Goal: Information Seeking & Learning: Learn about a topic

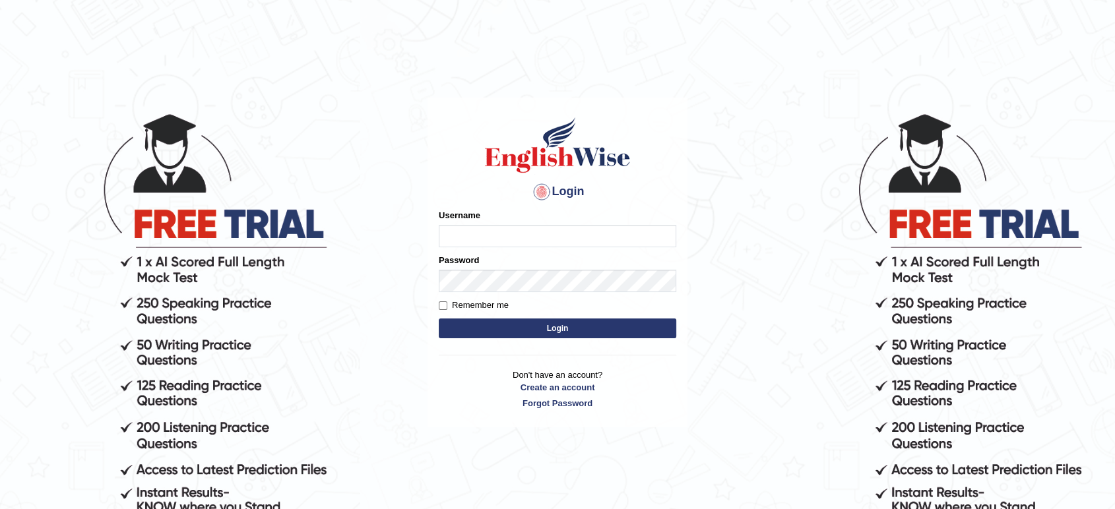
type input "maysi"
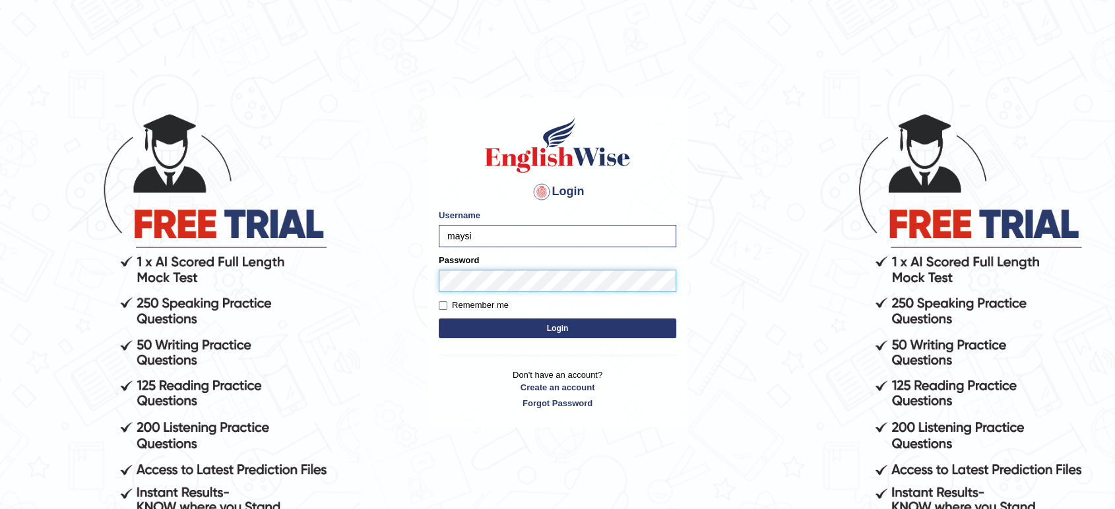
click at [439, 319] on button "Login" at bounding box center [558, 329] width 238 height 20
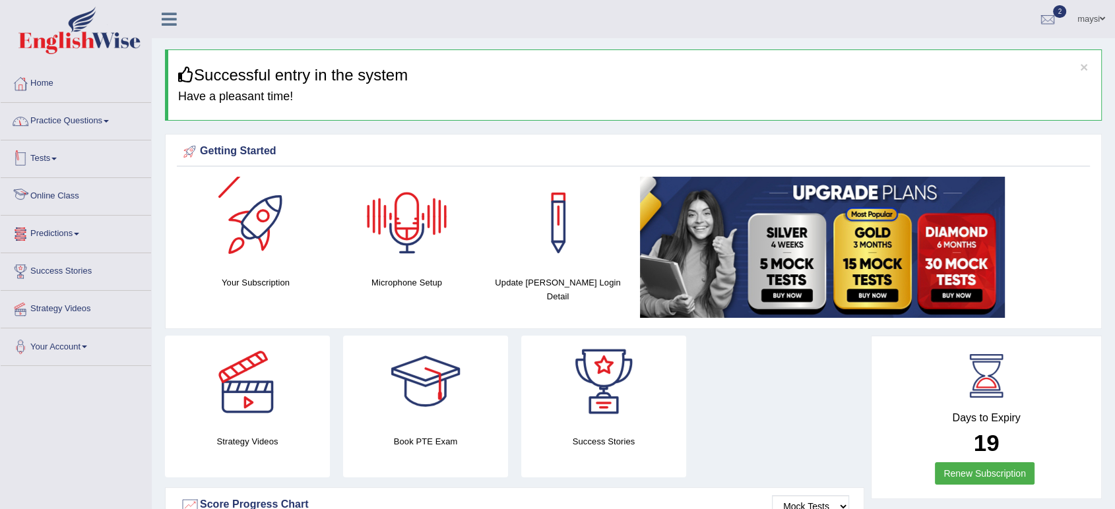
click at [77, 125] on link "Practice Questions" at bounding box center [76, 119] width 150 height 33
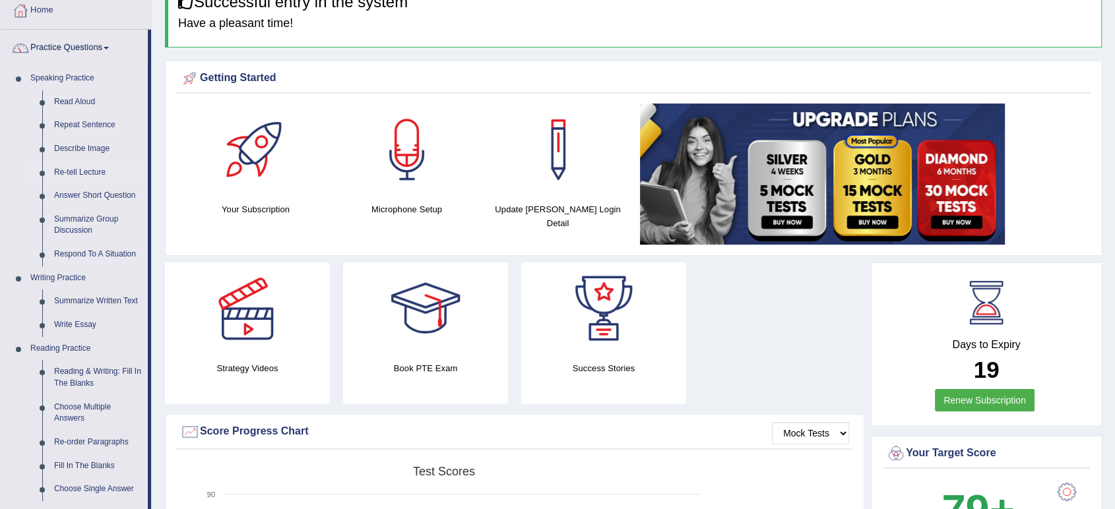
scroll to position [146, 0]
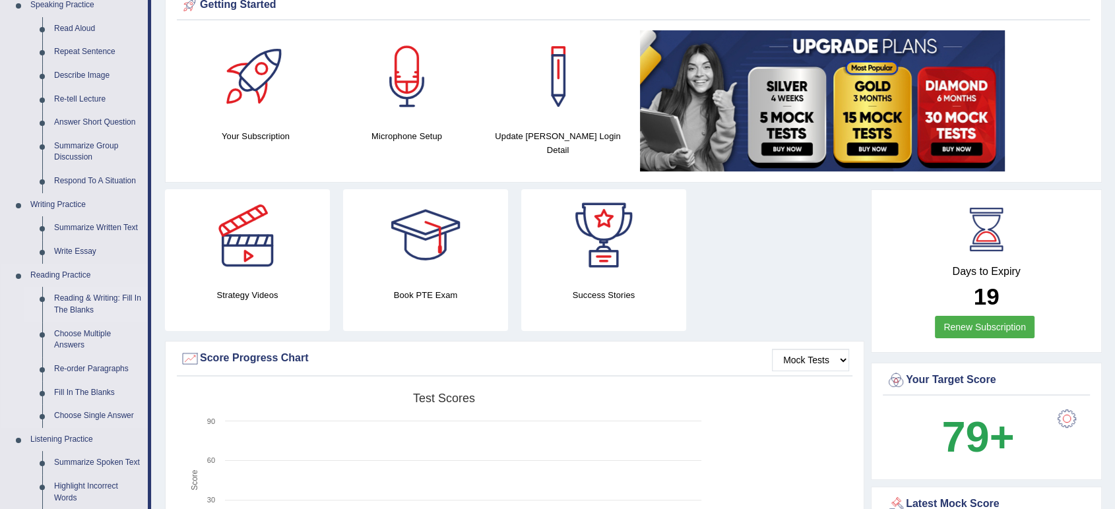
click at [87, 301] on link "Reading & Writing: Fill In The Blanks" at bounding box center [98, 304] width 100 height 35
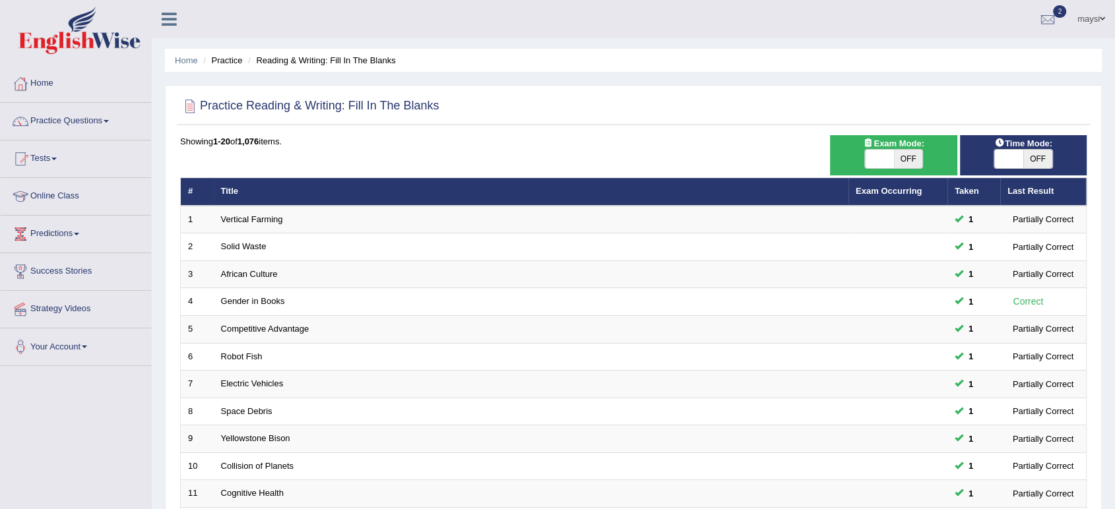
scroll to position [362, 0]
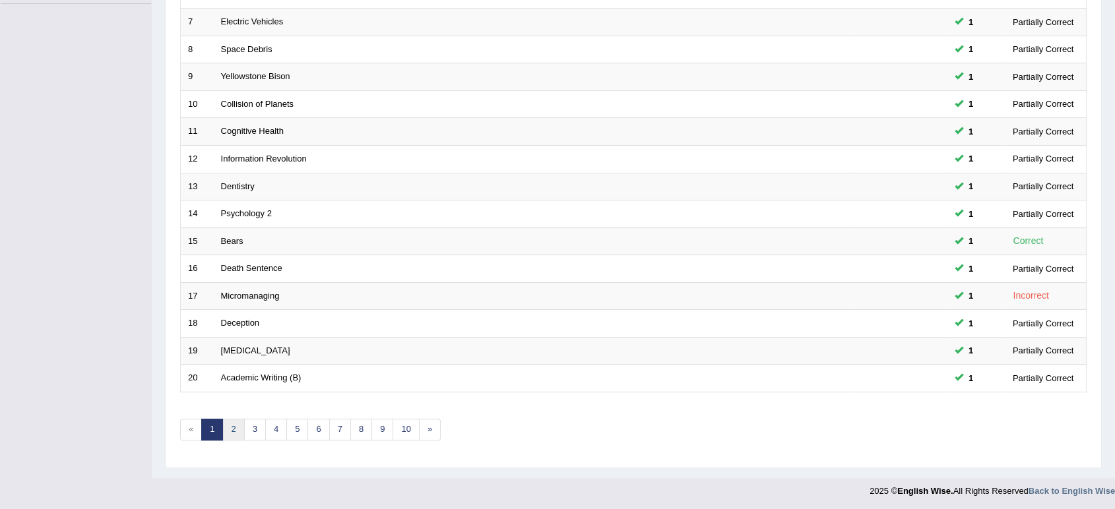
click at [236, 426] on link "2" at bounding box center [233, 430] width 22 height 22
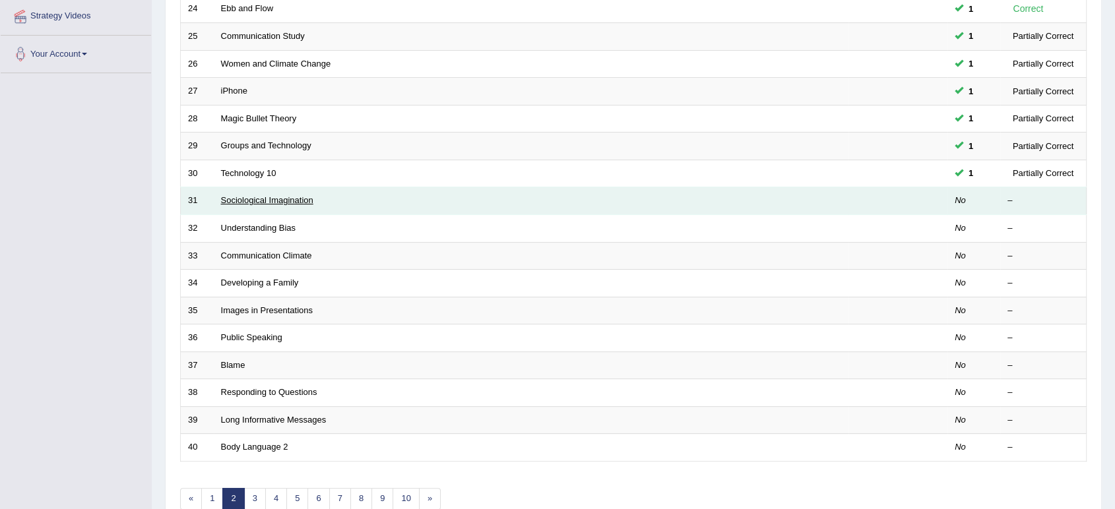
click at [240, 200] on link "Sociological Imagination" at bounding box center [267, 200] width 92 height 10
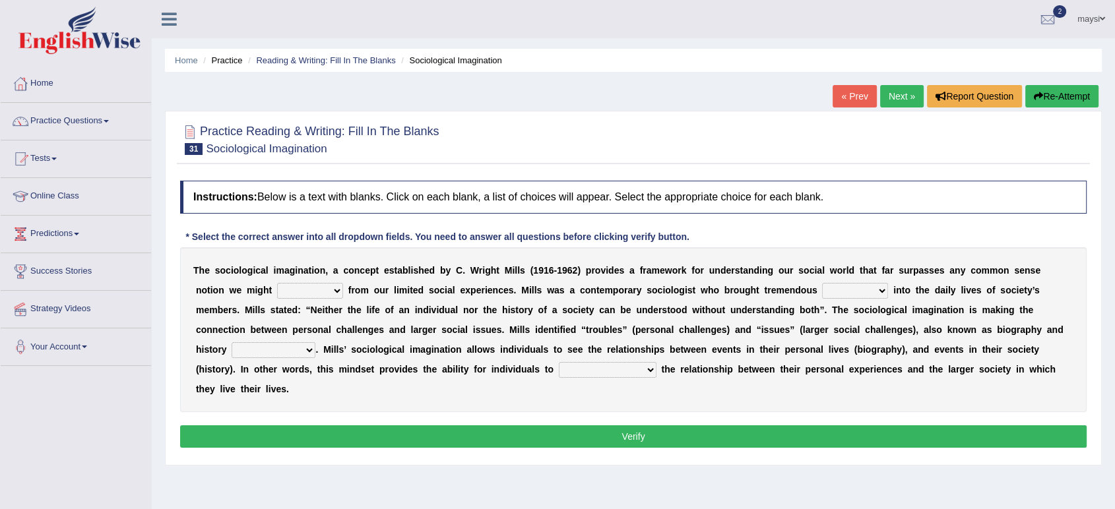
click at [325, 290] on select "depart derive describe deprive" at bounding box center [310, 291] width 66 height 16
click at [338, 289] on select "depart derive describe deprive" at bounding box center [310, 291] width 66 height 16
select select "describe"
click at [277, 283] on select "depart derive describe deprive" at bounding box center [310, 291] width 66 height 16
click at [860, 289] on select "sight insight comment interaction" at bounding box center [855, 291] width 66 height 16
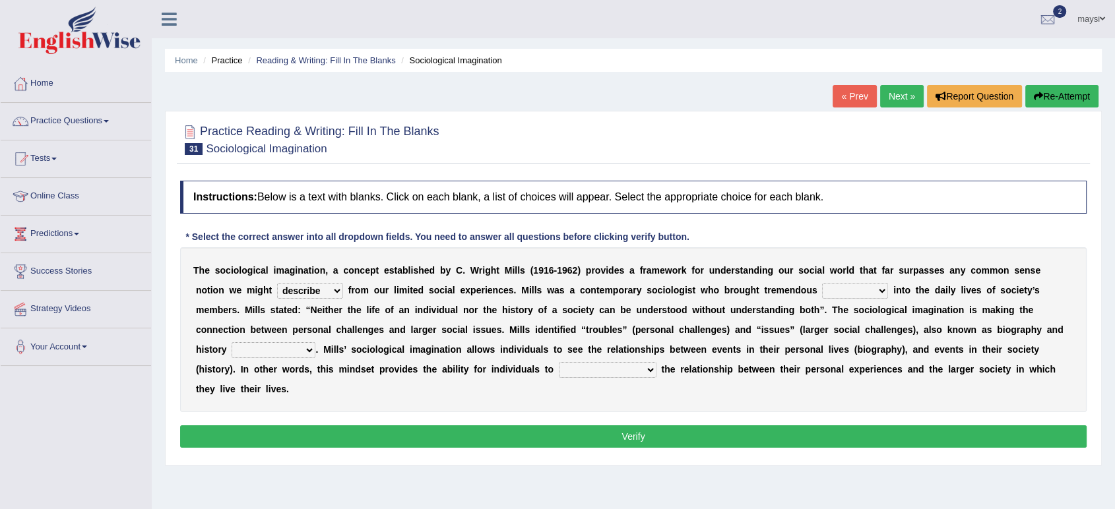
select select "insight"
click at [822, 283] on select "sight insight comment interaction" at bounding box center [855, 291] width 66 height 16
click at [259, 348] on select "accordingly collectively respectively spontaneously" at bounding box center [274, 350] width 84 height 16
select select "respectively"
click at [232, 342] on select "accordingly collectively respectively spontaneously" at bounding box center [274, 350] width 84 height 16
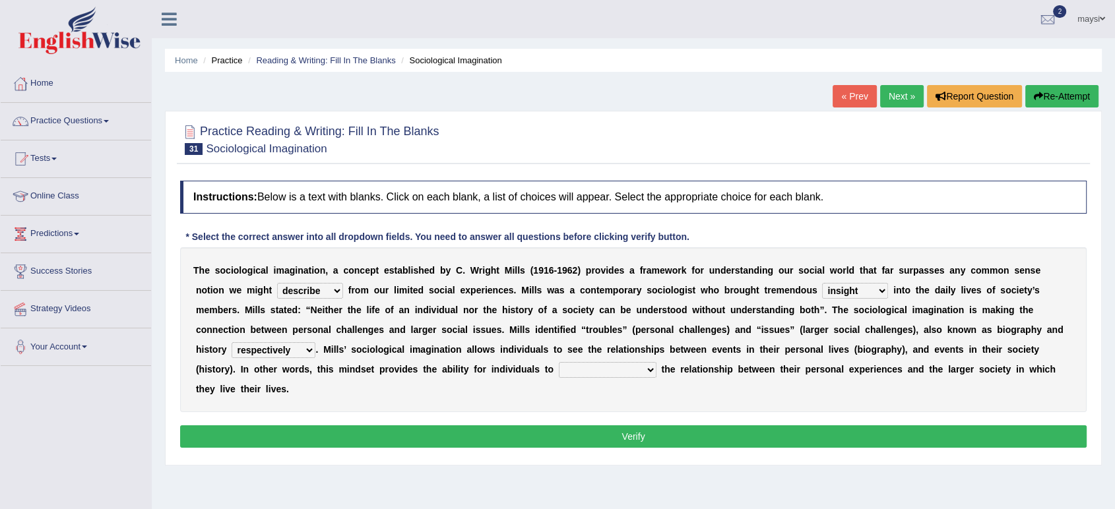
click at [628, 373] on select "commercialize capitalize realize compartmentalize" at bounding box center [608, 370] width 98 height 16
select select "capitalize"
click at [559, 362] on select "commercialize capitalize realize compartmentalize" at bounding box center [608, 370] width 98 height 16
click at [624, 440] on button "Verify" at bounding box center [633, 437] width 907 height 22
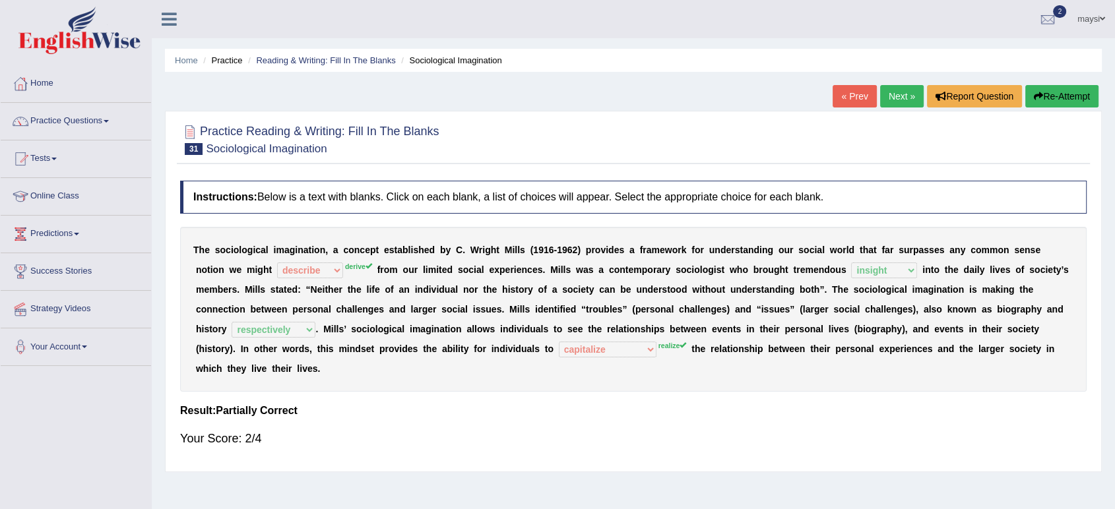
click at [898, 90] on link "Next »" at bounding box center [902, 96] width 44 height 22
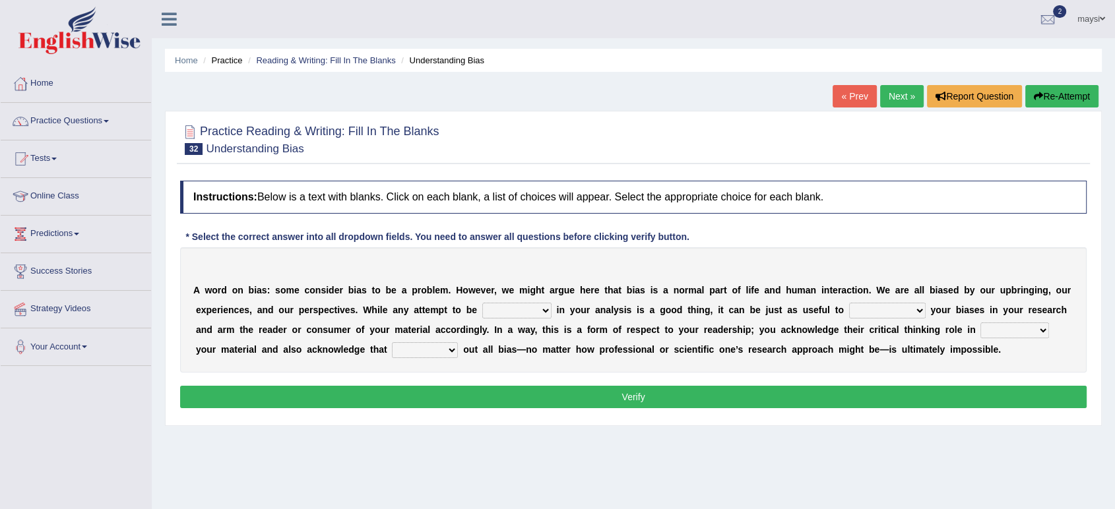
click at [541, 310] on select "objective optimistic subjective pessimistic" at bounding box center [516, 311] width 69 height 16
select select "subjective"
click at [482, 303] on select "objective optimistic subjective pessimistic" at bounding box center [516, 311] width 69 height 16
click at [874, 312] on select "assume achieve acquire acknowledge" at bounding box center [887, 311] width 77 height 16
select select "acknowledge"
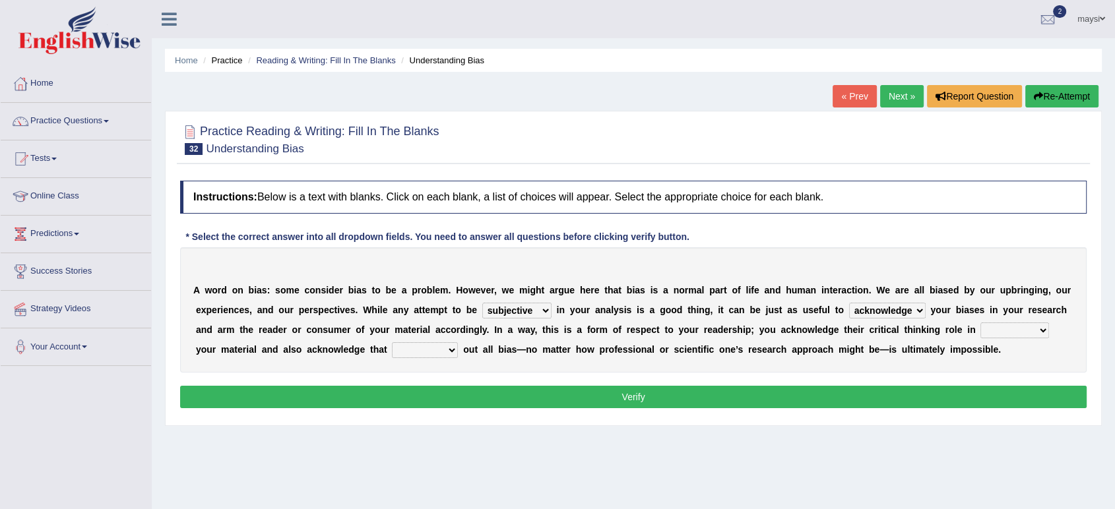
click at [849, 303] on select "assume achieve acquire acknowledge" at bounding box center [887, 311] width 77 height 16
click at [1002, 329] on select "contacting consuming conducting confirming" at bounding box center [1015, 331] width 69 height 16
select select "conducting"
click at [981, 323] on select "contacting consuming conducting confirming" at bounding box center [1015, 331] width 69 height 16
click at [404, 346] on select "phasing building ruling pushing" at bounding box center [425, 350] width 66 height 16
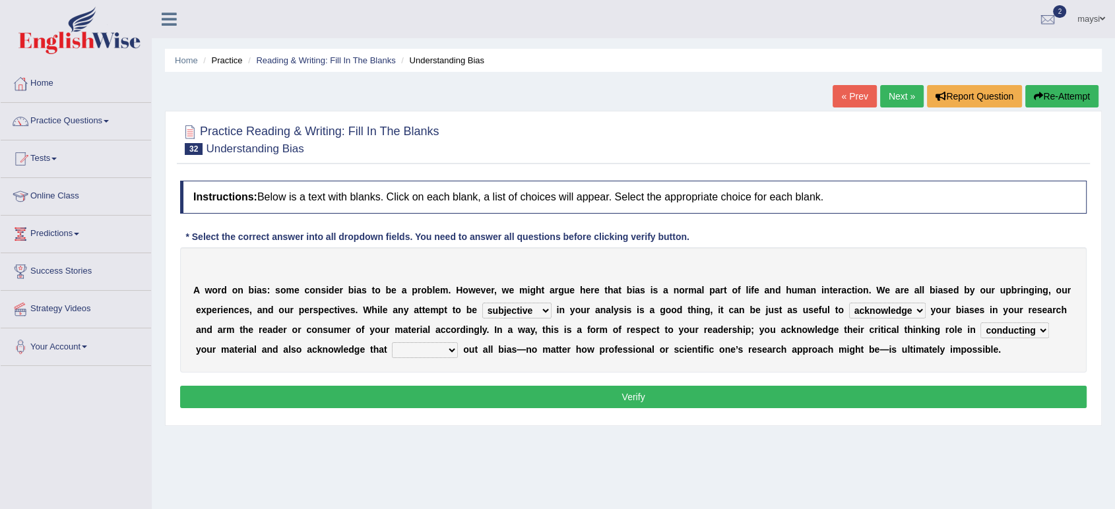
select select "phasing"
click at [392, 342] on select "phasing building ruling pushing" at bounding box center [425, 350] width 66 height 16
click at [454, 395] on button "Verify" at bounding box center [633, 397] width 907 height 22
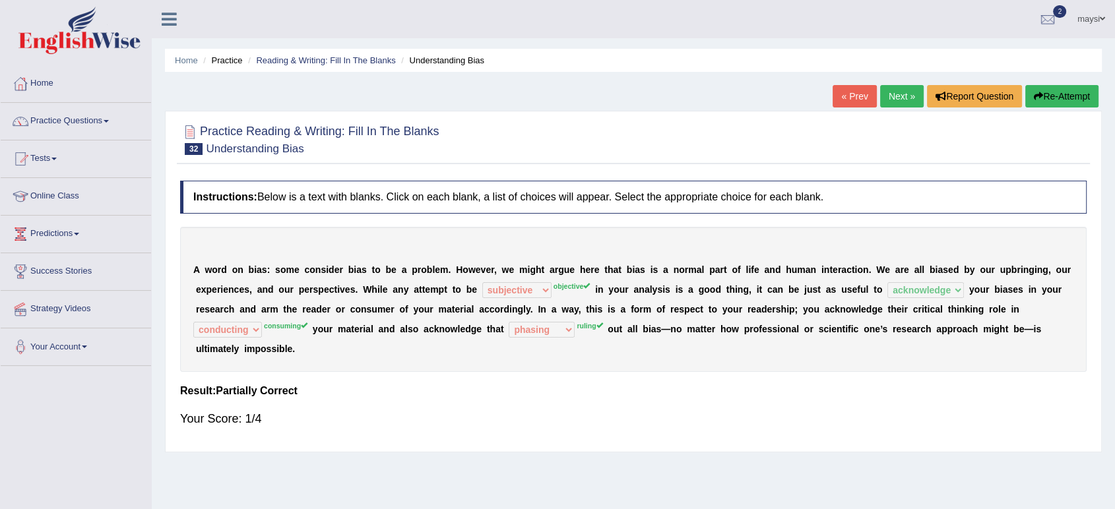
click at [903, 104] on link "Next »" at bounding box center [902, 96] width 44 height 22
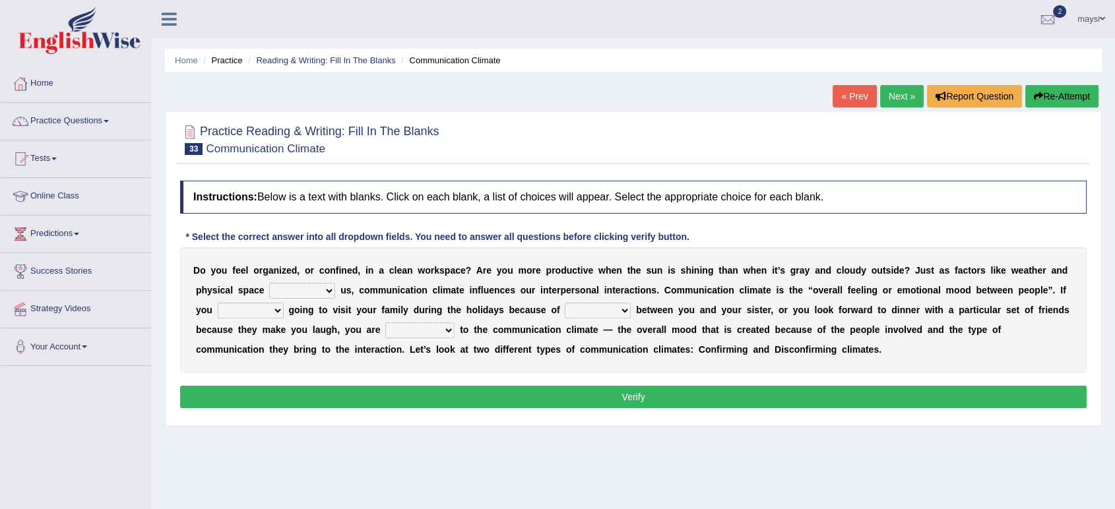
click at [307, 290] on select "improve impact impose imply" at bounding box center [302, 291] width 66 height 16
select select "impact"
click at [269, 283] on select "improve impact impose imply" at bounding box center [302, 291] width 66 height 16
click at [248, 313] on select "dread force scare afraid" at bounding box center [251, 311] width 66 height 16
click at [615, 309] on select "tender tension tendency tenacity" at bounding box center [598, 311] width 66 height 16
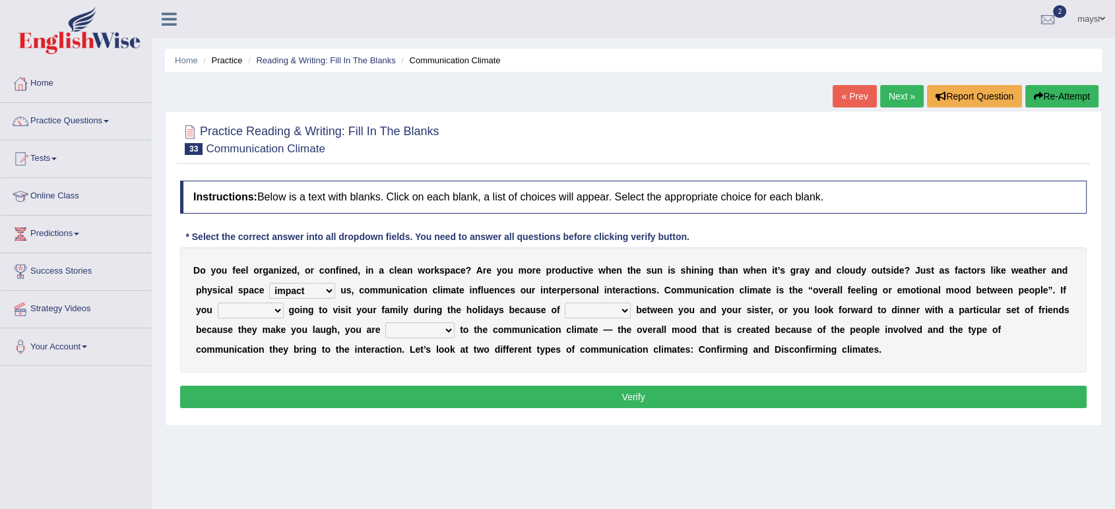
select select "tension"
click at [565, 303] on select "tender tension tendency tenacity" at bounding box center [598, 311] width 66 height 16
click at [407, 329] on select "relying relating responding recycling" at bounding box center [419, 331] width 69 height 16
click at [273, 309] on select "dread force scare afraid" at bounding box center [251, 311] width 66 height 16
select select "afraid"
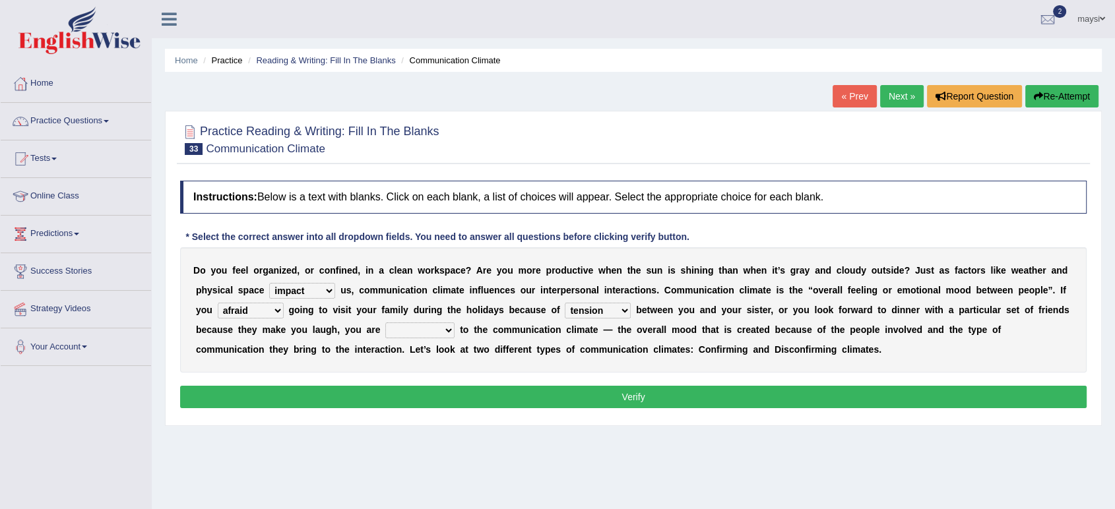
click at [218, 303] on select "dread force scare afraid" at bounding box center [251, 311] width 66 height 16
click at [433, 331] on select "relying relating responding recycling" at bounding box center [419, 331] width 69 height 16
select select "relying"
click at [385, 323] on select "relying relating responding recycling" at bounding box center [419, 331] width 69 height 16
click at [465, 392] on button "Verify" at bounding box center [633, 397] width 907 height 22
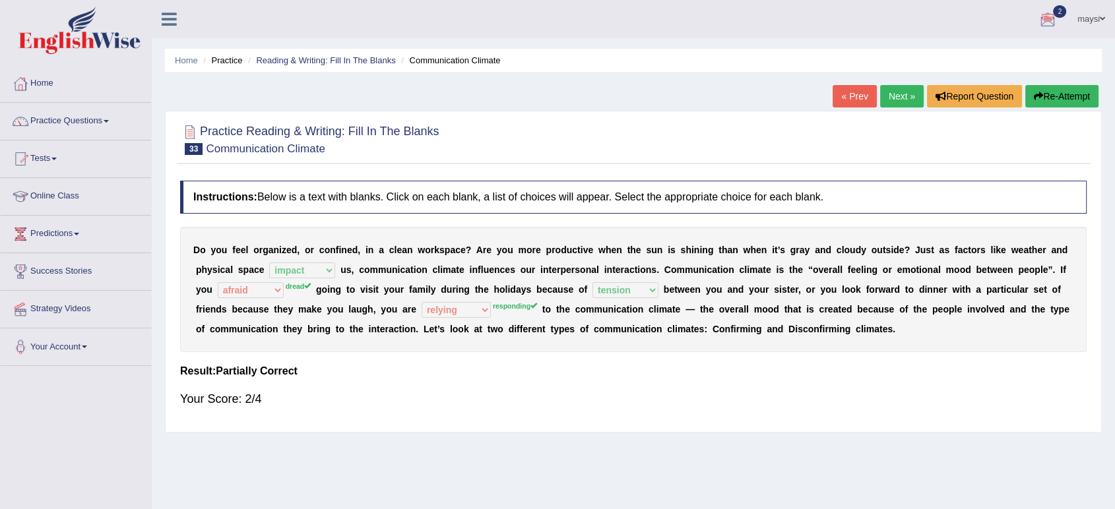
click at [887, 99] on link "Next »" at bounding box center [902, 96] width 44 height 22
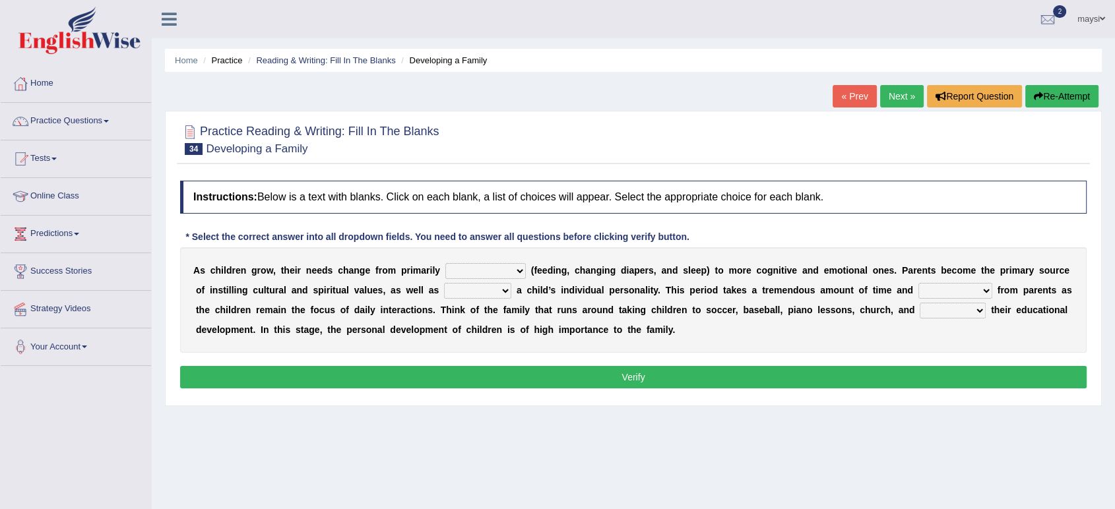
click at [463, 275] on select "psychological educational physical social" at bounding box center [485, 271] width 81 height 16
select select "physical"
click at [445, 263] on select "psychological educational physical social" at bounding box center [485, 271] width 81 height 16
click at [485, 294] on select "caring calculating feeding fostering" at bounding box center [477, 291] width 67 height 16
select select "caring"
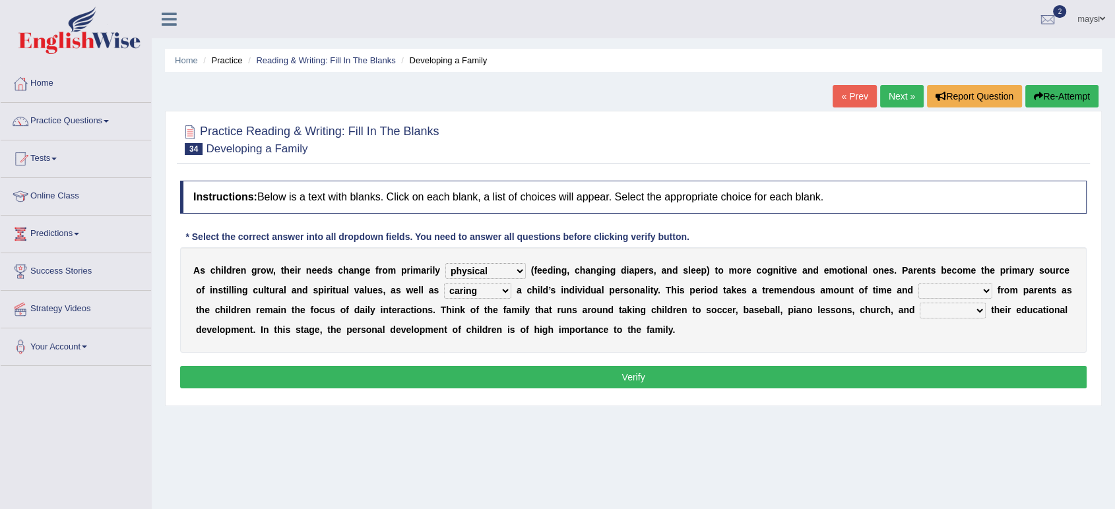
click at [444, 283] on select "caring calculating feeding fostering" at bounding box center [477, 291] width 67 height 16
click at [958, 293] on select "commitment components compliance comments" at bounding box center [956, 291] width 74 height 16
select select "commitment"
click at [919, 283] on select "commitment components compliance comments" at bounding box center [956, 291] width 74 height 16
click at [753, 367] on button "Verify" at bounding box center [633, 377] width 907 height 22
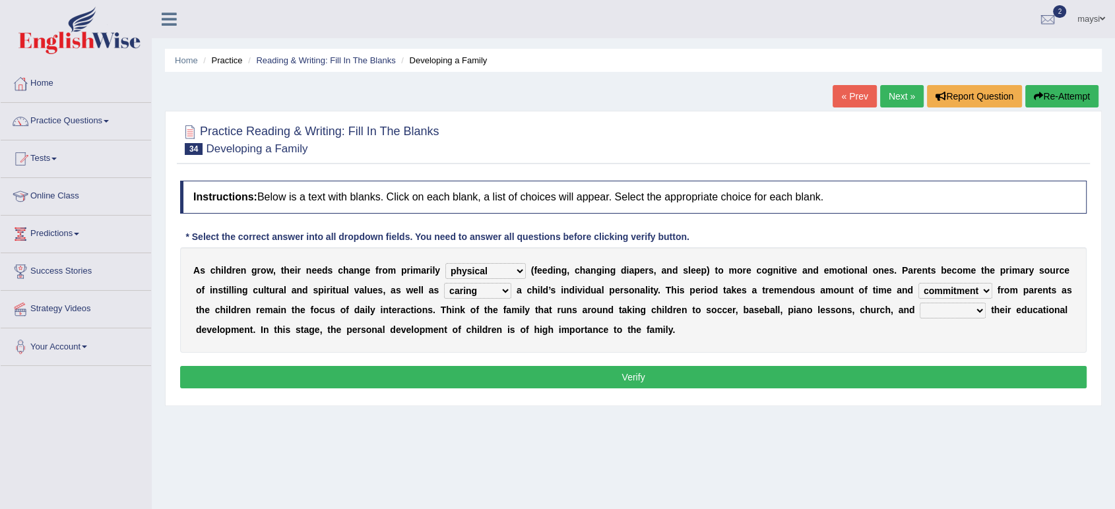
click at [929, 312] on select "granting guiding generating gaining" at bounding box center [953, 311] width 66 height 16
select select "guiding"
click at [920, 303] on select "granting guiding generating gaining" at bounding box center [953, 311] width 66 height 16
click at [694, 372] on button "Verify" at bounding box center [633, 377] width 907 height 22
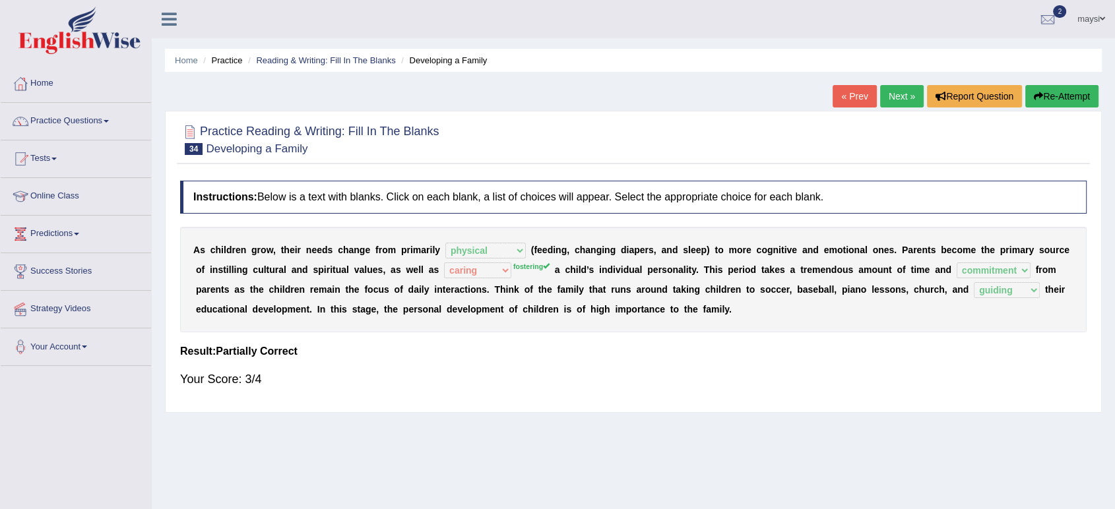
click at [884, 96] on link "Next »" at bounding box center [902, 96] width 44 height 22
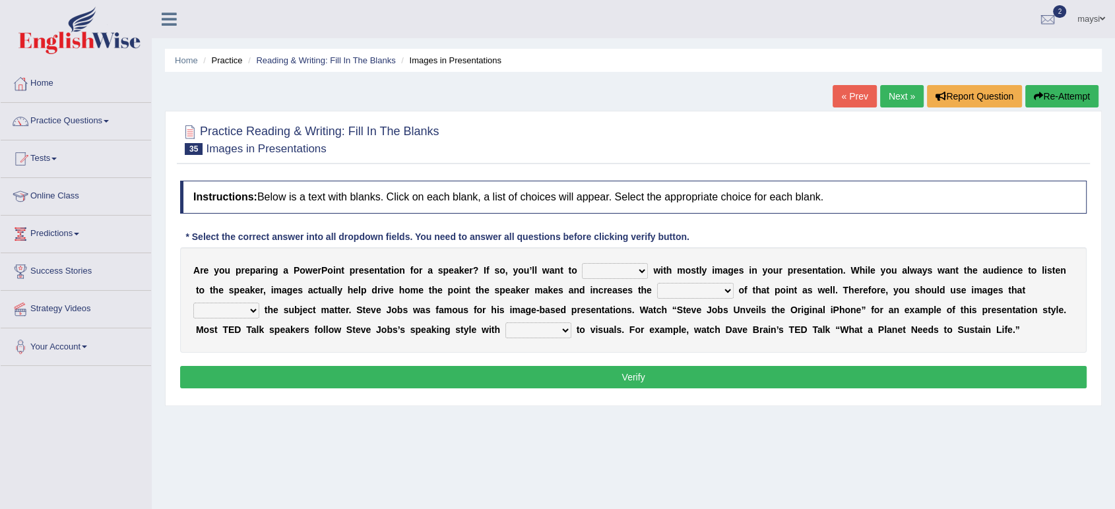
click at [606, 272] on select "stand stay stick stock" at bounding box center [615, 271] width 66 height 16
select select "stick"
click at [582, 263] on select "stand stay stick stock" at bounding box center [615, 271] width 66 height 16
click at [688, 289] on select "memorability morality mobilization mobility" at bounding box center [695, 291] width 77 height 16
select select "memorability"
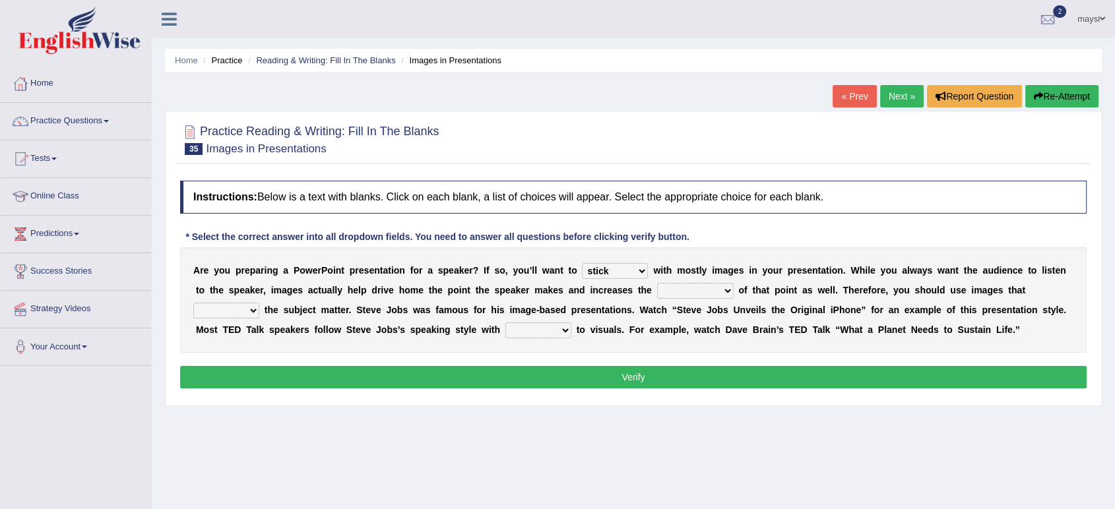
click at [657, 283] on select "memorability morality mobilization mobility" at bounding box center [695, 291] width 77 height 16
click at [240, 306] on select "suggest supply submit support" at bounding box center [226, 311] width 66 height 16
select select "support"
click at [193, 303] on select "suggest supply submit support" at bounding box center [226, 311] width 66 height 16
click at [531, 331] on select "regard result retrospect request" at bounding box center [538, 331] width 66 height 16
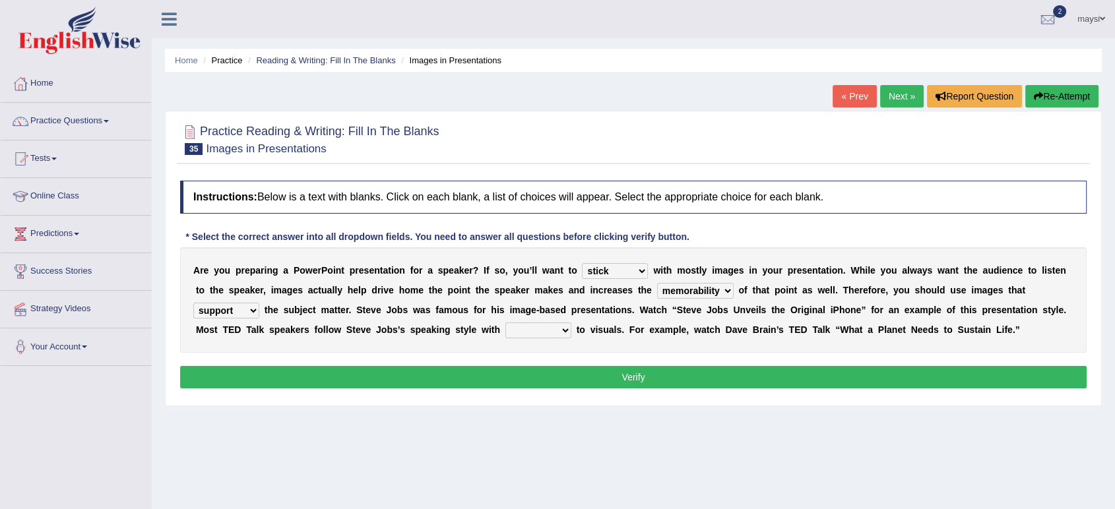
select select "regard"
click at [505, 323] on select "regard result retrospect request" at bounding box center [538, 331] width 66 height 16
click at [544, 375] on button "Verify" at bounding box center [633, 377] width 907 height 22
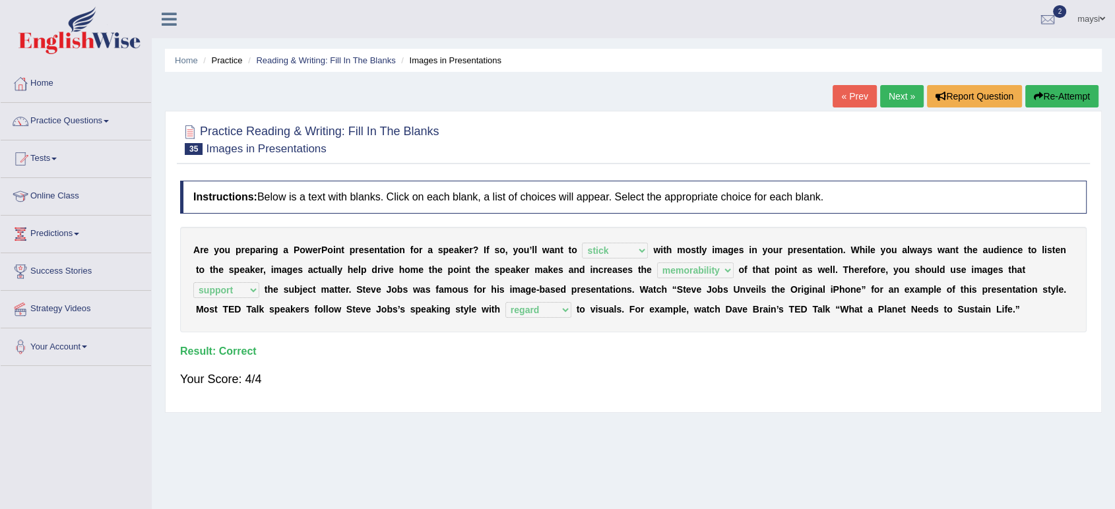
click at [887, 99] on link "Next »" at bounding box center [902, 96] width 44 height 22
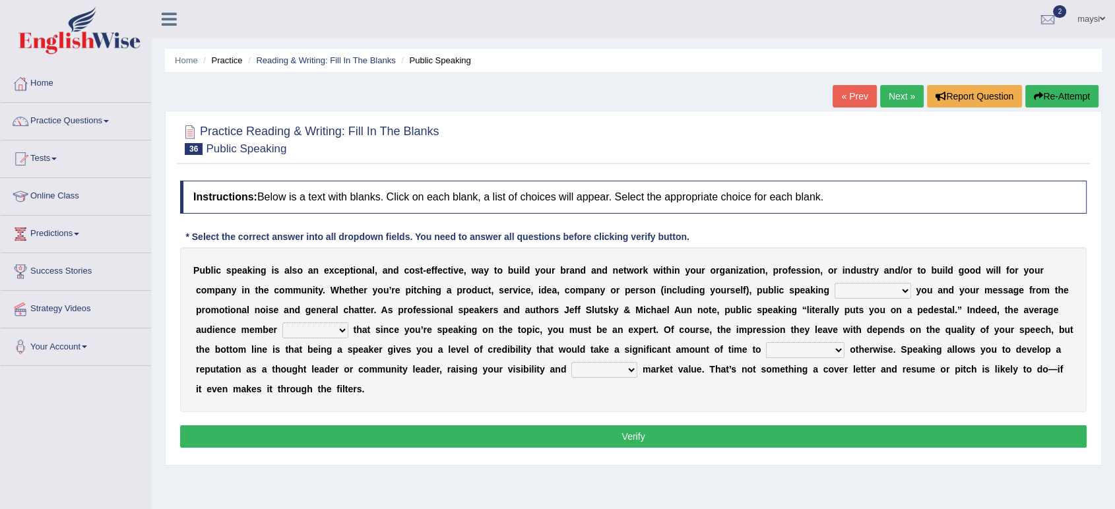
click at [866, 298] on select "differentiates disguises distributes dispute" at bounding box center [873, 291] width 77 height 16
select select "differentiates"
click at [835, 283] on select "differentiates disguises distributes dispute" at bounding box center [873, 291] width 77 height 16
click at [308, 331] on select "assists assumes accesses assesses" at bounding box center [315, 331] width 66 height 16
select select "assumes"
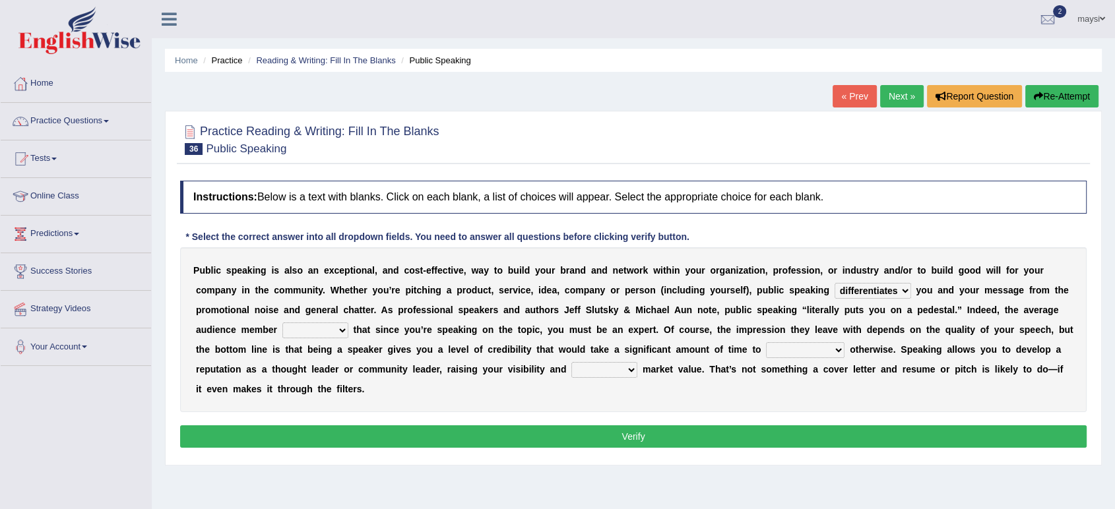
click at [282, 323] on select "assists assumes accesses assesses" at bounding box center [315, 331] width 66 height 16
select select "cultivate"
click at [766, 342] on select "cultivate procrastinate communicate culminate" at bounding box center [805, 350] width 79 height 16
click at [604, 372] on select "perceived diagnosed recessed divided" at bounding box center [604, 370] width 66 height 16
select select "perceived"
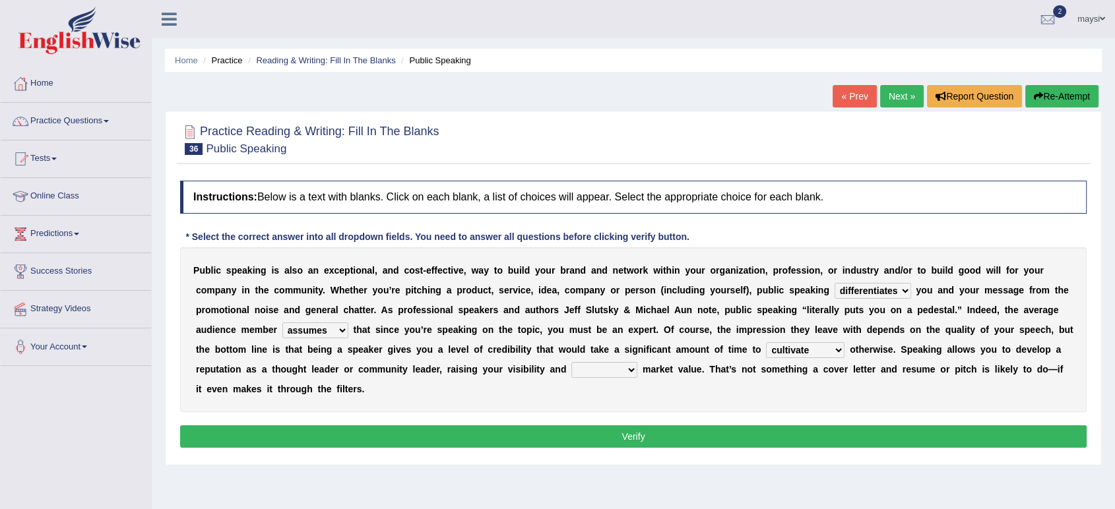
click at [571, 362] on select "perceived diagnosed recessed divided" at bounding box center [604, 370] width 66 height 16
click at [623, 442] on button "Verify" at bounding box center [633, 437] width 907 height 22
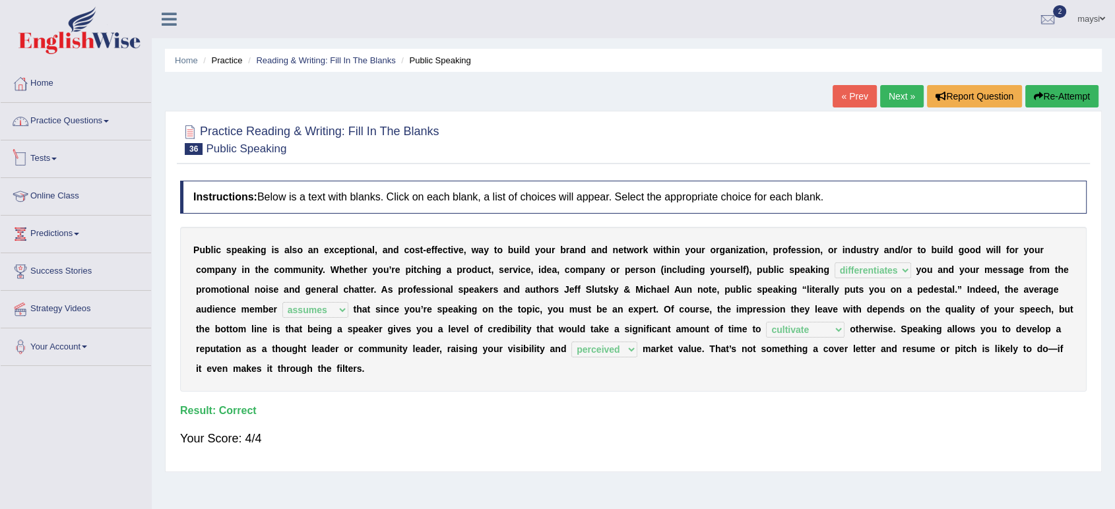
click at [108, 130] on link "Practice Questions" at bounding box center [76, 119] width 150 height 33
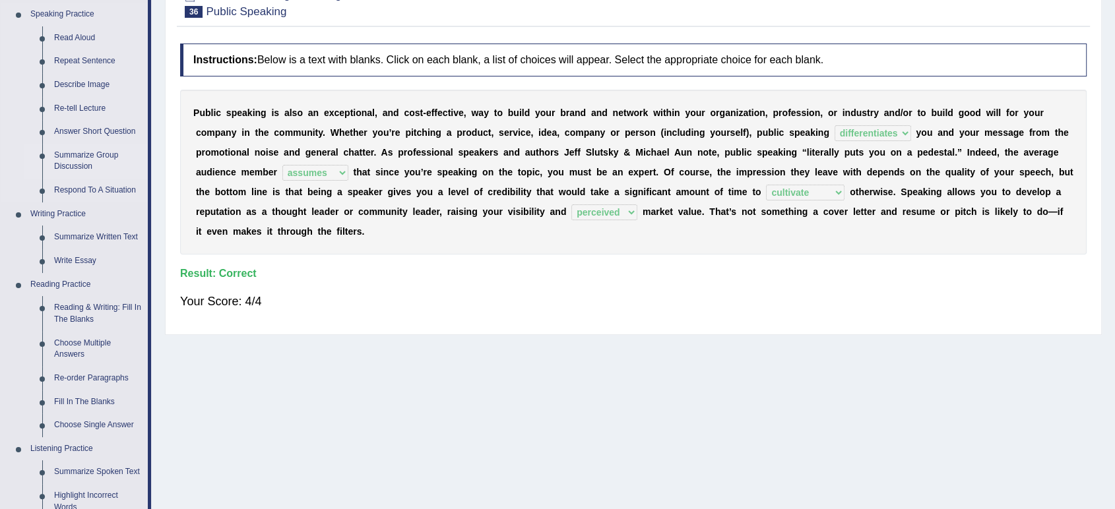
scroll to position [146, 0]
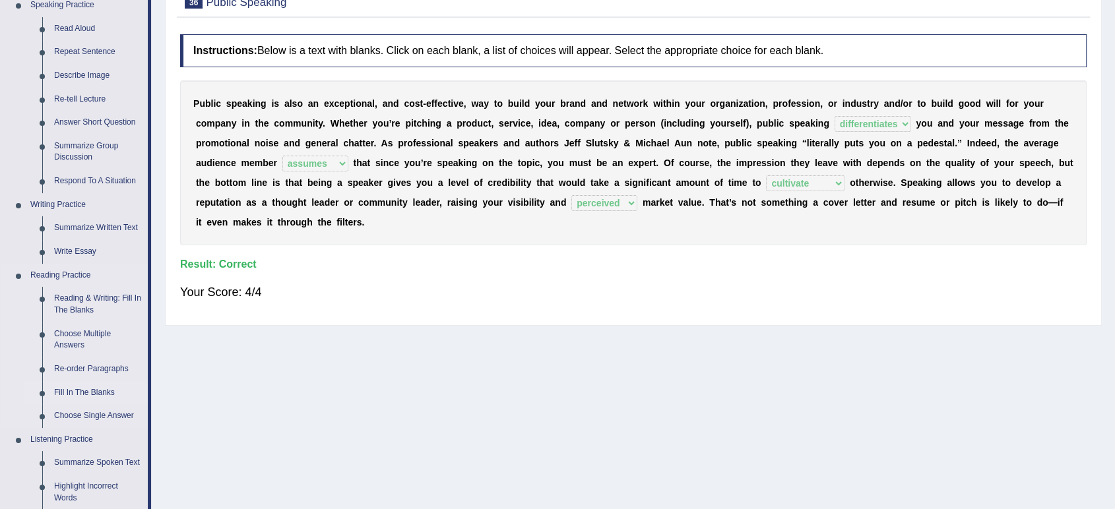
click at [95, 390] on link "Fill In The Blanks" at bounding box center [98, 393] width 100 height 24
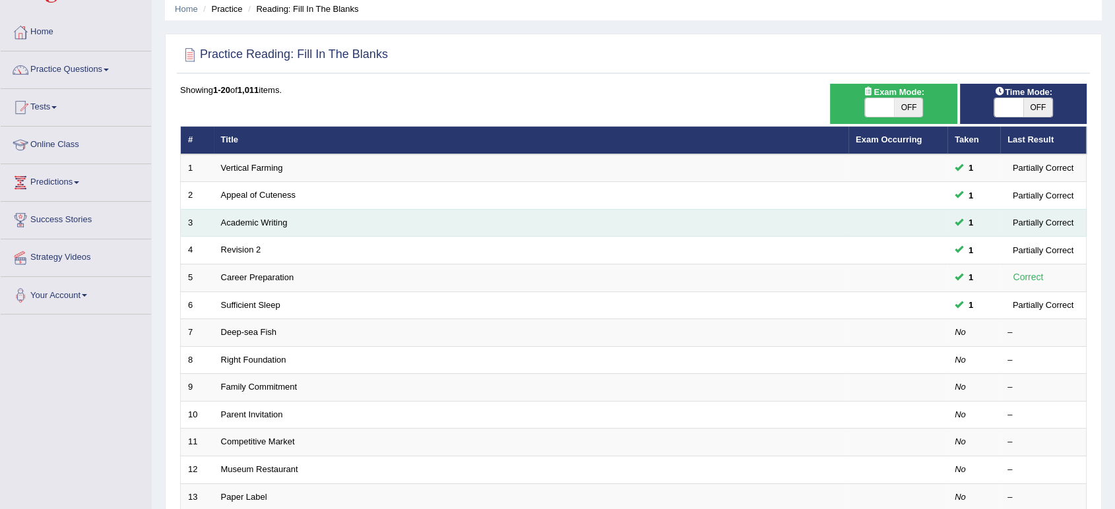
scroll to position [220, 0]
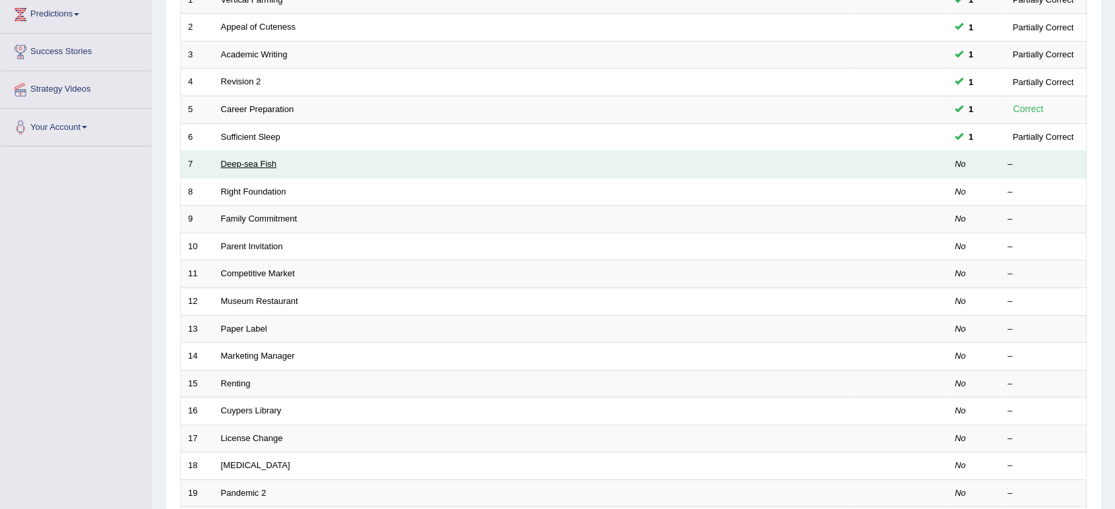
click at [251, 165] on link "Deep-sea Fish" at bounding box center [249, 164] width 56 height 10
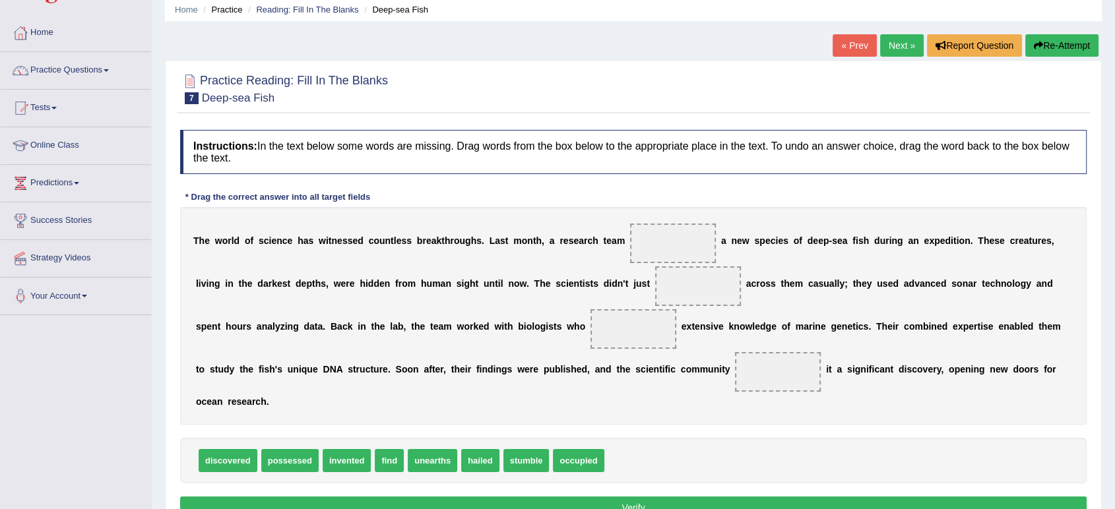
scroll to position [146, 0]
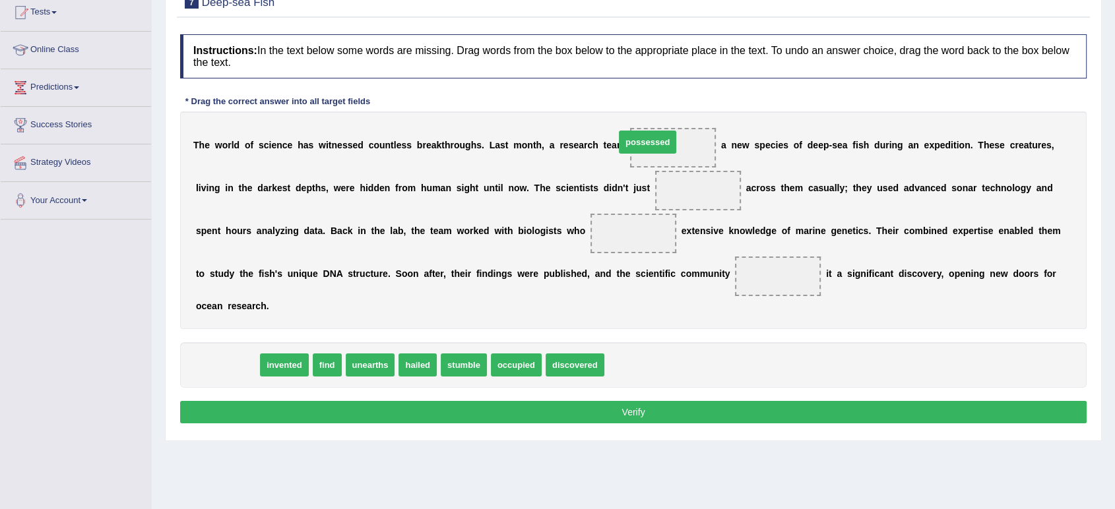
drag, startPoint x: 211, startPoint y: 363, endPoint x: 632, endPoint y: 140, distance: 475.9
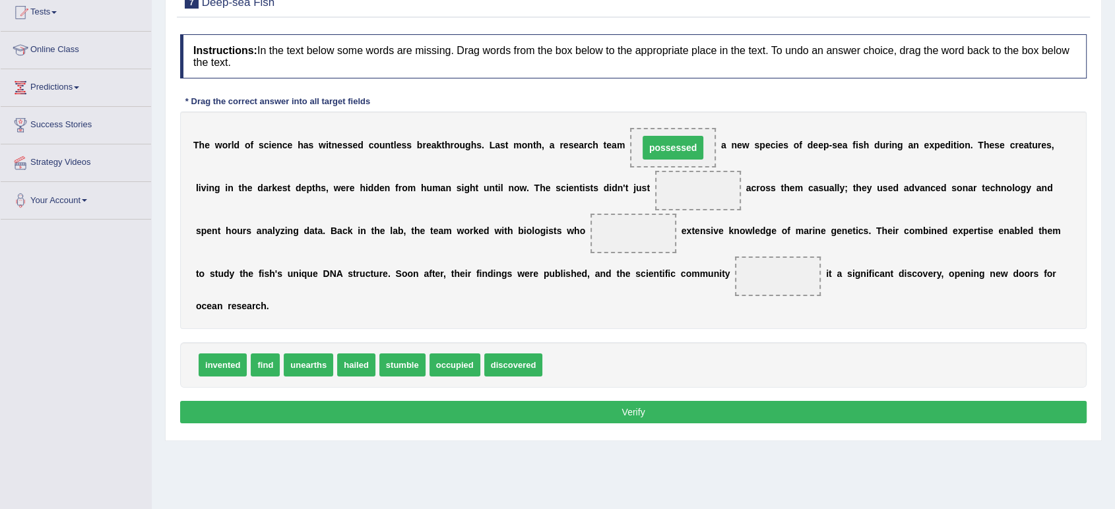
click at [632, 140] on span "possessed" at bounding box center [673, 148] width 86 height 40
click at [514, 368] on span "discovered" at bounding box center [513, 365] width 59 height 23
drag, startPoint x: 515, startPoint y: 368, endPoint x: 687, endPoint y: 158, distance: 272.0
drag, startPoint x: 261, startPoint y: 370, endPoint x: 686, endPoint y: 201, distance: 457.6
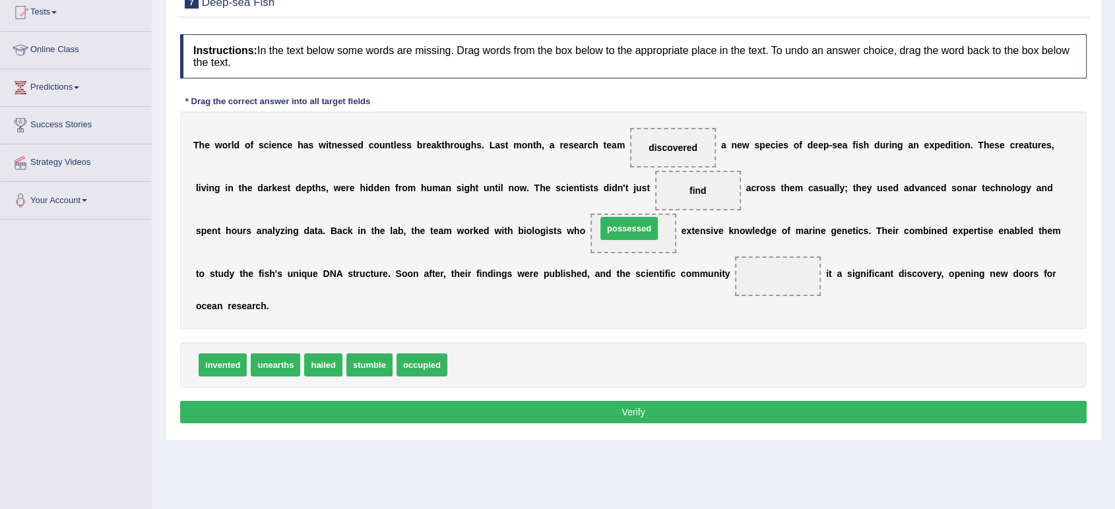
drag, startPoint x: 484, startPoint y: 361, endPoint x: 633, endPoint y: 226, distance: 201.4
click at [315, 363] on span "hailed" at bounding box center [323, 365] width 38 height 23
drag, startPoint x: 315, startPoint y: 363, endPoint x: 763, endPoint y: 272, distance: 456.6
click at [560, 404] on button "Verify" at bounding box center [633, 412] width 907 height 22
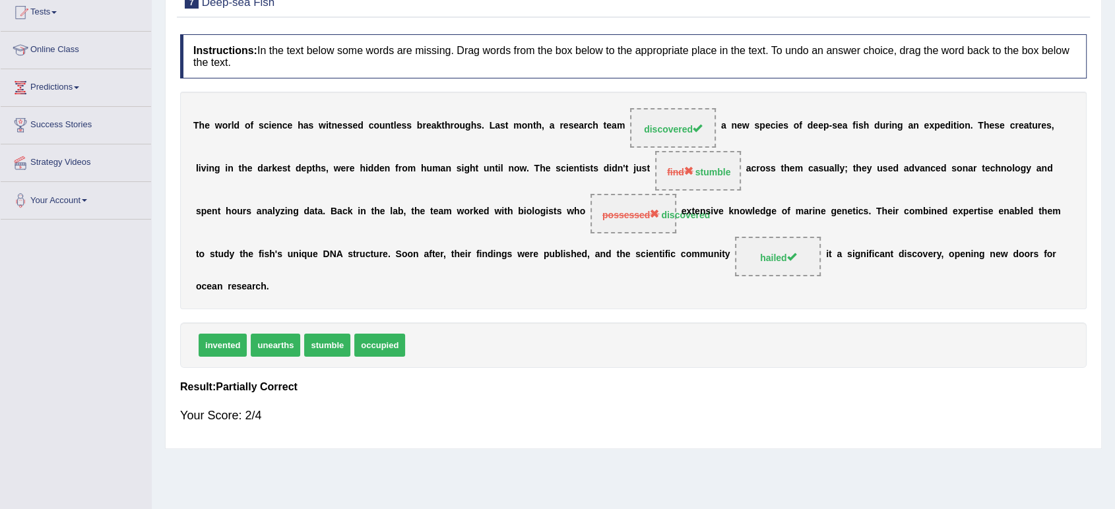
click at [644, 215] on span "possessed" at bounding box center [630, 215] width 57 height 11
click at [670, 216] on strong "discovered" at bounding box center [685, 215] width 49 height 11
click at [670, 212] on strong "discovered" at bounding box center [685, 215] width 49 height 11
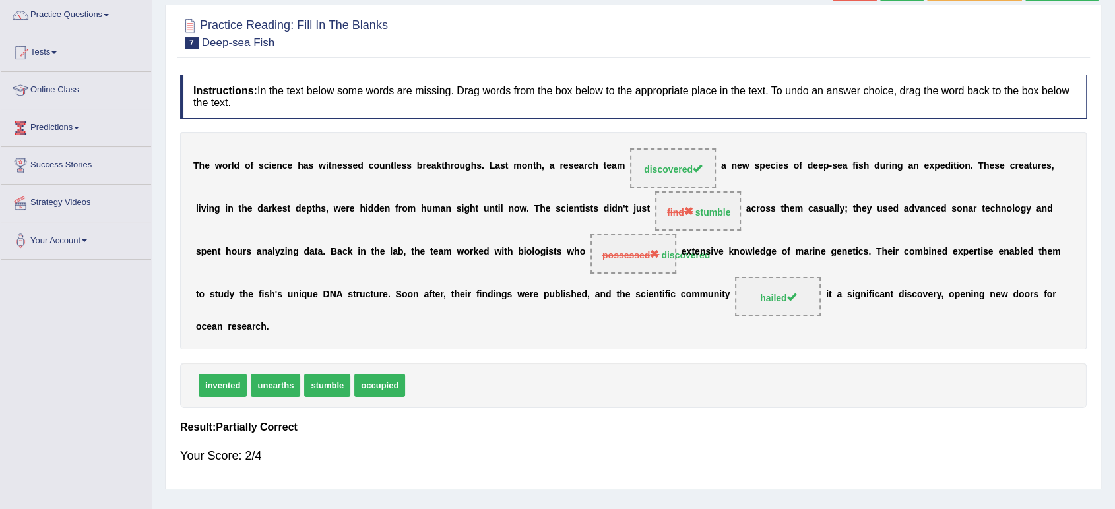
scroll to position [73, 0]
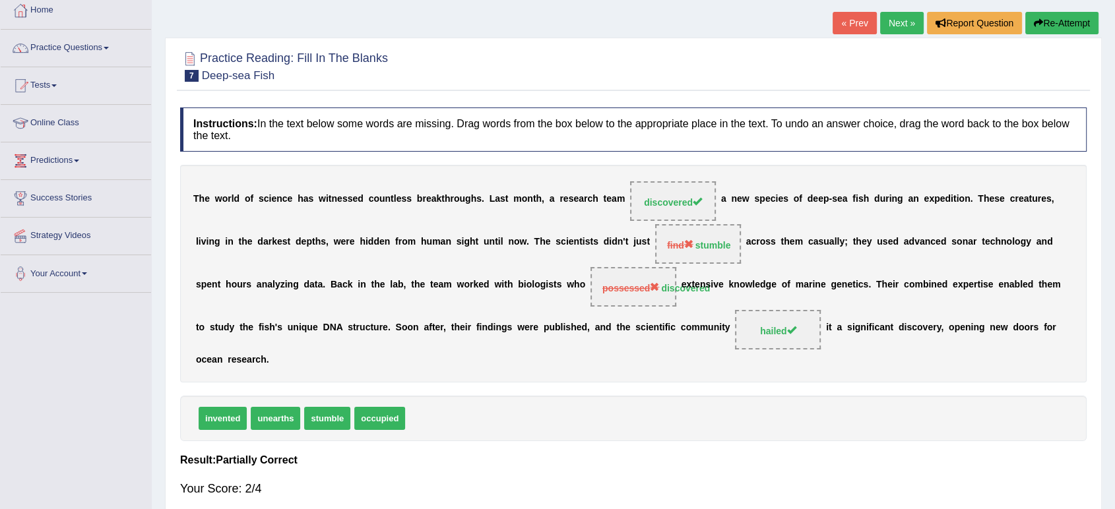
click at [882, 20] on link "Next »" at bounding box center [902, 23] width 44 height 22
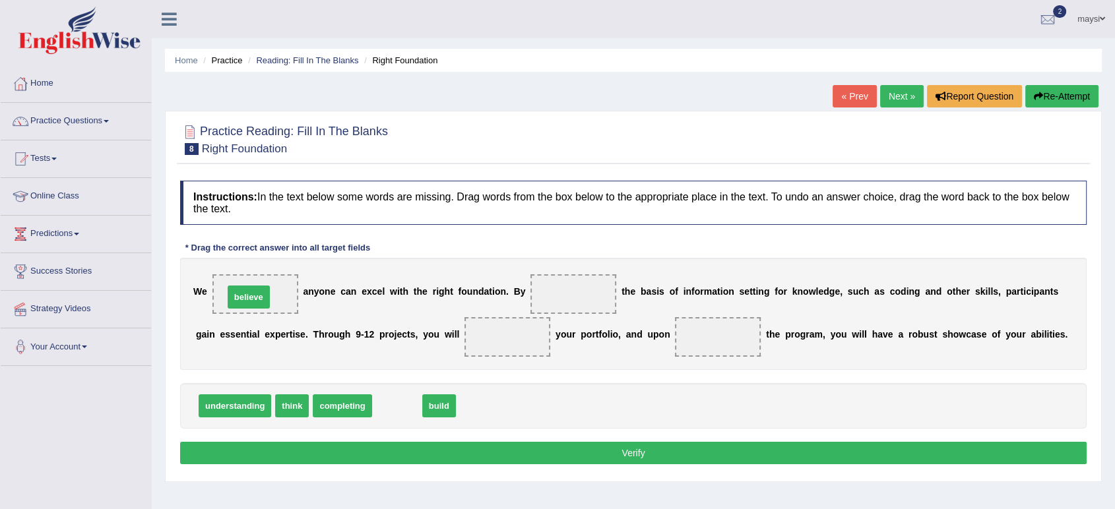
drag, startPoint x: 389, startPoint y: 406, endPoint x: 241, endPoint y: 297, distance: 184.1
click at [249, 405] on span "understanding" at bounding box center [235, 406] width 73 height 23
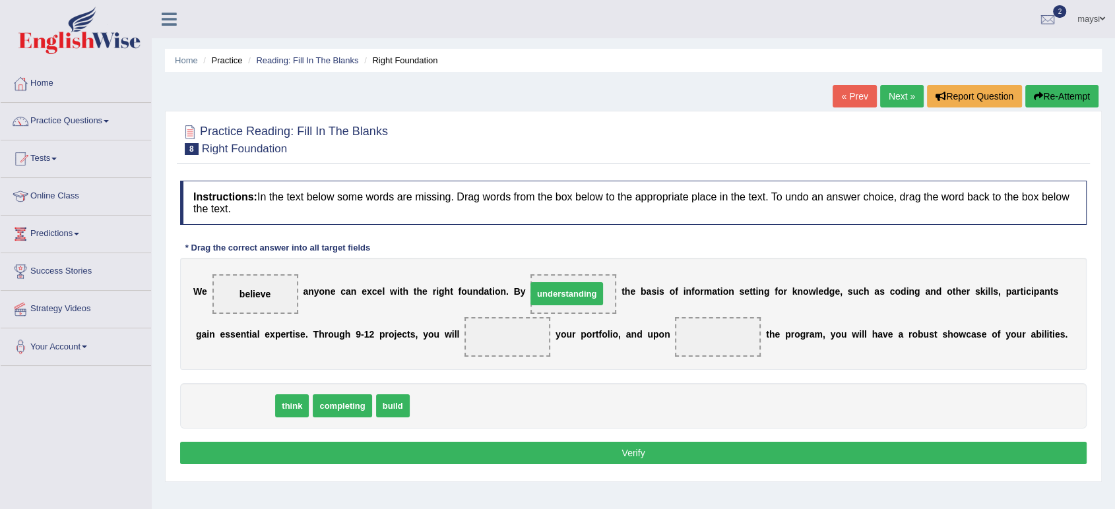
drag, startPoint x: 249, startPoint y: 405, endPoint x: 581, endPoint y: 293, distance: 350.4
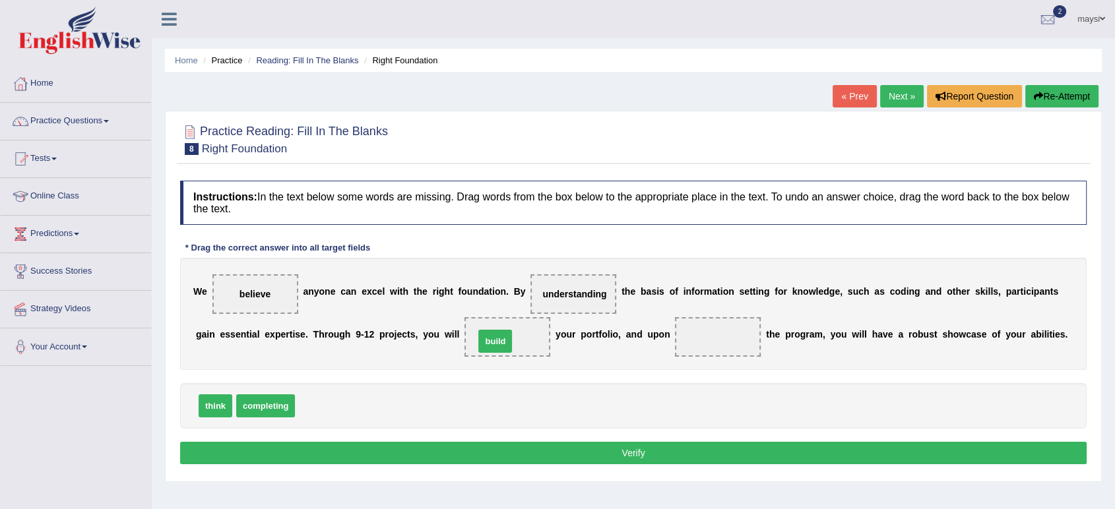
drag, startPoint x: 318, startPoint y: 405, endPoint x: 503, endPoint y: 337, distance: 197.5
drag, startPoint x: 256, startPoint y: 401, endPoint x: 709, endPoint y: 327, distance: 458.7
click at [602, 457] on button "Verify" at bounding box center [633, 453] width 907 height 22
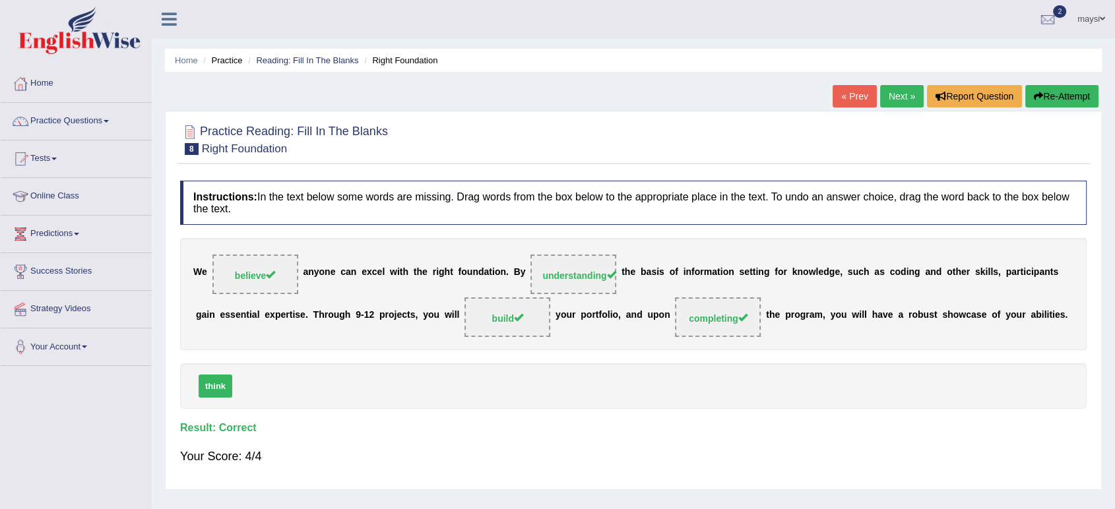
click at [890, 98] on link "Next »" at bounding box center [902, 96] width 44 height 22
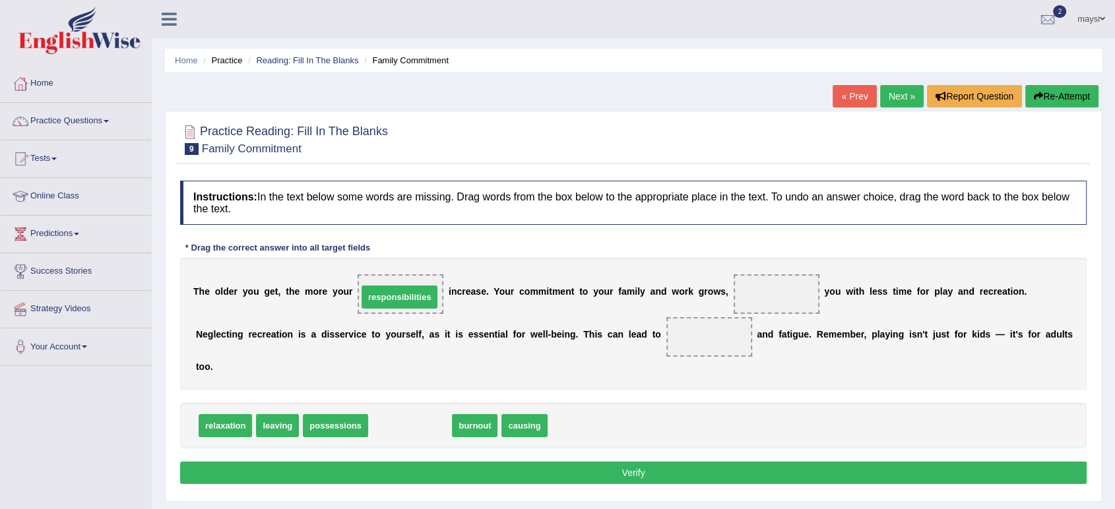
drag, startPoint x: 432, startPoint y: 432, endPoint x: 422, endPoint y: 303, distance: 129.1
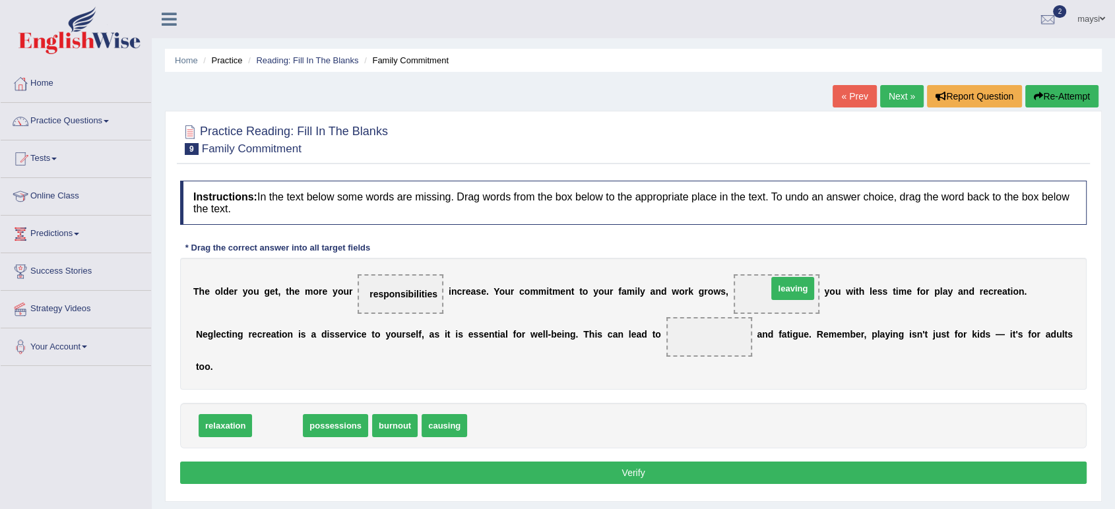
drag, startPoint x: 280, startPoint y: 422, endPoint x: 793, endPoint y: 285, distance: 530.8
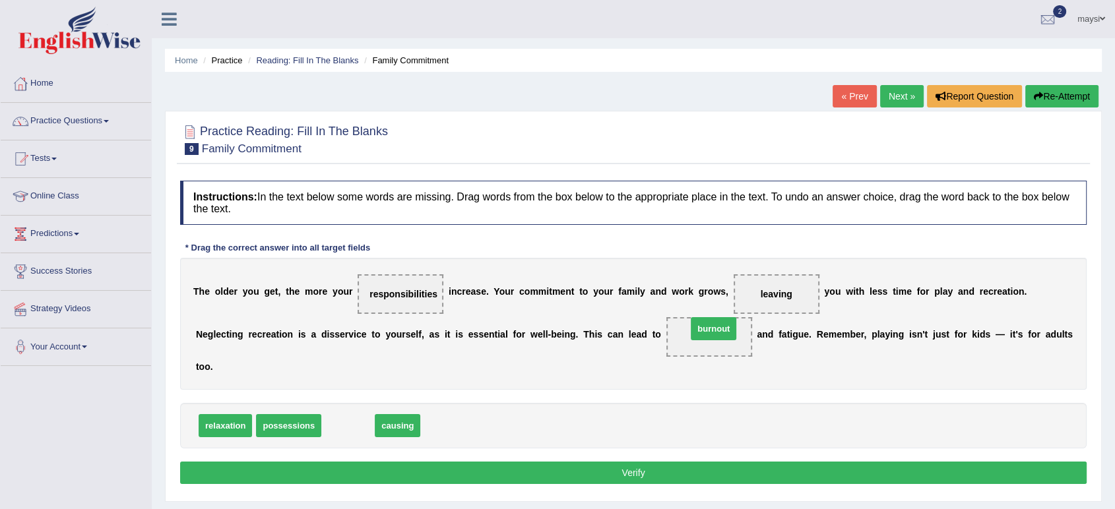
drag, startPoint x: 348, startPoint y: 427, endPoint x: 713, endPoint y: 330, distance: 378.2
click at [627, 471] on button "Verify" at bounding box center [633, 473] width 907 height 22
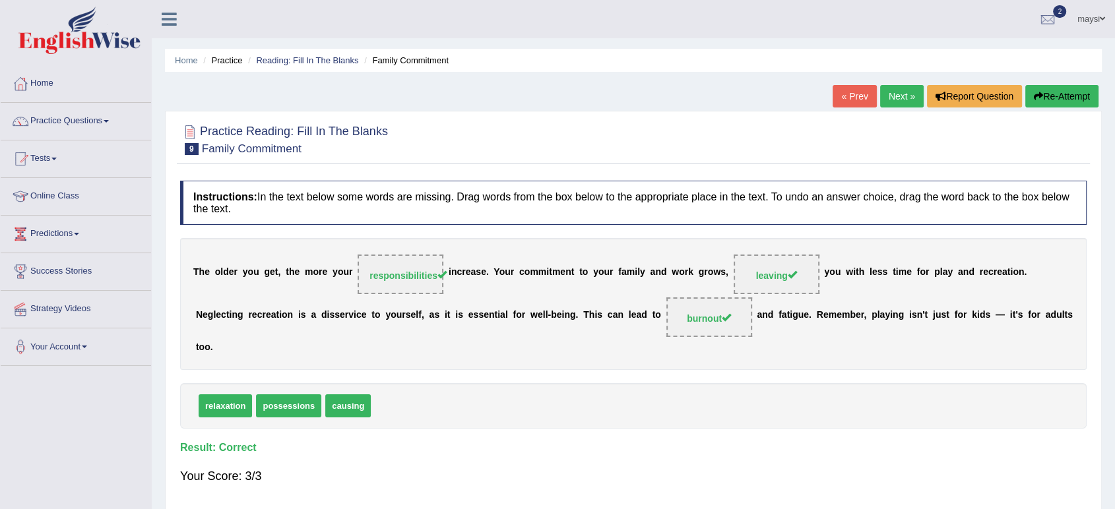
click at [897, 98] on link "Next »" at bounding box center [902, 96] width 44 height 22
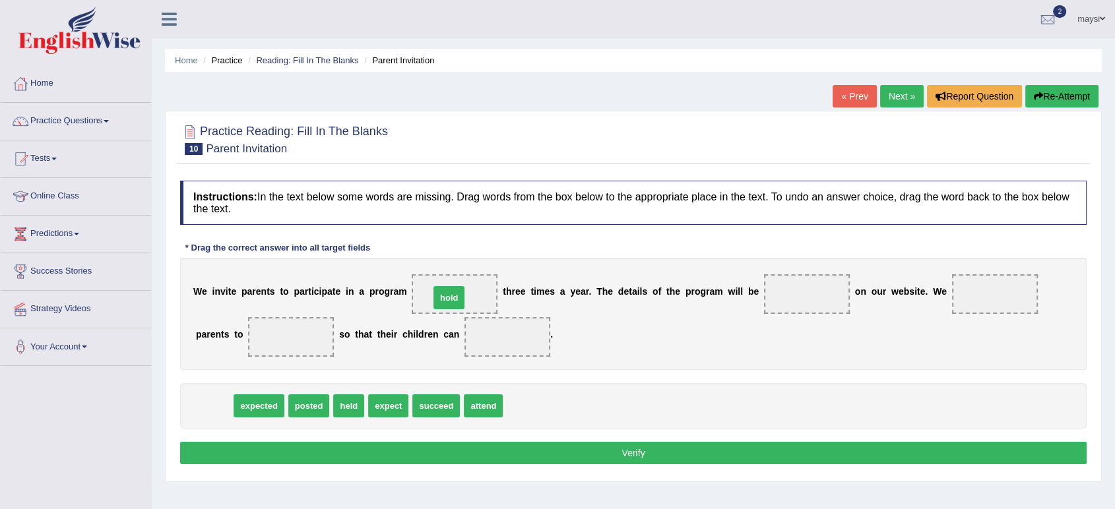
drag, startPoint x: 222, startPoint y: 405, endPoint x: 457, endPoint y: 297, distance: 258.6
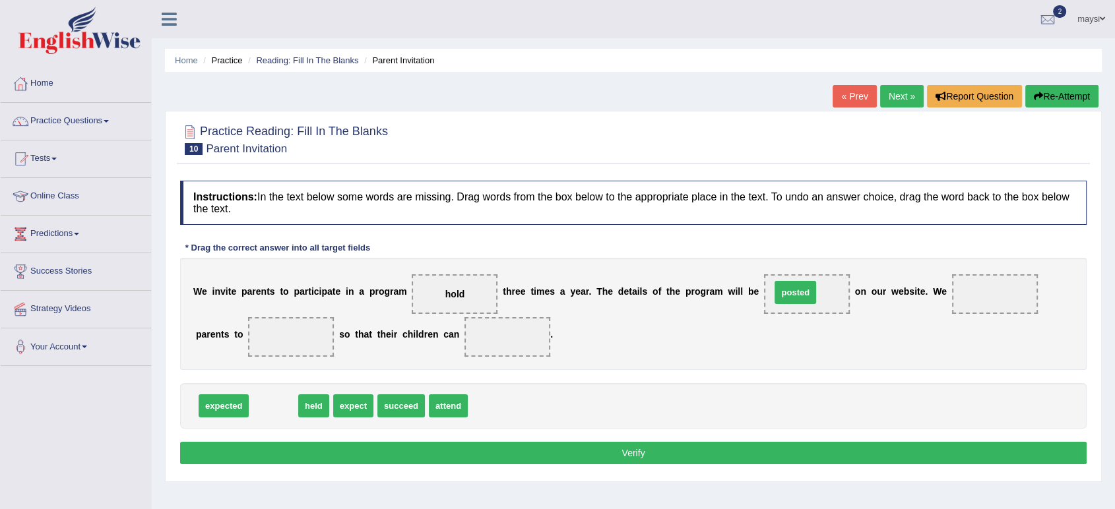
drag, startPoint x: 268, startPoint y: 401, endPoint x: 790, endPoint y: 287, distance: 534.2
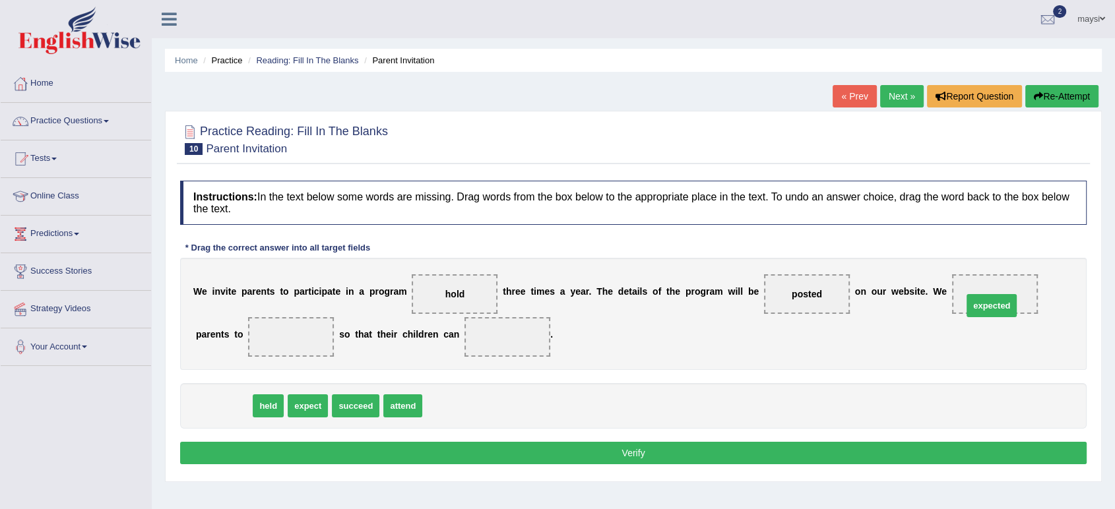
drag, startPoint x: 977, startPoint y: 311, endPoint x: 984, endPoint y: 306, distance: 8.1
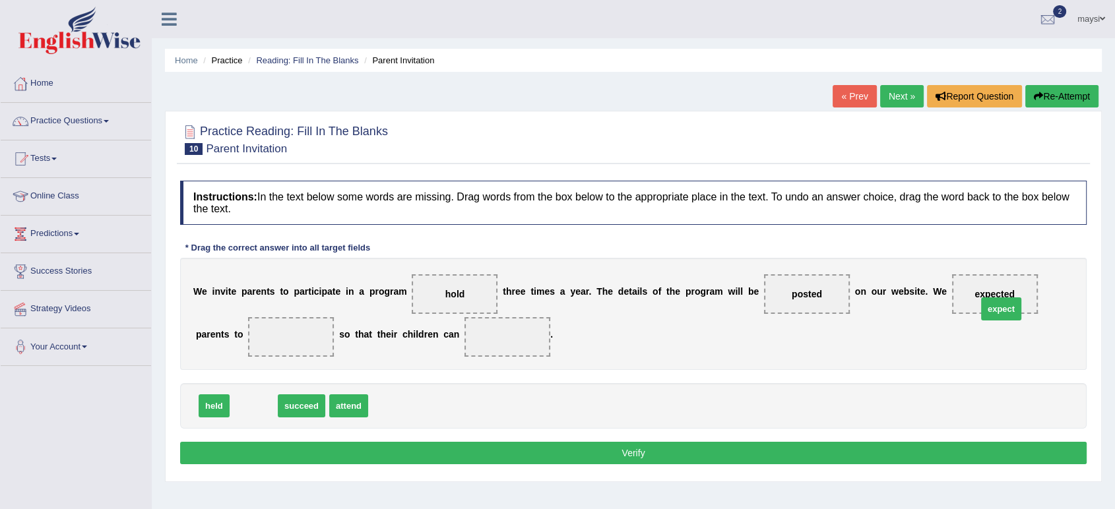
drag, startPoint x: 257, startPoint y: 406, endPoint x: 1004, endPoint y: 300, distance: 755.2
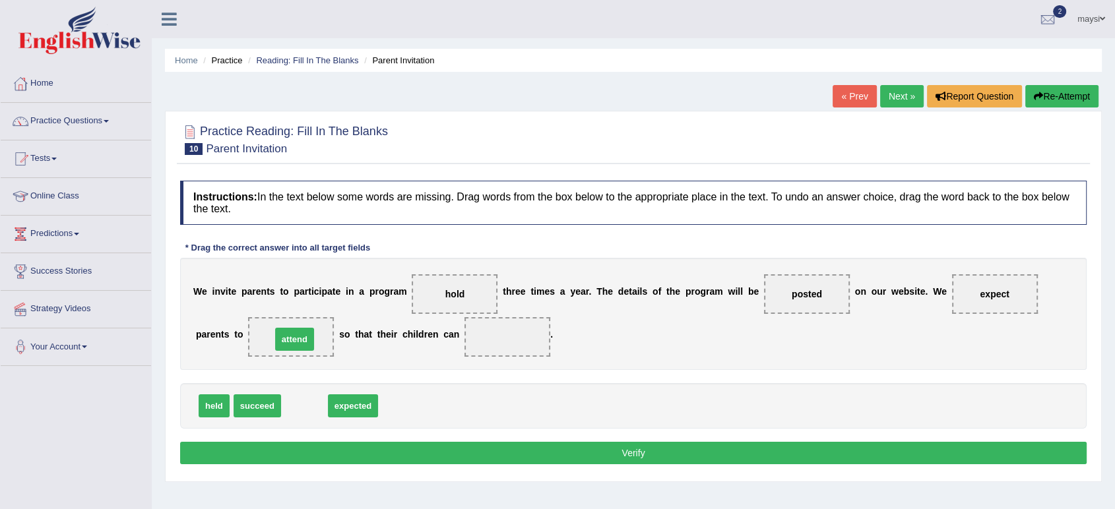
drag, startPoint x: 309, startPoint y: 402, endPoint x: 300, endPoint y: 335, distance: 67.4
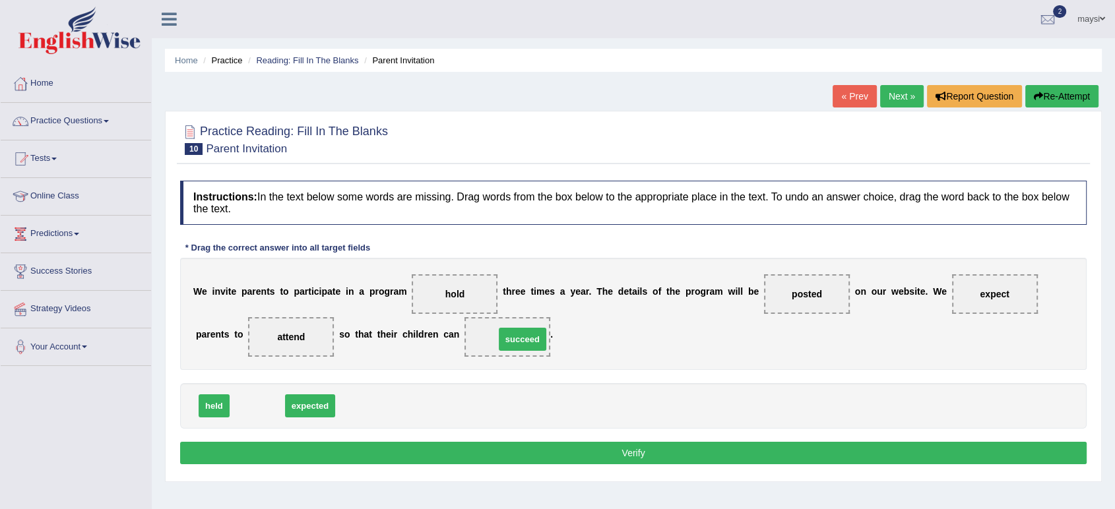
drag, startPoint x: 253, startPoint y: 400, endPoint x: 519, endPoint y: 333, distance: 273.5
click at [567, 453] on button "Verify" at bounding box center [633, 453] width 907 height 22
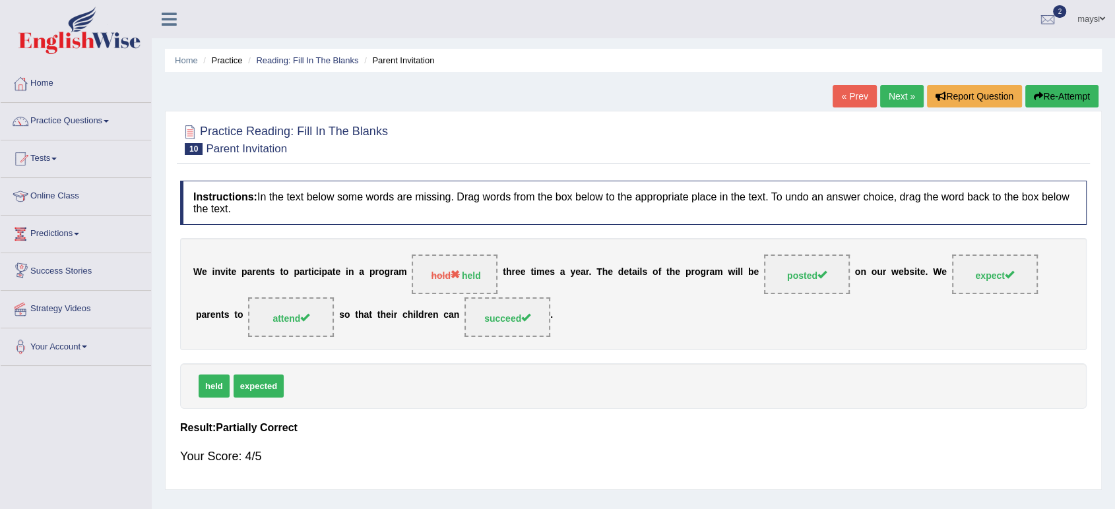
click at [897, 98] on link "Next »" at bounding box center [902, 96] width 44 height 22
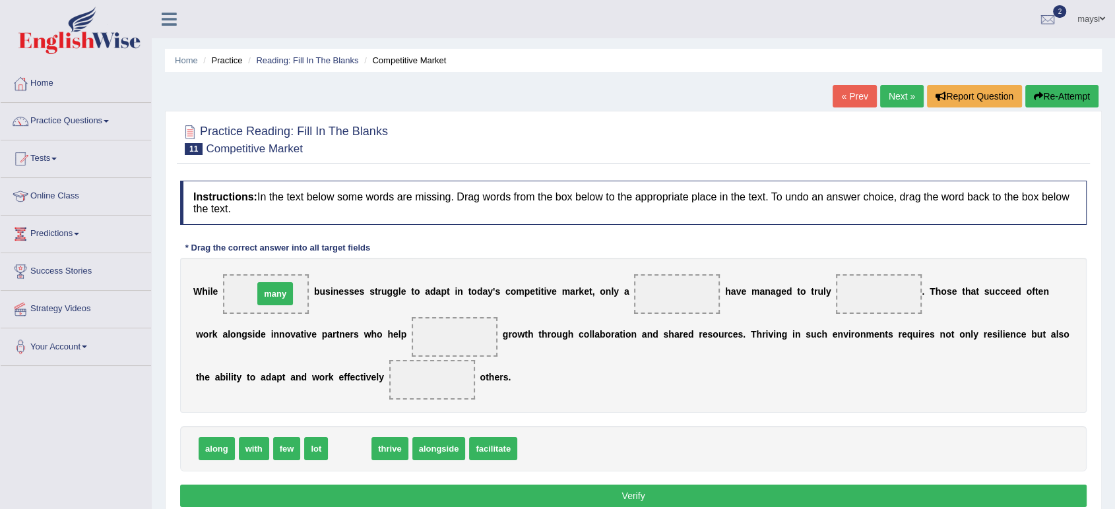
drag, startPoint x: 352, startPoint y: 444, endPoint x: 278, endPoint y: 289, distance: 172.1
click at [288, 443] on span "few" at bounding box center [287, 449] width 28 height 23
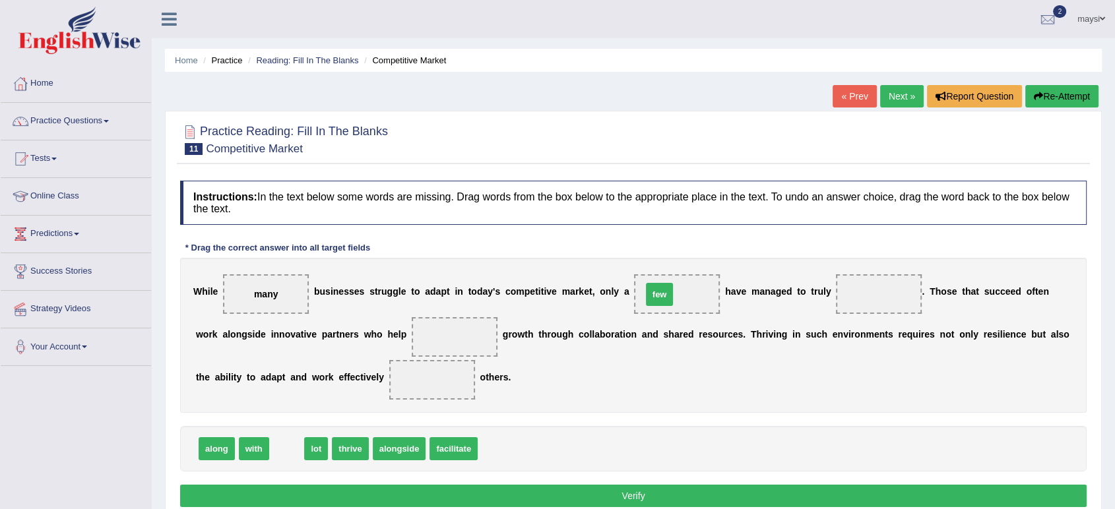
drag, startPoint x: 292, startPoint y: 438, endPoint x: 663, endPoint y: 288, distance: 399.7
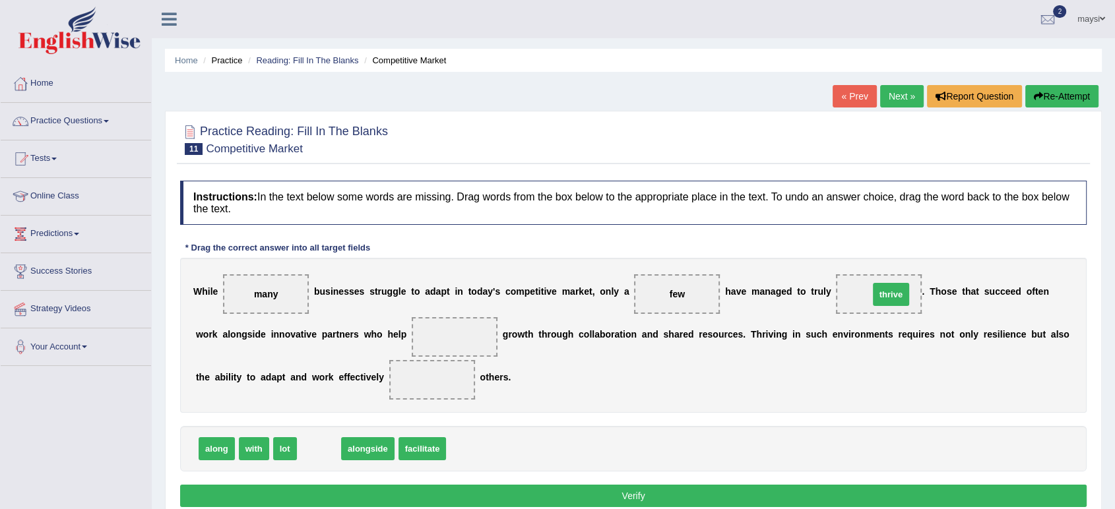
drag, startPoint x: 318, startPoint y: 451, endPoint x: 890, endPoint y: 297, distance: 592.0
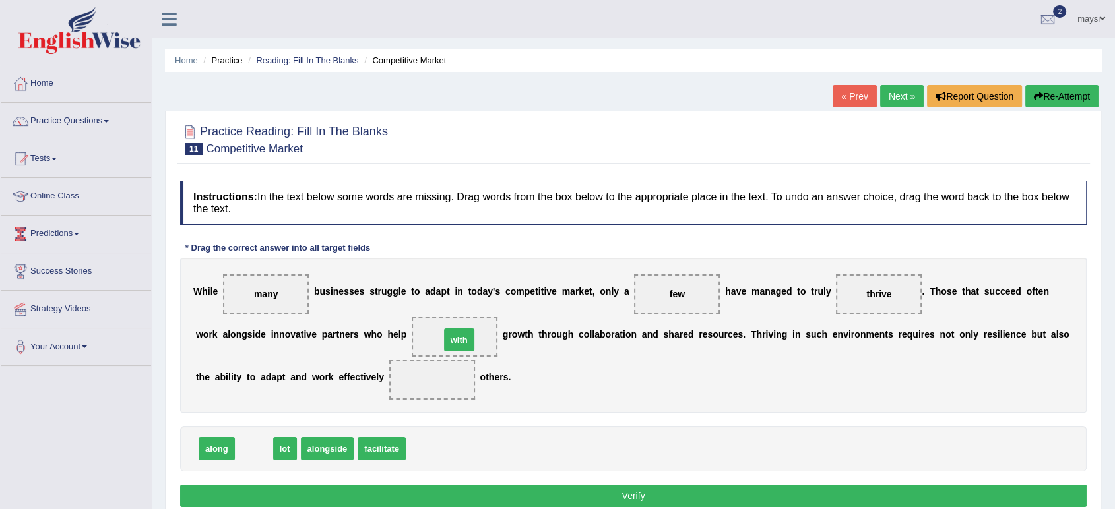
drag, startPoint x: 250, startPoint y: 451, endPoint x: 455, endPoint y: 342, distance: 232.3
click at [455, 342] on span "with" at bounding box center [455, 337] width 32 height 24
click at [457, 338] on span "with" at bounding box center [454, 337] width 18 height 11
drag, startPoint x: 457, startPoint y: 338, endPoint x: 414, endPoint y: 445, distance: 115.4
drag, startPoint x: 381, startPoint y: 446, endPoint x: 411, endPoint y: 377, distance: 75.0
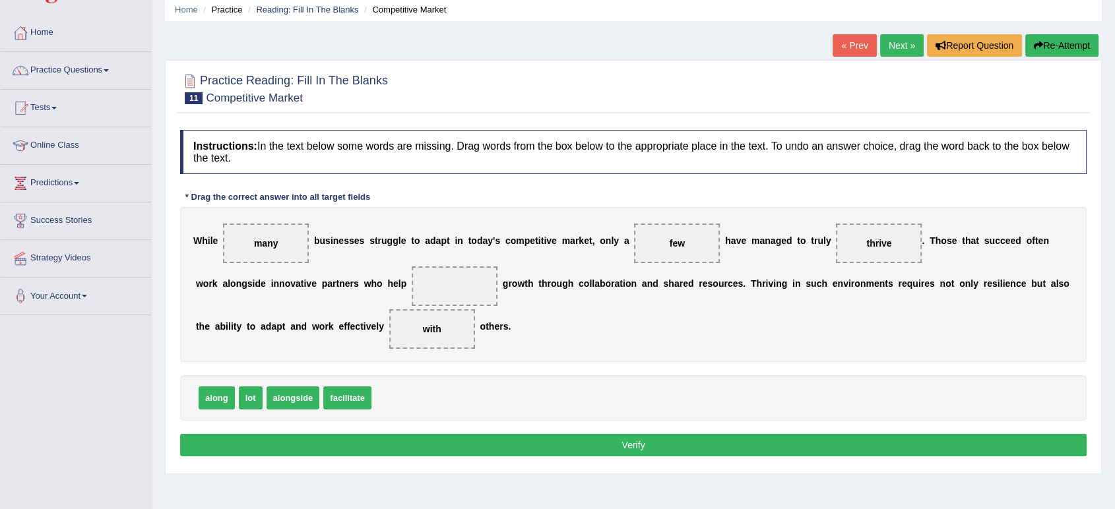
scroll to position [73, 0]
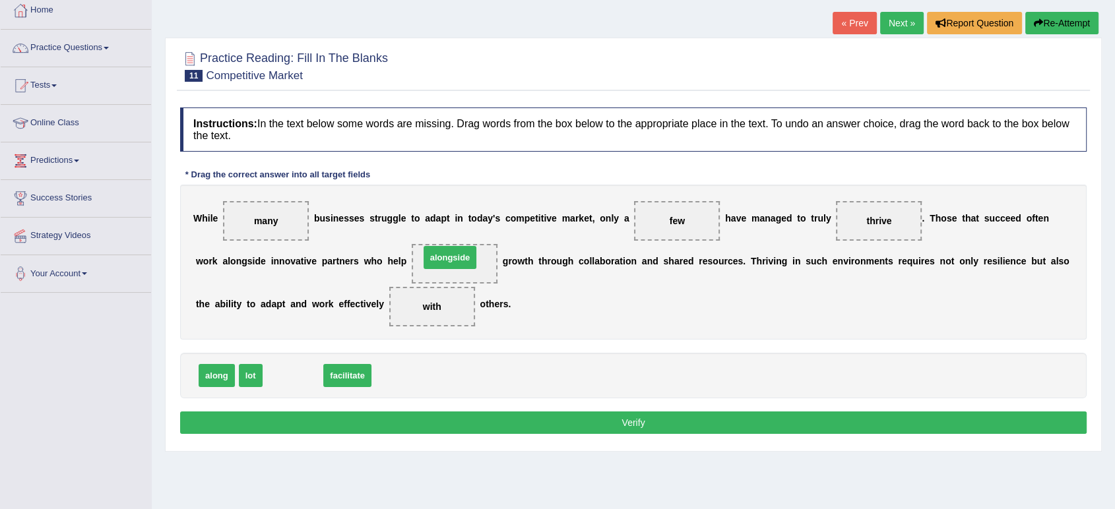
drag, startPoint x: 304, startPoint y: 377, endPoint x: 461, endPoint y: 259, distance: 196.5
click at [611, 422] on button "Verify" at bounding box center [633, 423] width 907 height 22
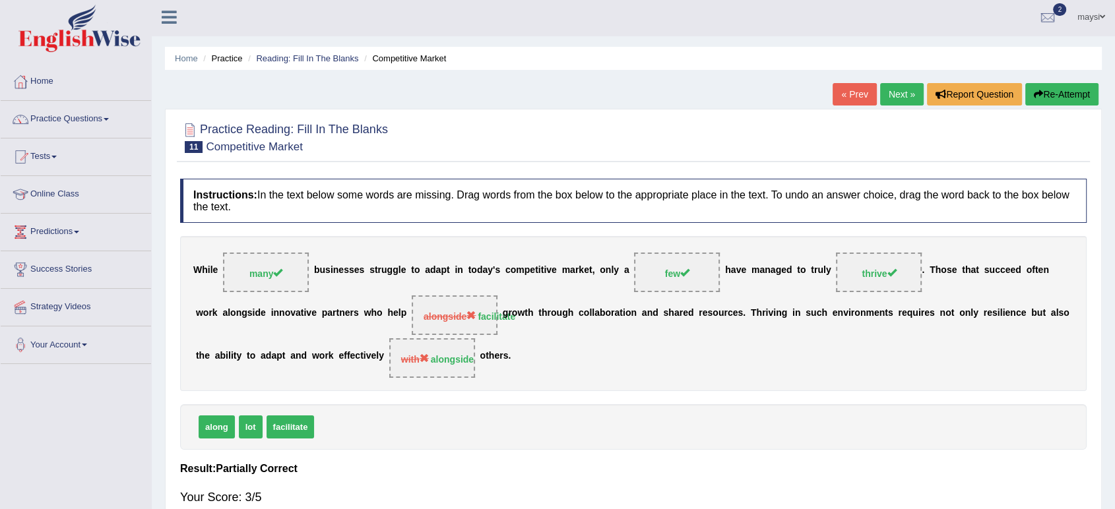
scroll to position [0, 0]
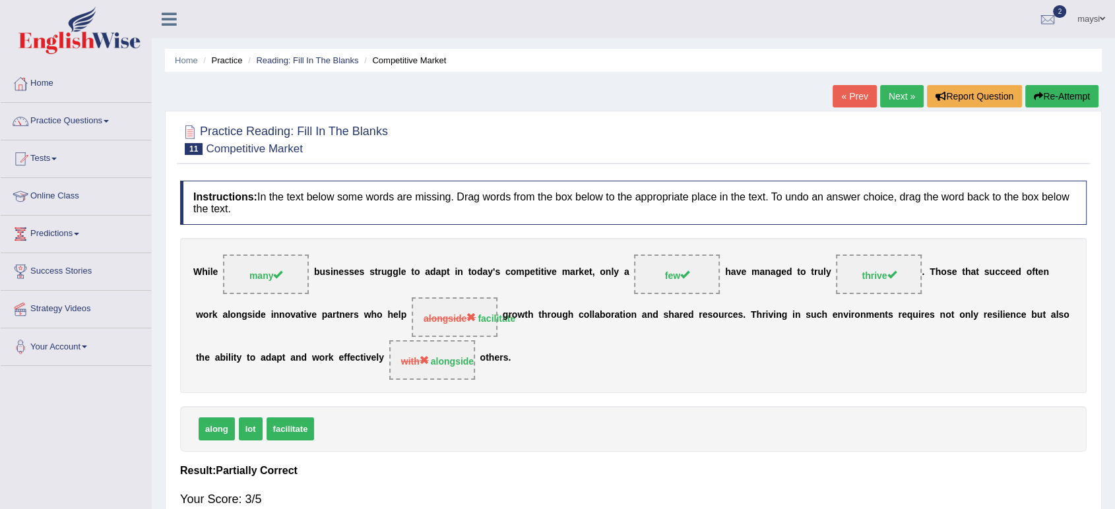
click at [896, 90] on link "Next »" at bounding box center [902, 96] width 44 height 22
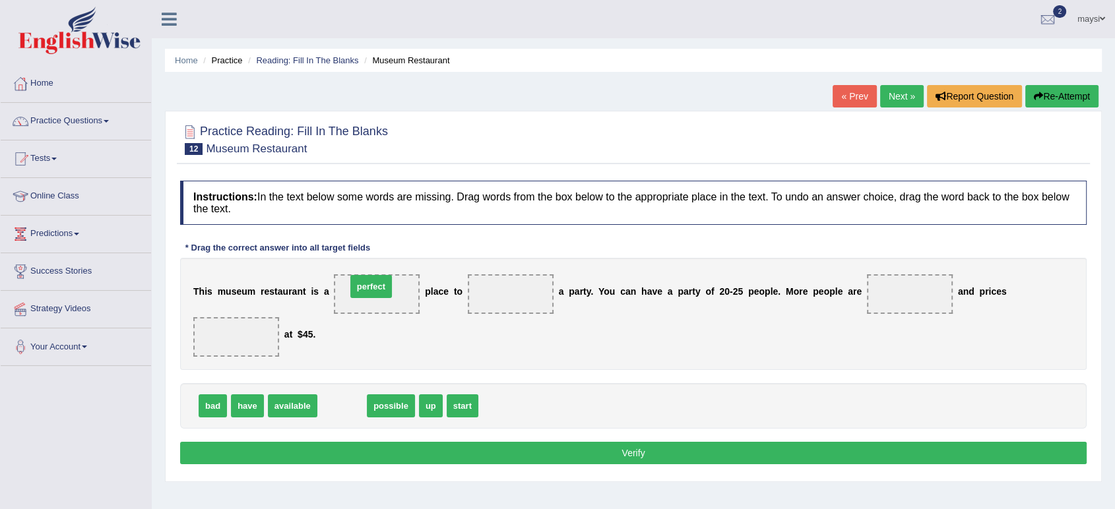
drag, startPoint x: 346, startPoint y: 403, endPoint x: 375, endPoint y: 284, distance: 122.9
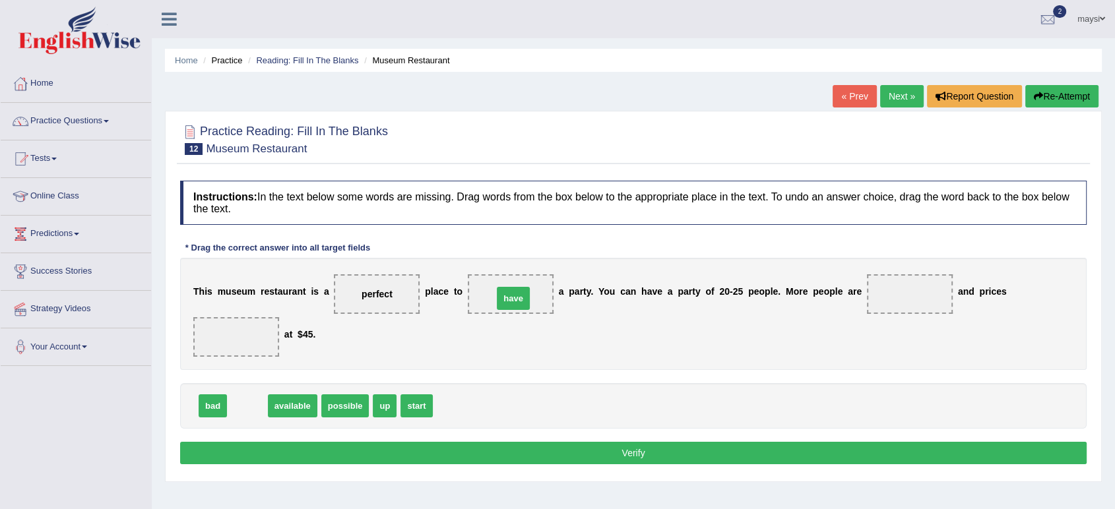
drag, startPoint x: 242, startPoint y: 401, endPoint x: 507, endPoint y: 293, distance: 286.9
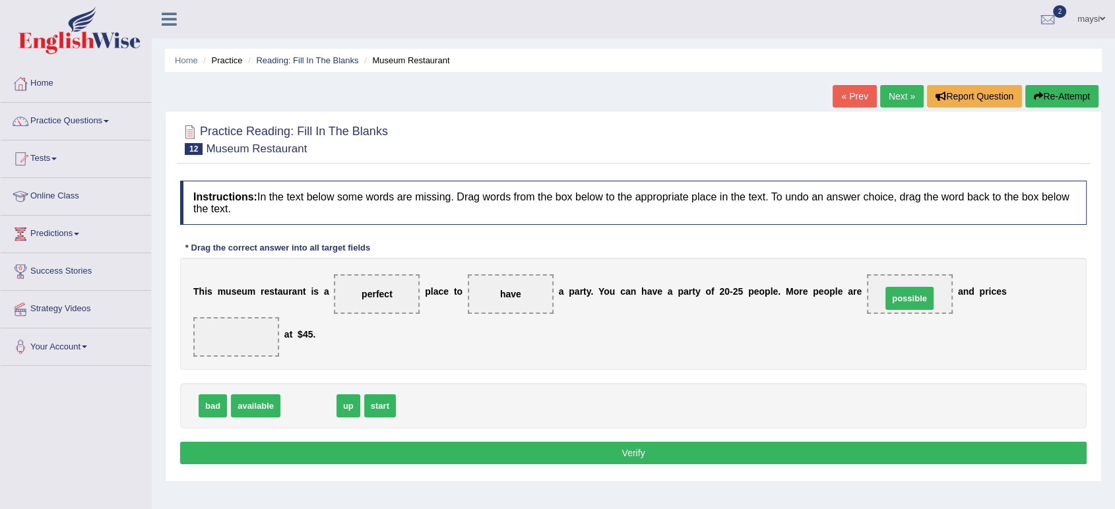
drag, startPoint x: 296, startPoint y: 405, endPoint x: 898, endPoint y: 296, distance: 612.1
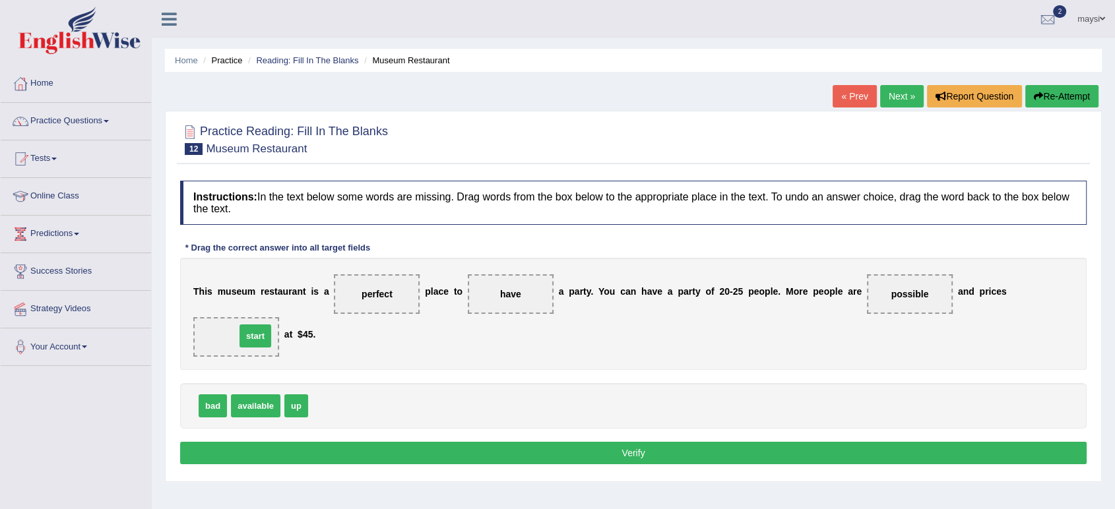
drag, startPoint x: 328, startPoint y: 401, endPoint x: 253, endPoint y: 331, distance: 102.2
click at [527, 449] on button "Verify" at bounding box center [633, 453] width 907 height 22
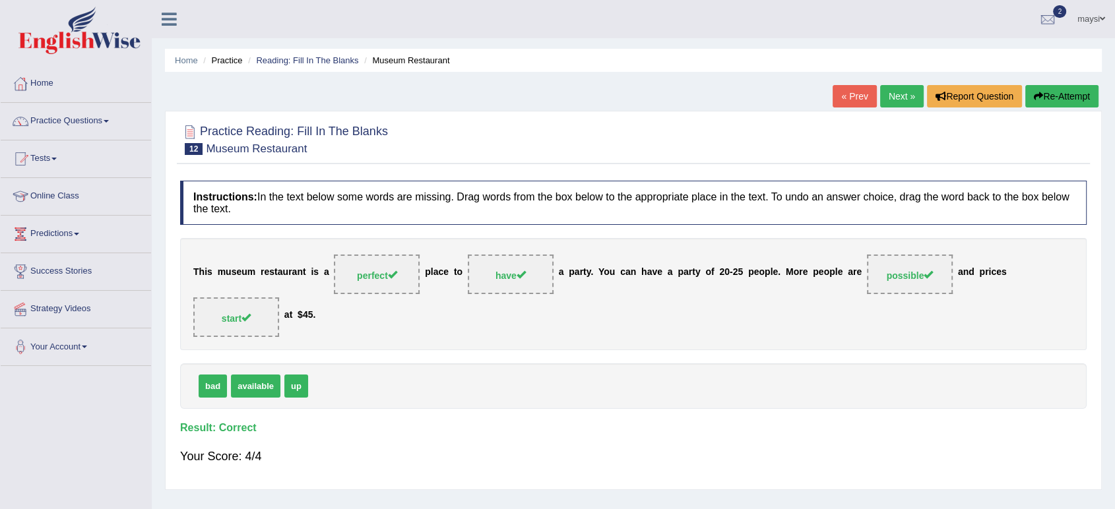
click at [888, 95] on link "Next »" at bounding box center [902, 96] width 44 height 22
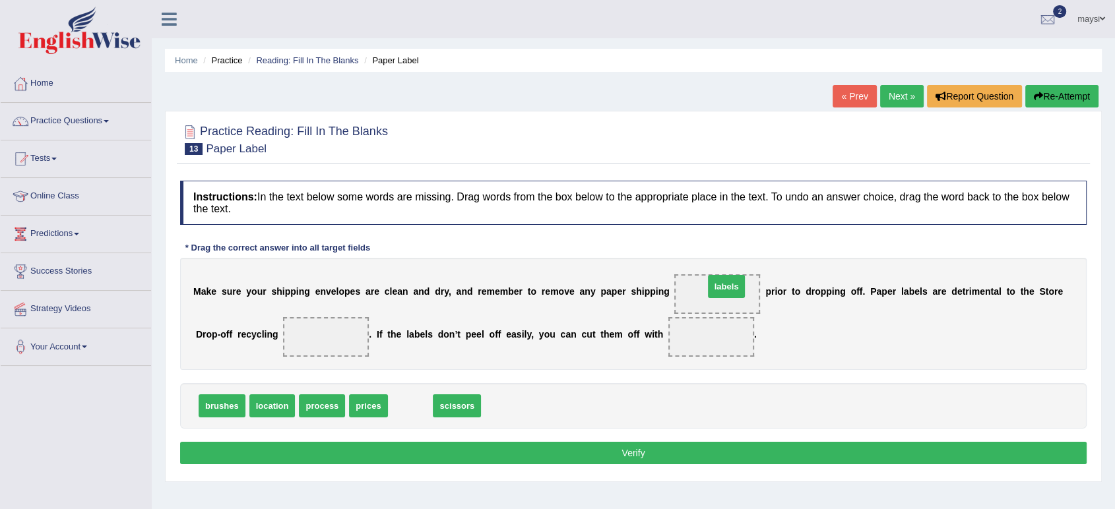
drag, startPoint x: 398, startPoint y: 404, endPoint x: 713, endPoint y: 285, distance: 336.4
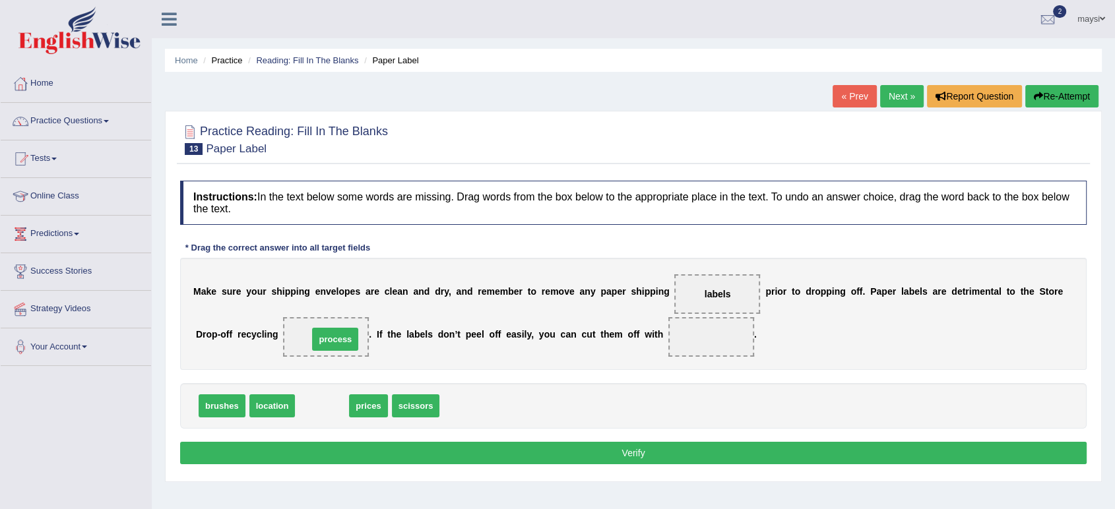
drag, startPoint x: 325, startPoint y: 404, endPoint x: 338, endPoint y: 337, distance: 67.9
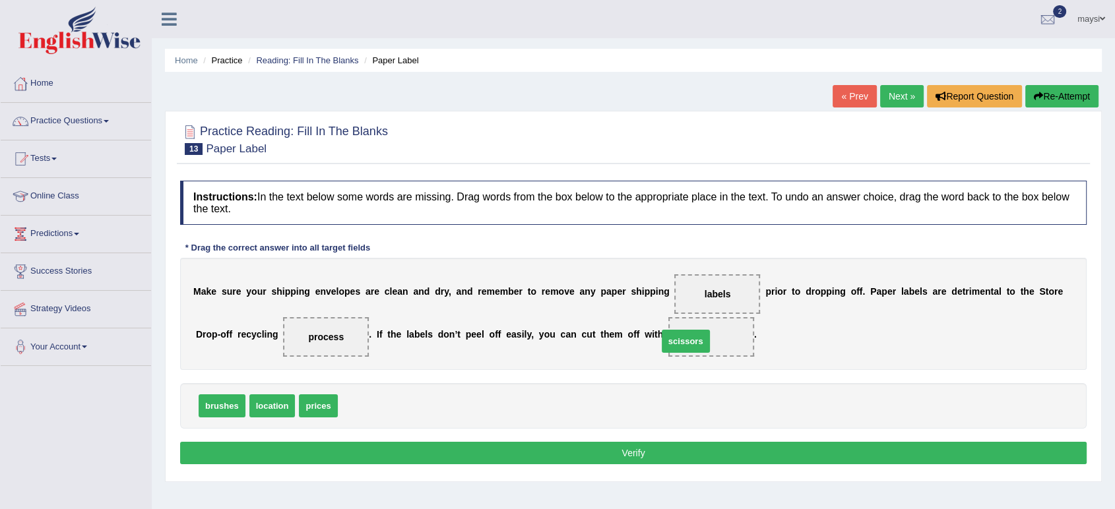
drag, startPoint x: 360, startPoint y: 403, endPoint x: 682, endPoint y: 337, distance: 328.1
click at [618, 446] on button "Verify" at bounding box center [633, 453] width 907 height 22
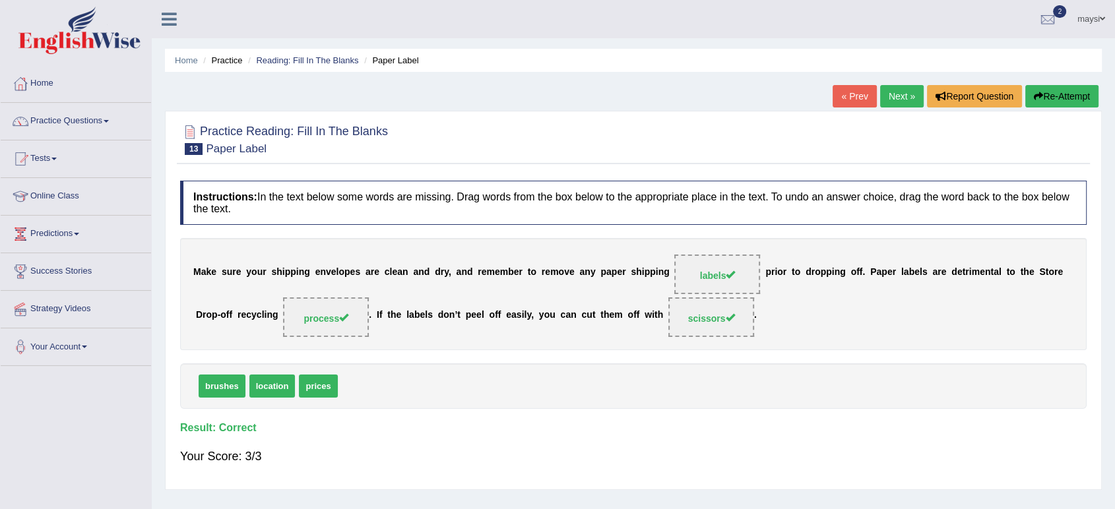
drag, startPoint x: 899, startPoint y: 108, endPoint x: 900, endPoint y: 90, distance: 17.8
click at [900, 107] on div "« Prev Next » Report Question Re-Attempt" at bounding box center [967, 98] width 269 height 26
click at [899, 90] on link "Next »" at bounding box center [902, 96] width 44 height 22
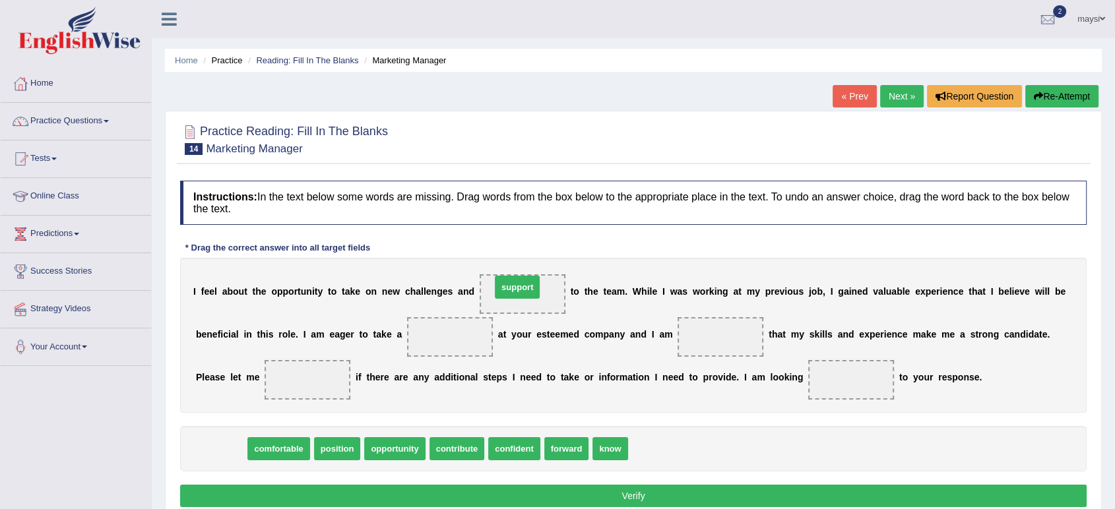
drag, startPoint x: 224, startPoint y: 447, endPoint x: 520, endPoint y: 285, distance: 337.5
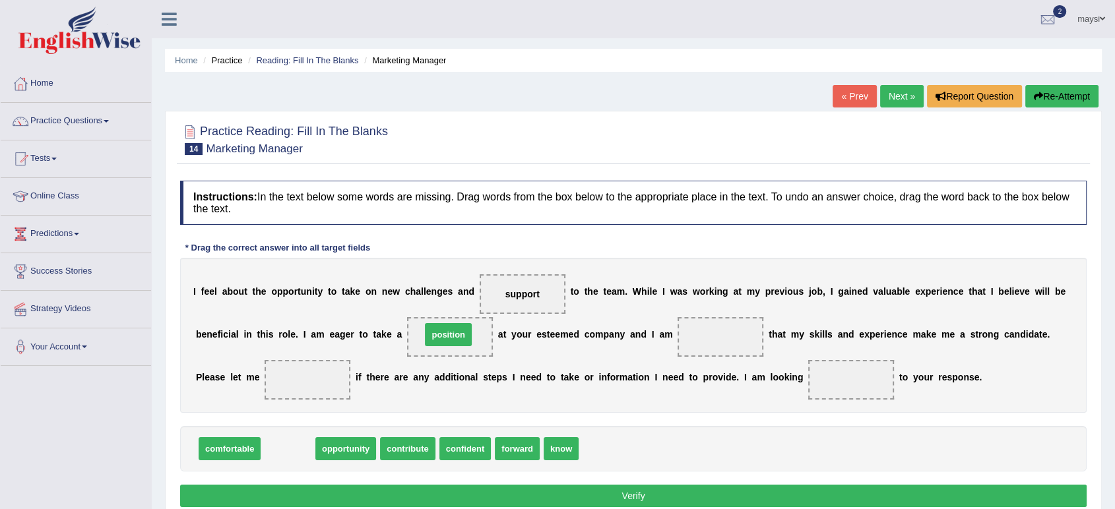
drag, startPoint x: 298, startPoint y: 445, endPoint x: 459, endPoint y: 331, distance: 196.8
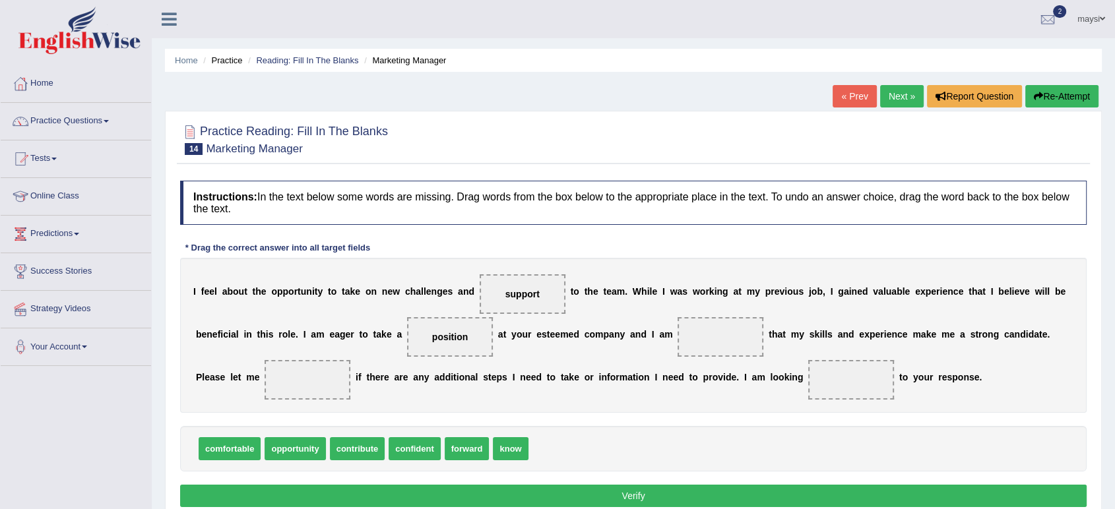
click at [408, 450] on span "confident" at bounding box center [415, 449] width 52 height 23
drag, startPoint x: 408, startPoint y: 450, endPoint x: 708, endPoint y: 338, distance: 319.9
drag, startPoint x: 460, startPoint y: 449, endPoint x: 312, endPoint y: 381, distance: 163.0
drag, startPoint x: 396, startPoint y: 447, endPoint x: 484, endPoint y: 418, distance: 93.1
drag, startPoint x: 484, startPoint y: 418, endPoint x: 653, endPoint y: 405, distance: 168.8
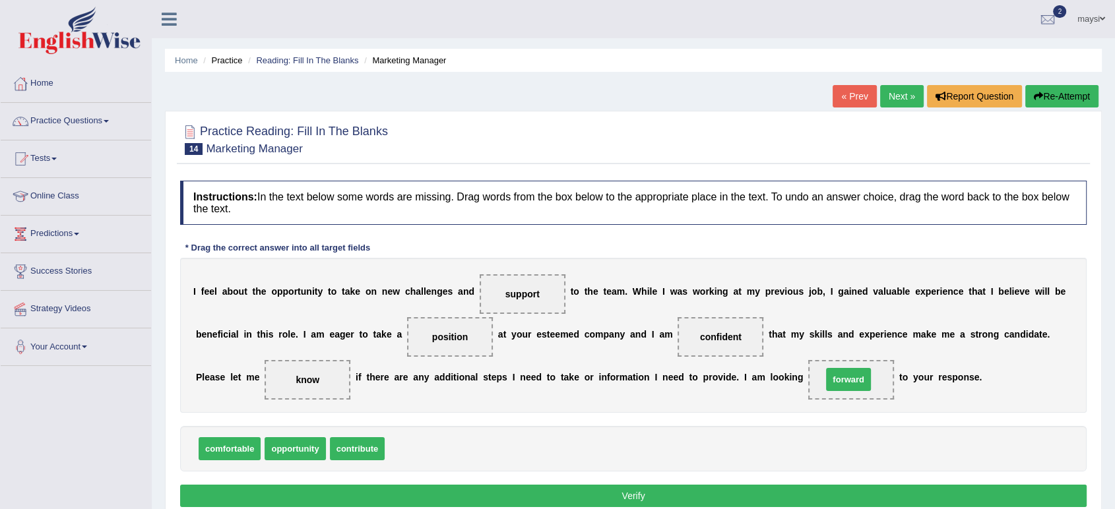
drag, startPoint x: 413, startPoint y: 454, endPoint x: 851, endPoint y: 385, distance: 443.6
click at [470, 495] on button "Verify" at bounding box center [633, 496] width 907 height 22
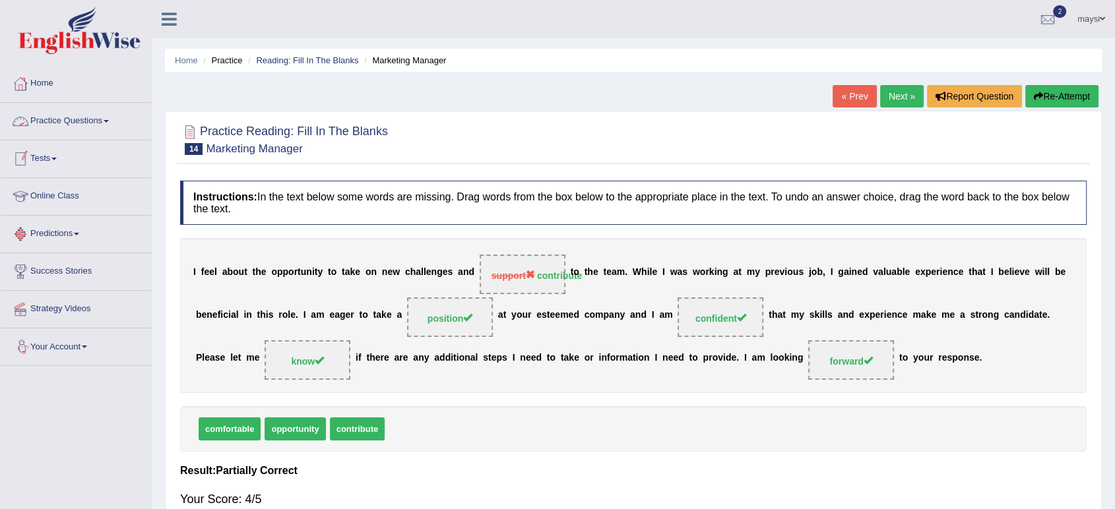
click at [892, 102] on link "Next »" at bounding box center [902, 96] width 44 height 22
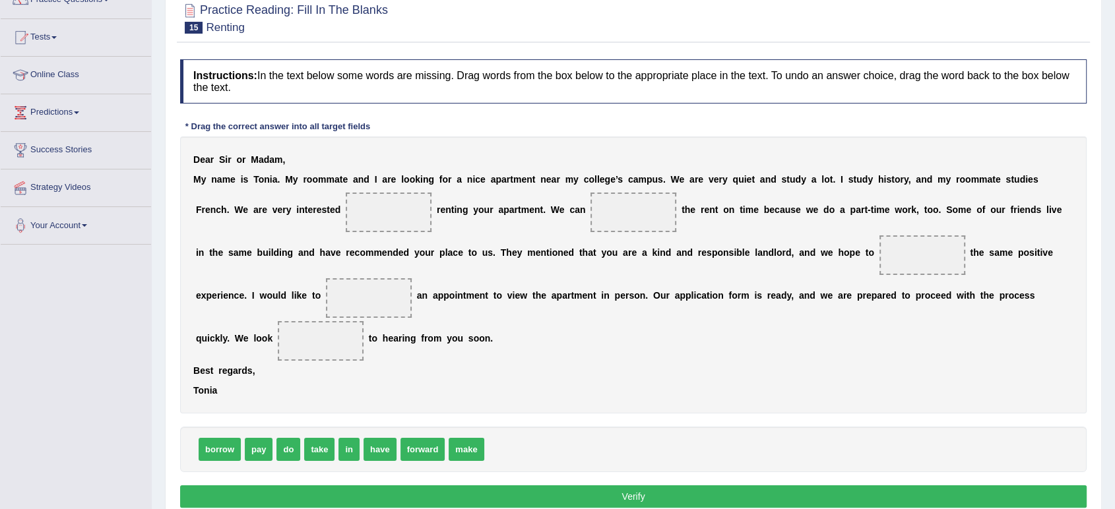
scroll to position [146, 0]
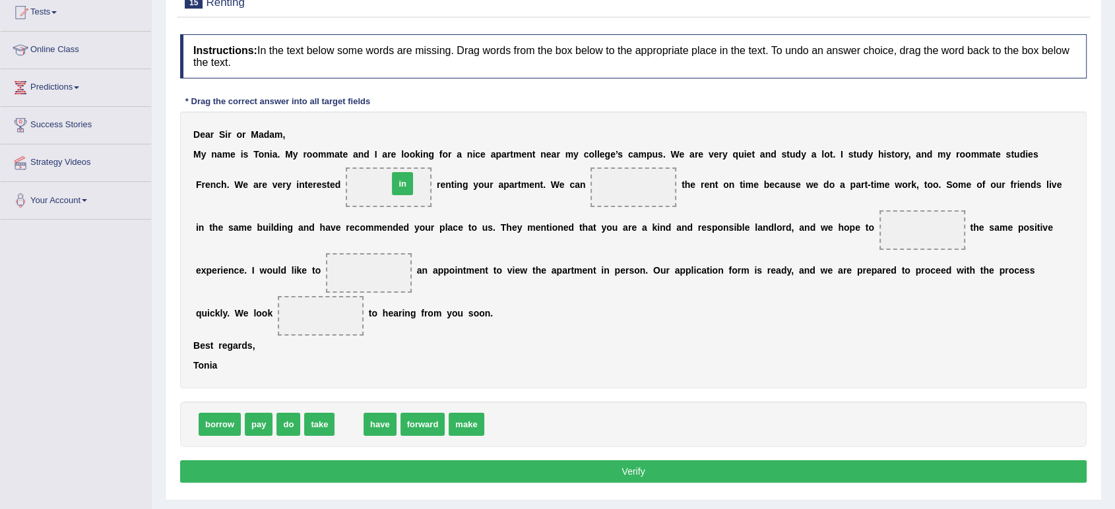
drag, startPoint x: 350, startPoint y: 425, endPoint x: 404, endPoint y: 183, distance: 247.4
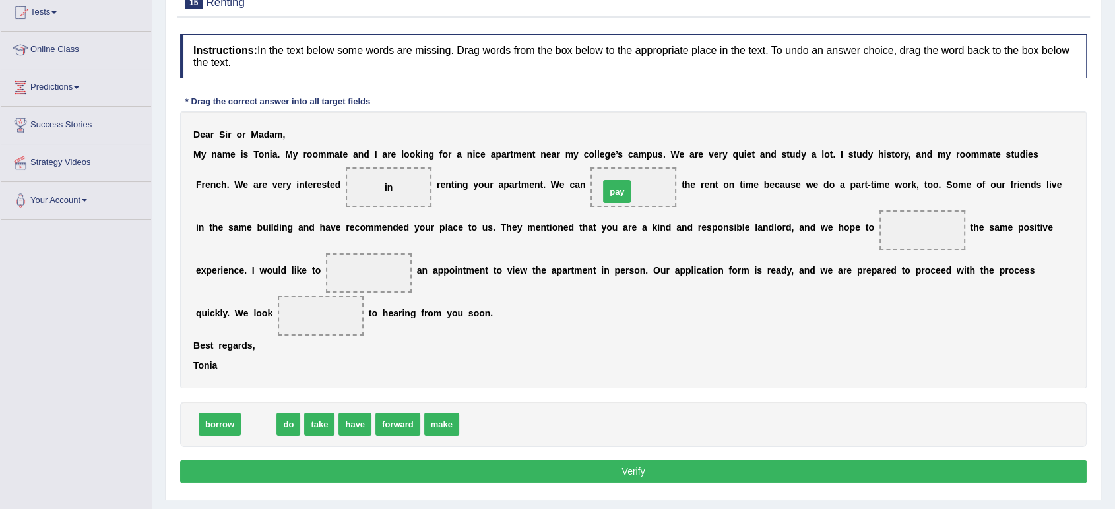
drag, startPoint x: 256, startPoint y: 426, endPoint x: 614, endPoint y: 194, distance: 427.0
drag, startPoint x: 315, startPoint y: 425, endPoint x: 333, endPoint y: 389, distance: 40.1
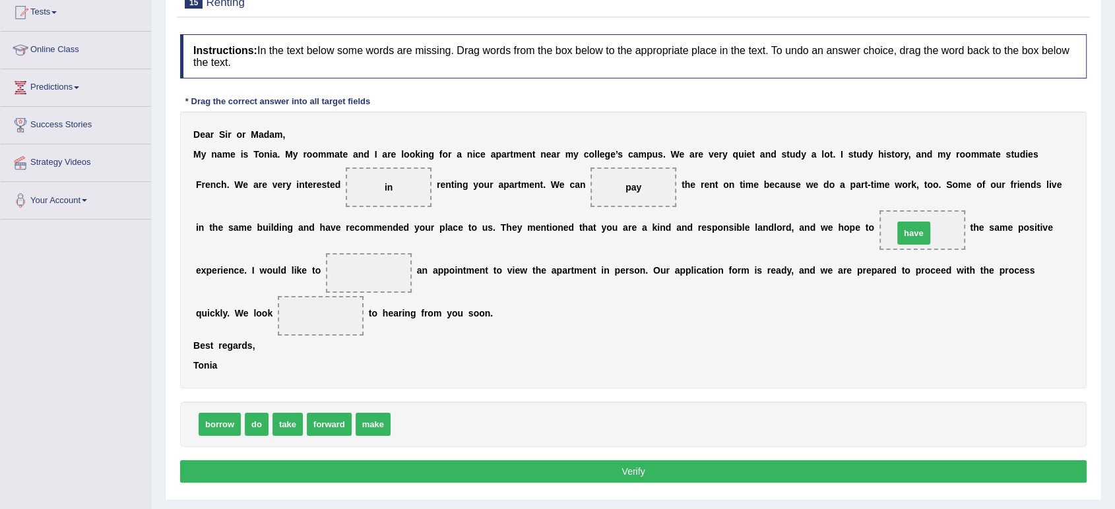
drag, startPoint x: 400, startPoint y: 422, endPoint x: 903, endPoint y: 231, distance: 537.8
drag, startPoint x: 371, startPoint y: 418, endPoint x: 379, endPoint y: 271, distance: 147.4
drag, startPoint x: 325, startPoint y: 426, endPoint x: 285, endPoint y: 309, distance: 122.9
click at [384, 470] on button "Verify" at bounding box center [633, 472] width 907 height 22
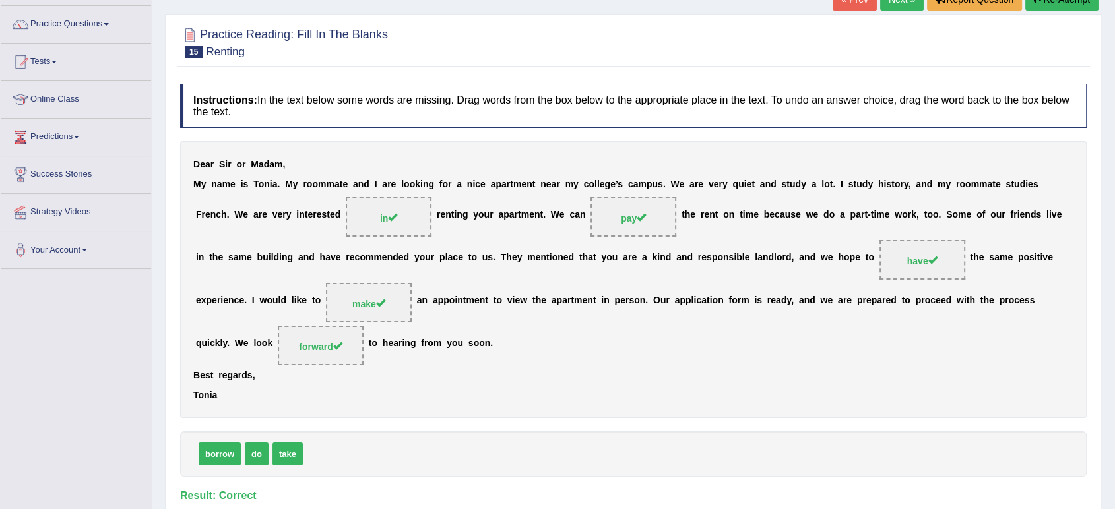
scroll to position [0, 0]
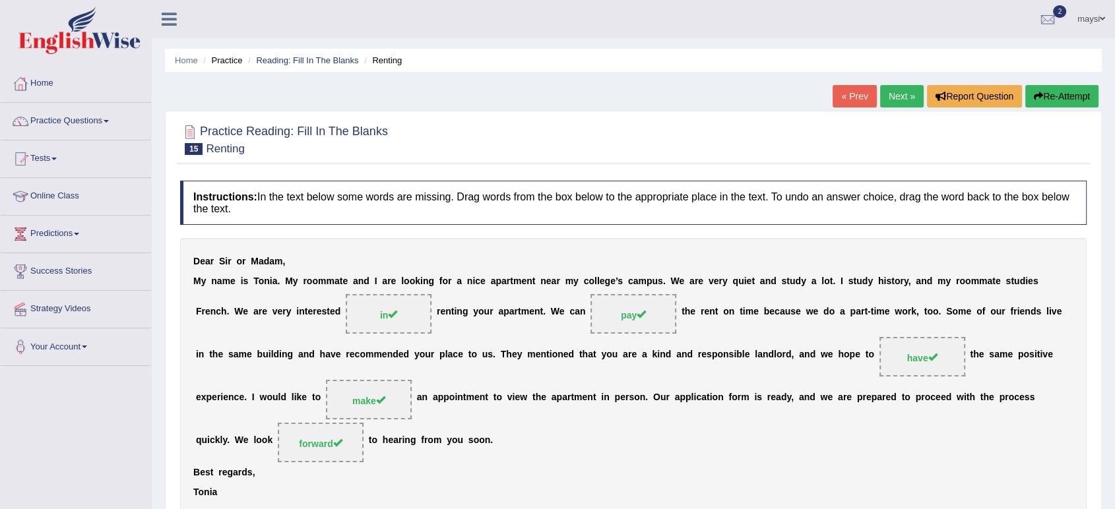
click at [886, 91] on link "Next »" at bounding box center [902, 96] width 44 height 22
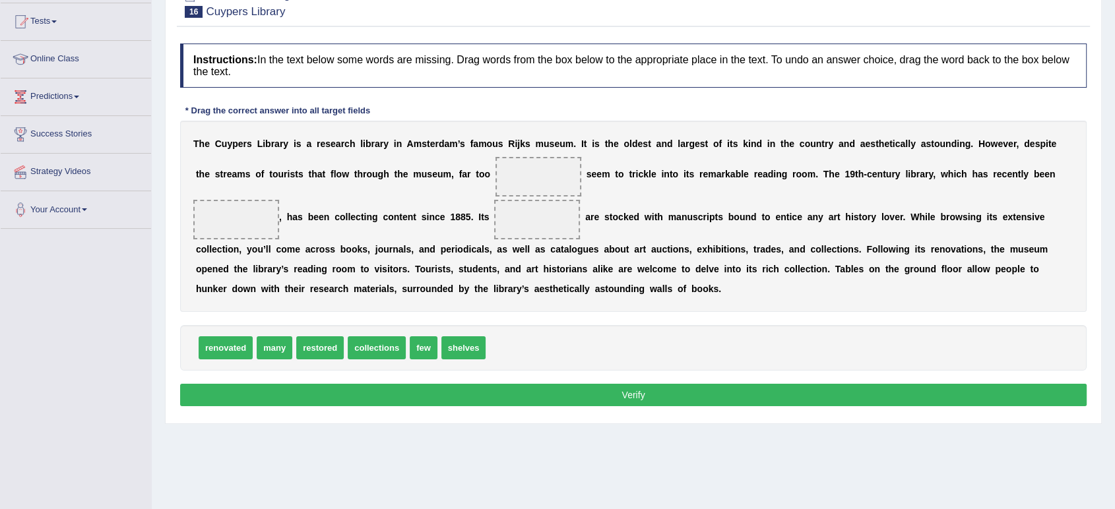
scroll to position [146, 0]
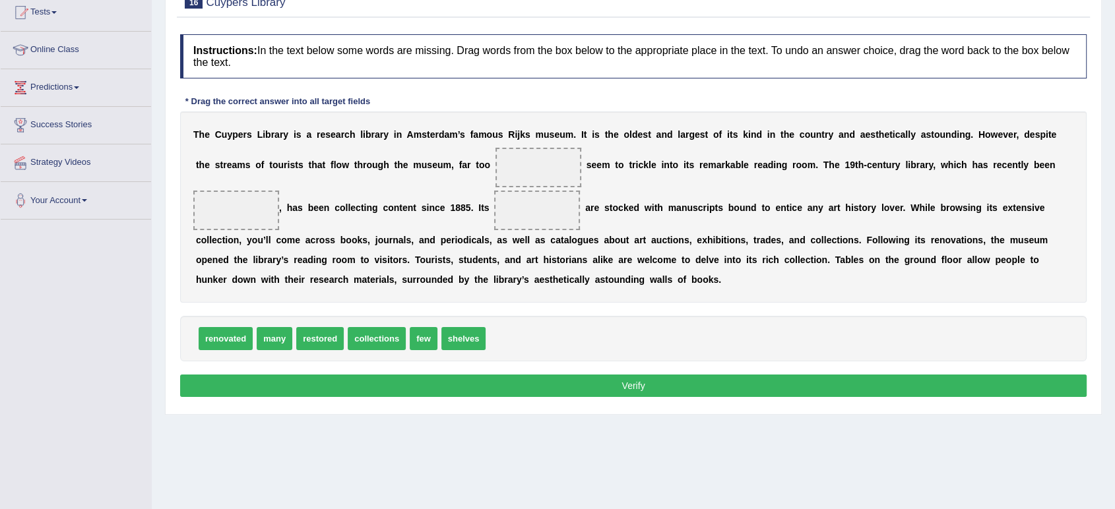
click at [314, 336] on span "restored" at bounding box center [320, 338] width 48 height 23
click at [319, 334] on span "restored" at bounding box center [320, 338] width 48 height 23
click at [230, 332] on span "renovated" at bounding box center [226, 338] width 54 height 23
drag, startPoint x: 230, startPoint y: 332, endPoint x: 236, endPoint y: 242, distance: 90.6
click at [235, 298] on span "renovated" at bounding box center [226, 309] width 54 height 23
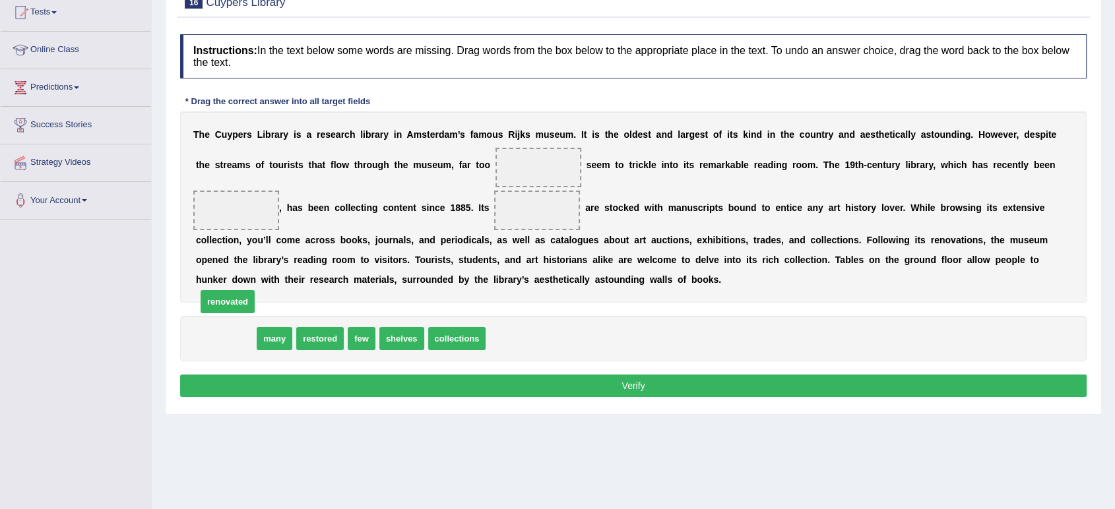
drag, startPoint x: 236, startPoint y: 235, endPoint x: 243, endPoint y: 193, distance: 42.2
click at [243, 193] on div "T h e C u y p e r s L i b r a r y i s a r e s e a r c h l i b r a r y i n A m s…" at bounding box center [633, 207] width 907 height 191
drag, startPoint x: 242, startPoint y: 335, endPoint x: 253, endPoint y: 203, distance: 131.8
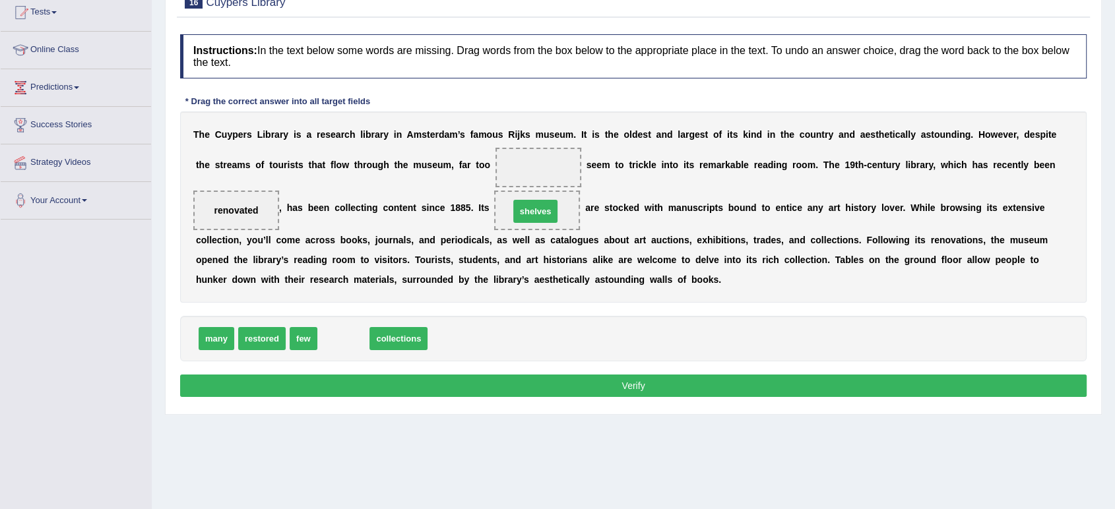
drag, startPoint x: 348, startPoint y: 338, endPoint x: 543, endPoint y: 210, distance: 233.5
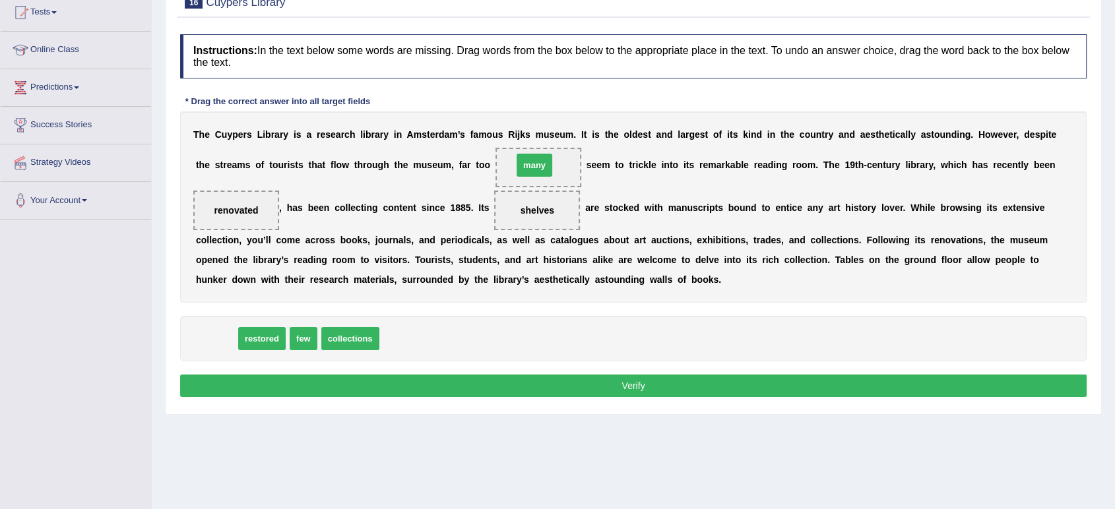
drag, startPoint x: 201, startPoint y: 342, endPoint x: 519, endPoint y: 168, distance: 362.6
click at [490, 388] on button "Verify" at bounding box center [633, 386] width 907 height 22
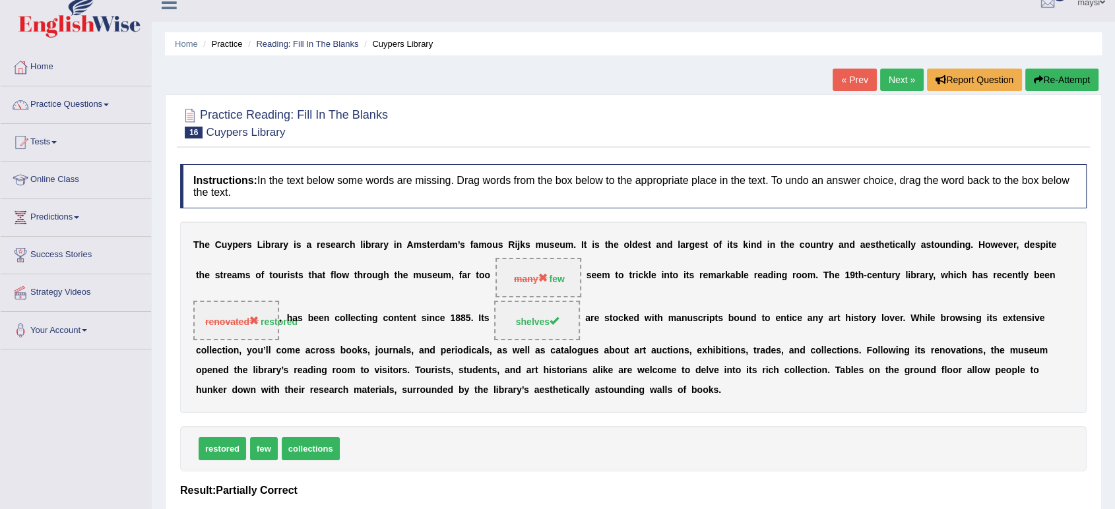
scroll to position [0, 0]
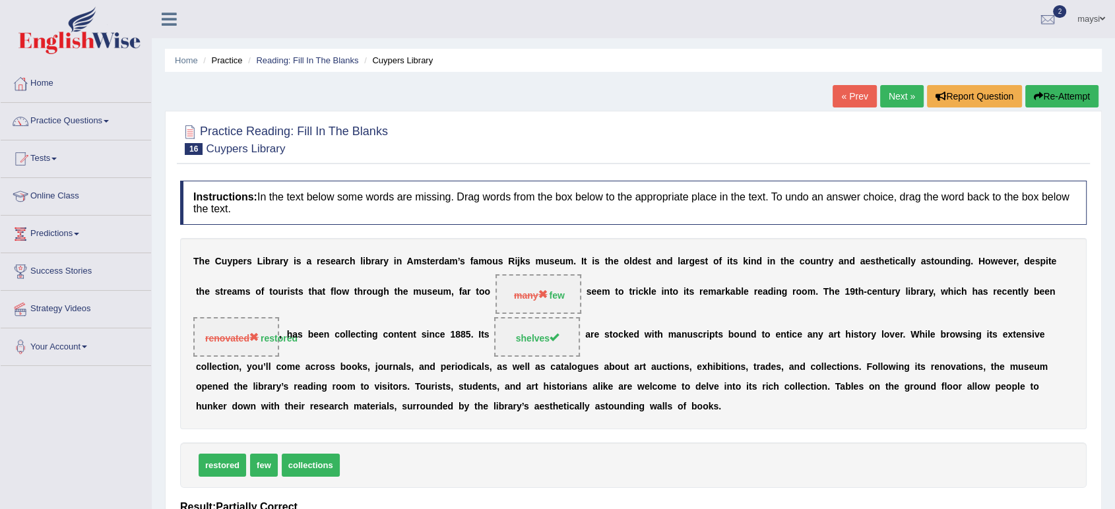
click at [902, 94] on link "Next »" at bounding box center [902, 96] width 44 height 22
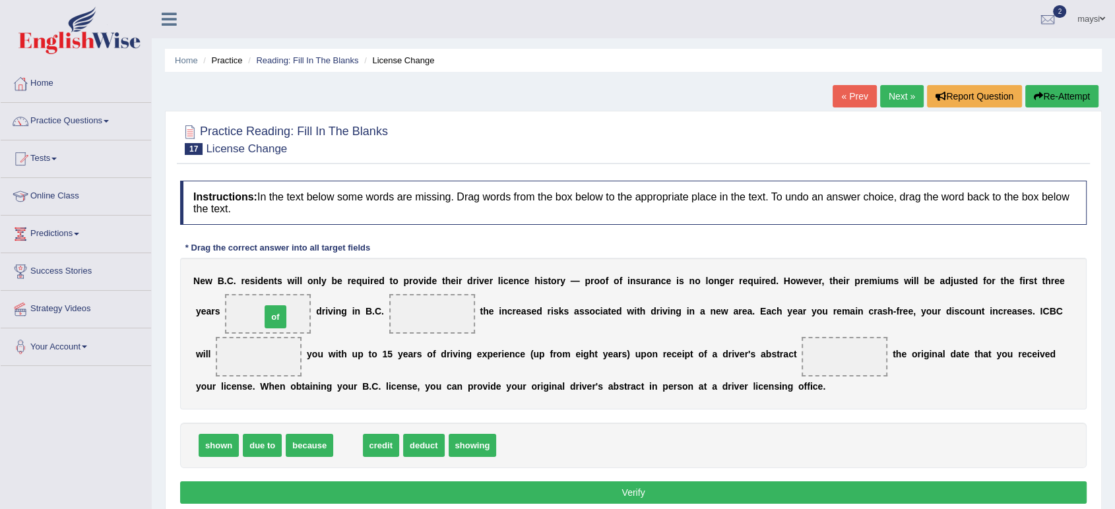
drag, startPoint x: 346, startPoint y: 442, endPoint x: 273, endPoint y: 313, distance: 147.7
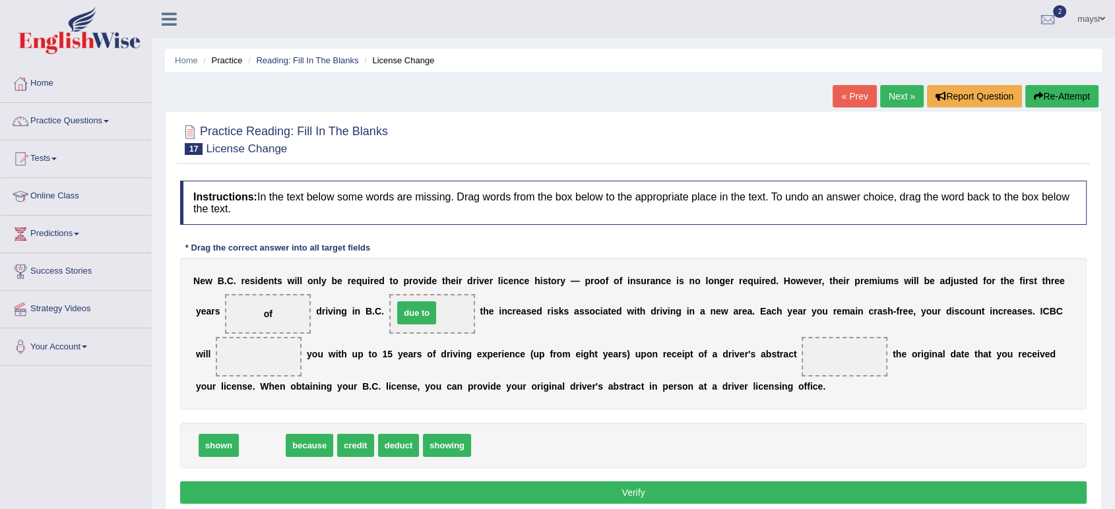
drag, startPoint x: 269, startPoint y: 441, endPoint x: 424, endPoint y: 309, distance: 203.6
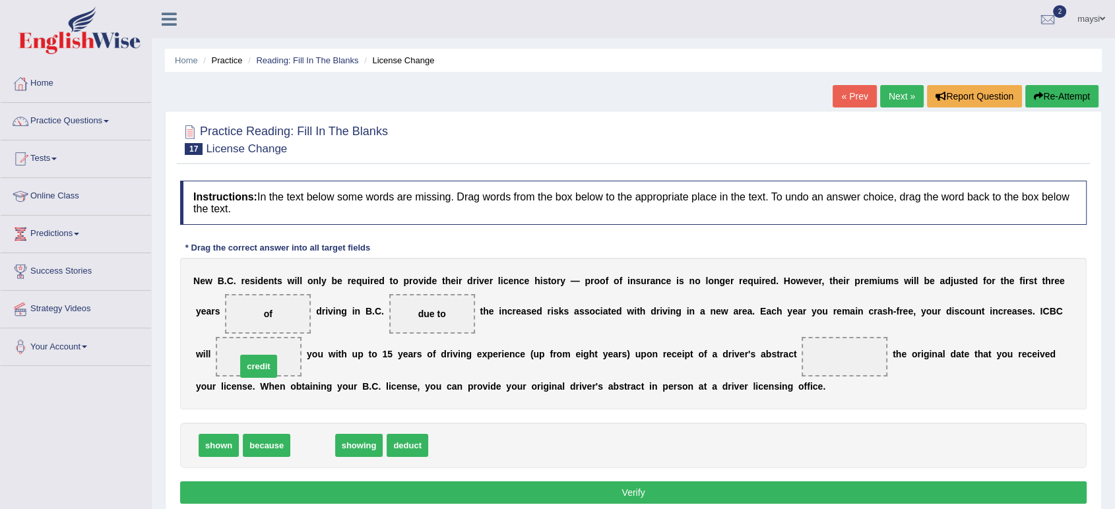
drag, startPoint x: 304, startPoint y: 442, endPoint x: 250, endPoint y: 362, distance: 96.1
drag, startPoint x: 323, startPoint y: 442, endPoint x: 849, endPoint y: 355, distance: 533.1
click at [632, 485] on button "Verify" at bounding box center [633, 493] width 907 height 22
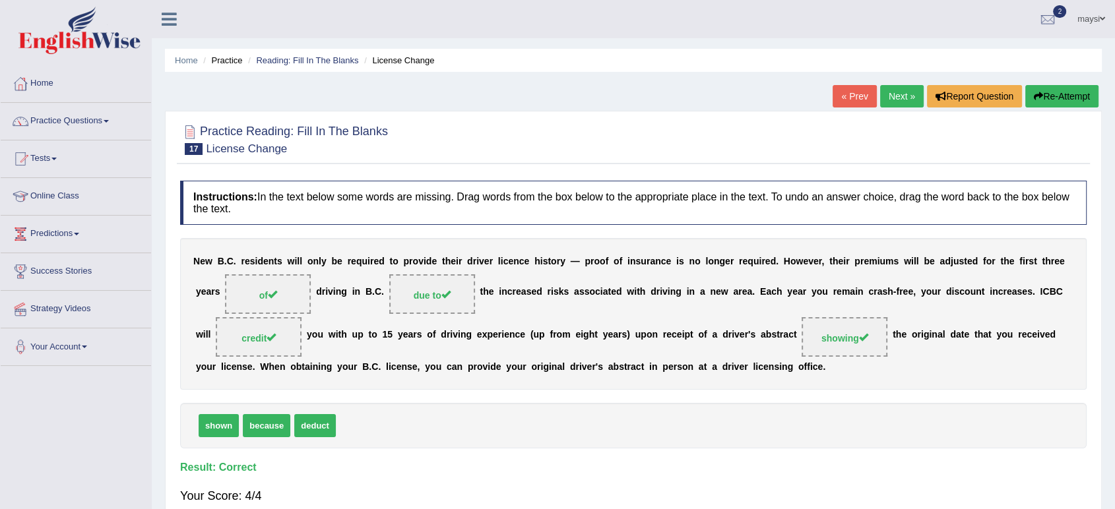
click at [887, 90] on link "Next »" at bounding box center [902, 96] width 44 height 22
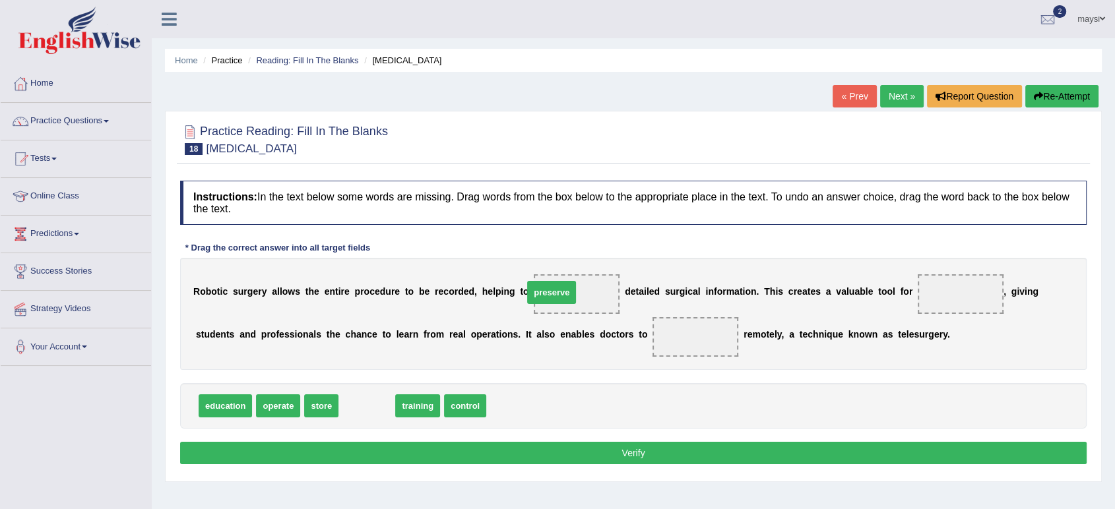
drag, startPoint x: 370, startPoint y: 409, endPoint x: 554, endPoint y: 296, distance: 216.8
drag, startPoint x: 377, startPoint y: 401, endPoint x: 984, endPoint y: 287, distance: 617.7
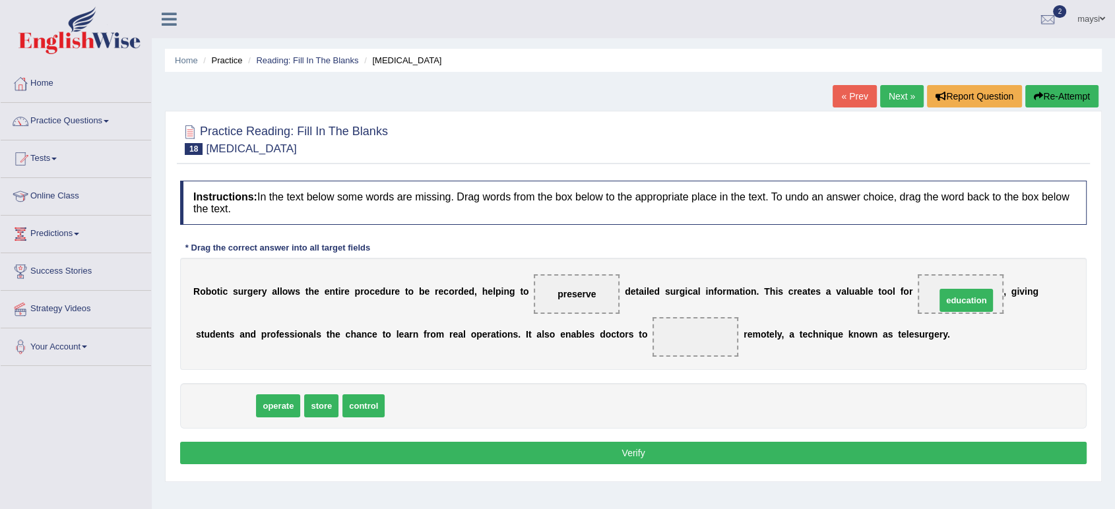
drag, startPoint x: 232, startPoint y: 405, endPoint x: 973, endPoint y: 300, distance: 748.4
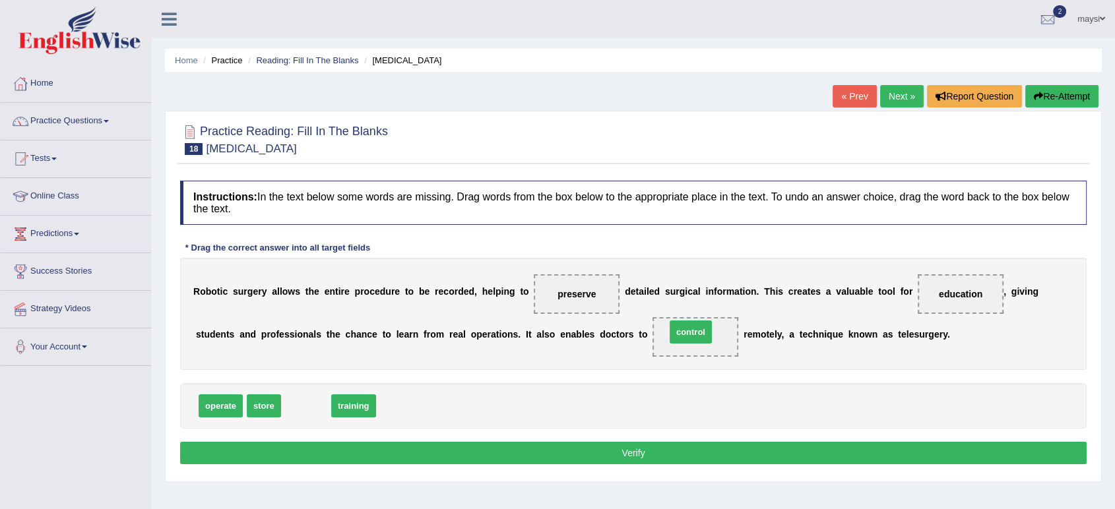
drag, startPoint x: 300, startPoint y: 405, endPoint x: 684, endPoint y: 331, distance: 391.7
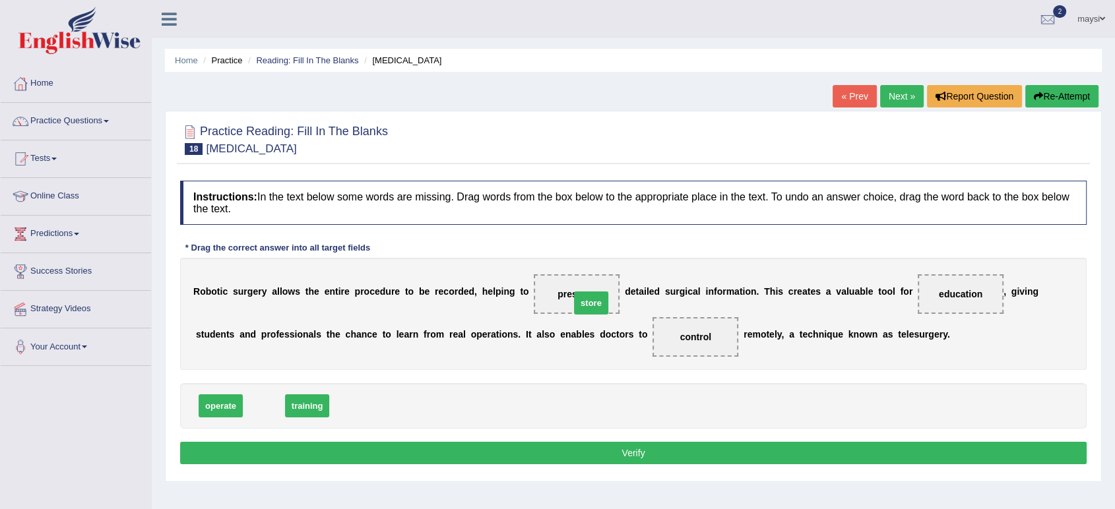
drag, startPoint x: 264, startPoint y: 403, endPoint x: 593, endPoint y: 298, distance: 344.8
click at [618, 446] on button "Verify" at bounding box center [633, 453] width 907 height 22
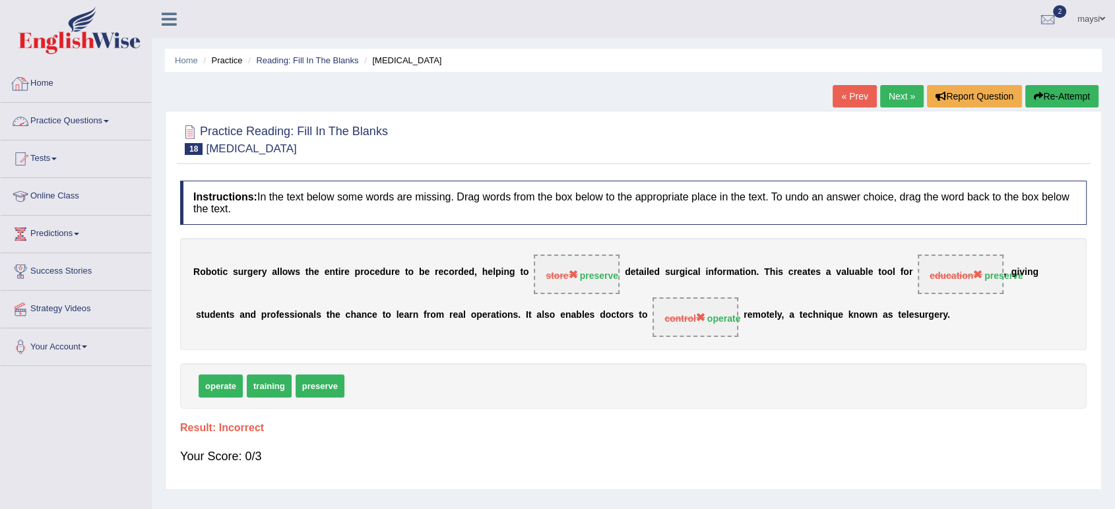
click at [48, 117] on link "Practice Questions" at bounding box center [76, 119] width 150 height 33
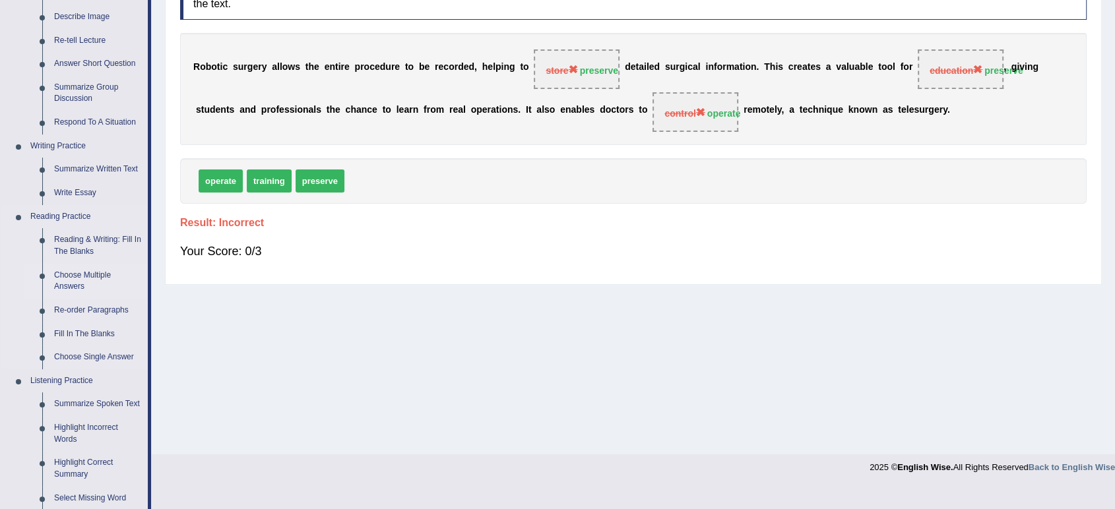
scroll to position [220, 0]
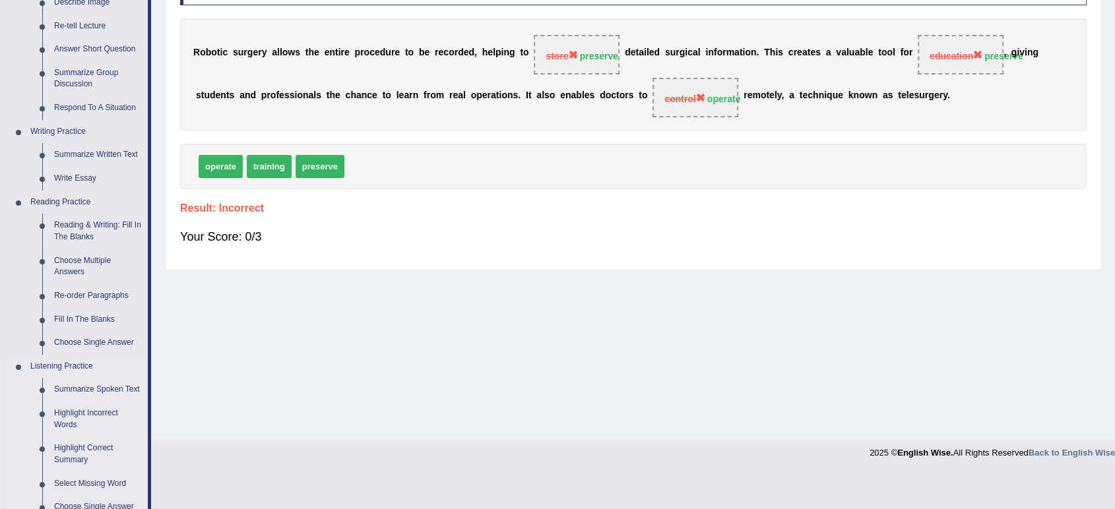
click at [100, 383] on link "Summarize Spoken Text" at bounding box center [98, 390] width 100 height 24
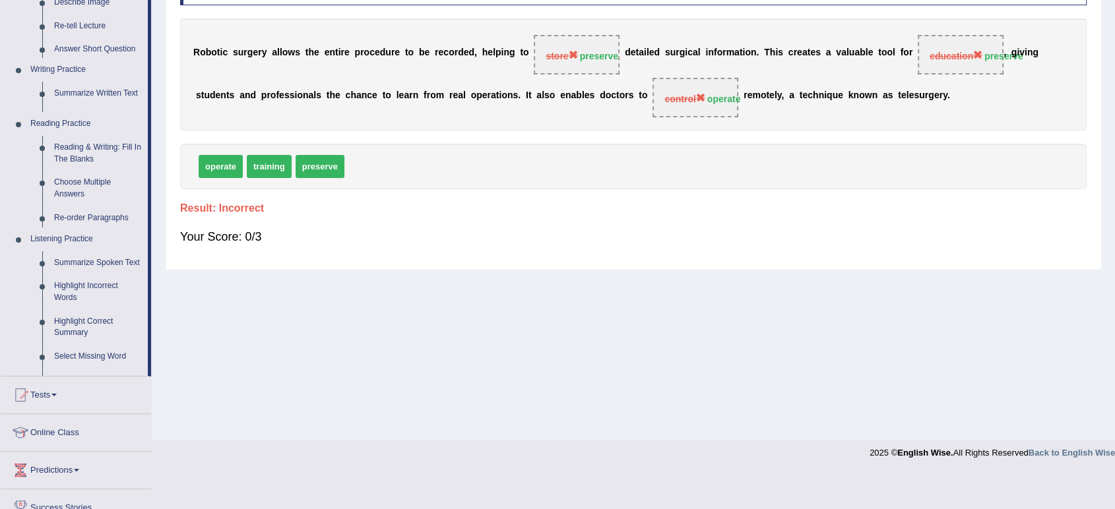
scroll to position [183, 0]
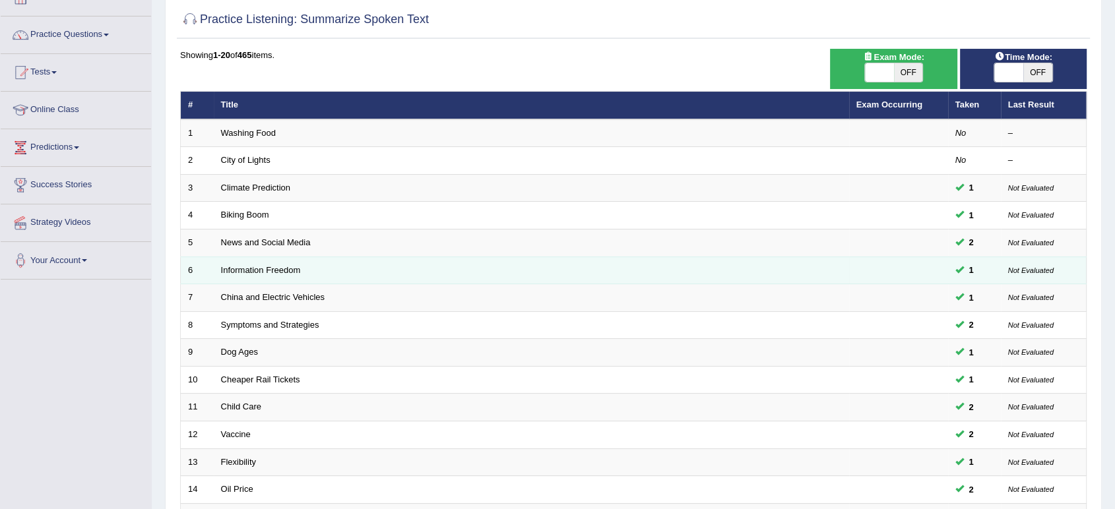
scroll to position [293, 0]
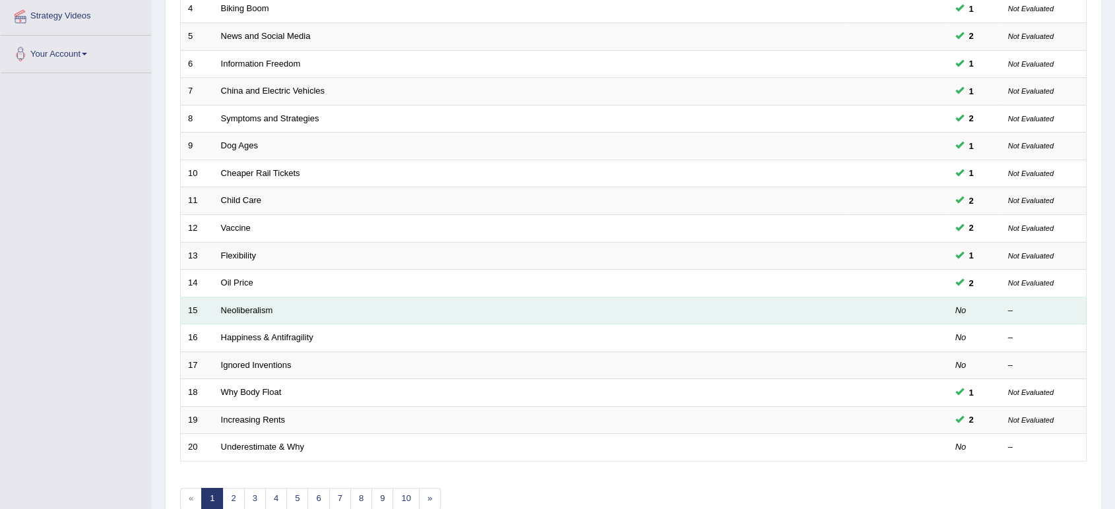
drag, startPoint x: 241, startPoint y: 308, endPoint x: 337, endPoint y: 321, distance: 97.2
click at [241, 308] on link "Neoliberalism" at bounding box center [247, 311] width 52 height 10
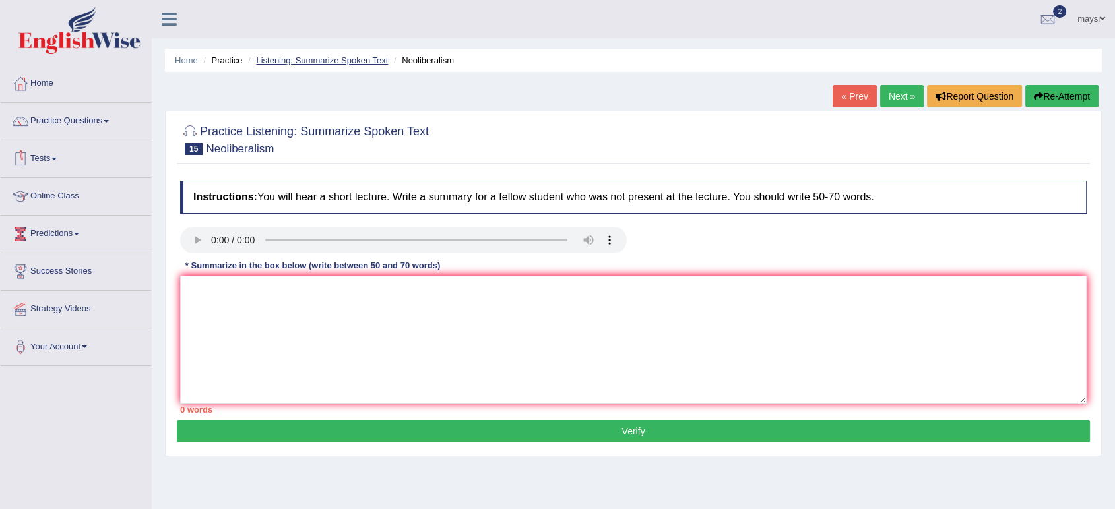
click at [356, 62] on link "Listening: Summarize Spoken Text" at bounding box center [322, 60] width 132 height 10
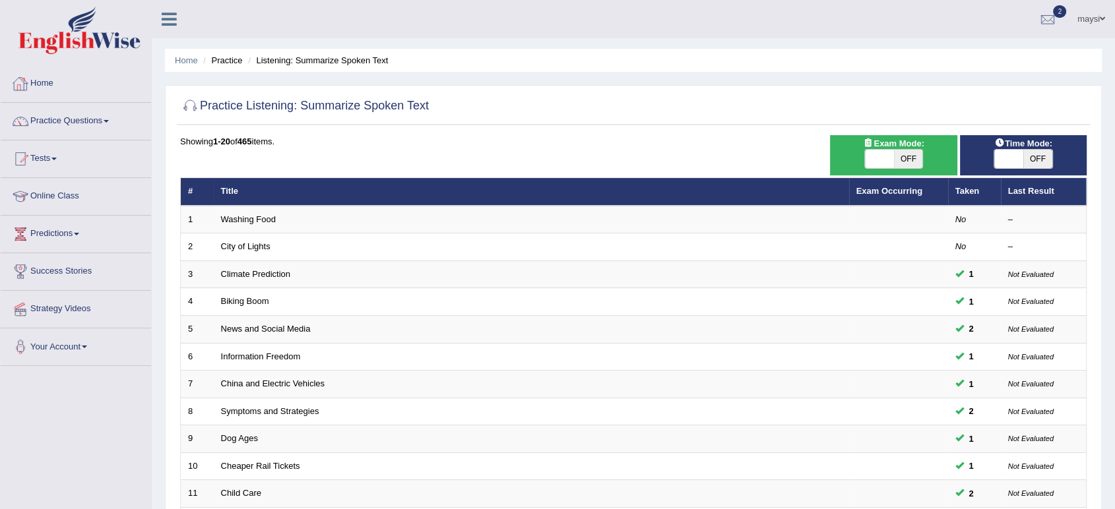
click at [1031, 158] on span "OFF" at bounding box center [1037, 159] width 29 height 18
checkbox input "true"
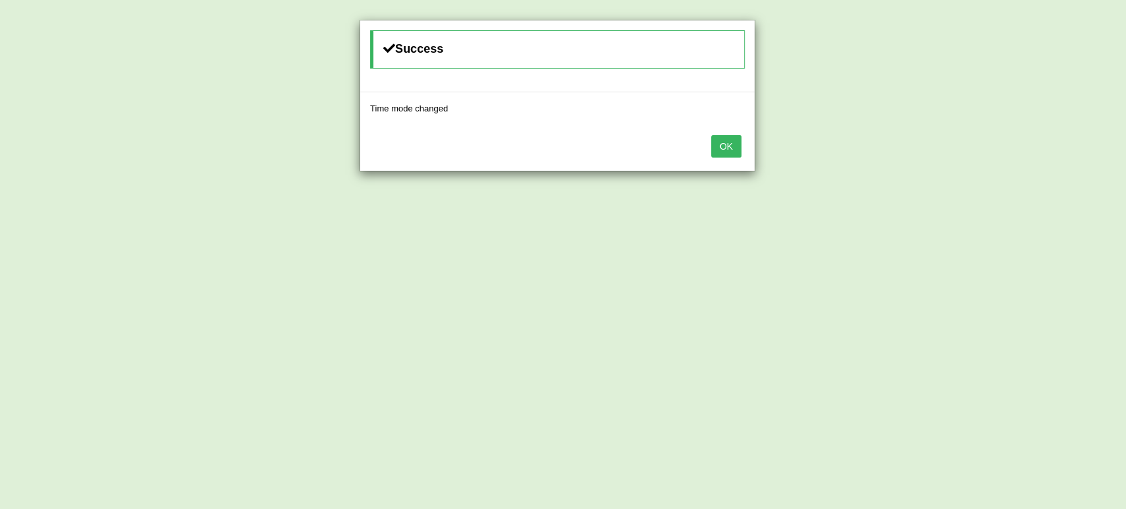
click at [730, 136] on button "OK" at bounding box center [726, 146] width 30 height 22
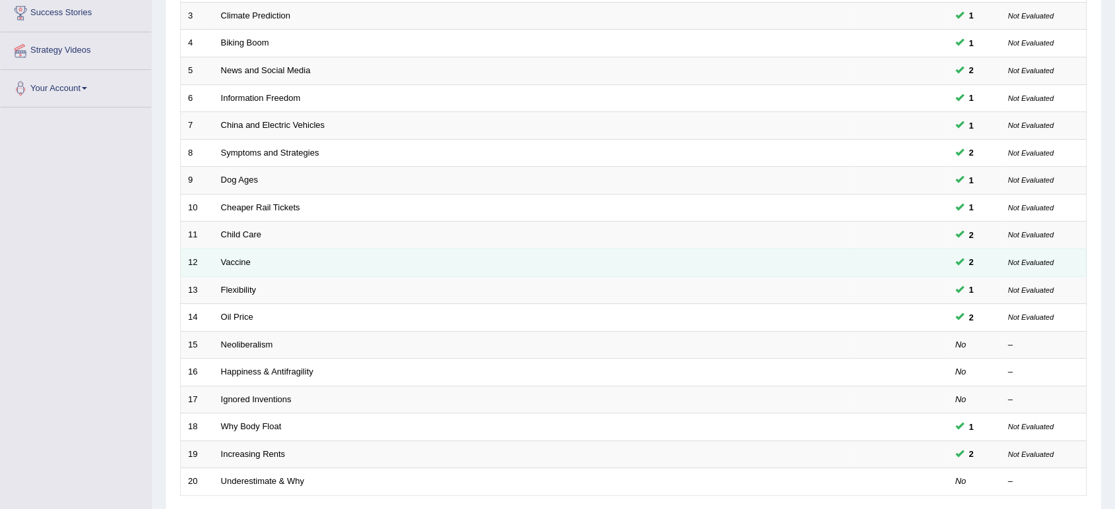
scroll to position [293, 0]
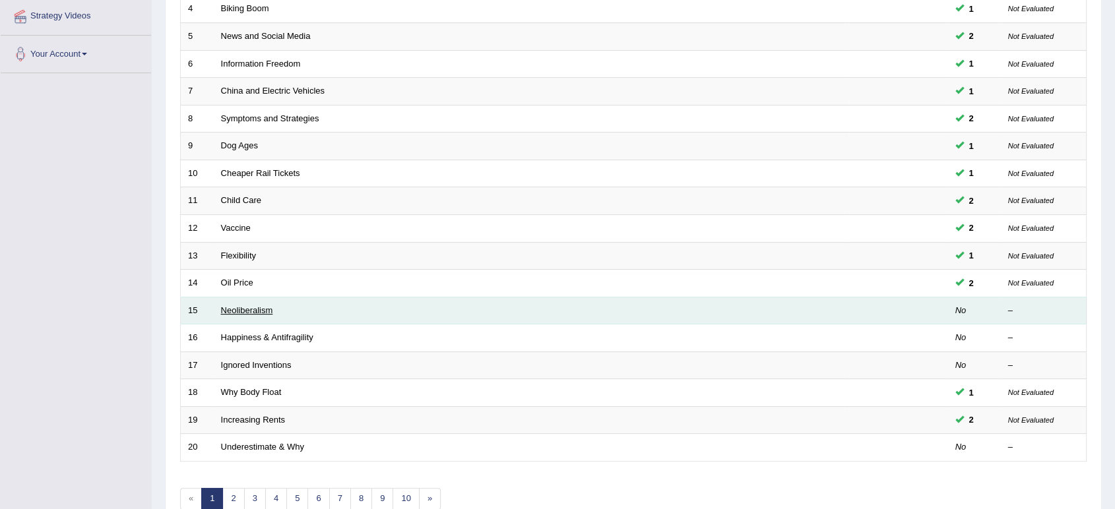
click at [238, 309] on link "Neoliberalism" at bounding box center [247, 311] width 52 height 10
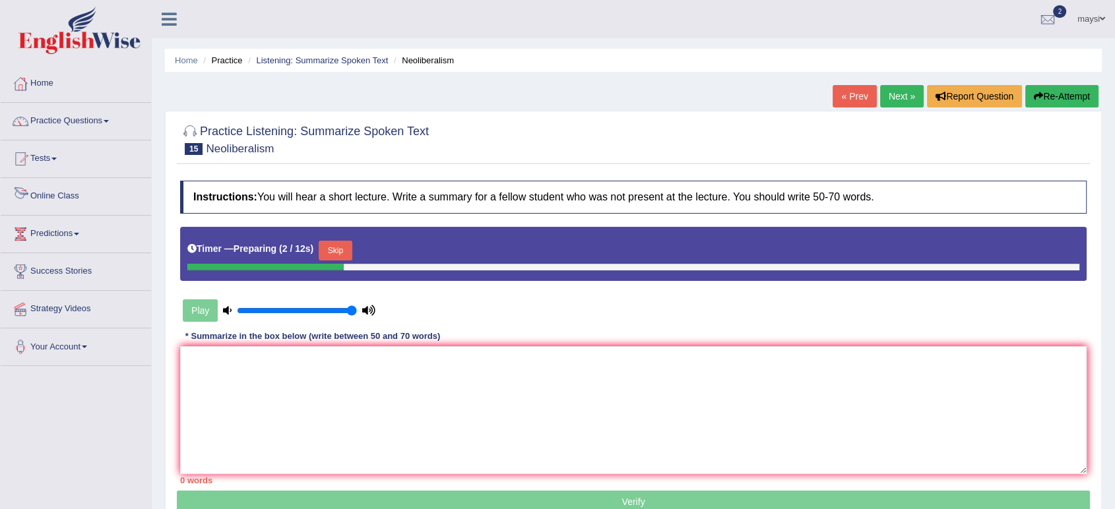
click at [335, 247] on button "Skip" at bounding box center [335, 251] width 33 height 20
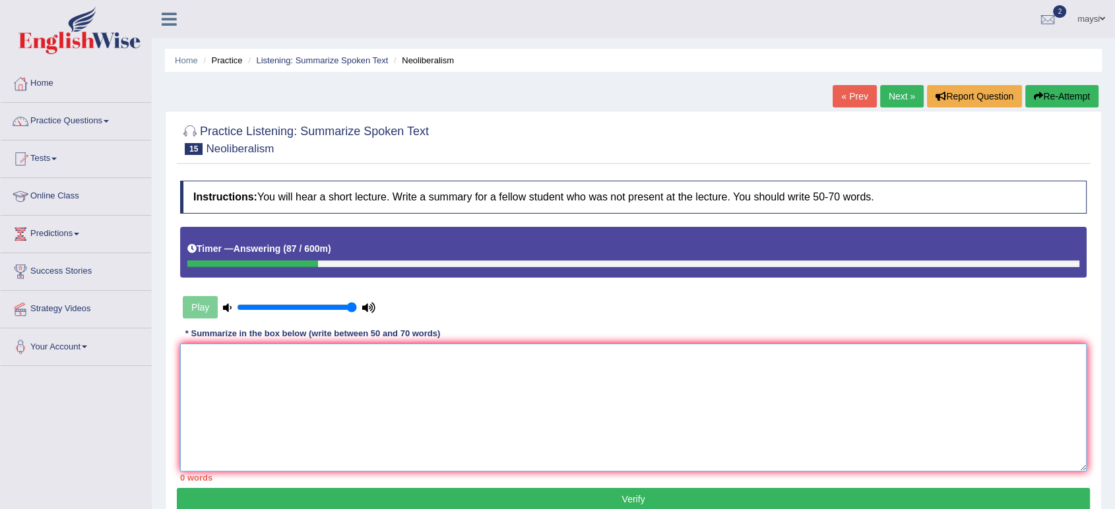
click at [331, 365] on textarea at bounding box center [633, 408] width 907 height 128
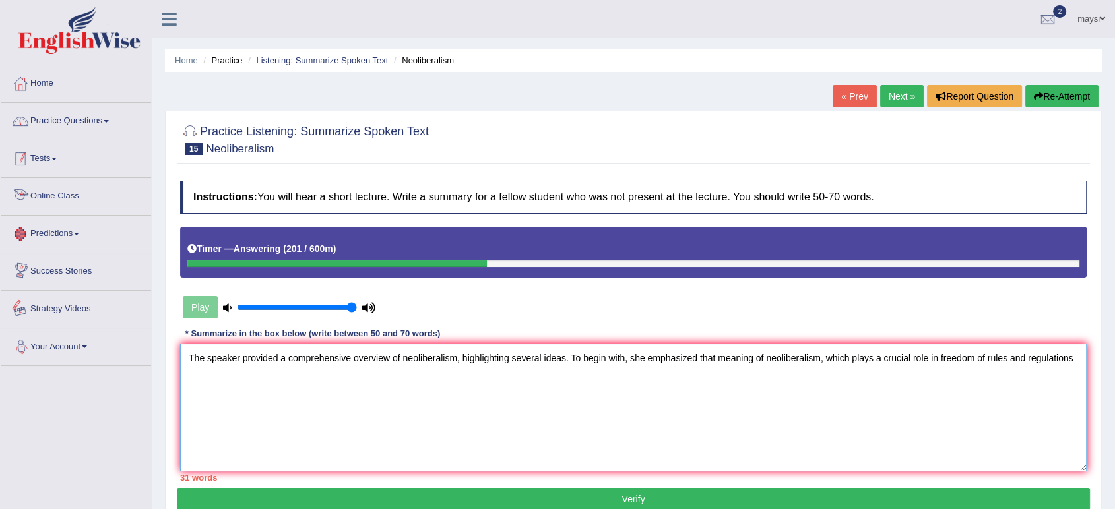
type textarea "The speaker provided a comprehensive overview of neoliberalism, highlighting se…"
click at [53, 127] on link "Practice Questions" at bounding box center [76, 119] width 150 height 33
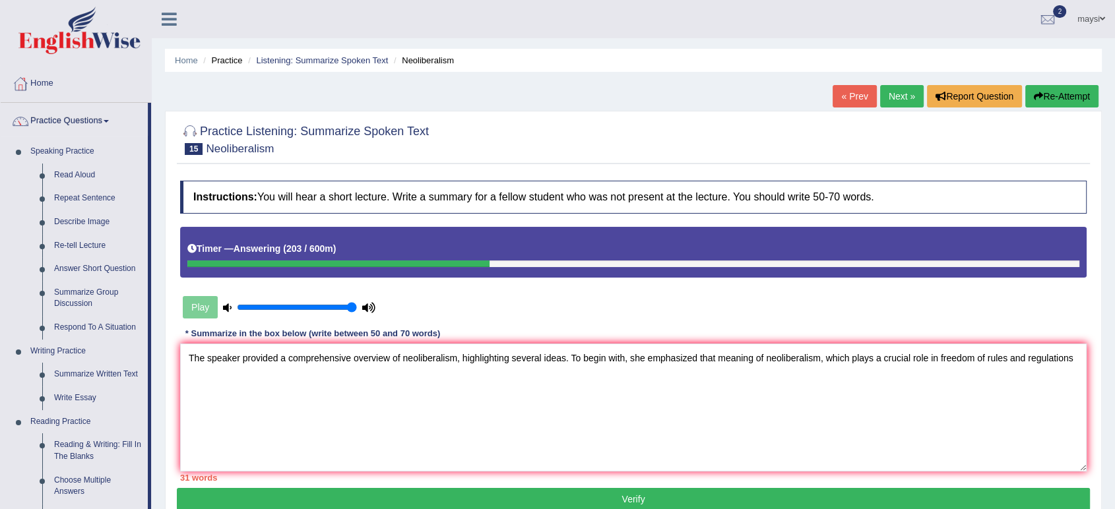
click at [280, 65] on li "Listening: Summarize Spoken Text" at bounding box center [316, 60] width 143 height 13
click at [285, 60] on link "Listening: Summarize Spoken Text" at bounding box center [322, 60] width 132 height 10
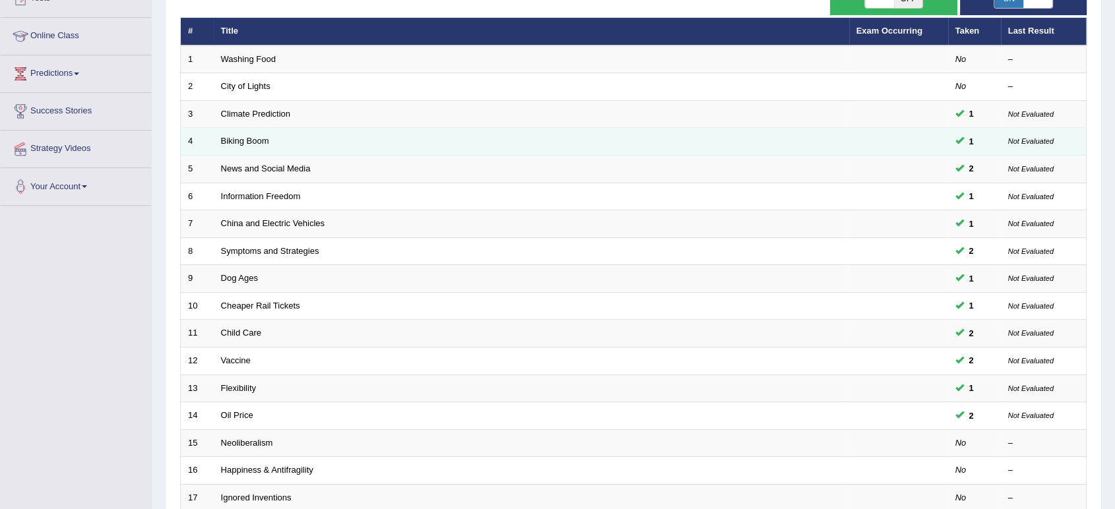
scroll to position [220, 0]
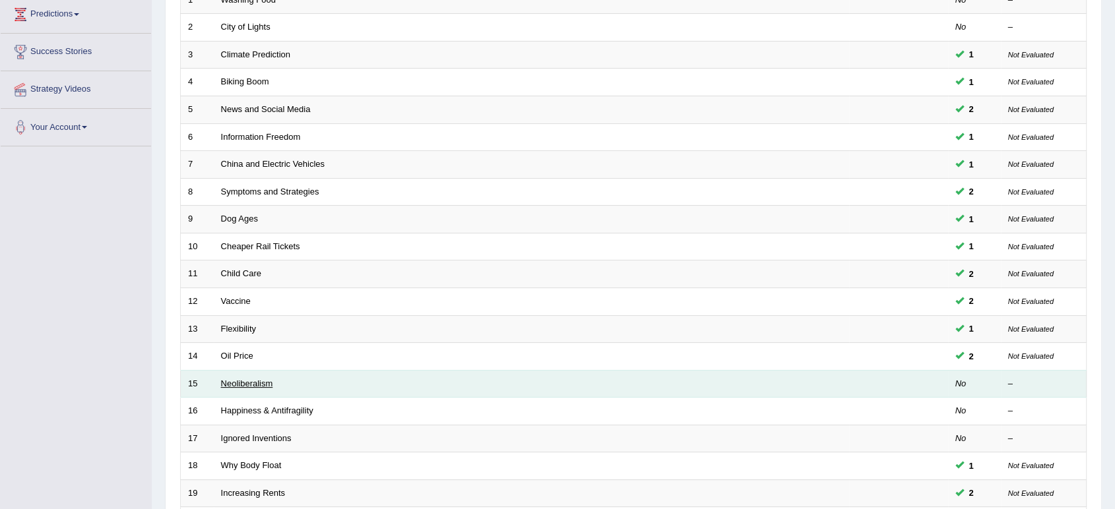
click at [261, 379] on link "Neoliberalism" at bounding box center [247, 384] width 52 height 10
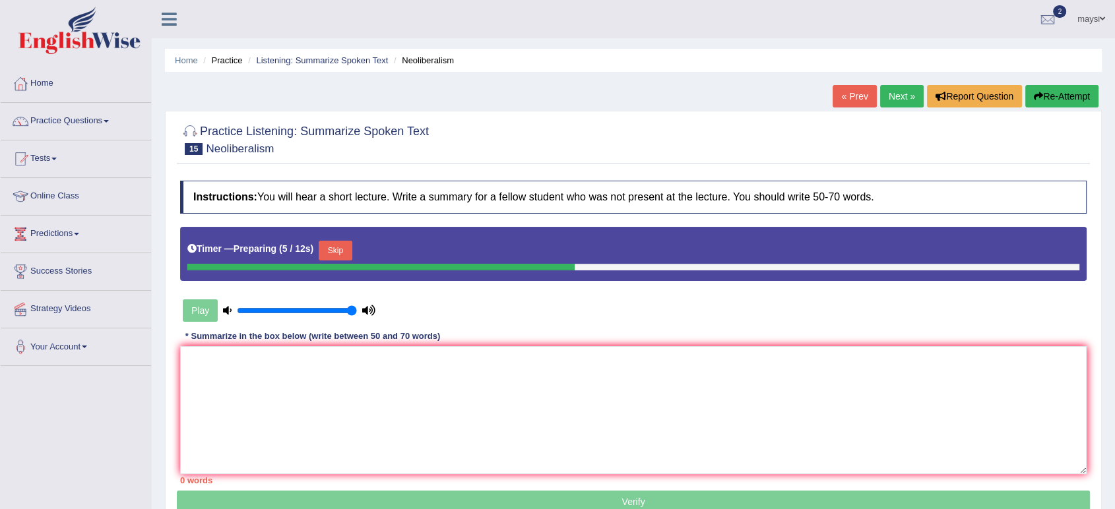
click at [339, 248] on button "Skip" at bounding box center [335, 251] width 33 height 20
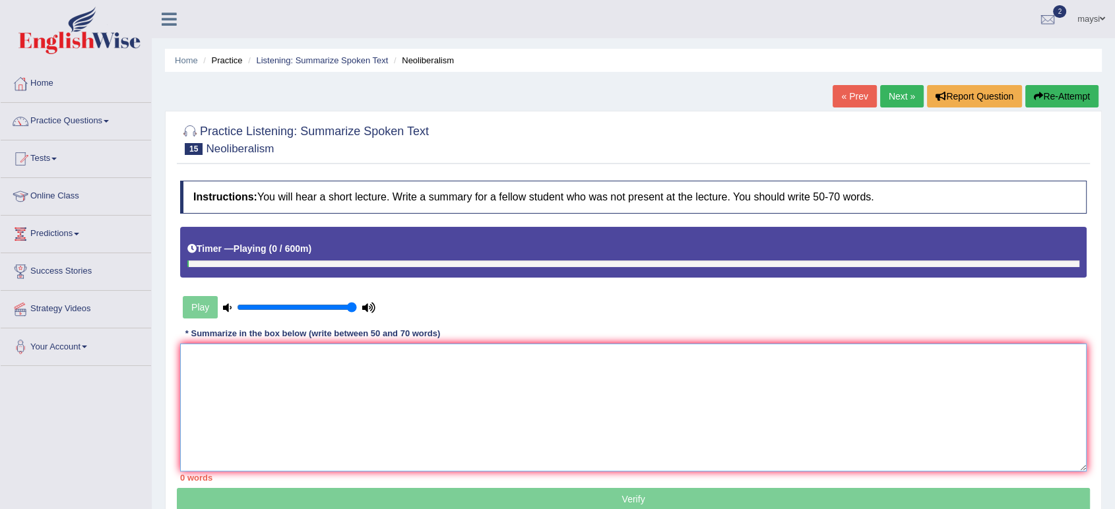
click at [335, 368] on textarea at bounding box center [633, 408] width 907 height 128
paste textarea "The speaker provided a comprehensive overview of neoliberalism, highlighting se…"
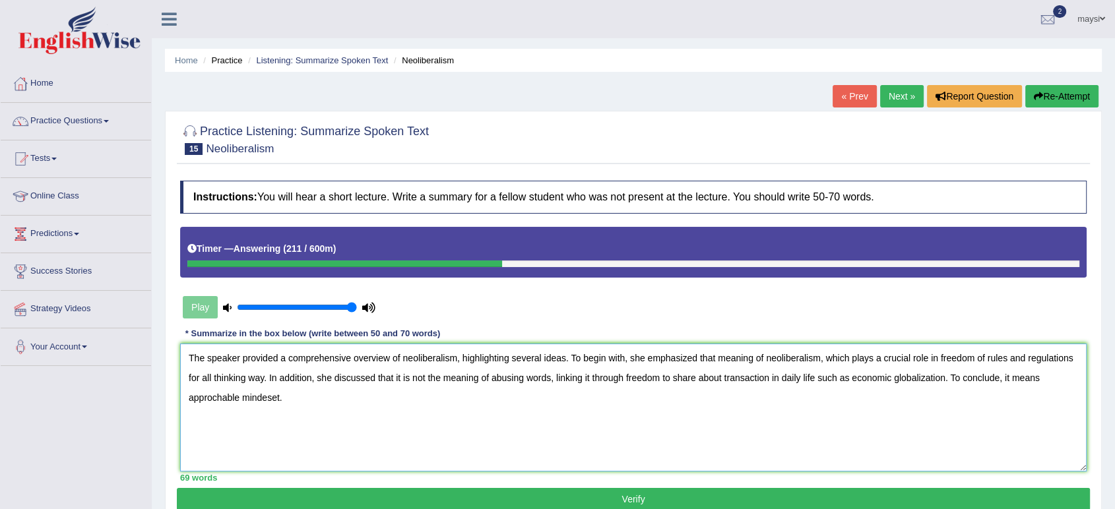
type textarea "The speaker provided a comprehensive overview of neoliberalism, highlighting se…"
click at [751, 495] on button "Verify" at bounding box center [633, 499] width 913 height 22
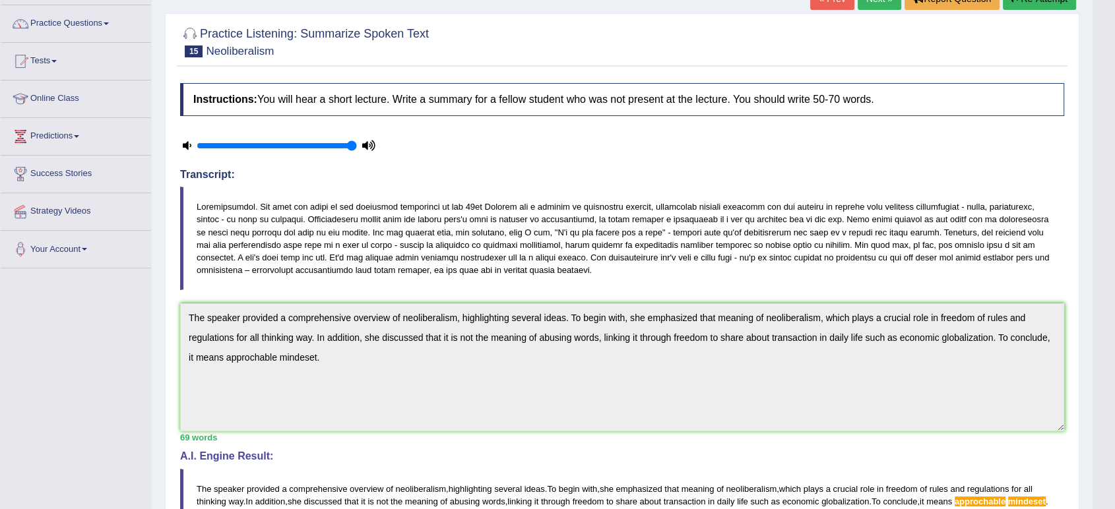
scroll to position [79, 0]
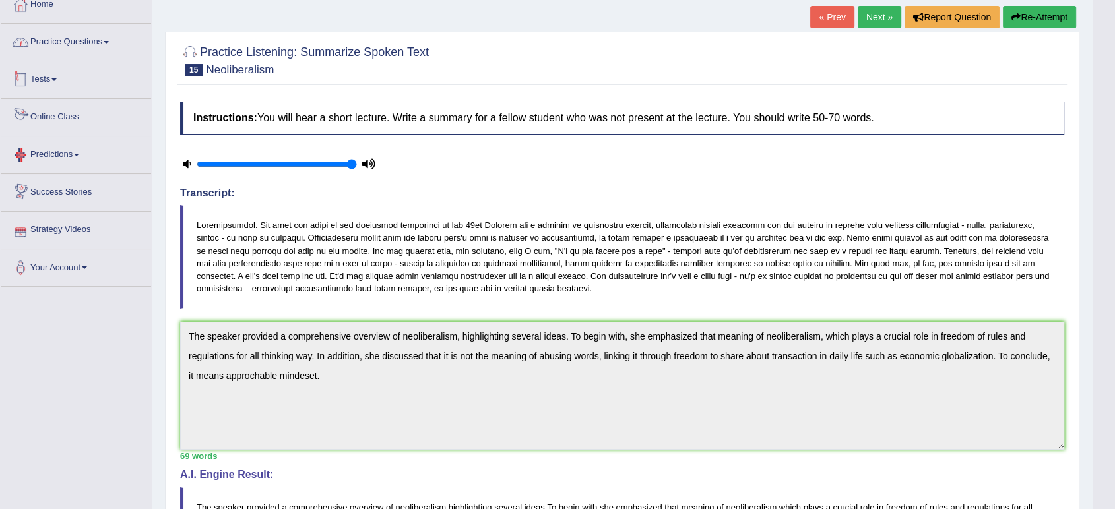
click at [104, 40] on link "Practice Questions" at bounding box center [76, 40] width 150 height 33
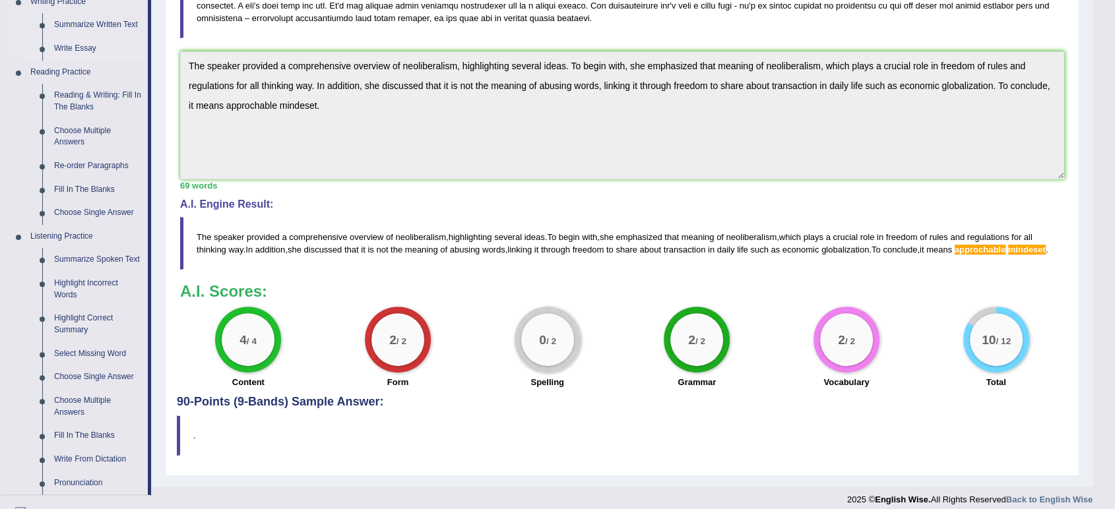
scroll to position [373, 0]
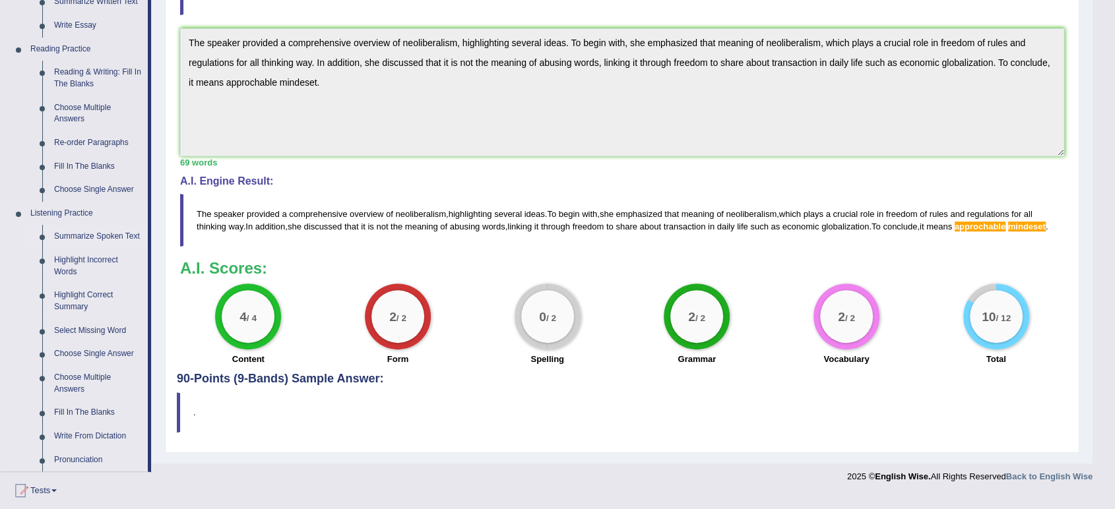
click at [82, 235] on link "Summarize Spoken Text" at bounding box center [98, 237] width 100 height 24
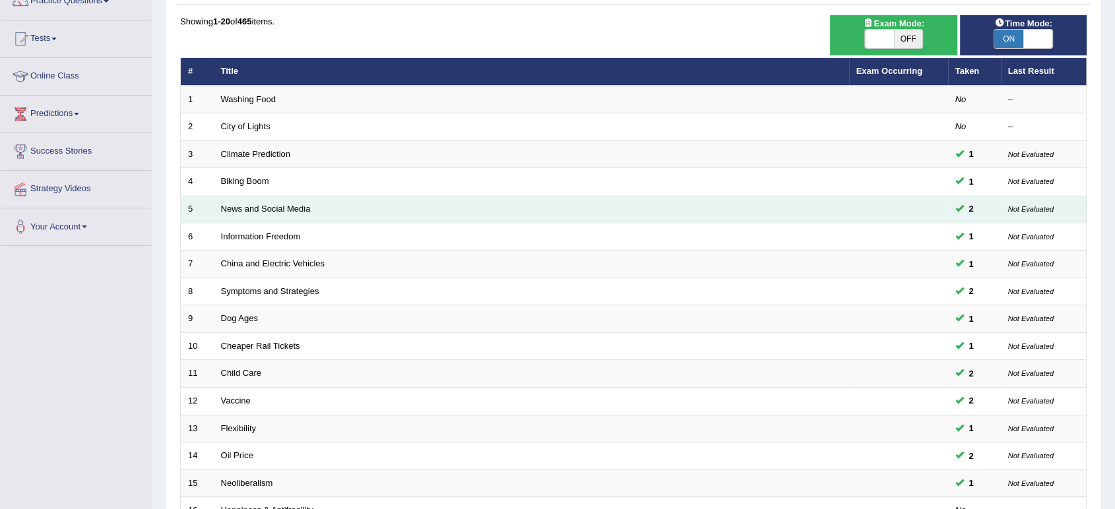
scroll to position [362, 0]
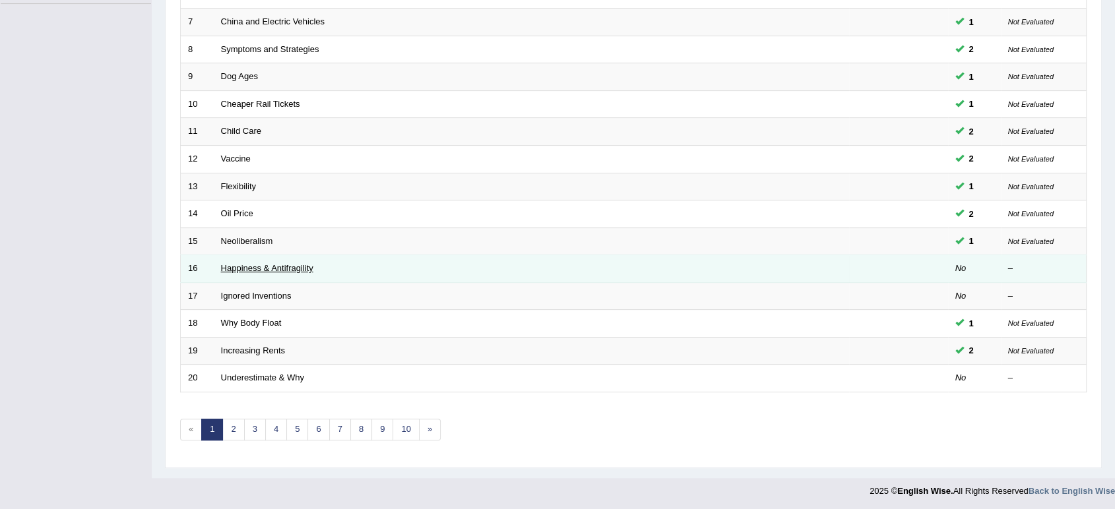
click at [247, 267] on link "Happiness & Antifragility" at bounding box center [267, 268] width 92 height 10
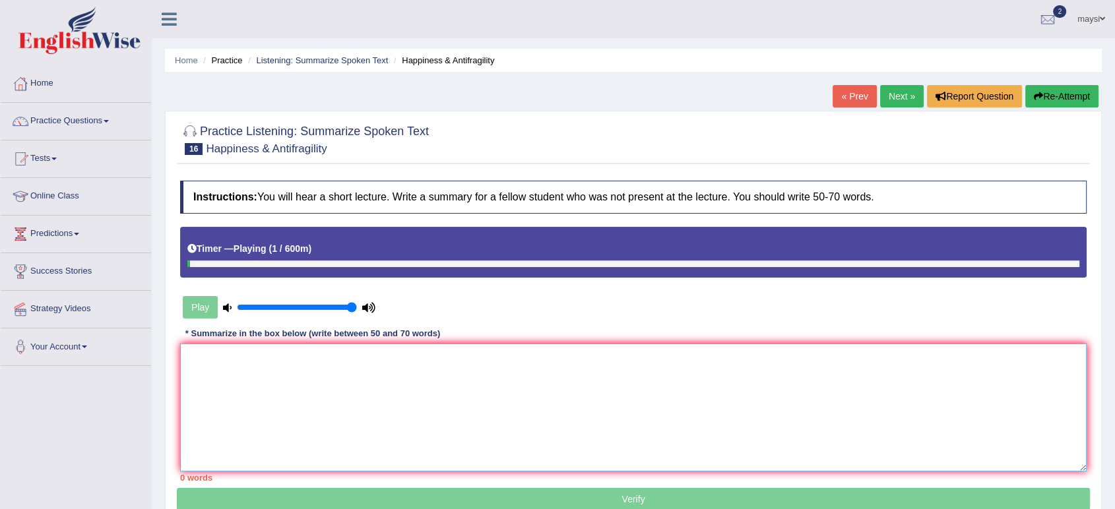
drag, startPoint x: 599, startPoint y: 403, endPoint x: 632, endPoint y: 394, distance: 34.3
click at [599, 403] on textarea at bounding box center [633, 408] width 907 height 128
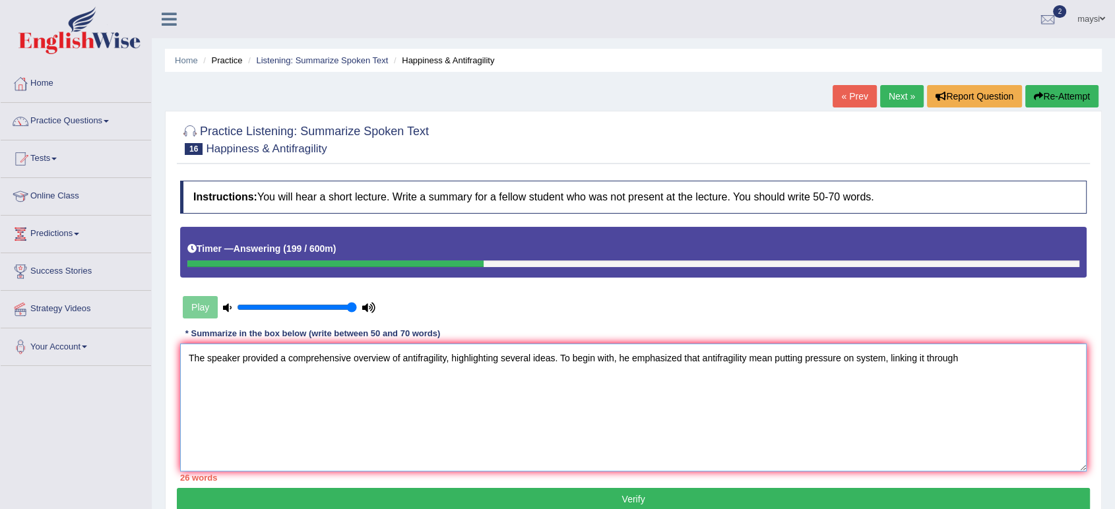
click at [888, 354] on textarea "The speaker provided a comprehensive overview of antifragility, highlighting se…" at bounding box center [633, 408] width 907 height 128
click at [319, 379] on textarea "The speaker provided a comprehensive overview of antifragility, highlighting se…" at bounding box center [633, 408] width 907 height 128
click at [884, 356] on textarea "The speaker provided a comprehensive overview of antifragility, highlighting se…" at bounding box center [633, 408] width 907 height 128
click at [924, 358] on textarea "The speaker provided a comprehensive overview of antifragility, highlighting se…" at bounding box center [633, 408] width 907 height 128
click at [273, 389] on textarea "The speaker provided a comprehensive overview of antifragility, highlighting se…" at bounding box center [633, 408] width 907 height 128
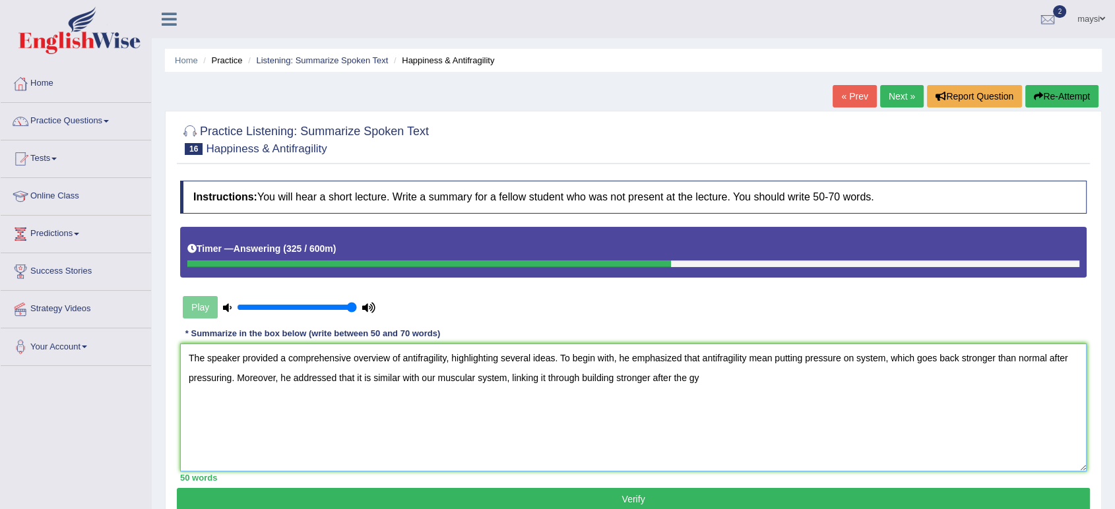
click at [655, 374] on textarea "The speaker provided a comprehensive overview of antifragility, highlighting se…" at bounding box center [633, 408] width 907 height 128
click at [717, 375] on textarea "The speaker provided a comprehensive overview of antifragility, highlighting se…" at bounding box center [633, 408] width 907 height 128
click at [750, 378] on textarea "The speaker provided a comprehensive overview of antifragility, highlighting se…" at bounding box center [633, 408] width 907 height 128
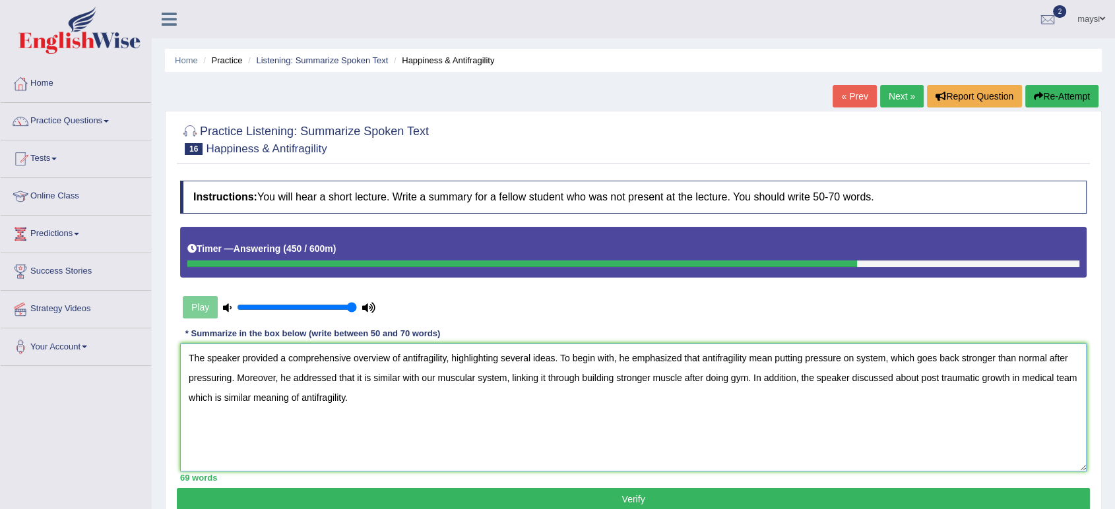
type textarea "The speaker provided a comprehensive overview of antifragility, highlighting se…"
click at [730, 492] on button "Verify" at bounding box center [633, 499] width 913 height 22
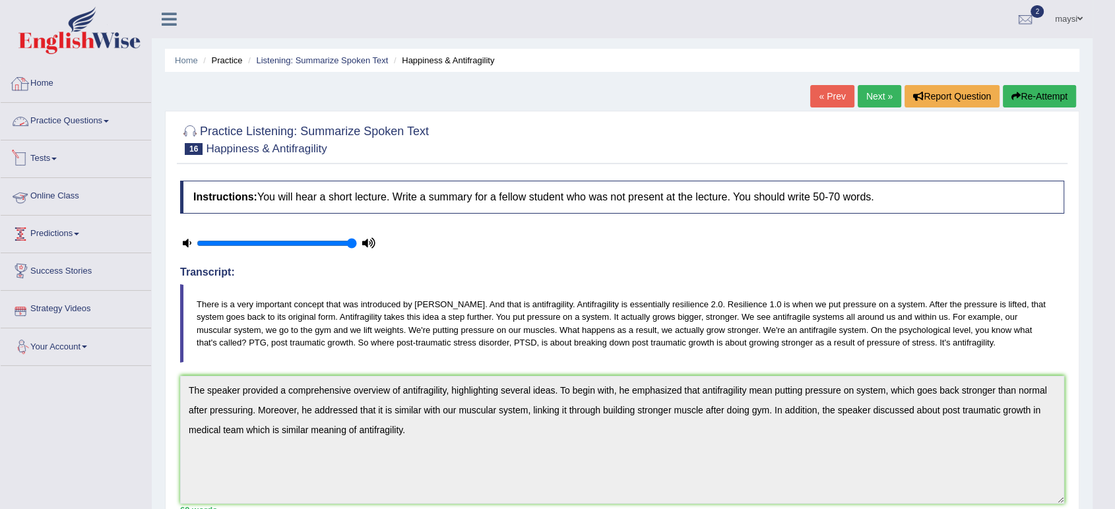
click at [77, 125] on link "Practice Questions" at bounding box center [76, 119] width 150 height 33
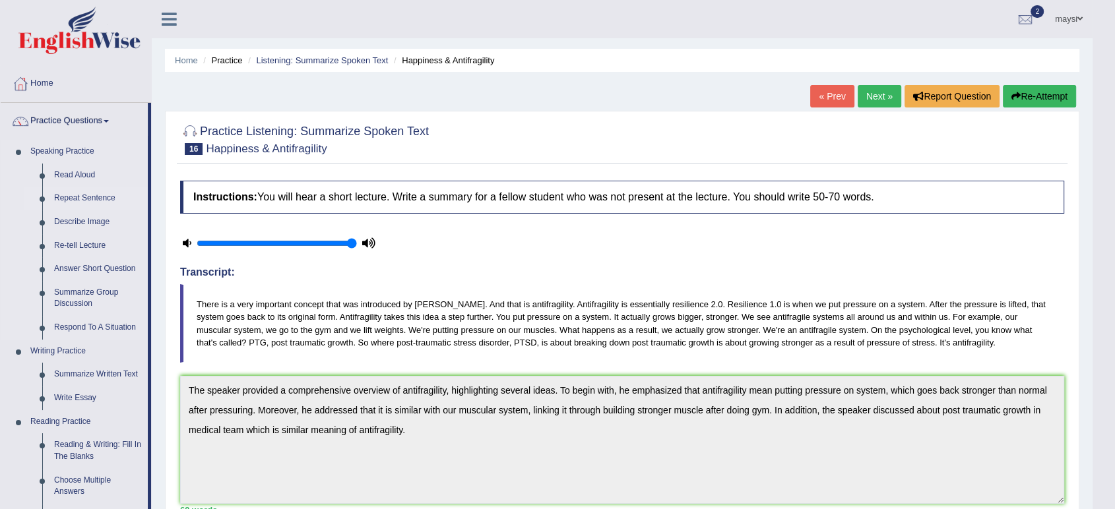
click at [92, 203] on link "Repeat Sentence" at bounding box center [98, 199] width 100 height 24
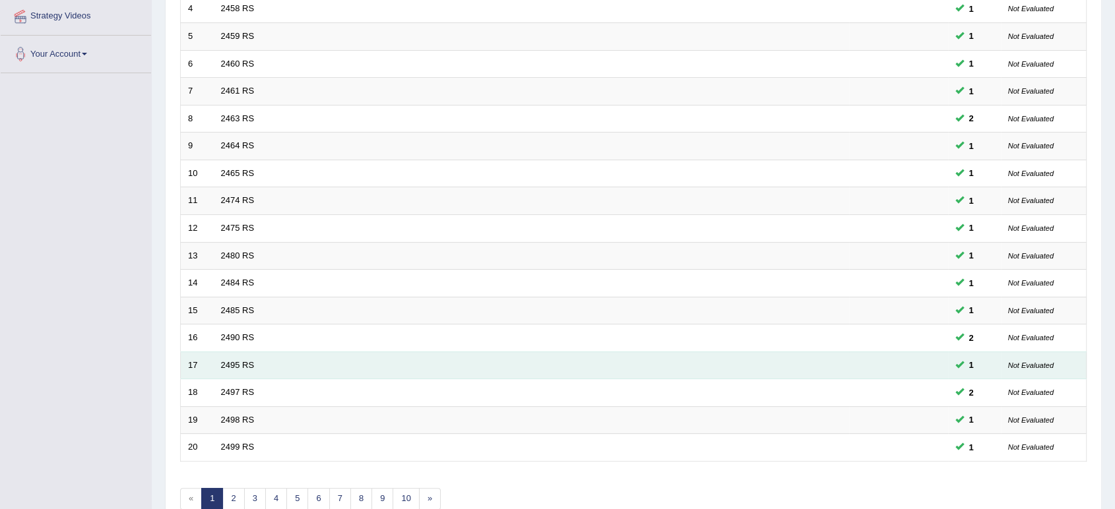
scroll to position [293, 0]
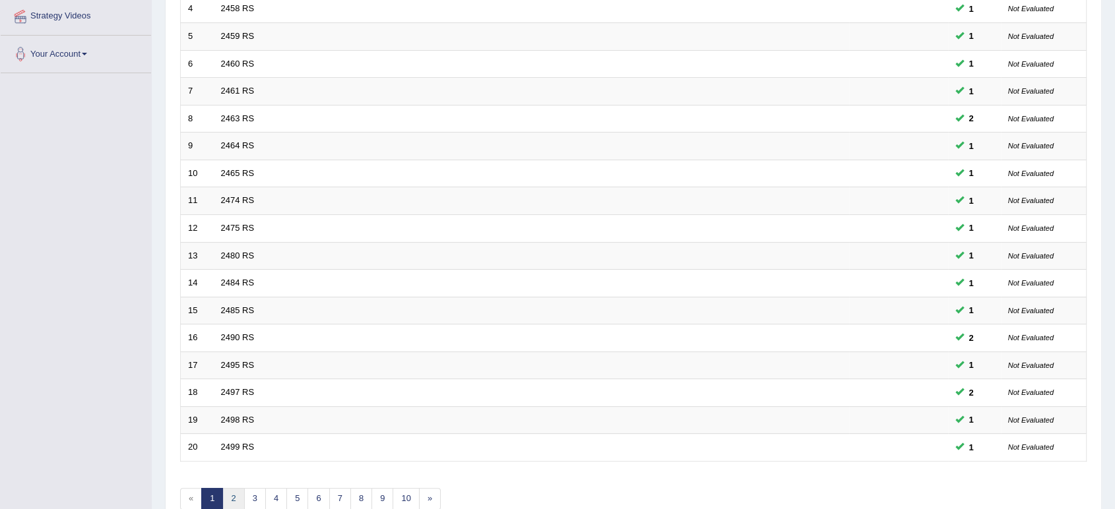
click at [232, 496] on link "2" at bounding box center [233, 499] width 22 height 22
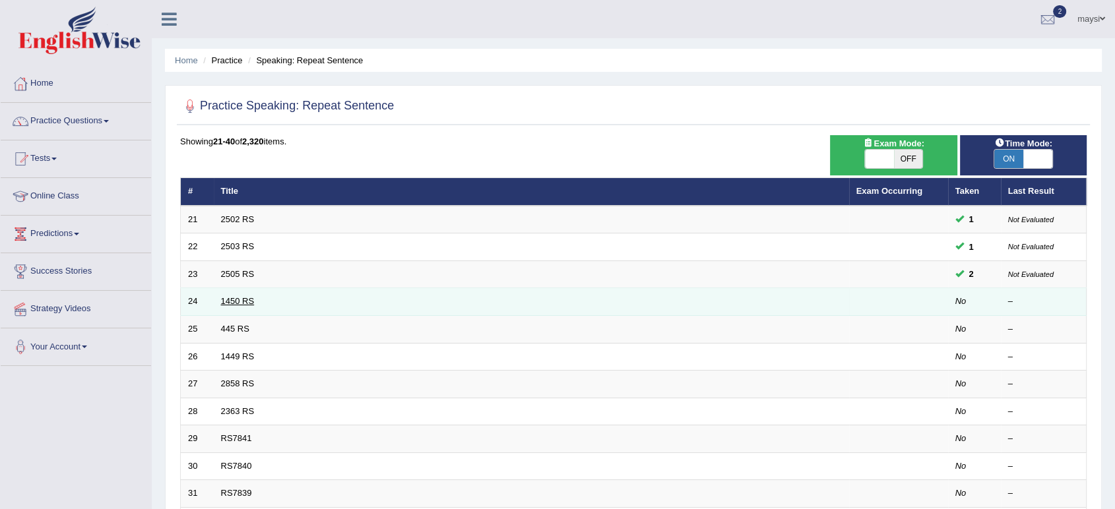
click at [230, 297] on link "1450 RS" at bounding box center [238, 301] width 34 height 10
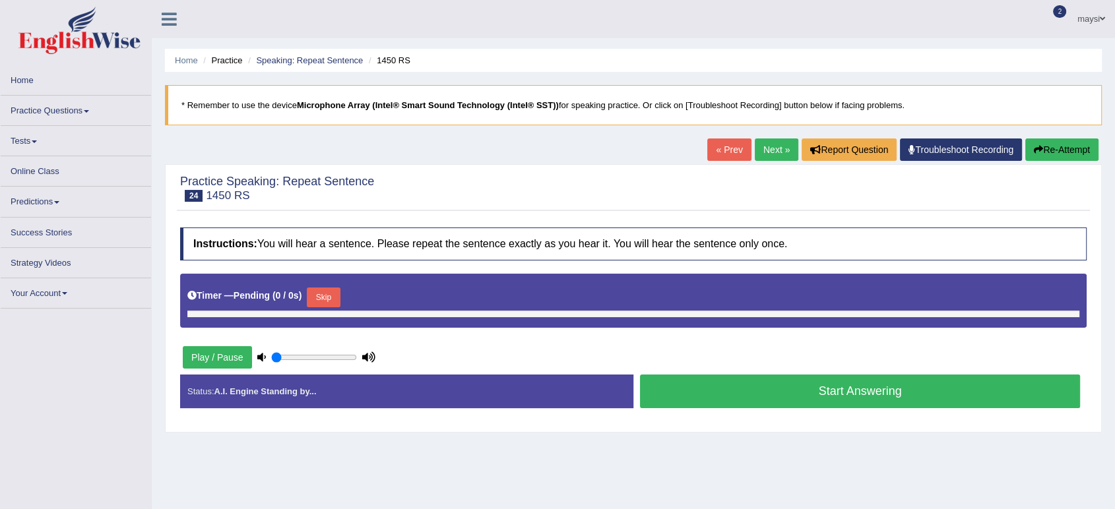
type input "1"
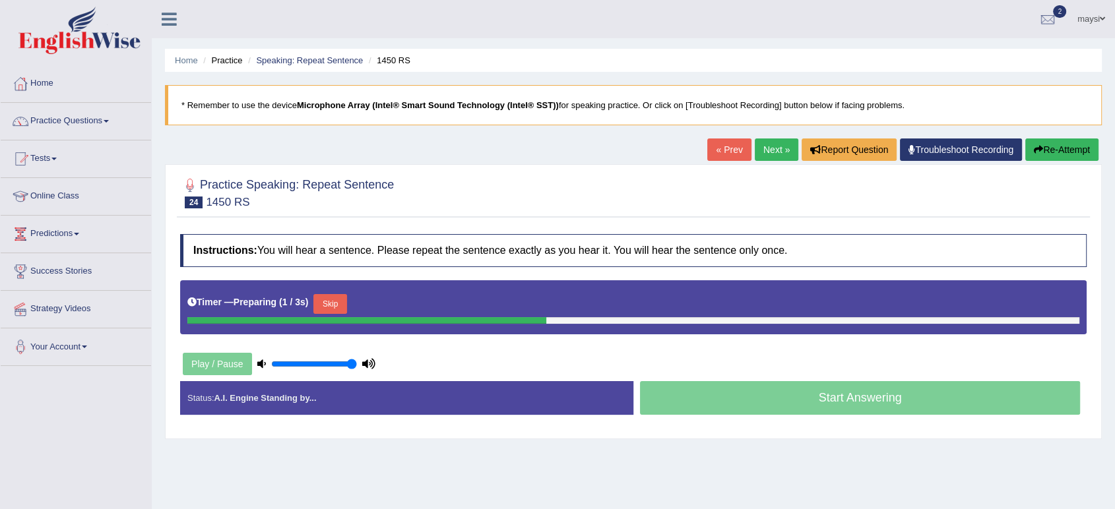
scroll to position [146, 0]
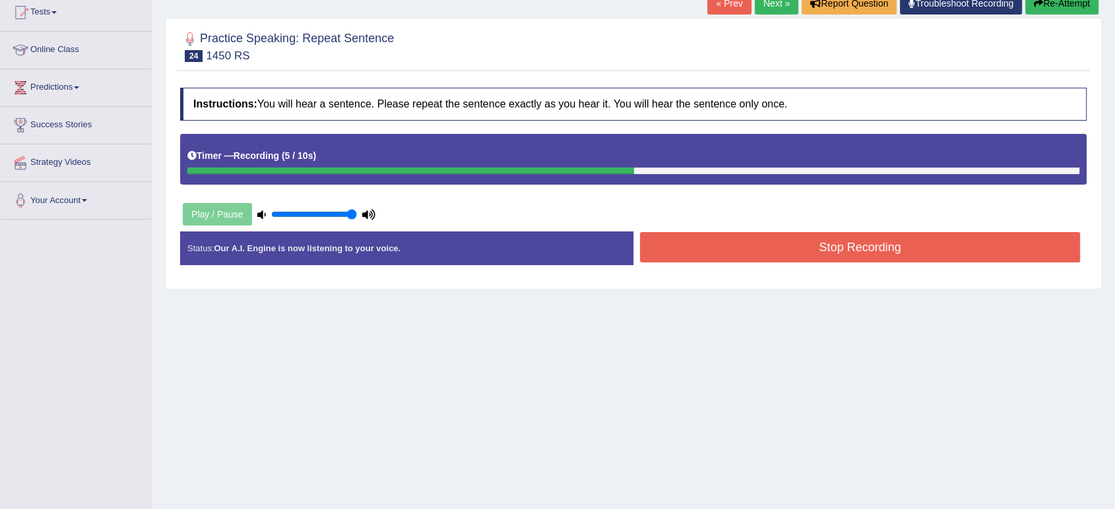
click at [729, 253] on button "Stop Recording" at bounding box center [860, 247] width 440 height 30
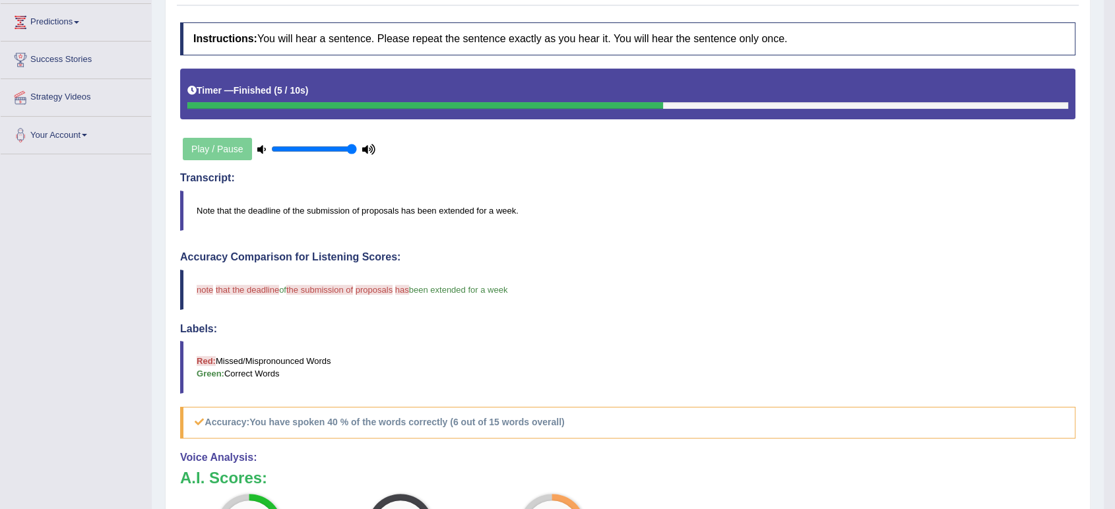
scroll to position [0, 0]
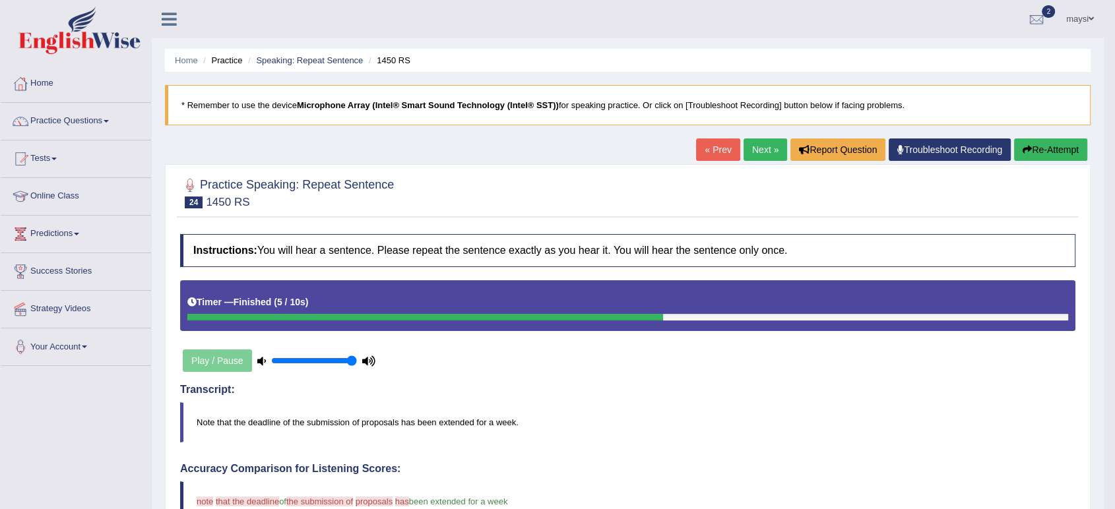
click at [752, 154] on link "Next »" at bounding box center [766, 150] width 44 height 22
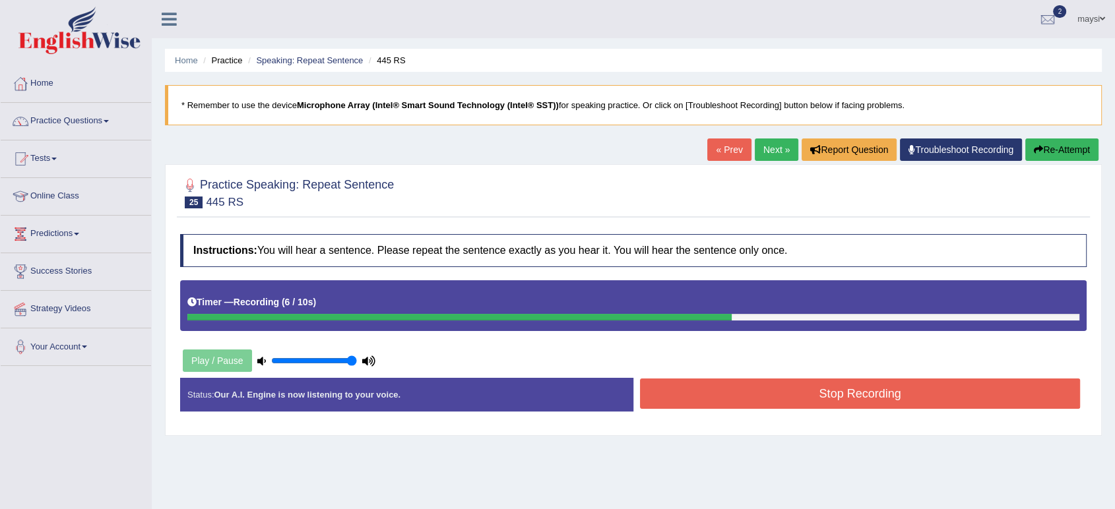
click at [841, 390] on button "Stop Recording" at bounding box center [860, 394] width 440 height 30
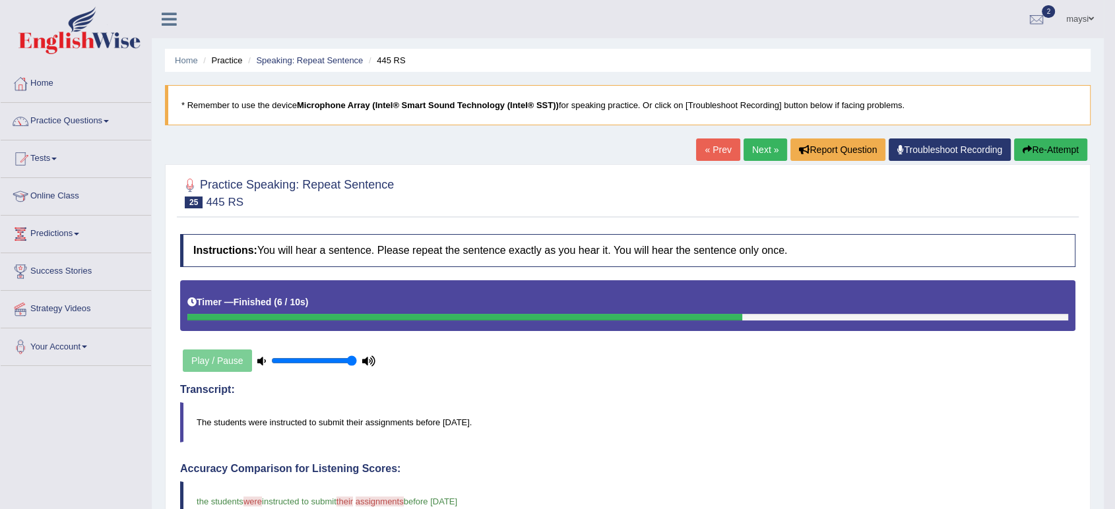
click at [762, 148] on link "Next »" at bounding box center [766, 150] width 44 height 22
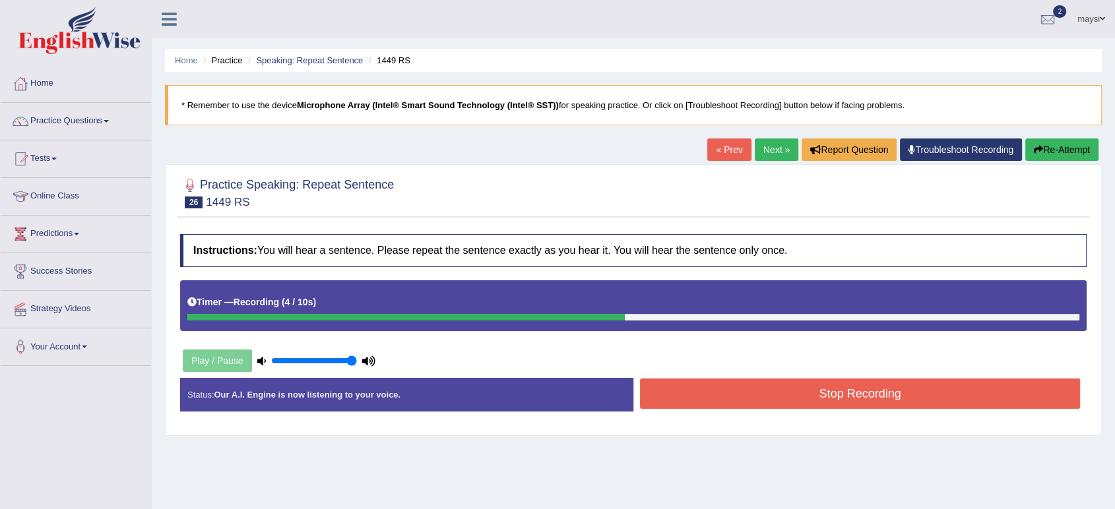
click at [781, 386] on button "Stop Recording" at bounding box center [860, 394] width 440 height 30
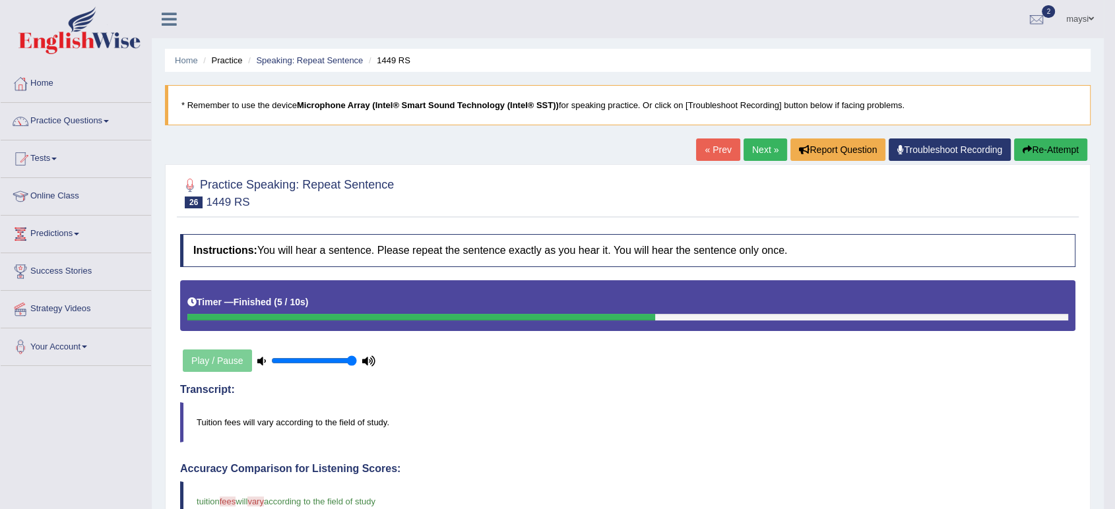
click at [755, 151] on link "Next »" at bounding box center [766, 150] width 44 height 22
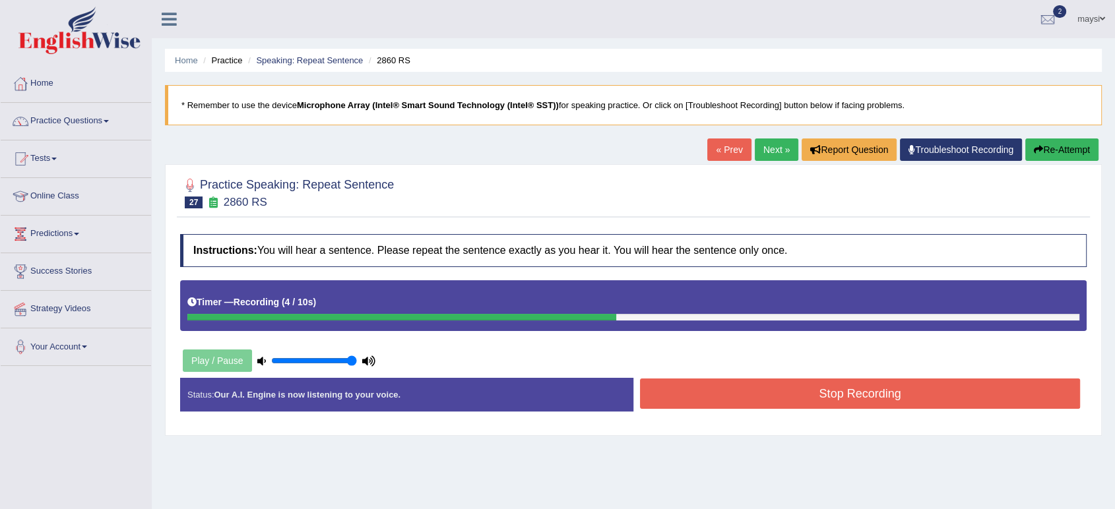
click at [842, 385] on button "Stop Recording" at bounding box center [860, 394] width 440 height 30
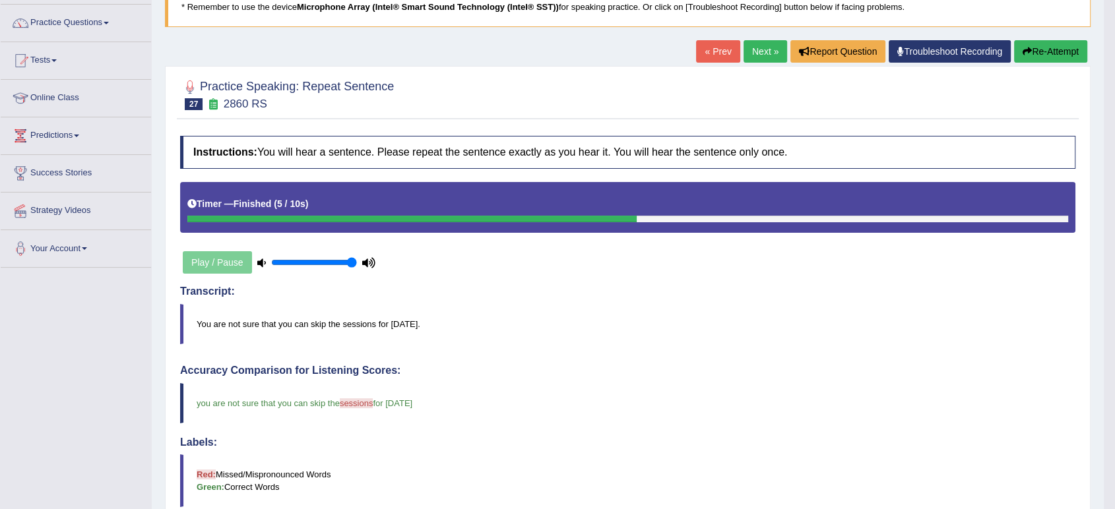
scroll to position [73, 0]
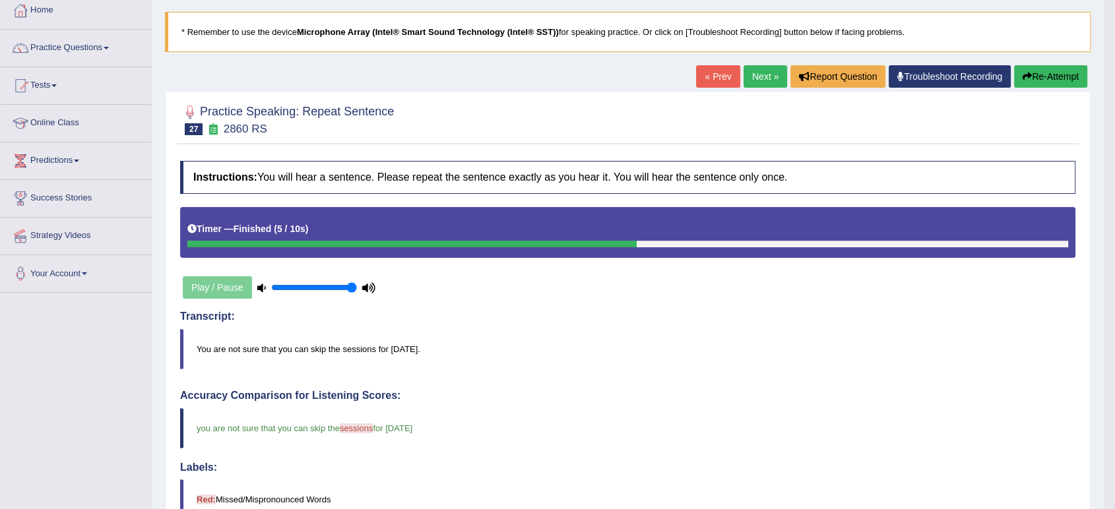
click at [765, 73] on link "Next »" at bounding box center [766, 76] width 44 height 22
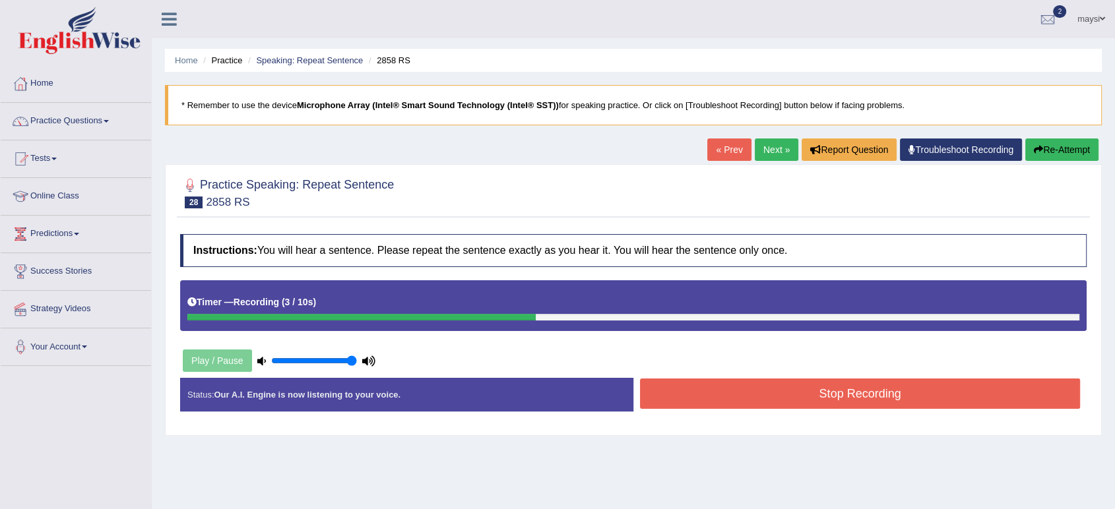
click at [798, 389] on button "Stop Recording" at bounding box center [860, 394] width 440 height 30
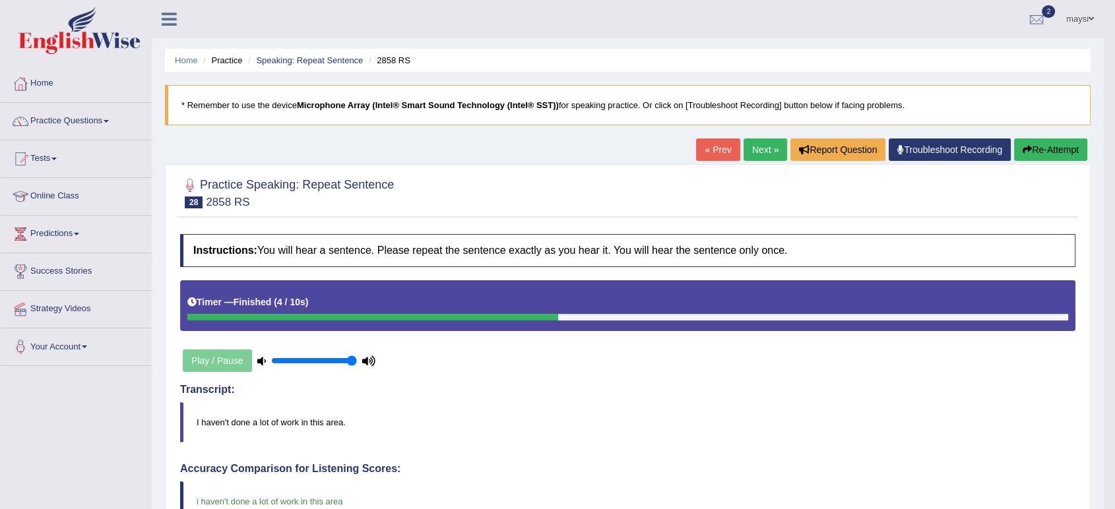
click at [750, 150] on link "Next »" at bounding box center [766, 150] width 44 height 22
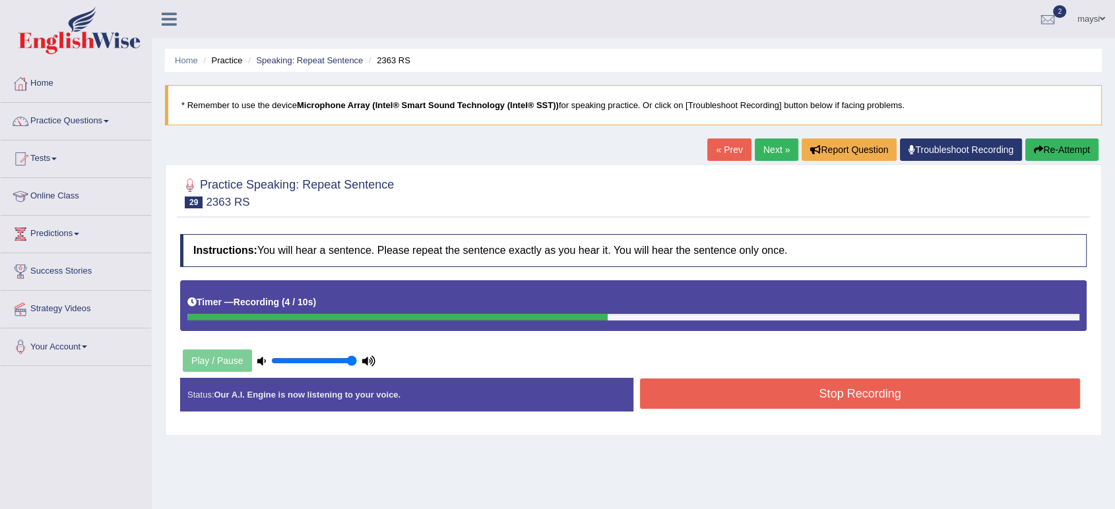
click at [769, 391] on button "Stop Recording" at bounding box center [860, 394] width 440 height 30
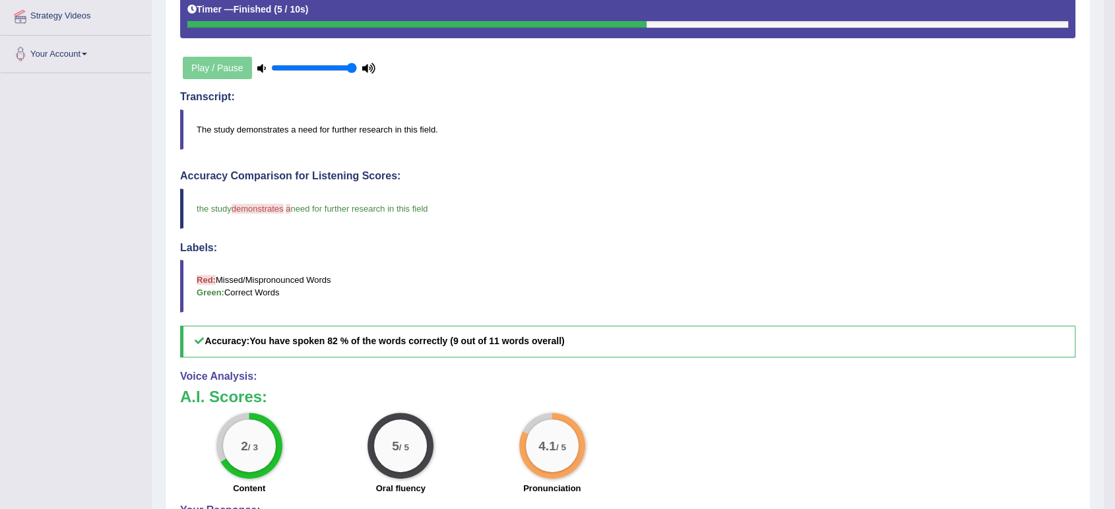
scroll to position [73, 0]
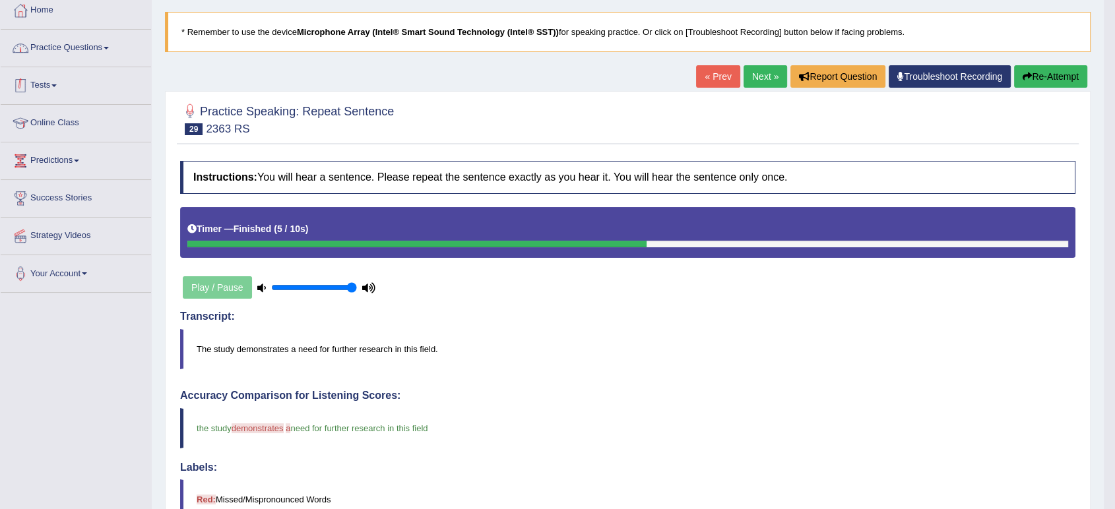
click at [99, 52] on link "Practice Questions" at bounding box center [76, 46] width 150 height 33
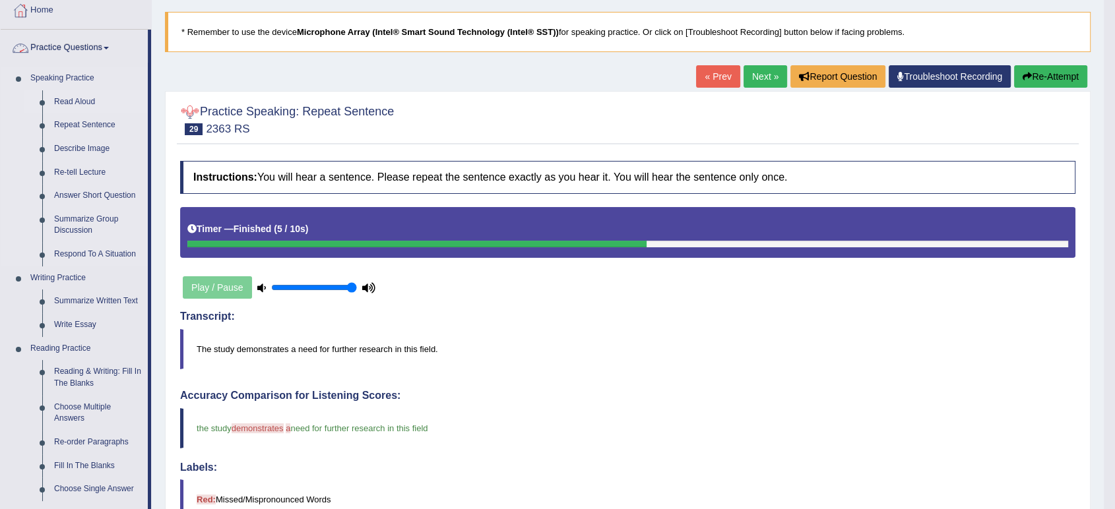
click at [88, 97] on link "Read Aloud" at bounding box center [98, 102] width 100 height 24
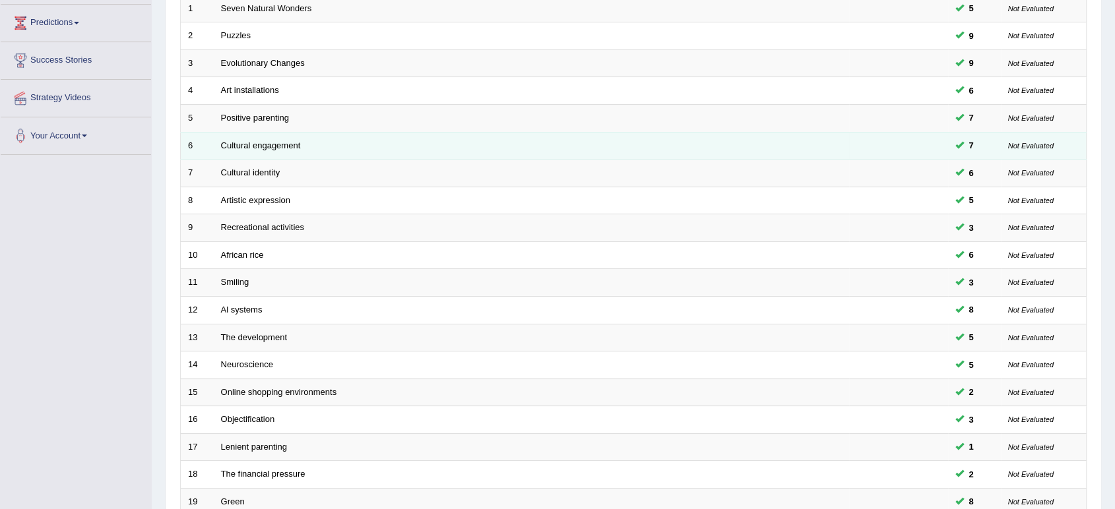
scroll to position [362, 0]
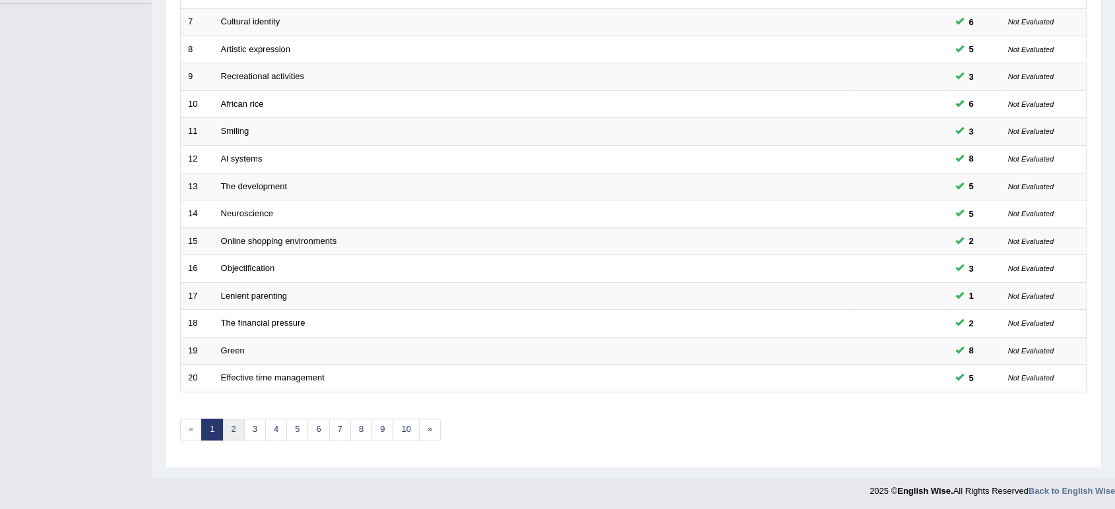
click at [234, 428] on link "2" at bounding box center [233, 430] width 22 height 22
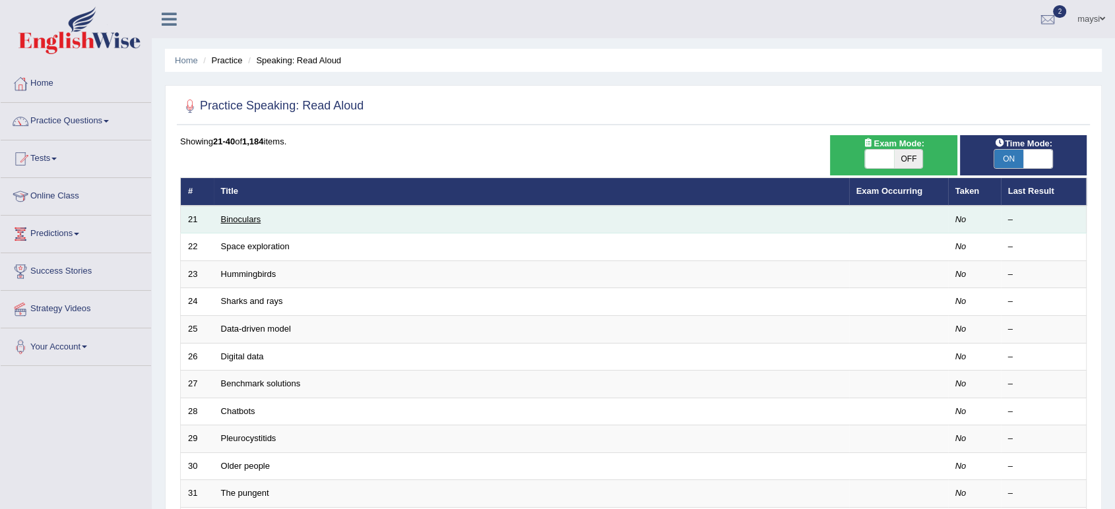
click at [231, 217] on link "Binoculars" at bounding box center [241, 219] width 40 height 10
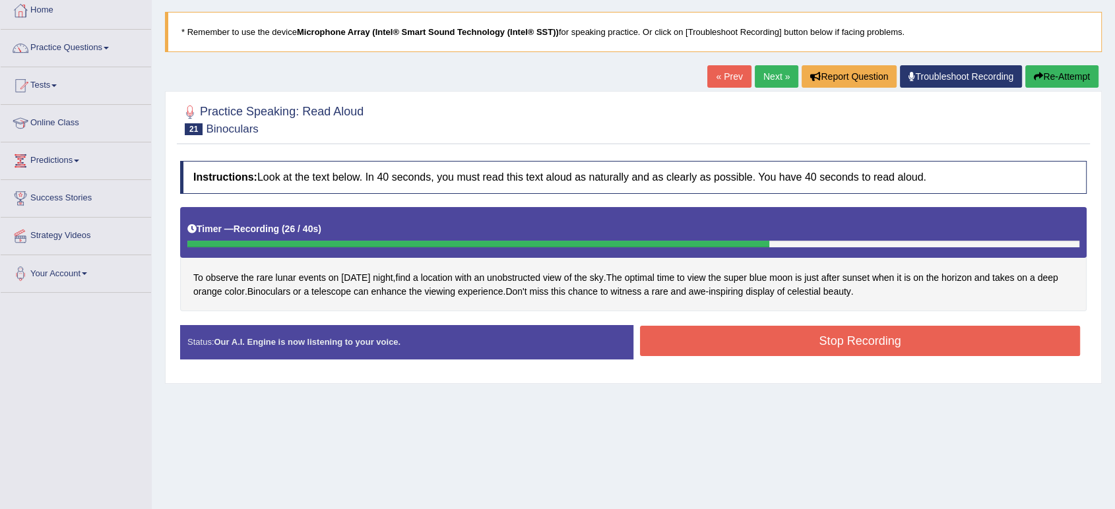
click at [726, 327] on button "Stop Recording" at bounding box center [860, 341] width 440 height 30
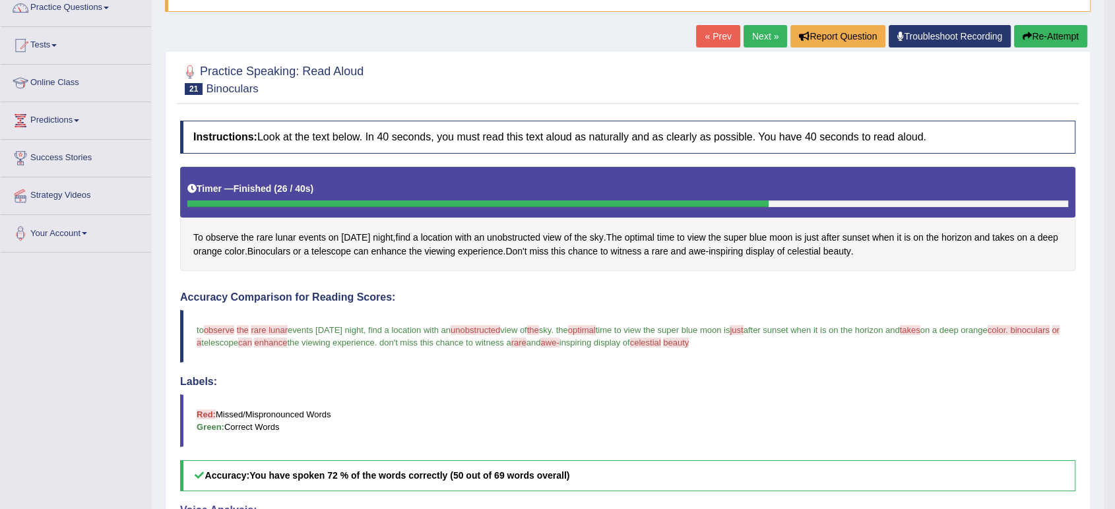
scroll to position [73, 0]
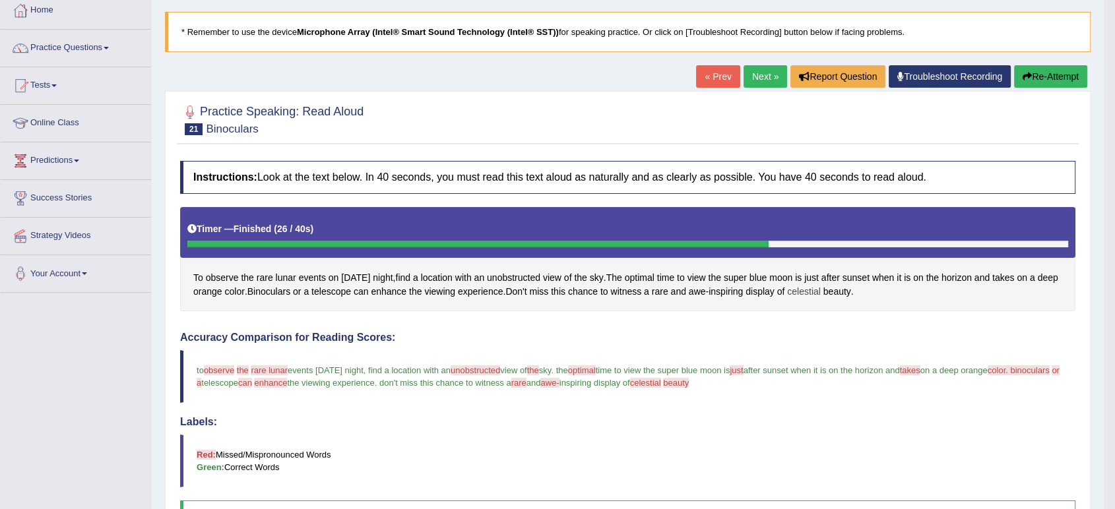
click at [820, 290] on span "celestial" at bounding box center [804, 292] width 34 height 14
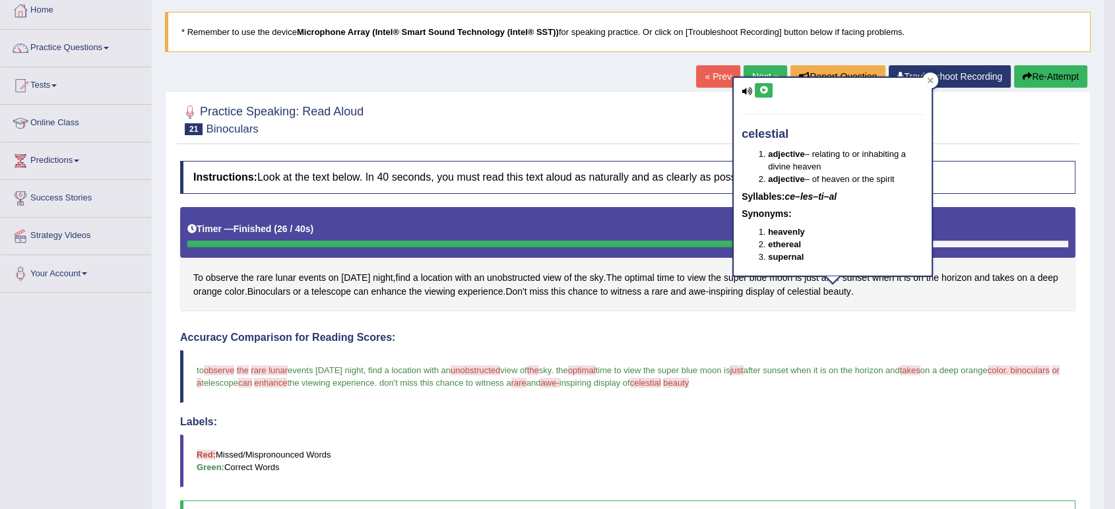
click at [761, 90] on icon at bounding box center [764, 90] width 10 height 8
click at [746, 88] on icon at bounding box center [747, 91] width 11 height 9
click at [762, 88] on icon at bounding box center [764, 90] width 10 height 8
click at [680, 110] on div at bounding box center [627, 119] width 895 height 40
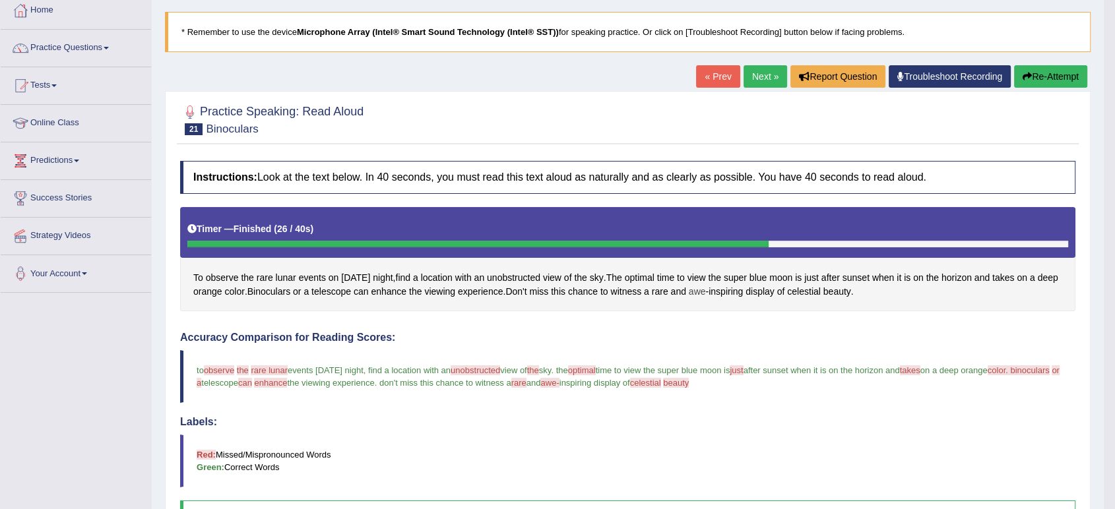
click at [706, 290] on span "awe" at bounding box center [697, 292] width 17 height 14
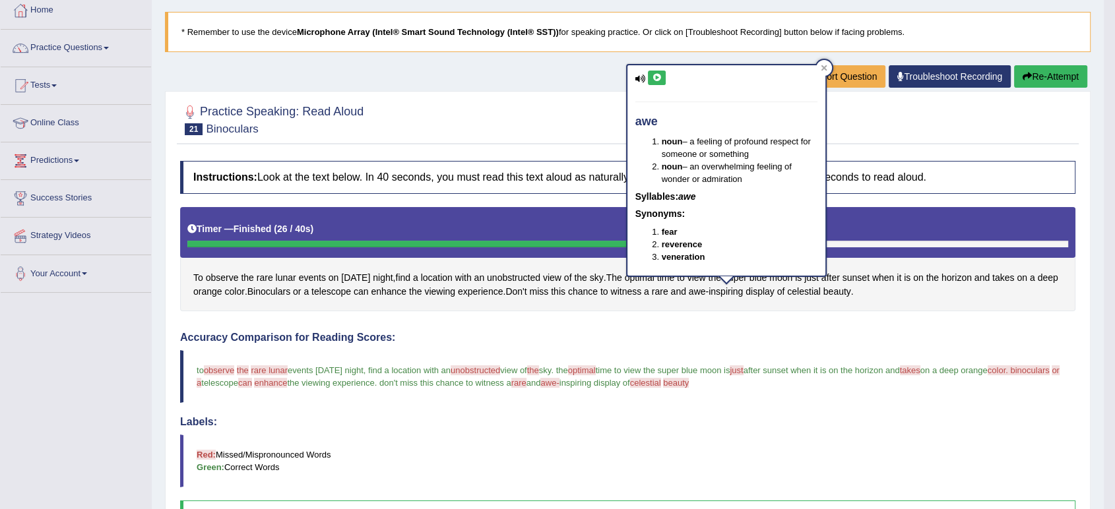
click at [659, 78] on icon at bounding box center [657, 78] width 10 height 8
click at [828, 68] on div at bounding box center [824, 68] width 16 height 16
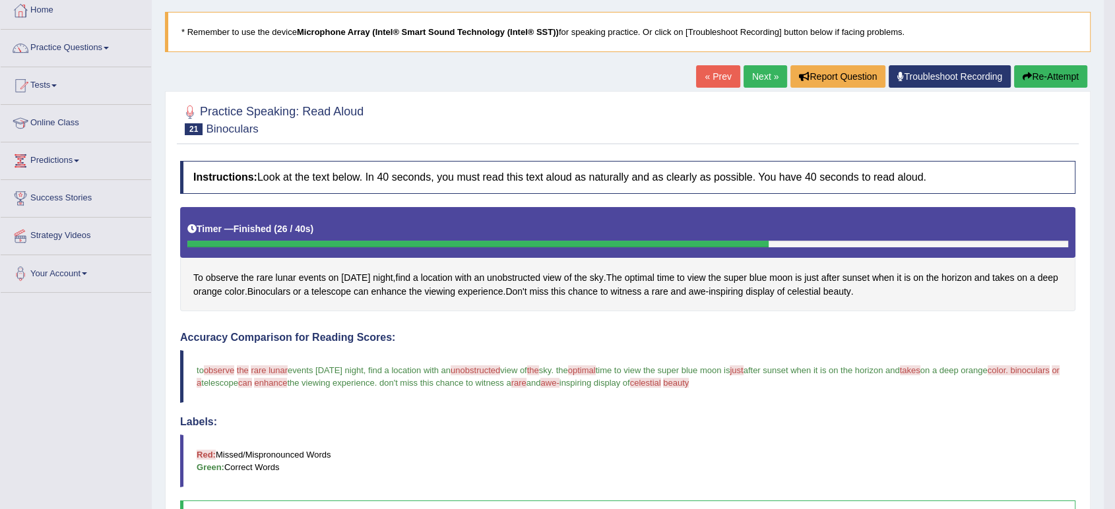
click at [1053, 74] on button "Re-Attempt" at bounding box center [1050, 76] width 73 height 22
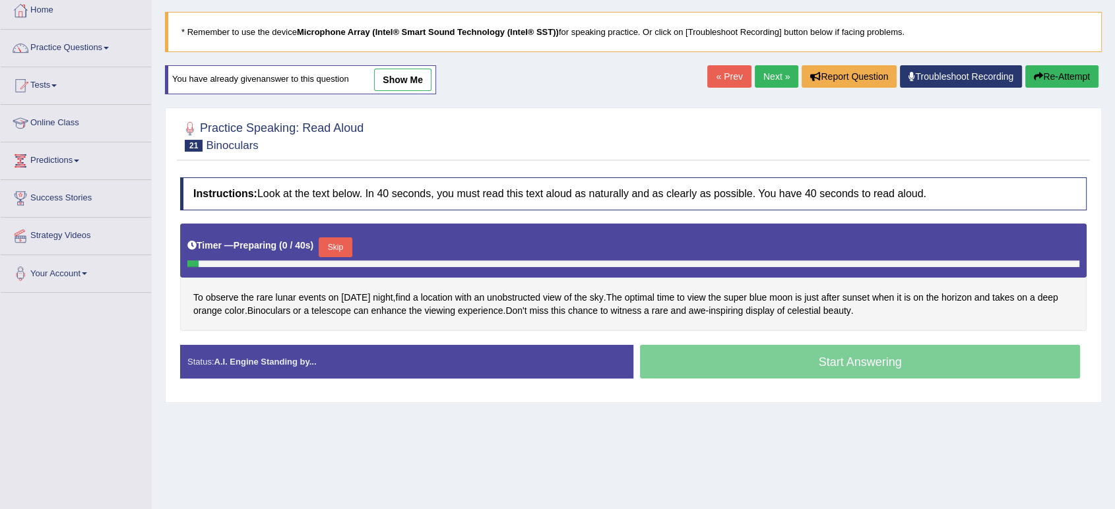
click at [339, 244] on button "Skip" at bounding box center [335, 248] width 33 height 20
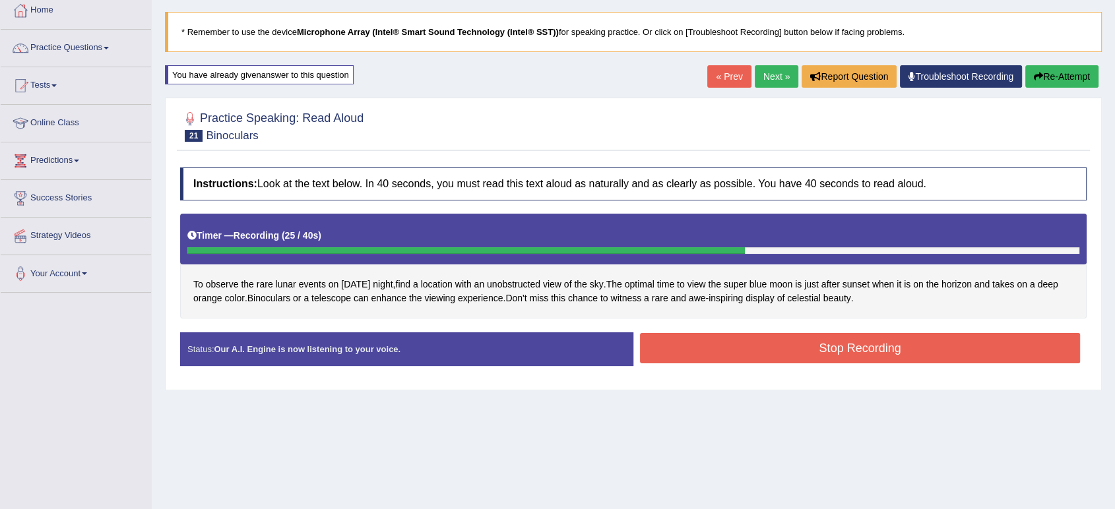
click at [829, 344] on button "Stop Recording" at bounding box center [860, 348] width 440 height 30
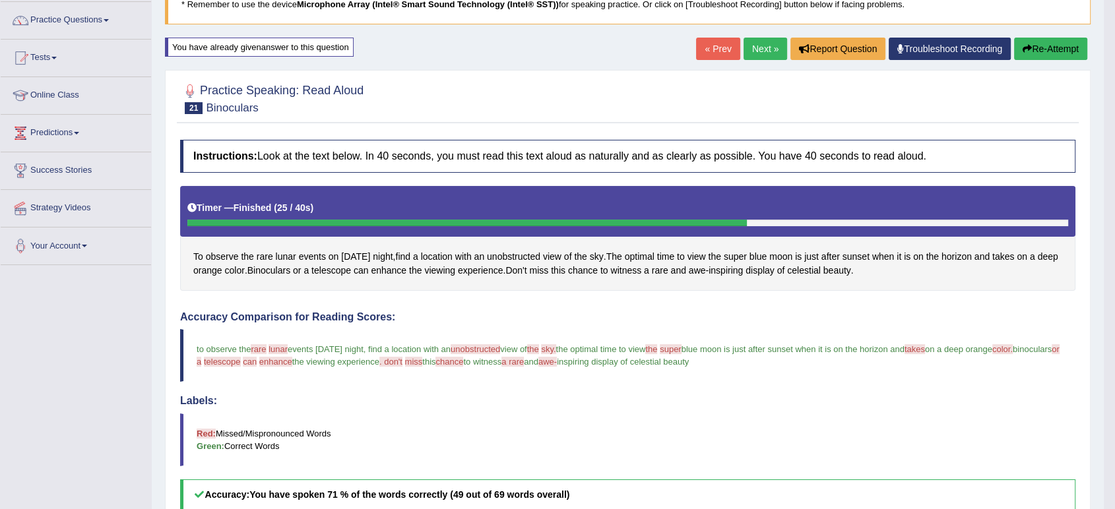
scroll to position [73, 0]
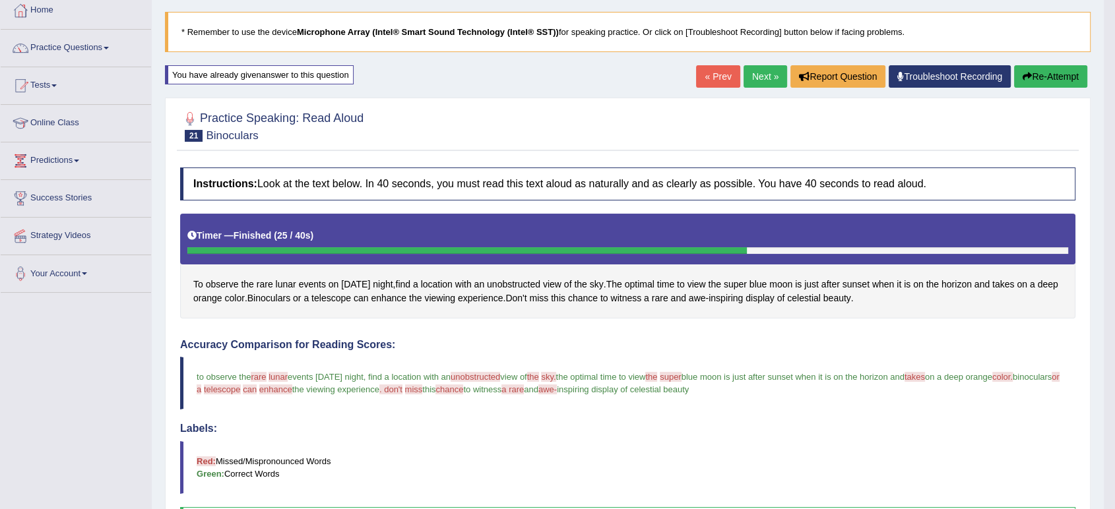
click at [757, 79] on link "Next »" at bounding box center [766, 76] width 44 height 22
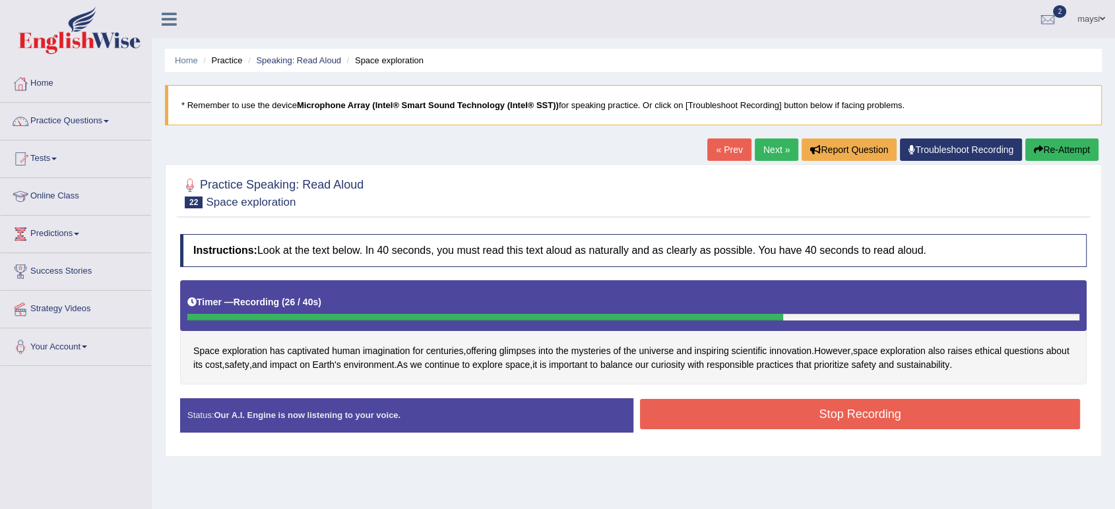
click at [752, 430] on div "Stop Recording" at bounding box center [859, 416] width 453 height 34
click at [744, 416] on button "Stop Recording" at bounding box center [860, 414] width 440 height 30
click at [744, 416] on div "Status: Our A.I. Engine is now listening to your voice. Start Answering Stop Re…" at bounding box center [633, 422] width 907 height 47
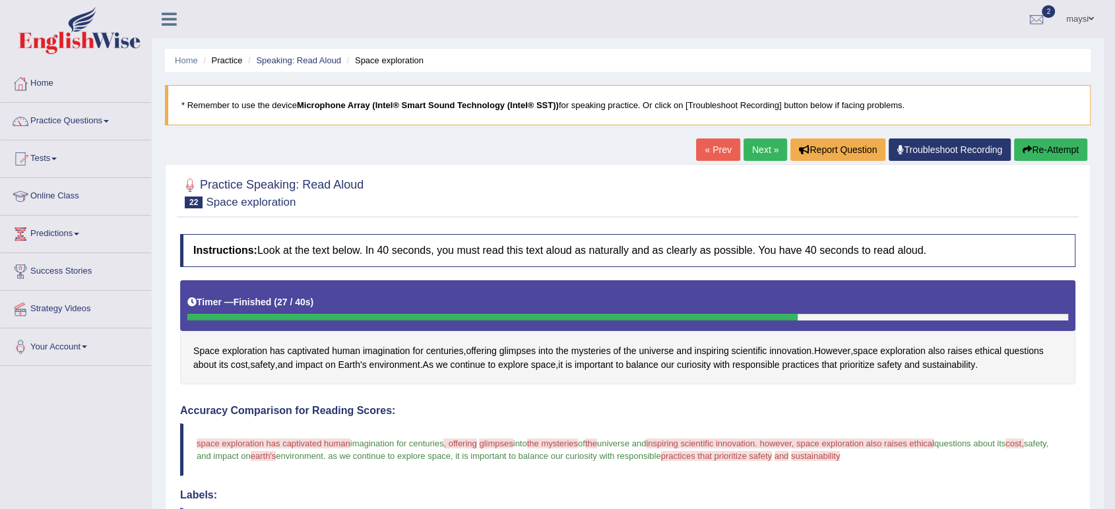
click at [1057, 146] on button "Re-Attempt" at bounding box center [1050, 150] width 73 height 22
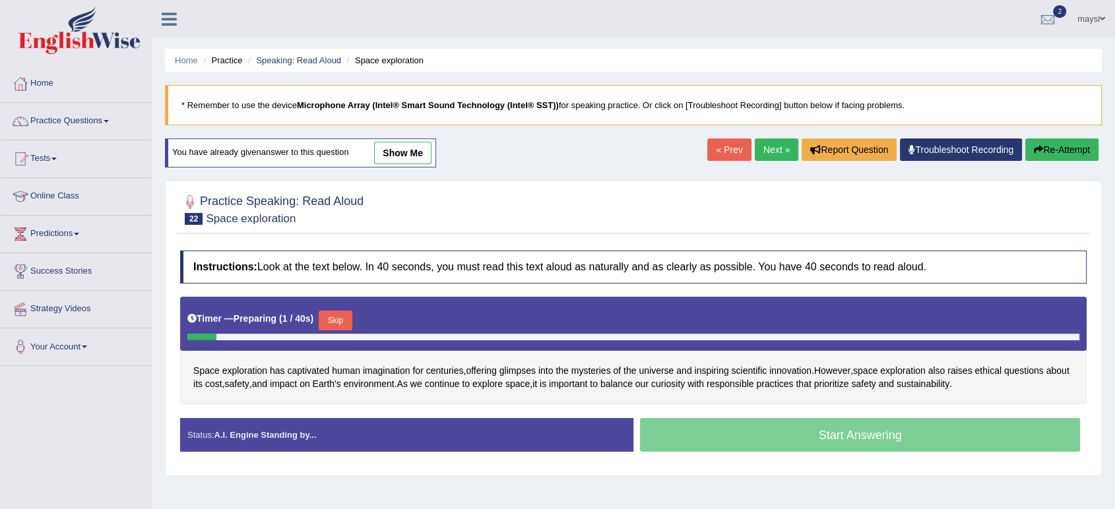
click at [345, 316] on button "Skip" at bounding box center [335, 321] width 33 height 20
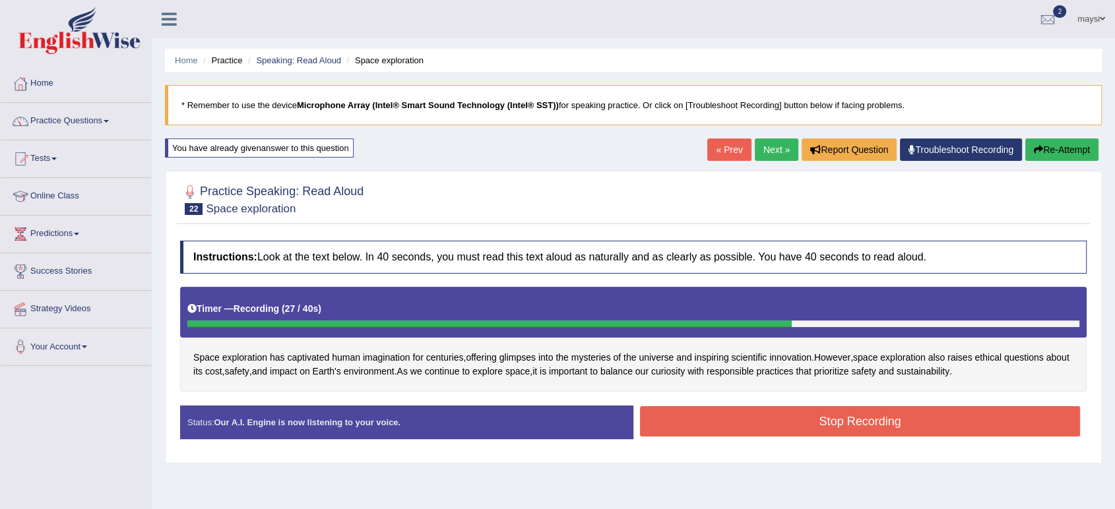
click at [766, 412] on button "Stop Recording" at bounding box center [860, 421] width 440 height 30
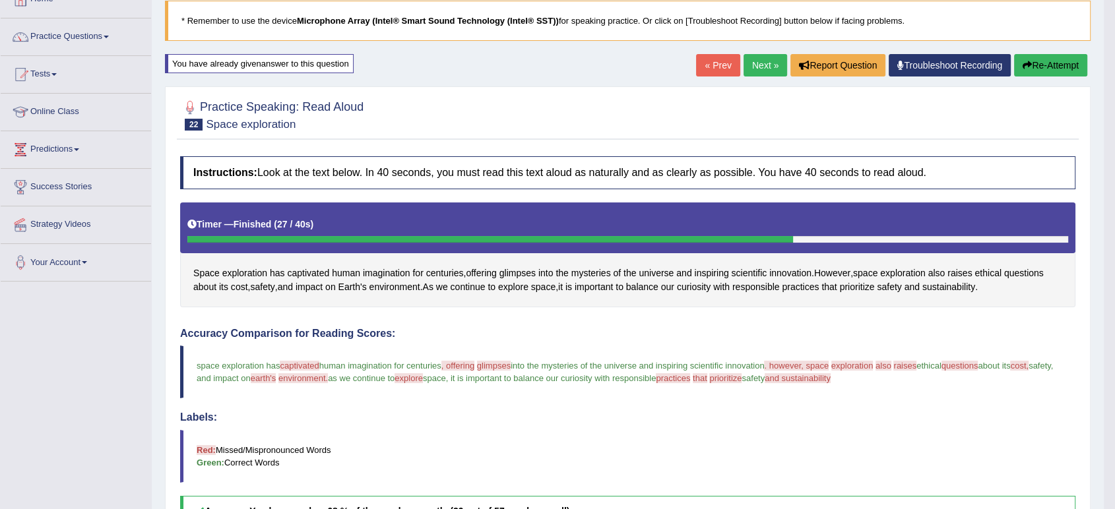
scroll to position [73, 0]
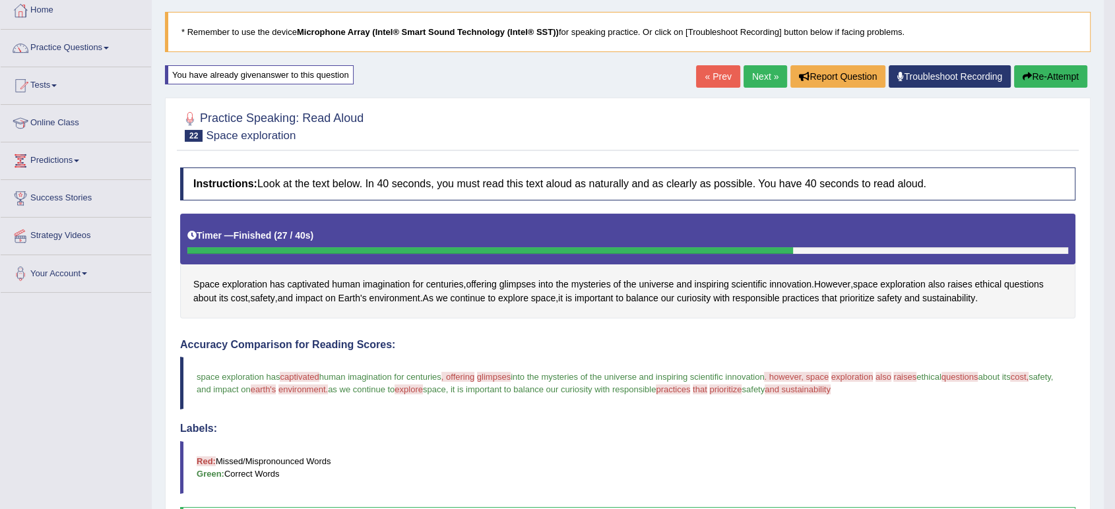
click at [758, 75] on link "Next »" at bounding box center [766, 76] width 44 height 22
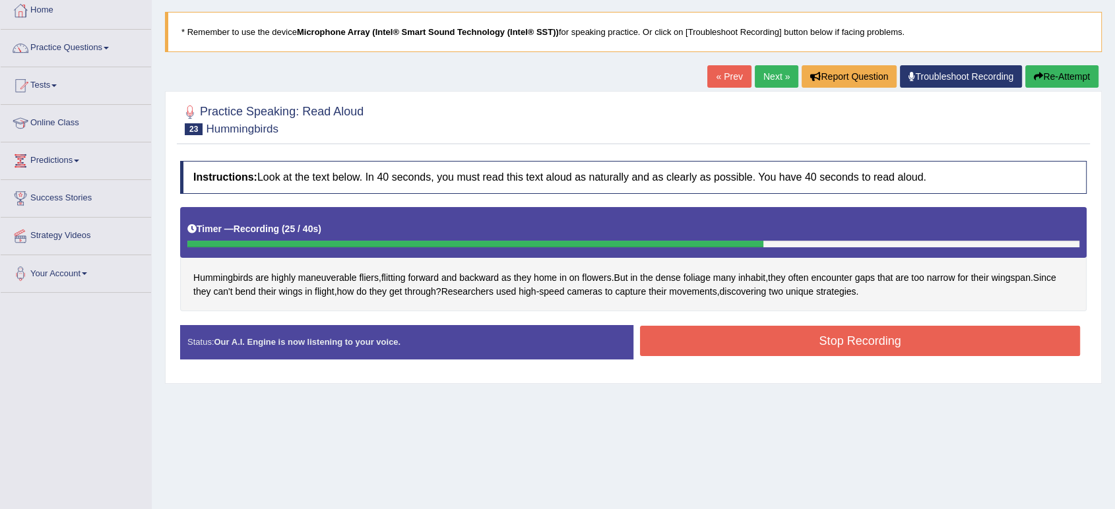
click at [932, 342] on button "Stop Recording" at bounding box center [860, 341] width 440 height 30
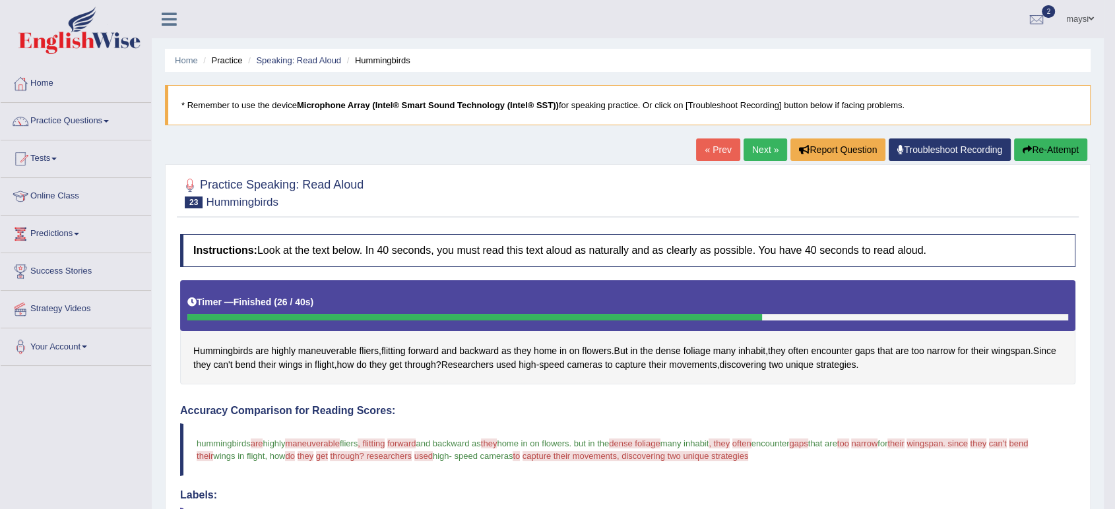
click at [1039, 150] on button "Re-Attempt" at bounding box center [1050, 150] width 73 height 22
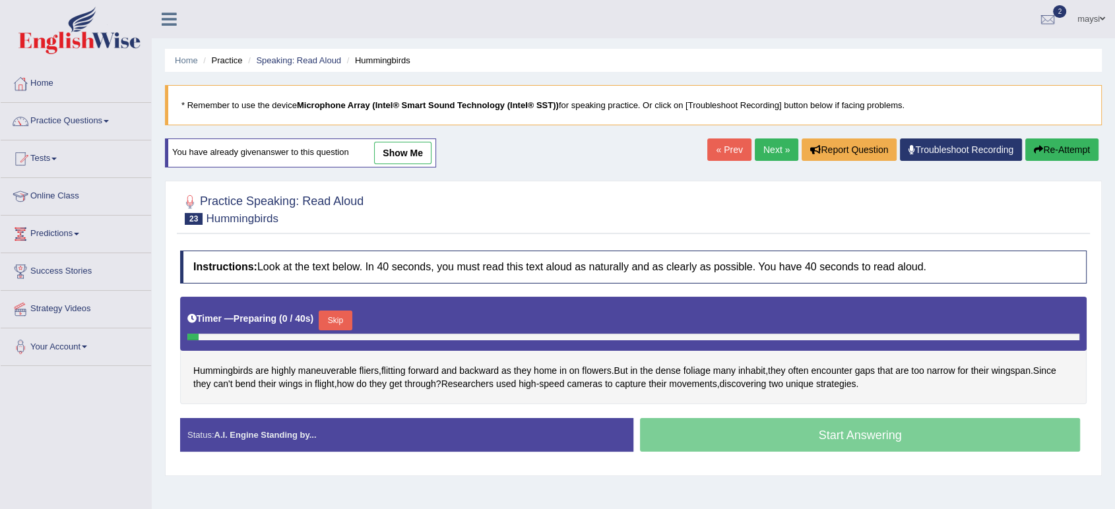
click at [341, 317] on button "Skip" at bounding box center [335, 321] width 33 height 20
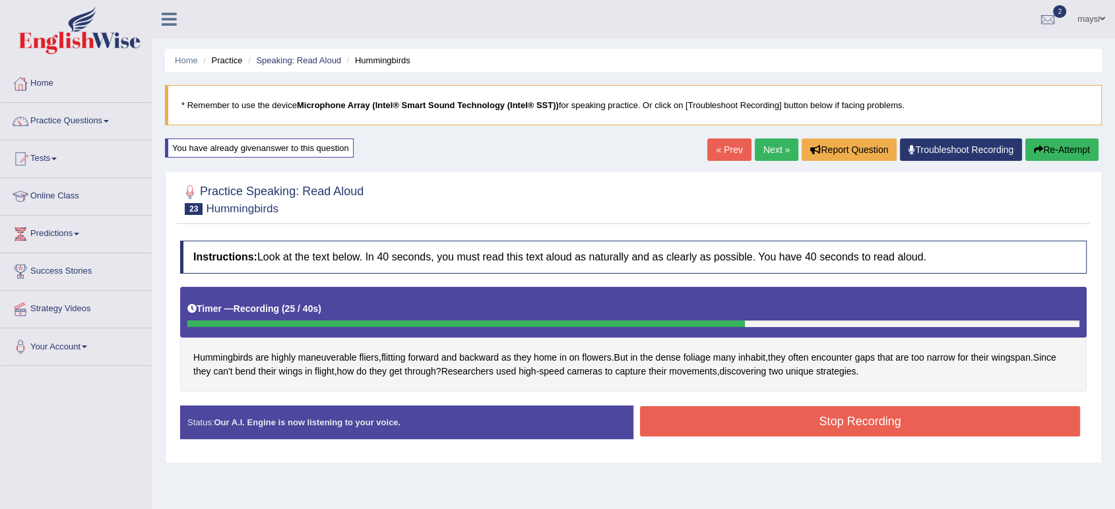
click at [897, 410] on button "Stop Recording" at bounding box center [860, 421] width 440 height 30
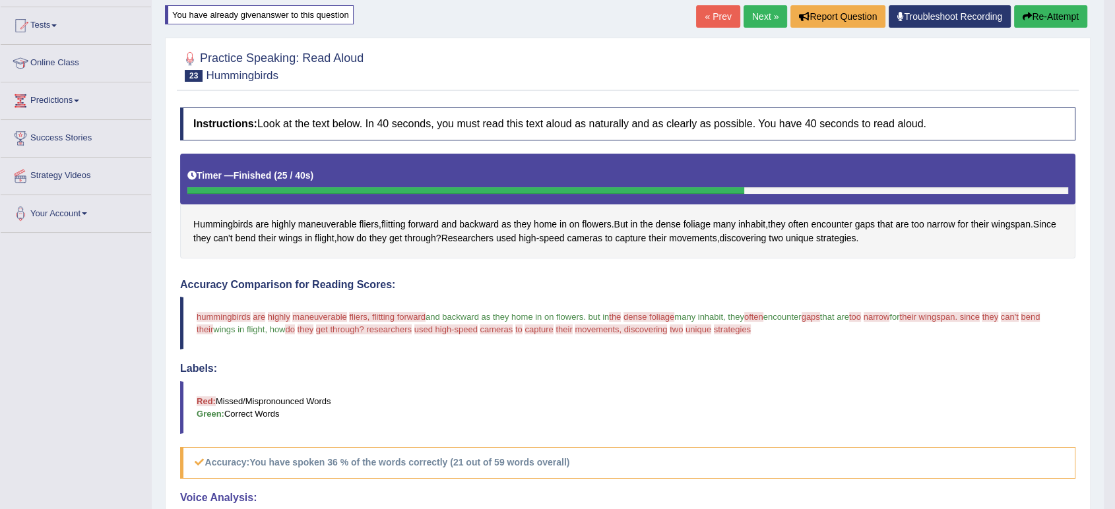
scroll to position [73, 0]
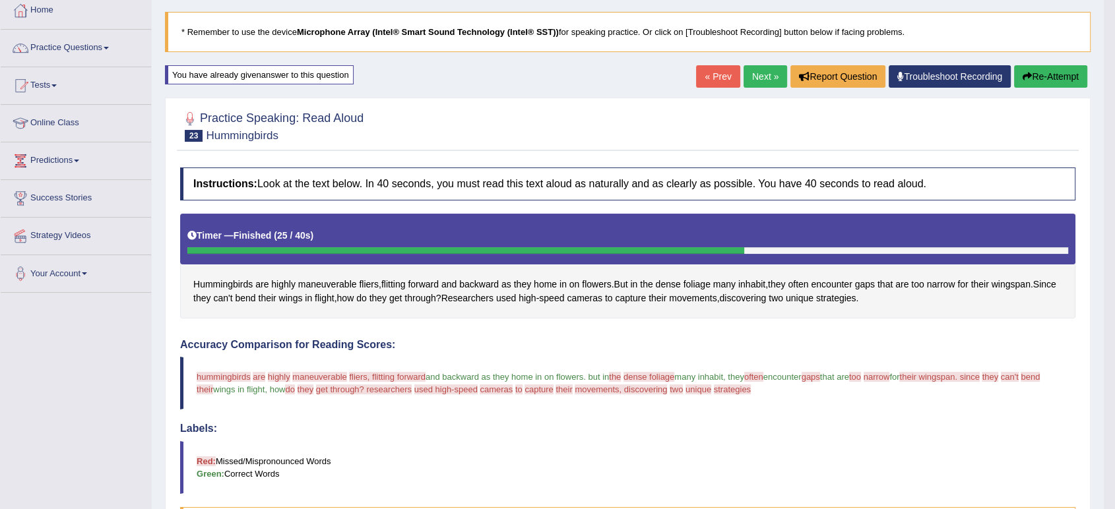
click at [1023, 73] on icon "button" at bounding box center [1027, 76] width 9 height 9
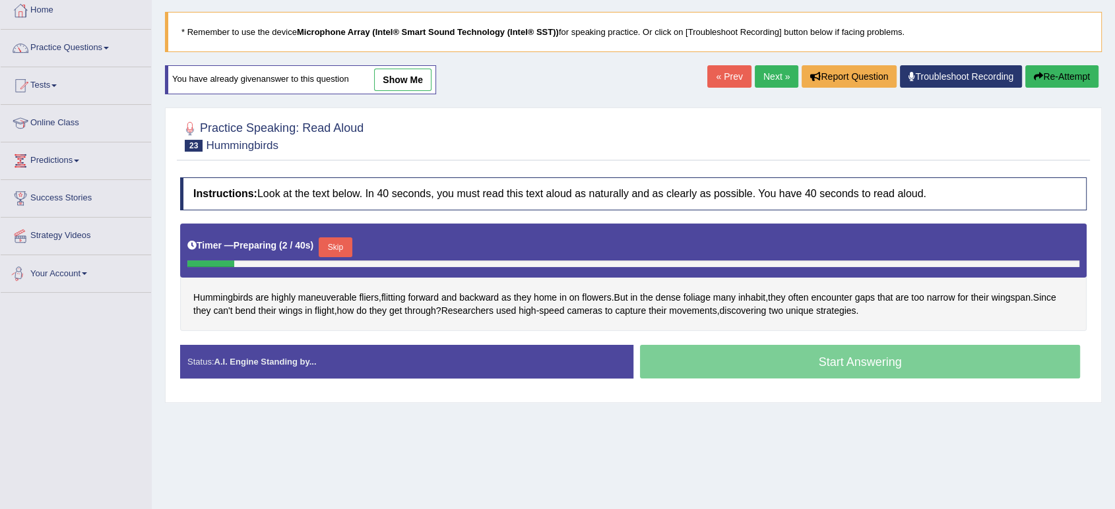
click at [331, 247] on button "Skip" at bounding box center [335, 248] width 33 height 20
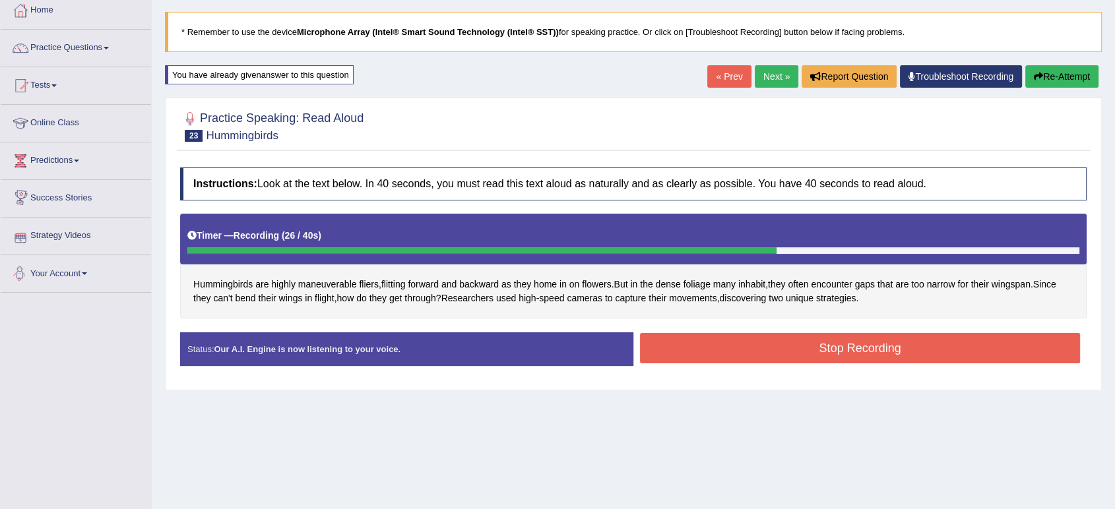
click at [672, 348] on button "Stop Recording" at bounding box center [860, 348] width 440 height 30
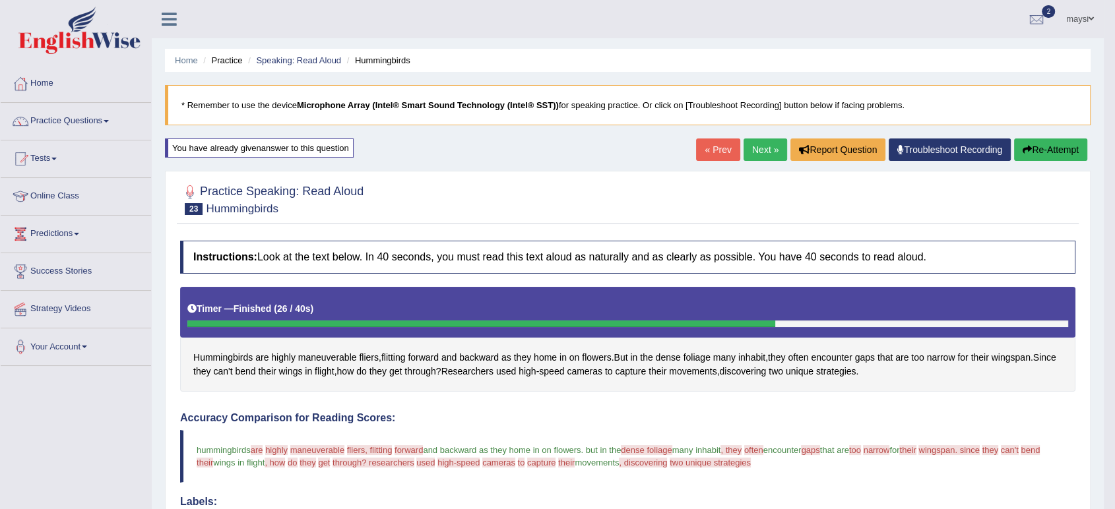
click at [1051, 146] on button "Re-Attempt" at bounding box center [1050, 150] width 73 height 22
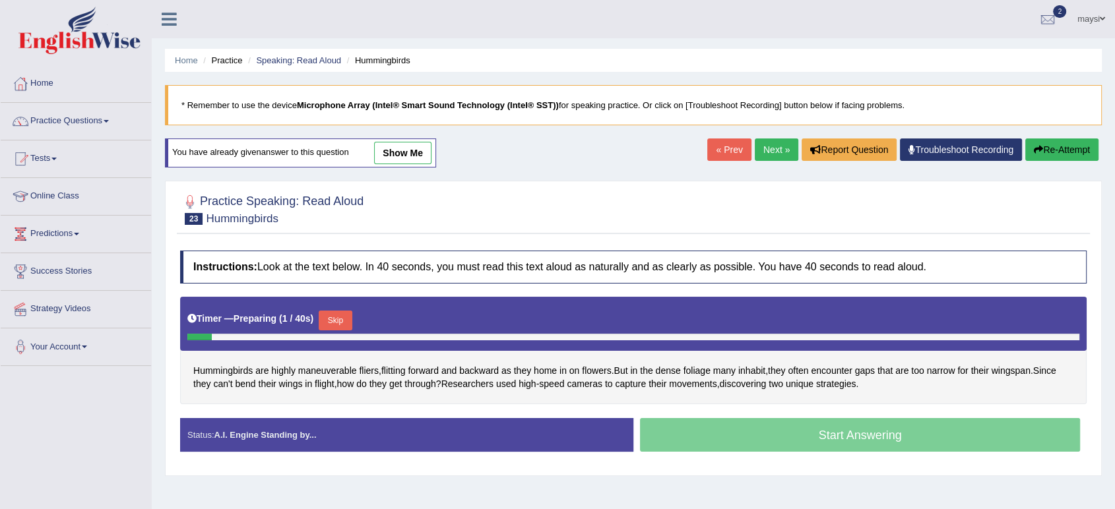
click at [343, 323] on button "Skip" at bounding box center [335, 321] width 33 height 20
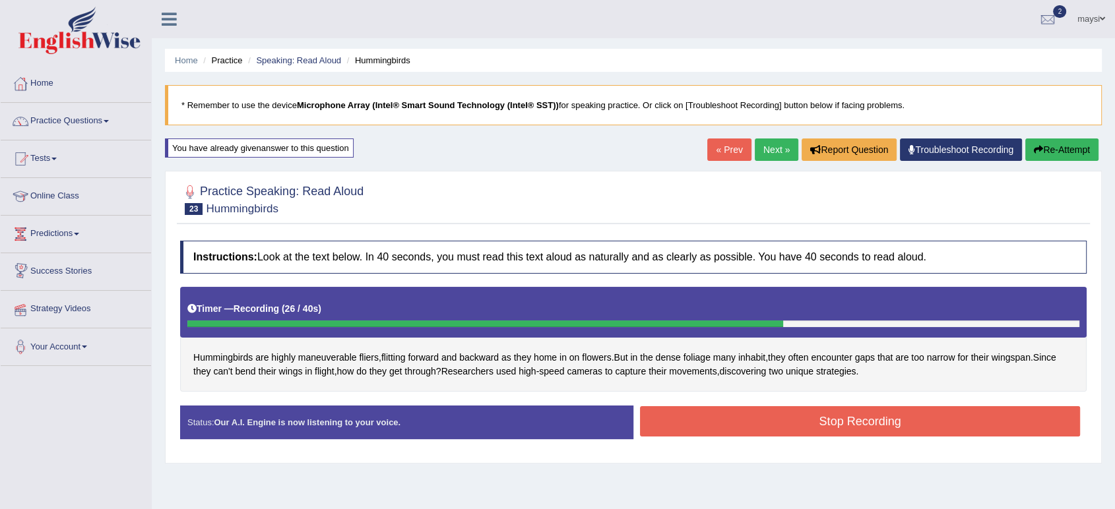
click at [801, 422] on button "Stop Recording" at bounding box center [860, 421] width 440 height 30
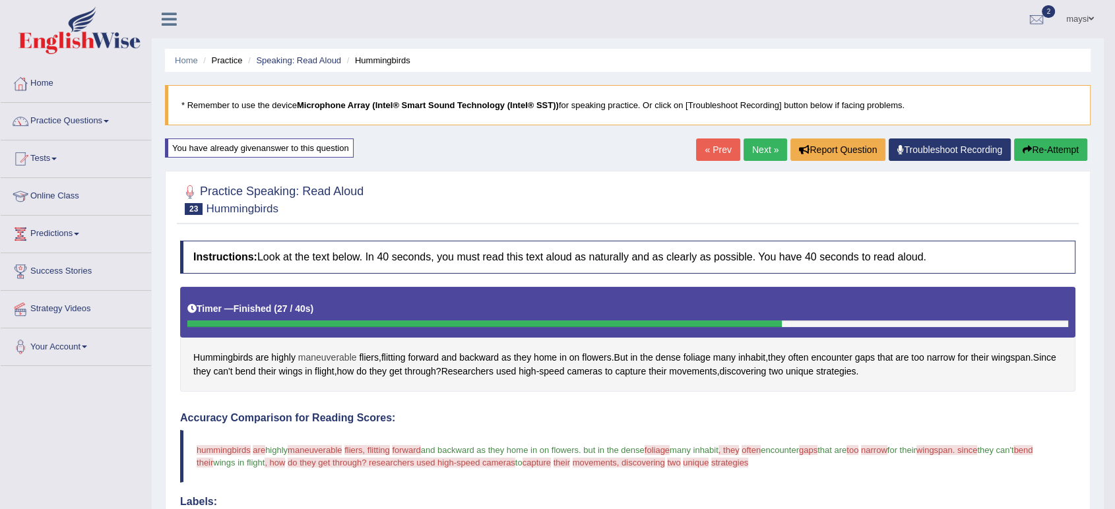
click at [333, 358] on span "maneuverable" at bounding box center [327, 358] width 59 height 14
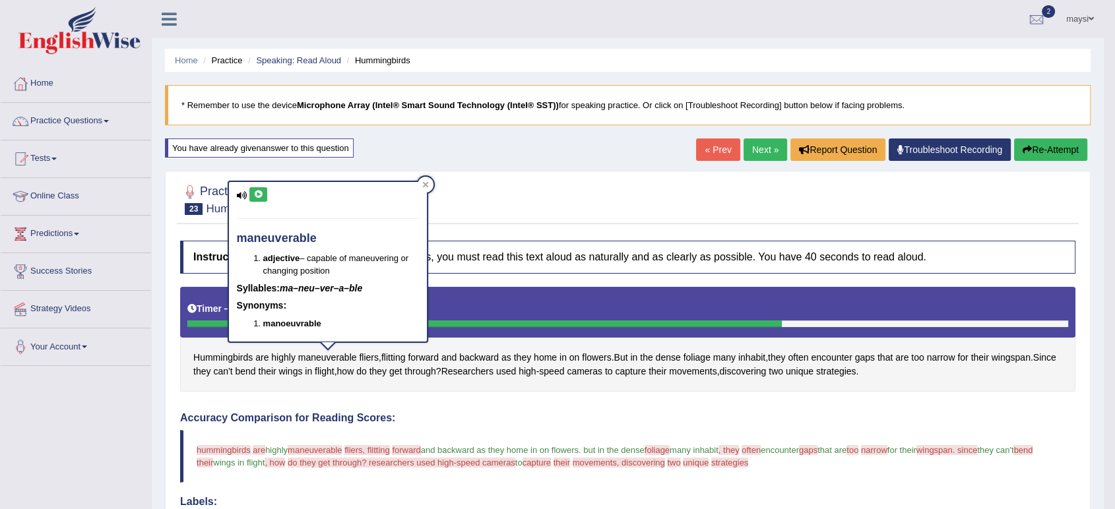
click at [259, 194] on icon at bounding box center [258, 195] width 10 height 8
click at [367, 358] on span "fliers" at bounding box center [369, 358] width 20 height 14
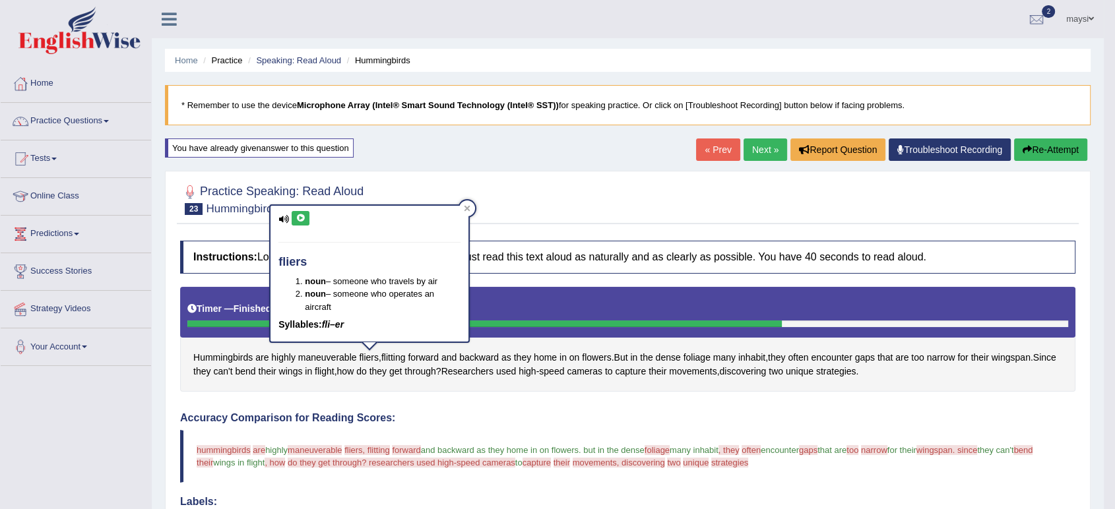
click at [304, 219] on icon at bounding box center [301, 218] width 10 height 8
click at [391, 360] on span "flitting" at bounding box center [393, 358] width 24 height 14
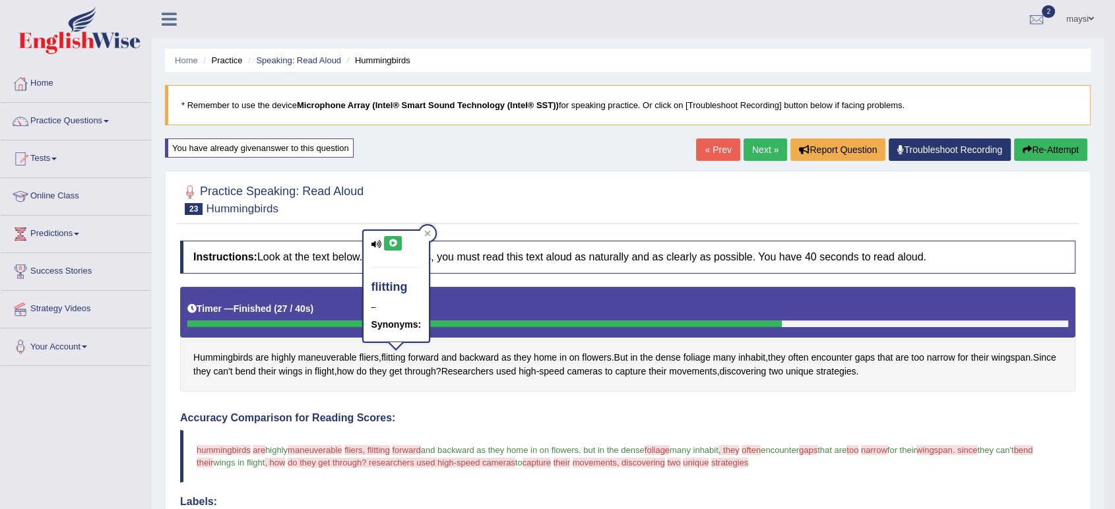
click at [391, 240] on icon at bounding box center [393, 244] width 10 height 8
click at [1059, 156] on button "Re-Attempt" at bounding box center [1050, 150] width 73 height 22
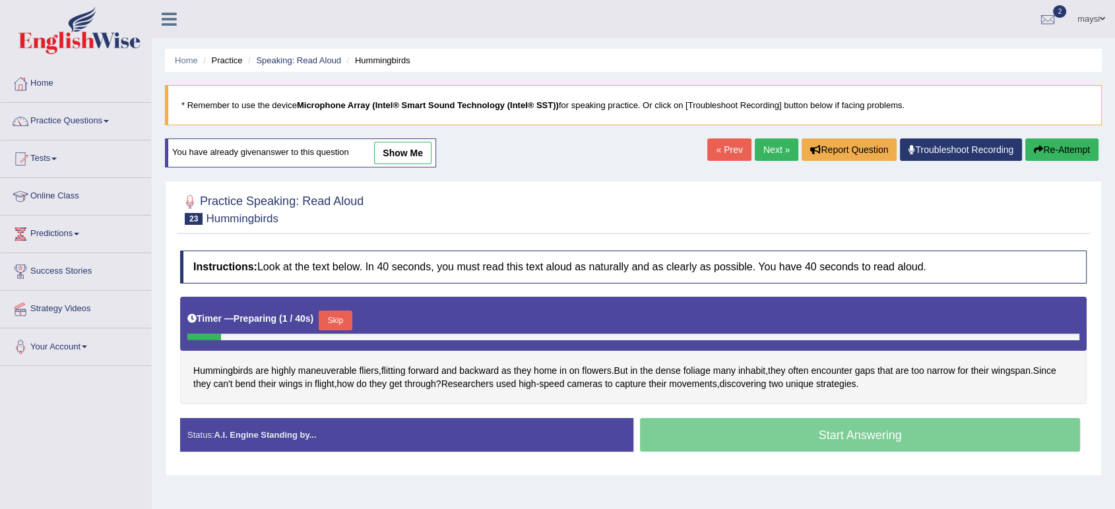
click at [333, 320] on button "Skip" at bounding box center [335, 321] width 33 height 20
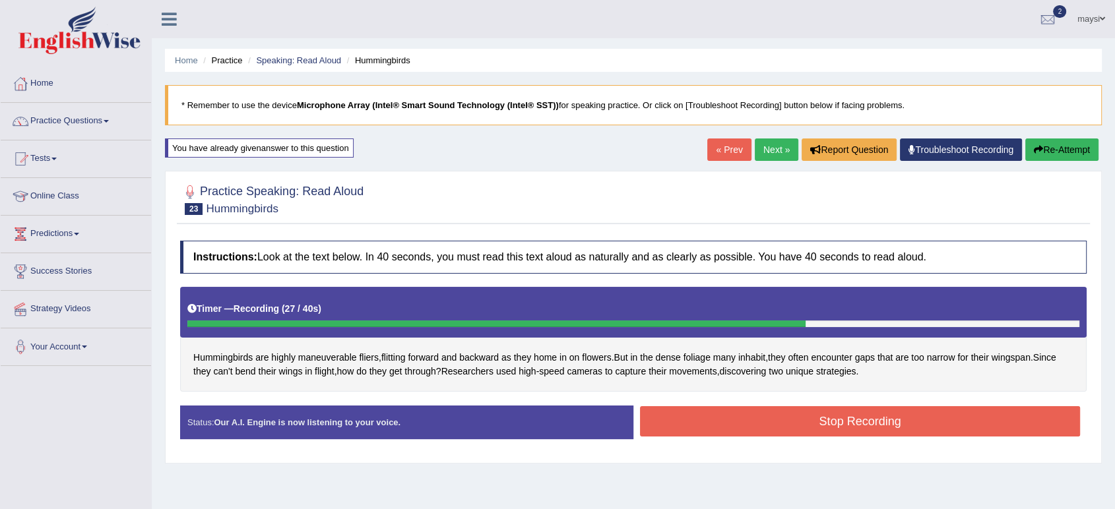
click at [767, 431] on button "Stop Recording" at bounding box center [860, 421] width 440 height 30
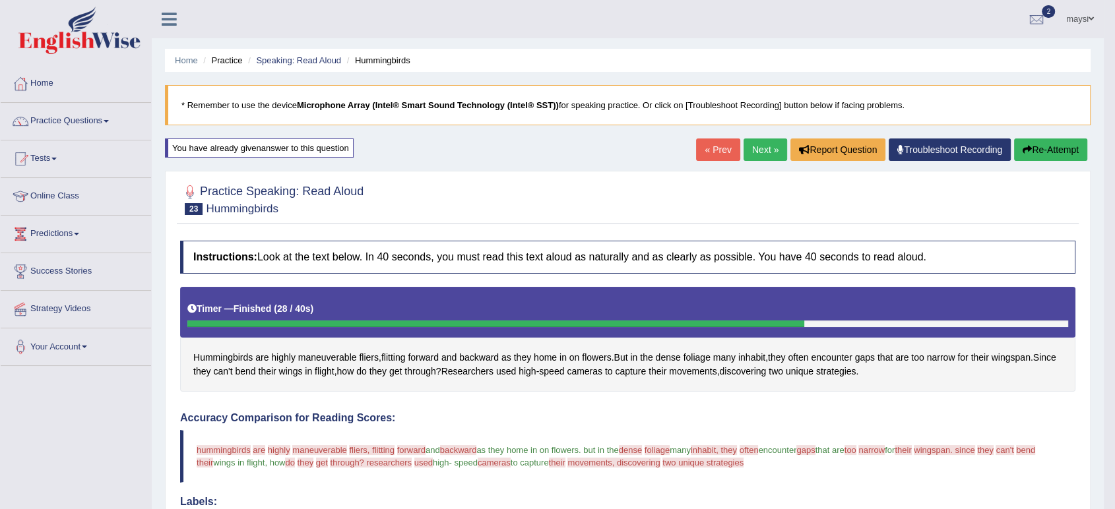
click at [760, 154] on link "Next »" at bounding box center [766, 150] width 44 height 22
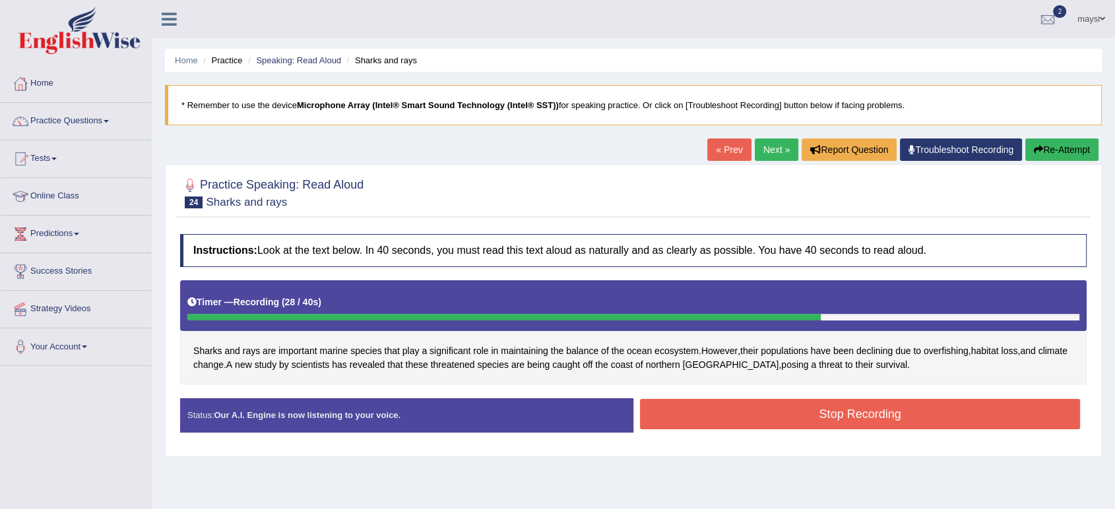
click at [732, 420] on button "Stop Recording" at bounding box center [860, 414] width 440 height 30
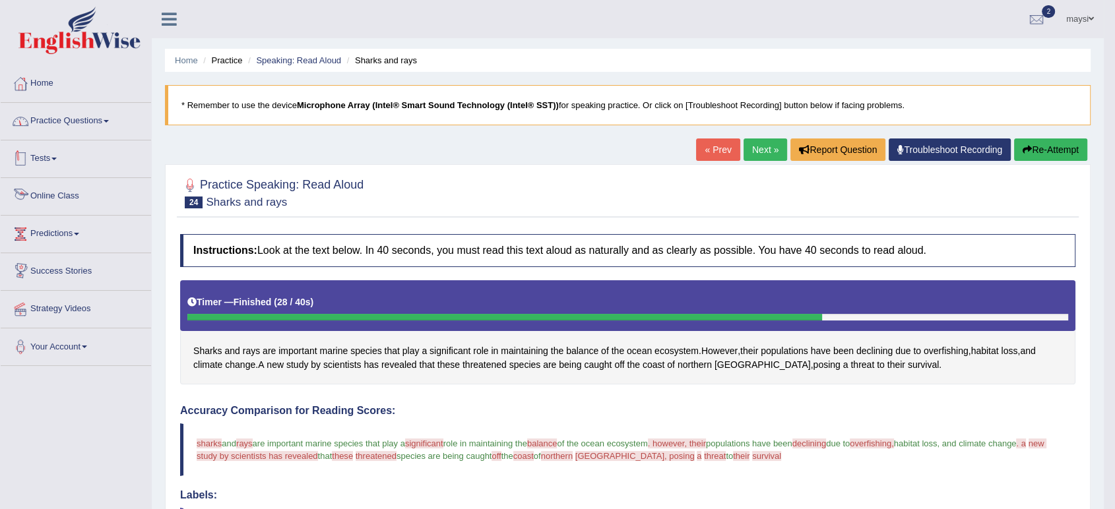
click at [91, 107] on link "Practice Questions" at bounding box center [76, 119] width 150 height 33
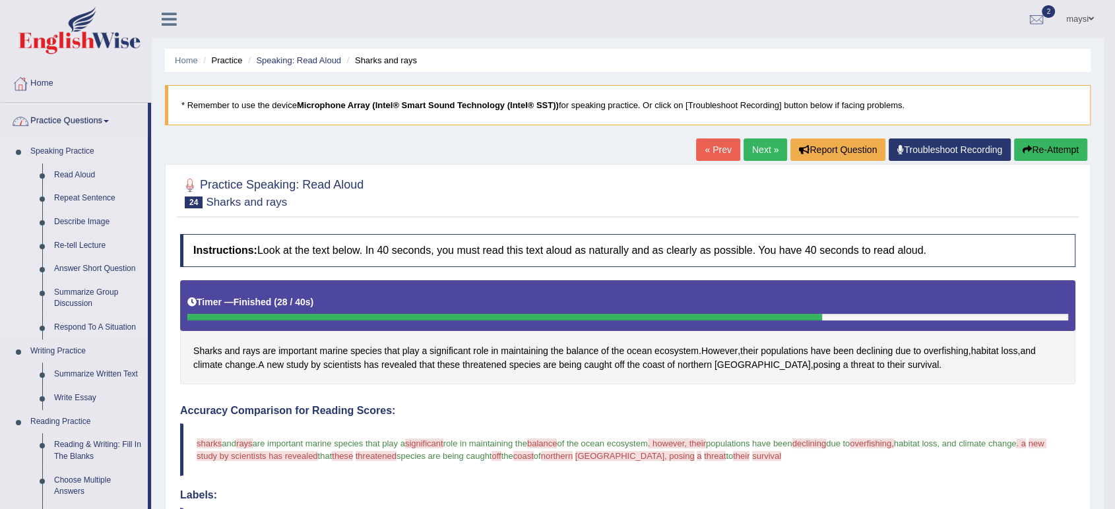
click at [95, 195] on link "Repeat Sentence" at bounding box center [98, 199] width 100 height 24
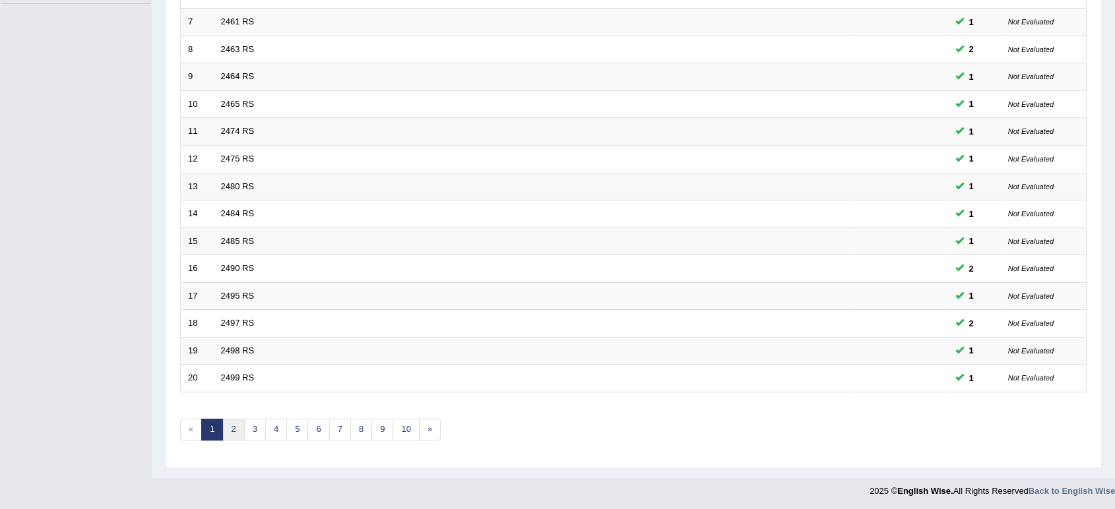
click at [238, 430] on link "2" at bounding box center [233, 430] width 22 height 22
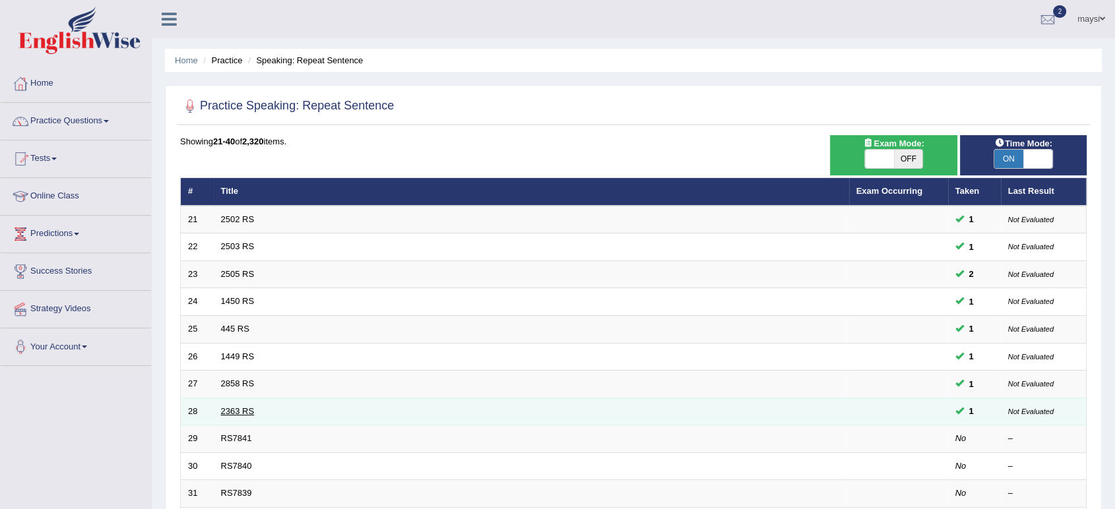
click at [234, 414] on link "2363 RS" at bounding box center [238, 411] width 34 height 10
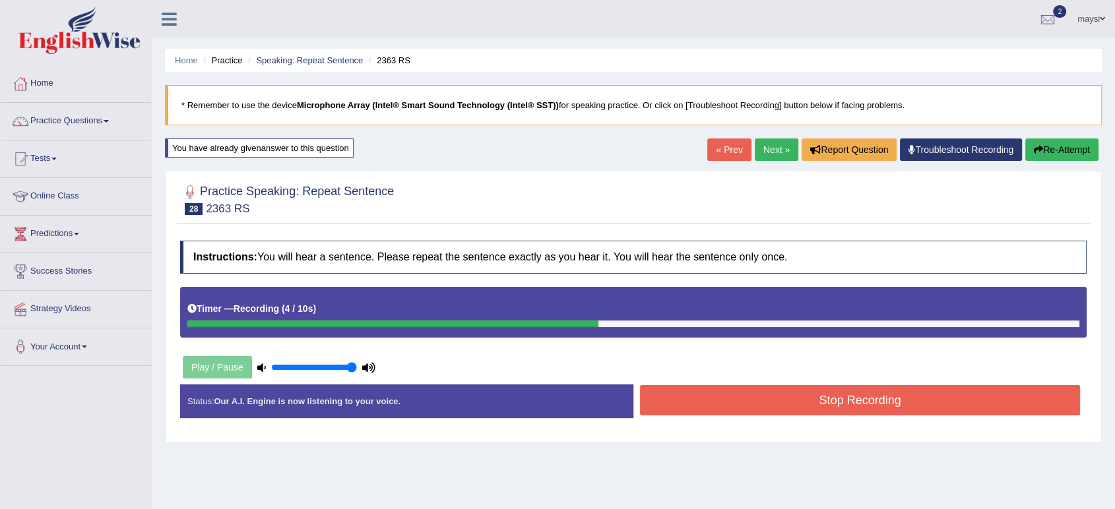
click at [781, 392] on button "Stop Recording" at bounding box center [860, 400] width 440 height 30
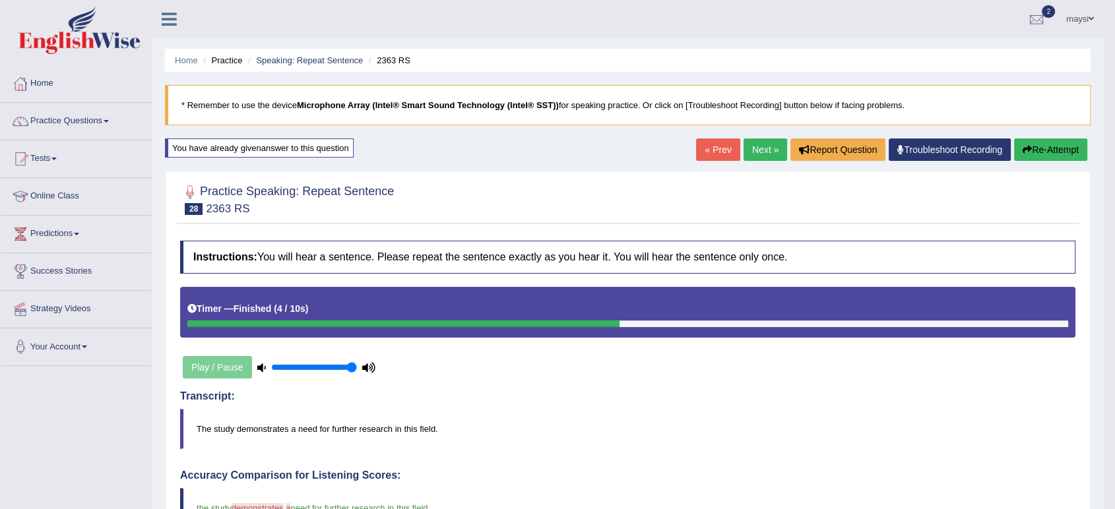
click at [763, 152] on link "Next »" at bounding box center [766, 150] width 44 height 22
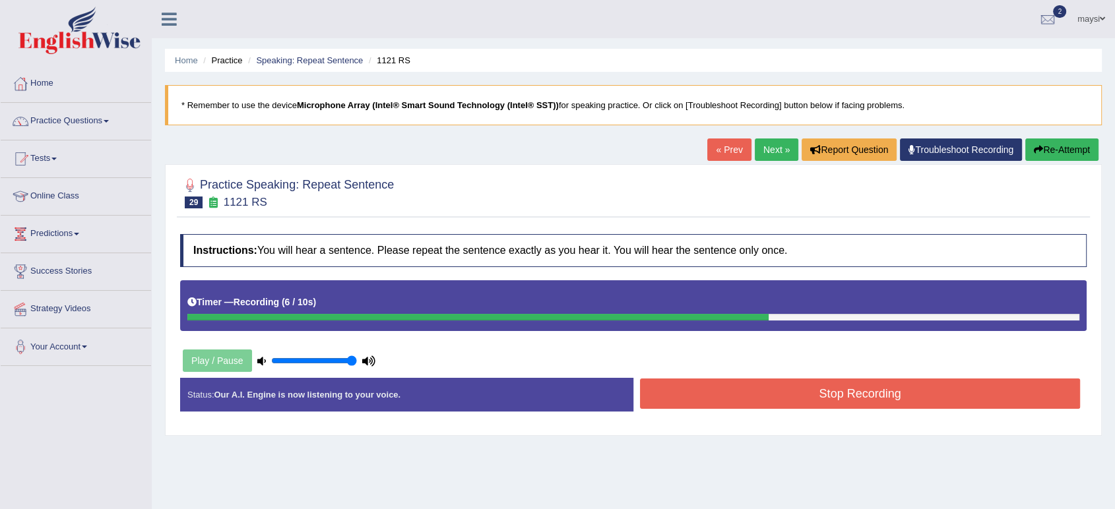
click at [773, 393] on button "Stop Recording" at bounding box center [860, 394] width 440 height 30
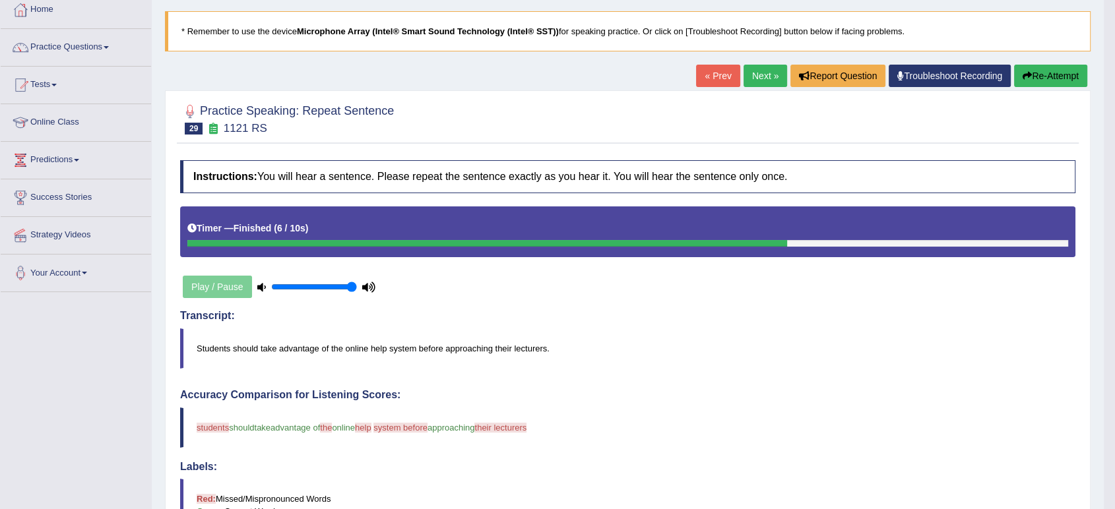
scroll to position [71, 0]
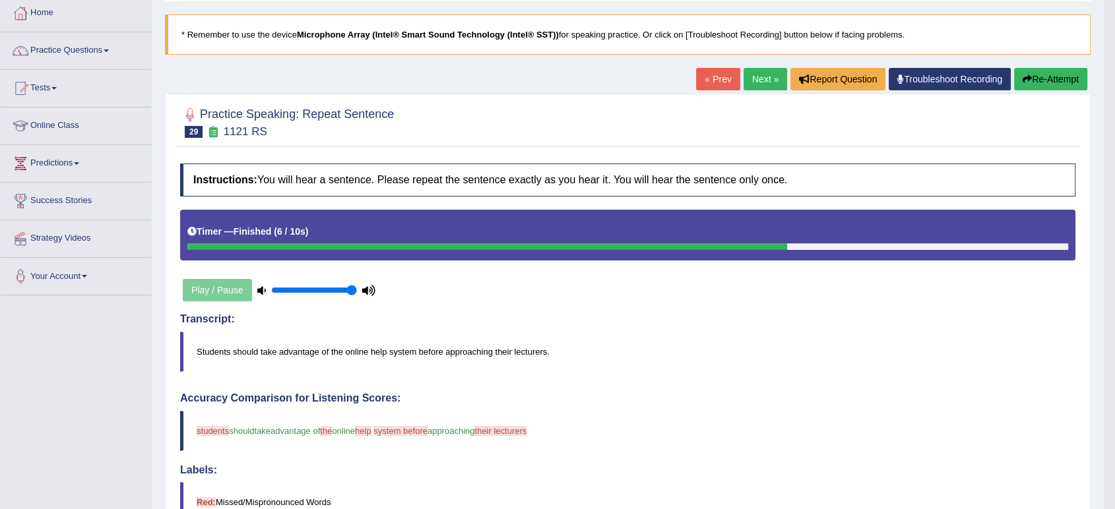
click at [766, 82] on link "Next »" at bounding box center [766, 79] width 44 height 22
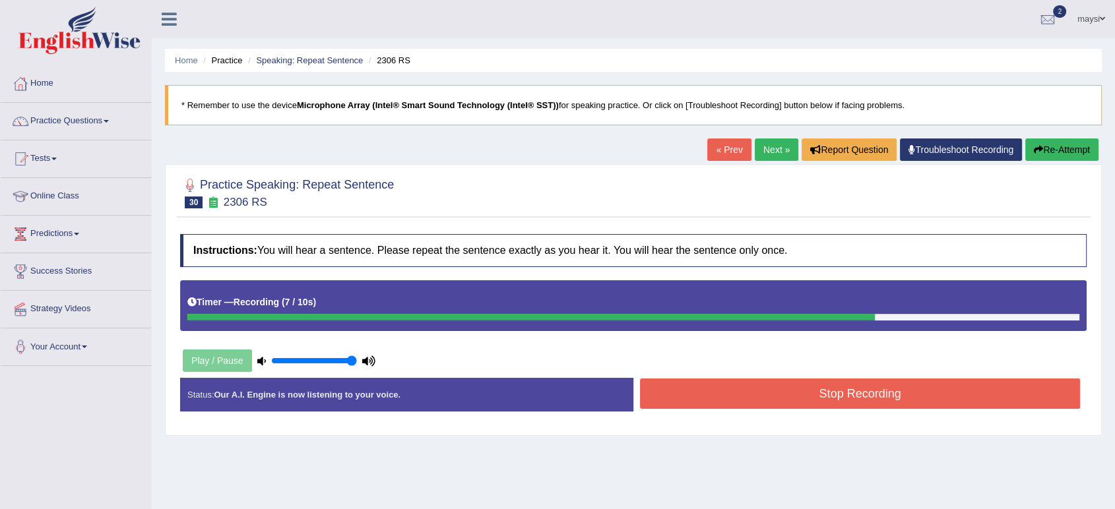
click at [879, 394] on button "Stop Recording" at bounding box center [860, 394] width 440 height 30
click at [879, 394] on div "Status: Our A.I. Engine is now listening to your voice. Start Answering Stop Re…" at bounding box center [633, 401] width 907 height 47
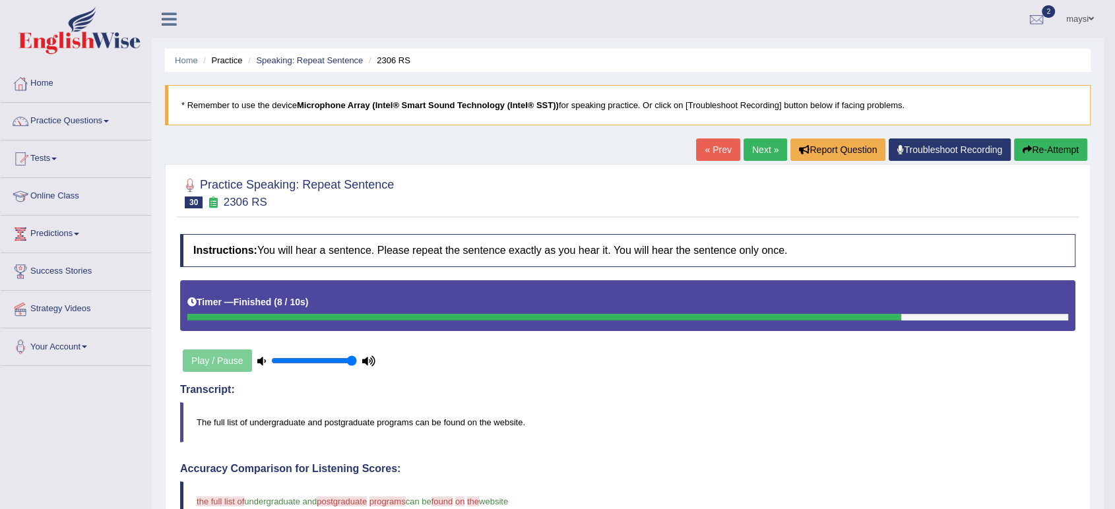
click at [769, 151] on link "Next »" at bounding box center [766, 150] width 44 height 22
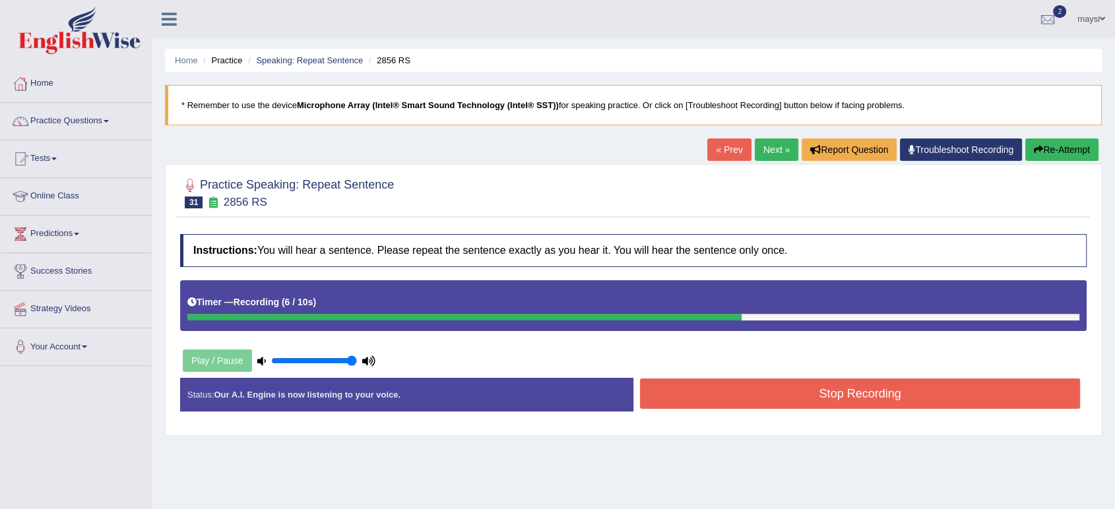
drag, startPoint x: 801, startPoint y: 400, endPoint x: 787, endPoint y: 405, distance: 15.4
click at [800, 403] on button "Stop Recording" at bounding box center [860, 394] width 440 height 30
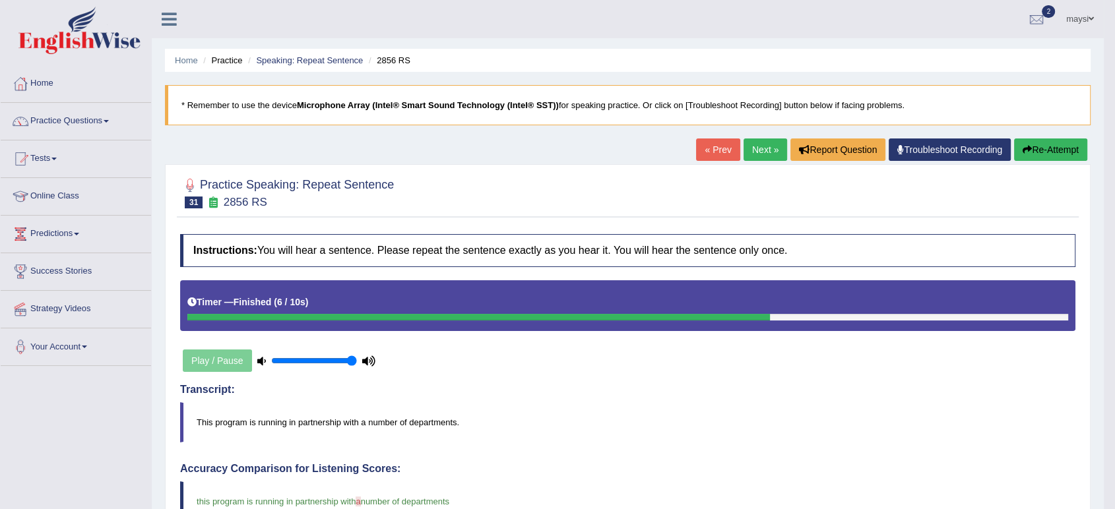
click at [755, 145] on link "Next »" at bounding box center [766, 150] width 44 height 22
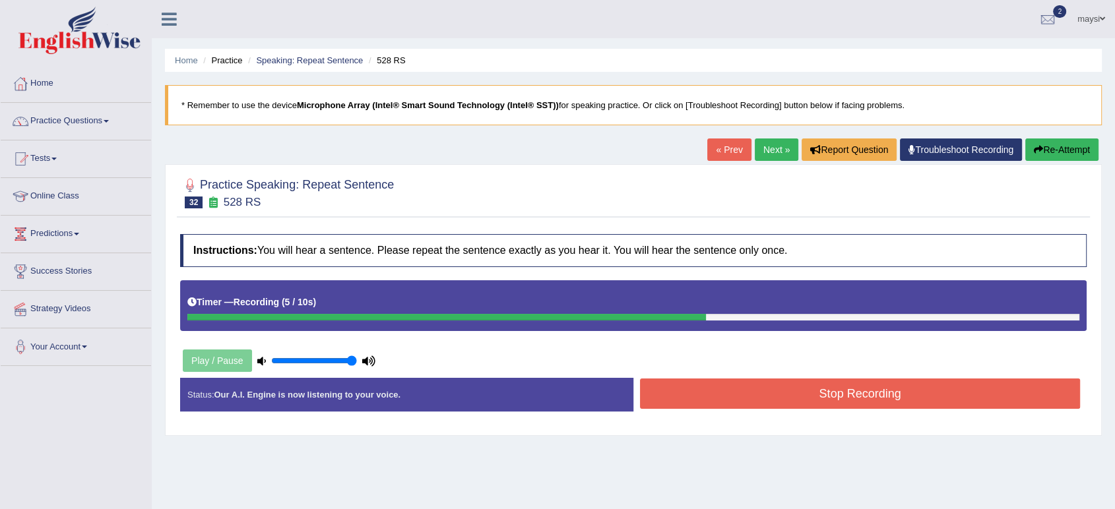
click at [774, 388] on button "Stop Recording" at bounding box center [860, 394] width 440 height 30
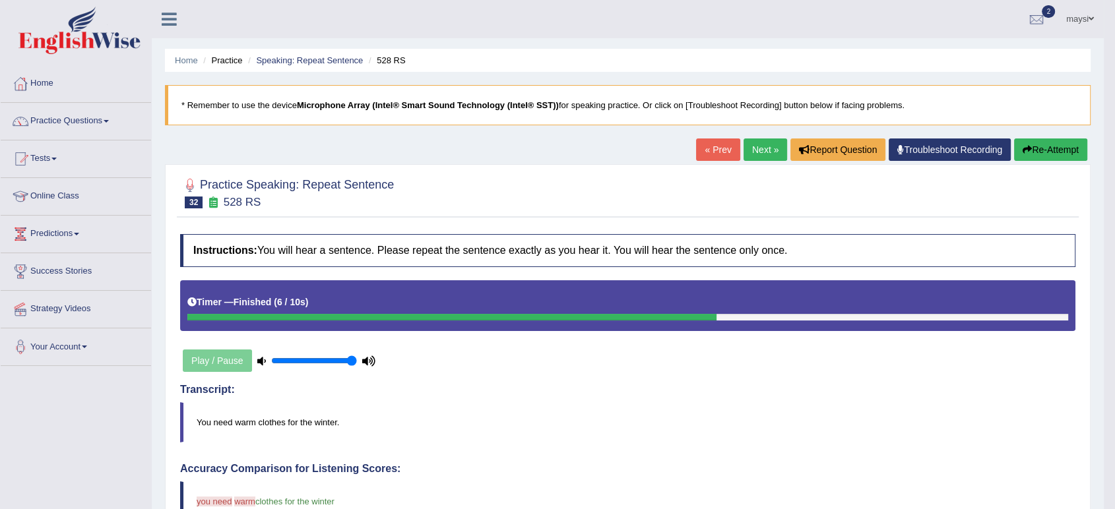
click at [750, 152] on link "Next »" at bounding box center [766, 150] width 44 height 22
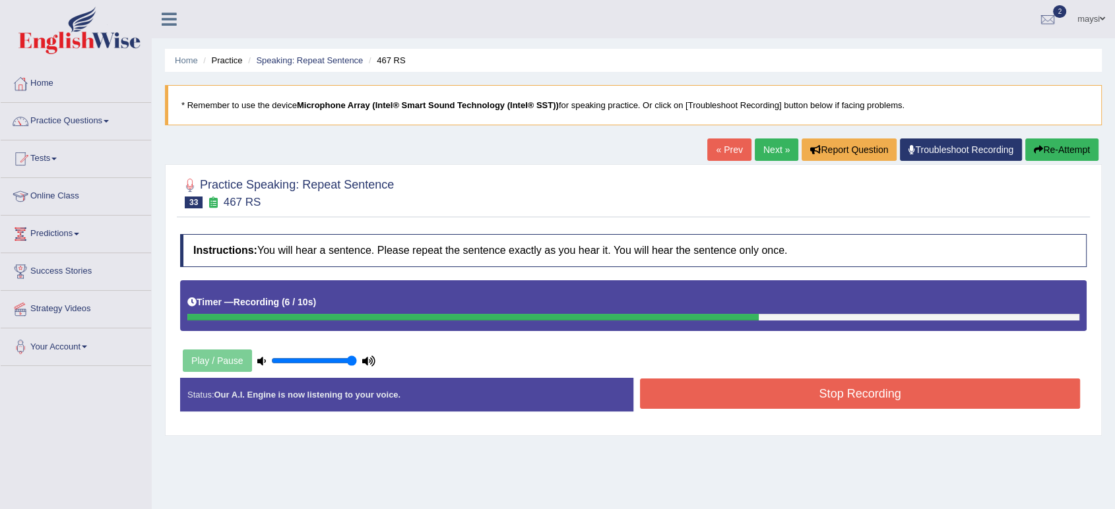
click at [905, 385] on button "Stop Recording" at bounding box center [860, 394] width 440 height 30
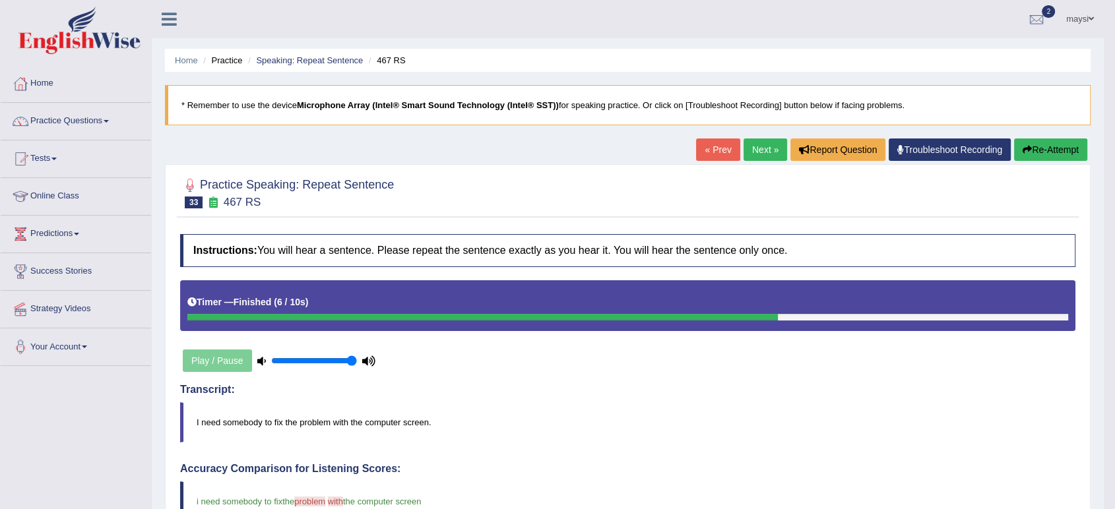
click at [750, 145] on link "Next »" at bounding box center [766, 150] width 44 height 22
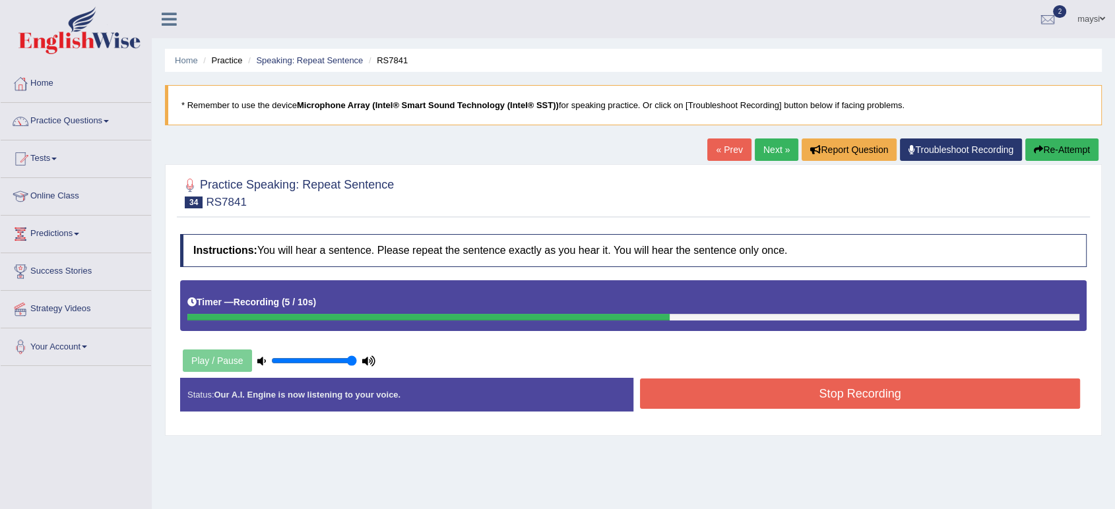
click at [982, 390] on button "Stop Recording" at bounding box center [860, 394] width 440 height 30
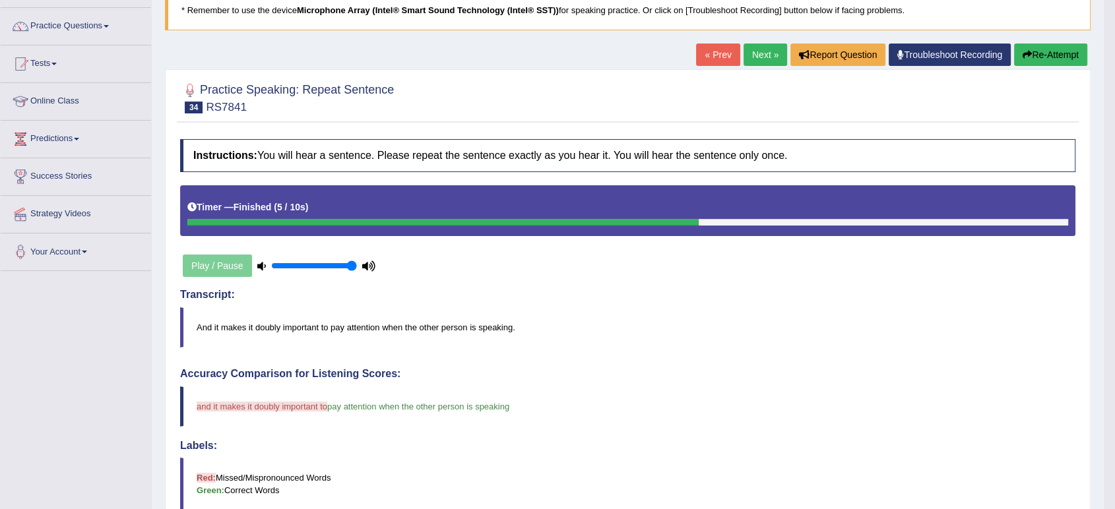
scroll to position [73, 0]
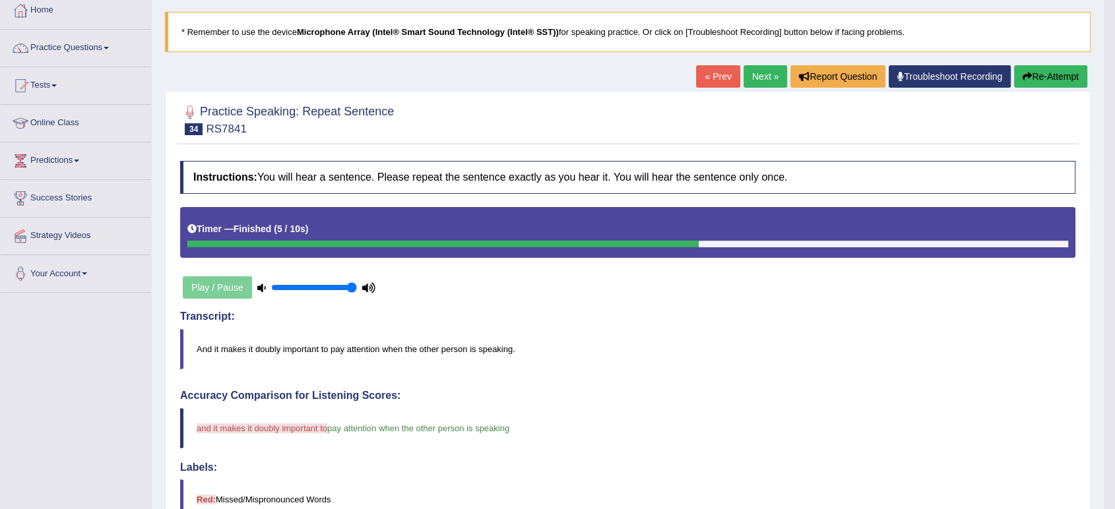
click at [765, 79] on link "Next »" at bounding box center [766, 76] width 44 height 22
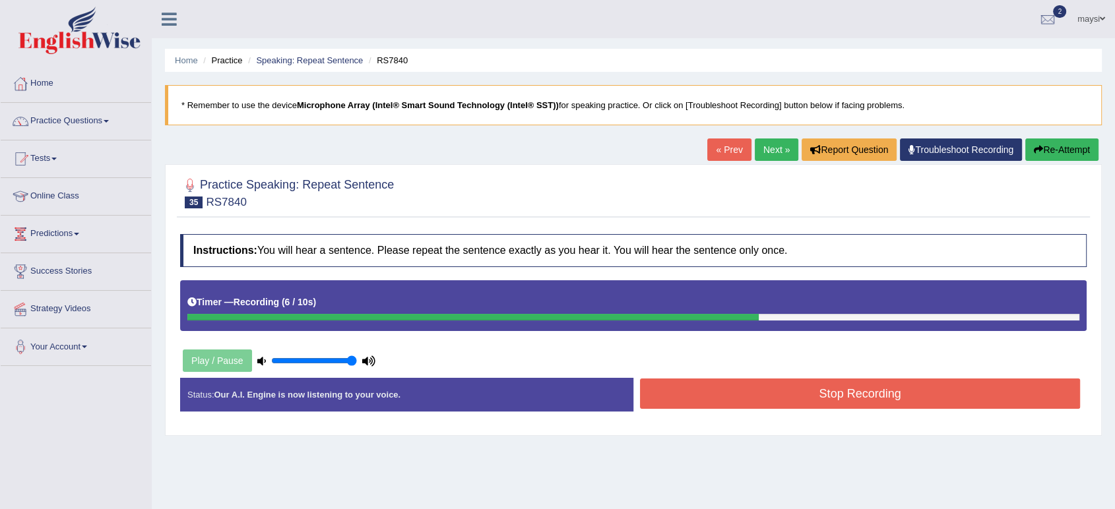
click at [872, 395] on button "Stop Recording" at bounding box center [860, 394] width 440 height 30
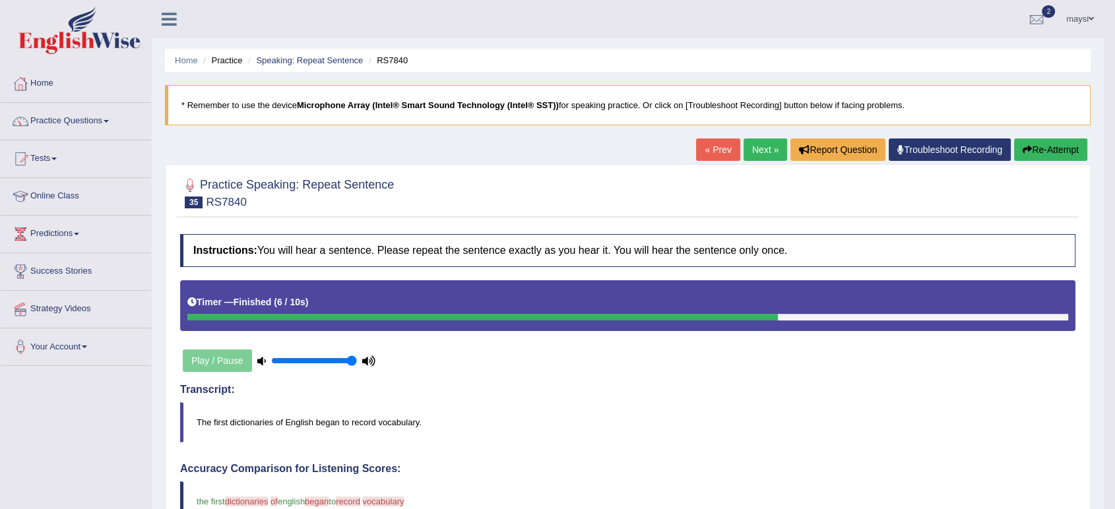
click at [769, 151] on link "Next »" at bounding box center [766, 150] width 44 height 22
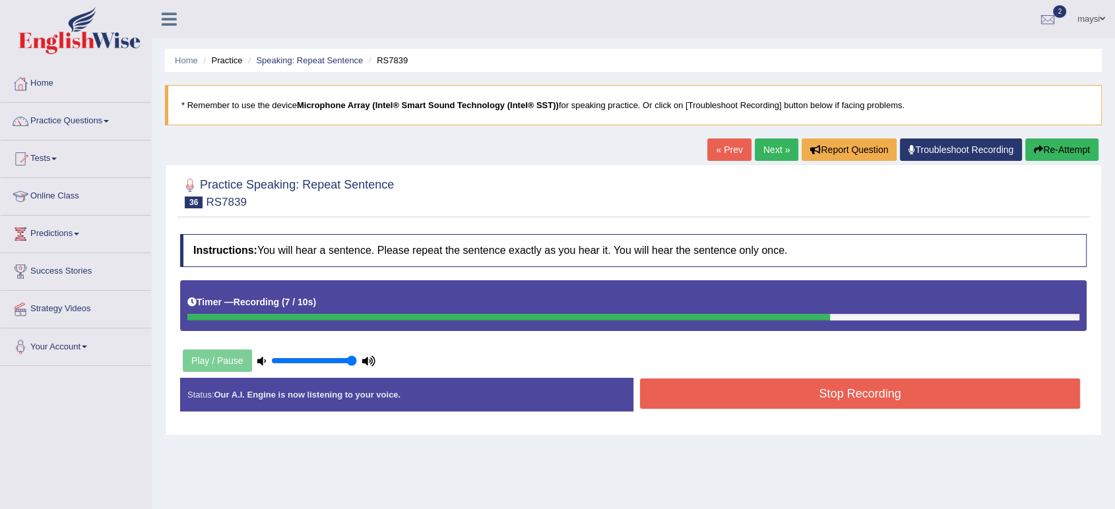
click at [893, 404] on button "Stop Recording" at bounding box center [860, 394] width 440 height 30
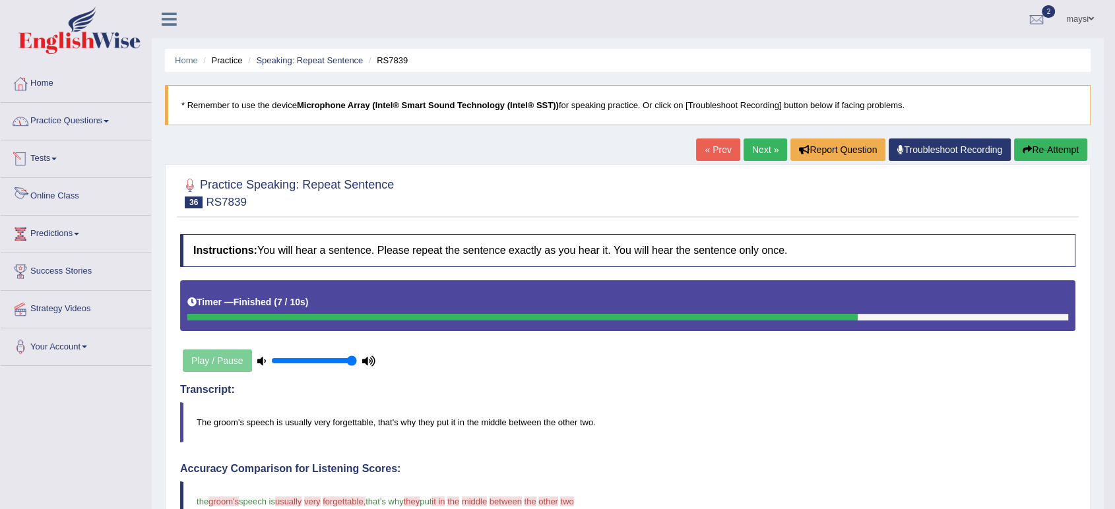
click at [90, 117] on link "Practice Questions" at bounding box center [76, 119] width 150 height 33
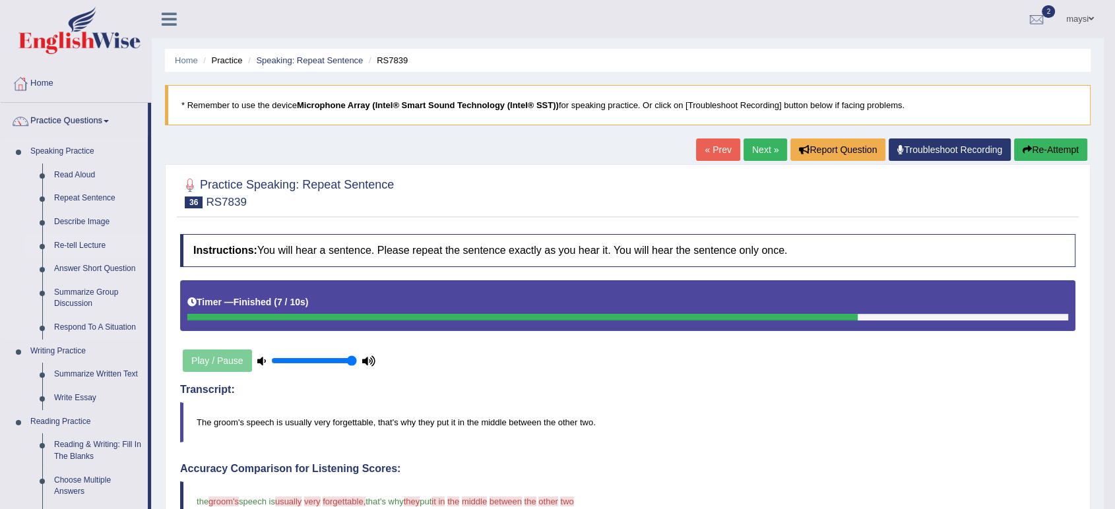
click at [82, 247] on link "Re-tell Lecture" at bounding box center [98, 246] width 100 height 24
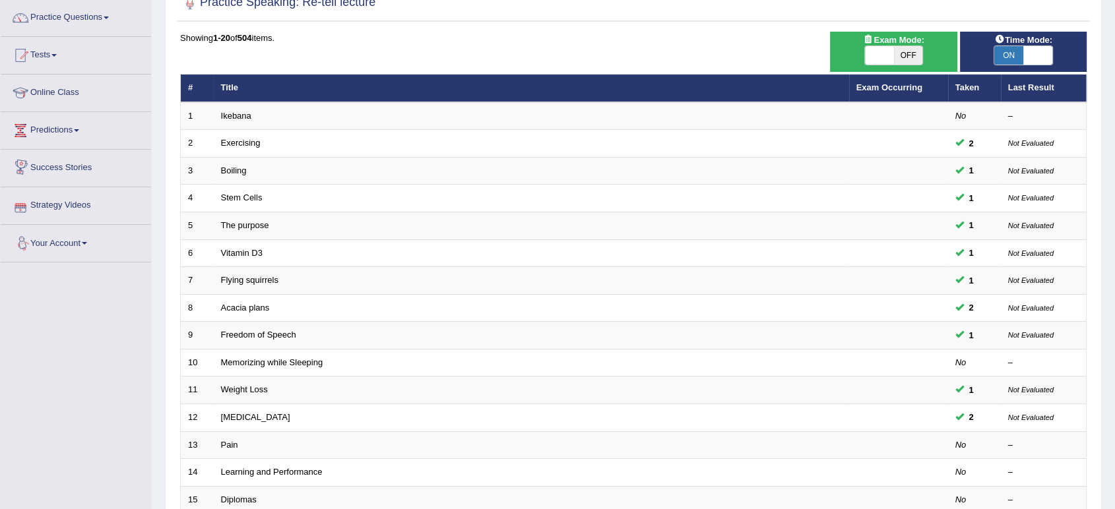
scroll to position [220, 0]
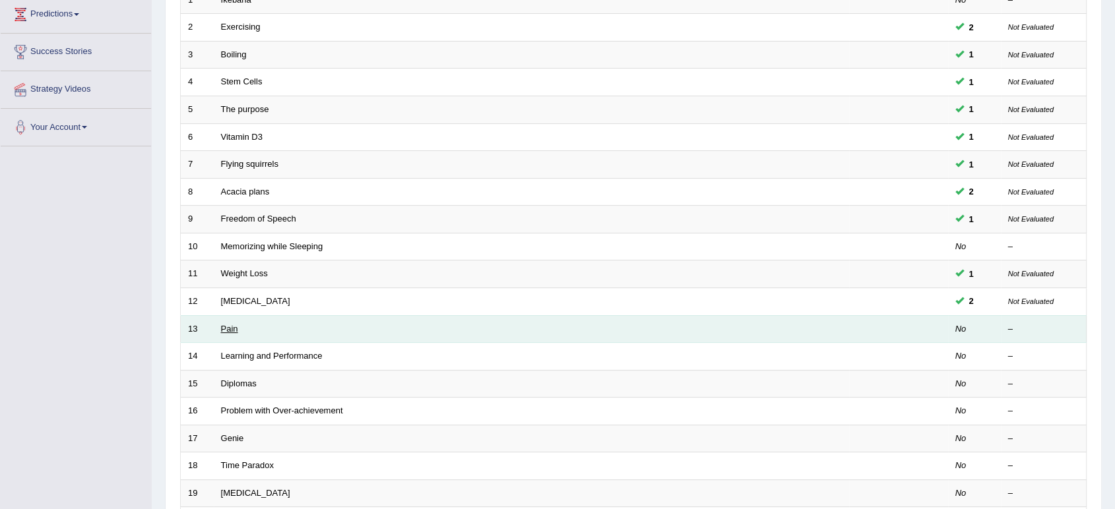
click at [232, 327] on link "Pain" at bounding box center [229, 329] width 17 height 10
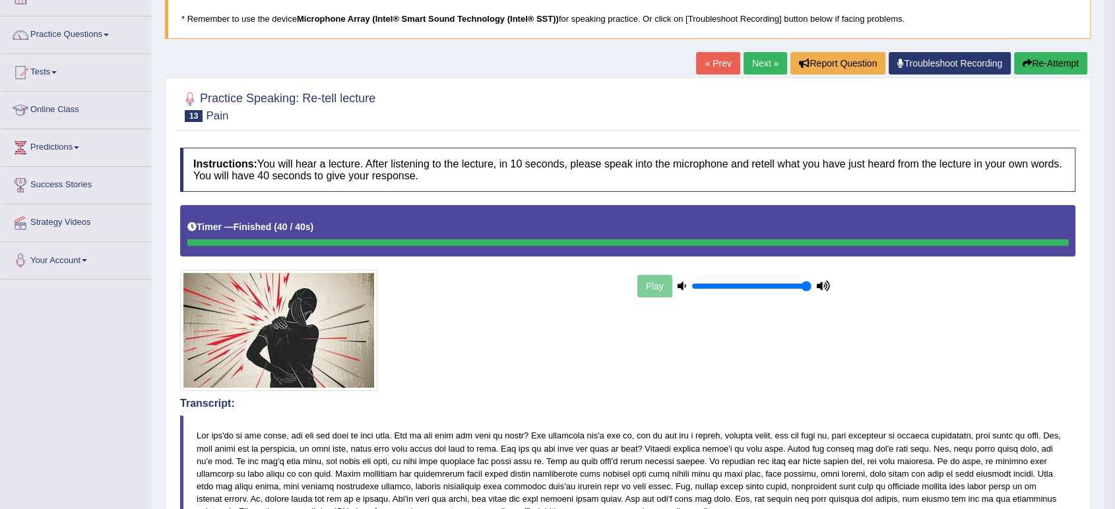
scroll to position [73, 0]
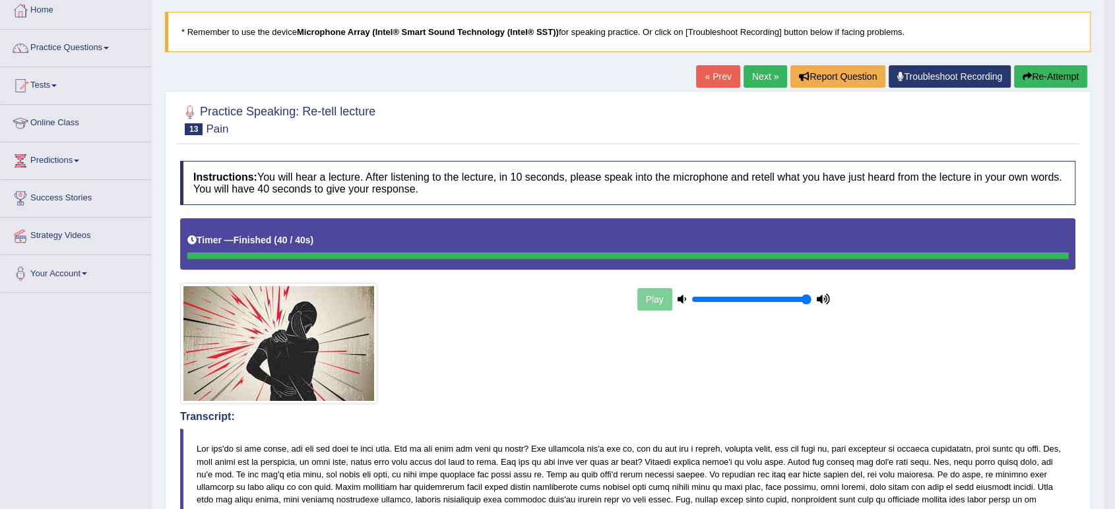
click at [1037, 76] on button "Re-Attempt" at bounding box center [1050, 76] width 73 height 22
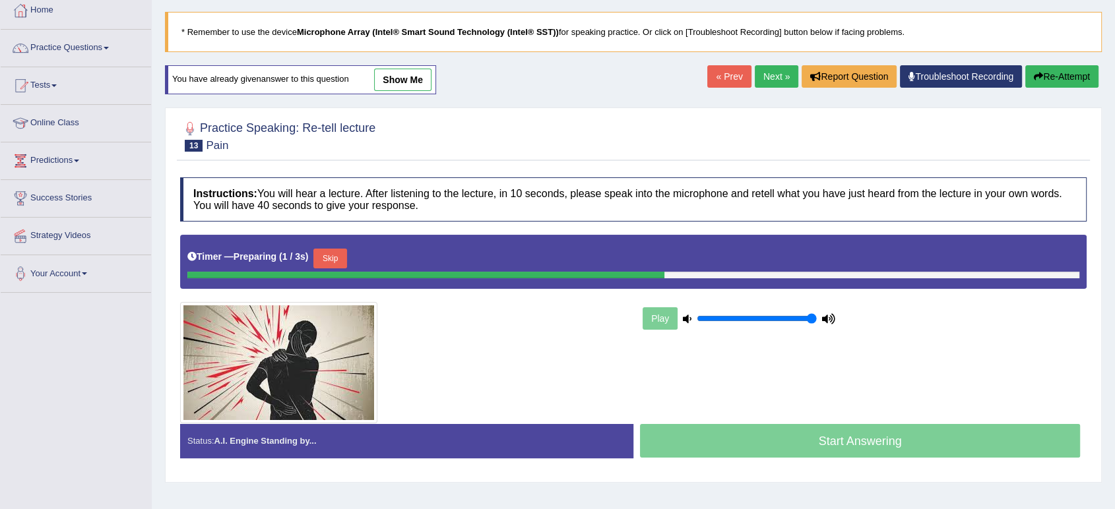
click at [344, 257] on button "Skip" at bounding box center [329, 259] width 33 height 20
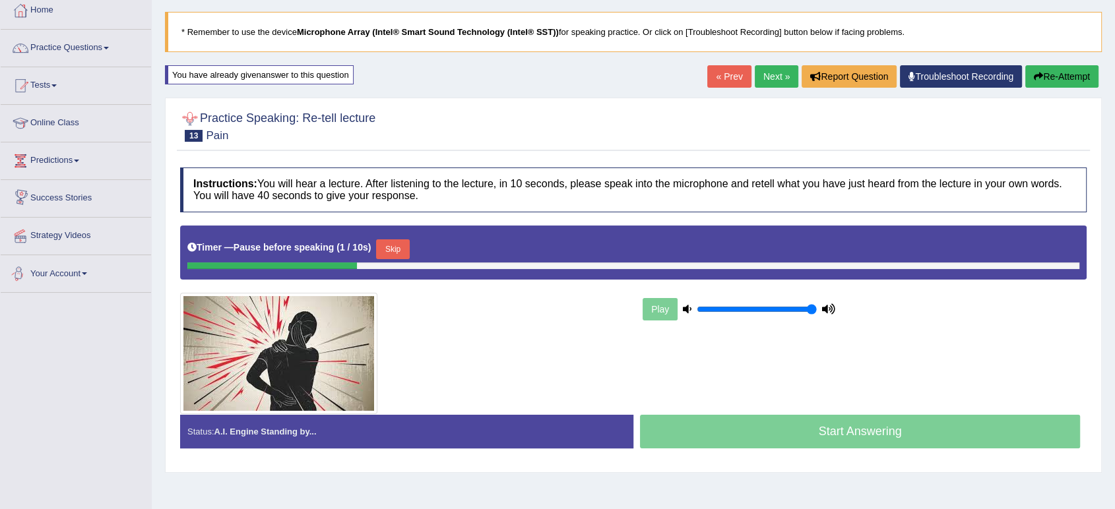
click at [397, 251] on button "Skip" at bounding box center [392, 250] width 33 height 20
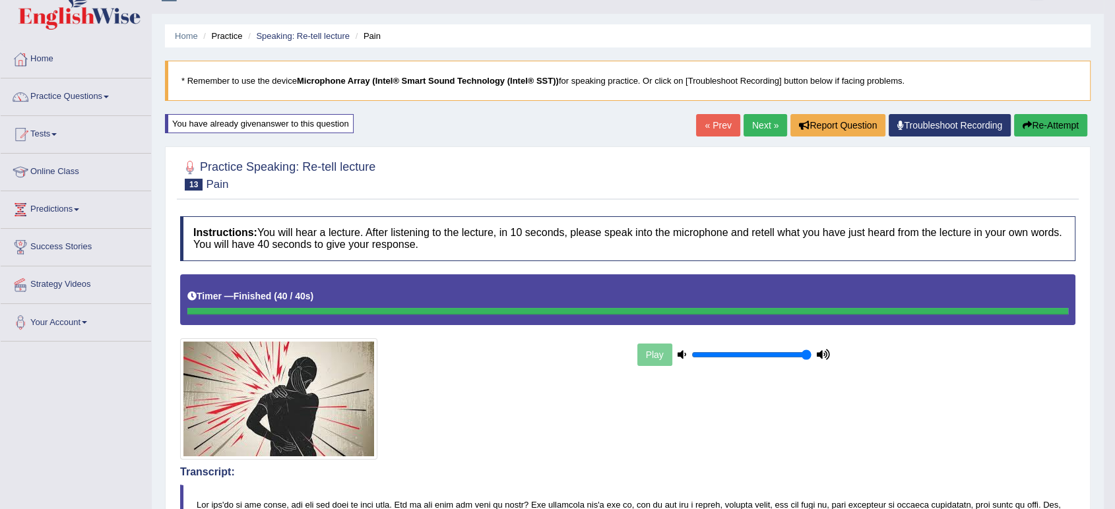
scroll to position [8, 0]
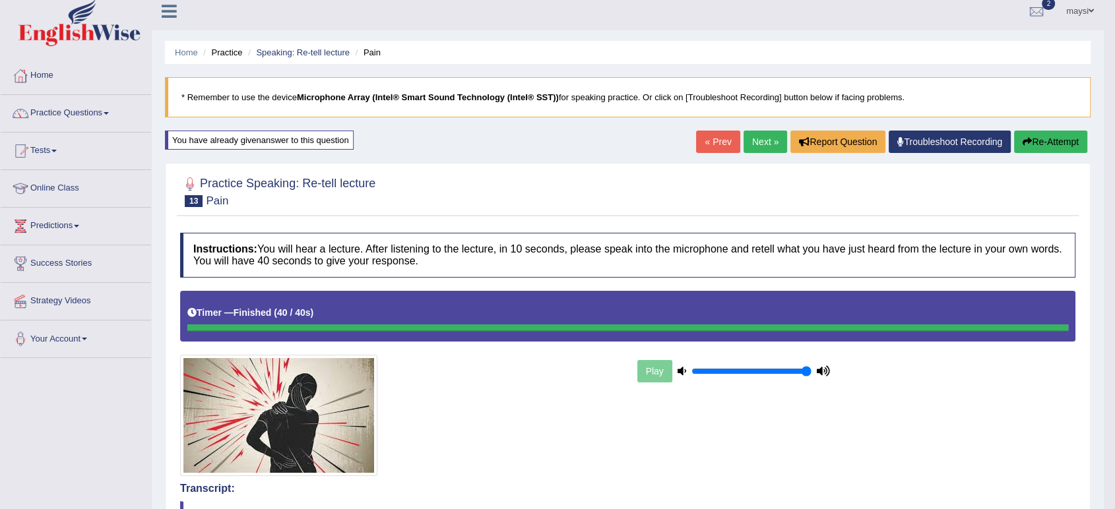
click at [751, 141] on link "Next »" at bounding box center [766, 142] width 44 height 22
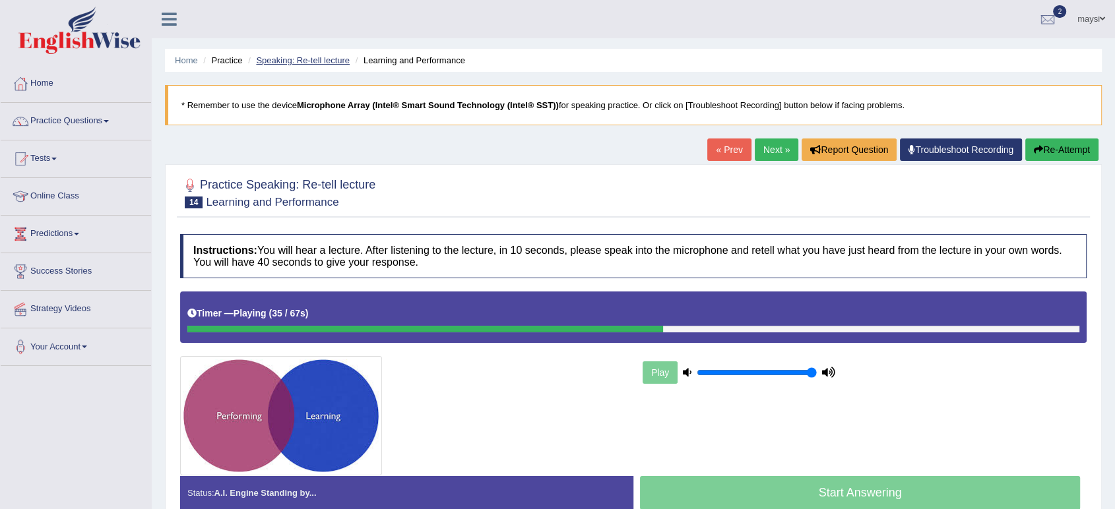
click at [265, 63] on link "Speaking: Re-tell lecture" at bounding box center [303, 60] width 94 height 10
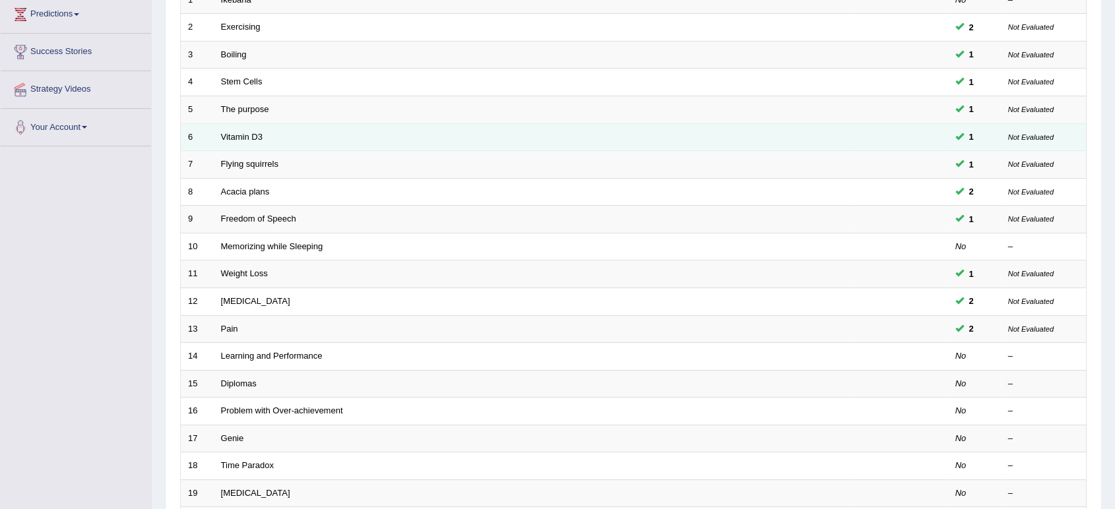
scroll to position [293, 0]
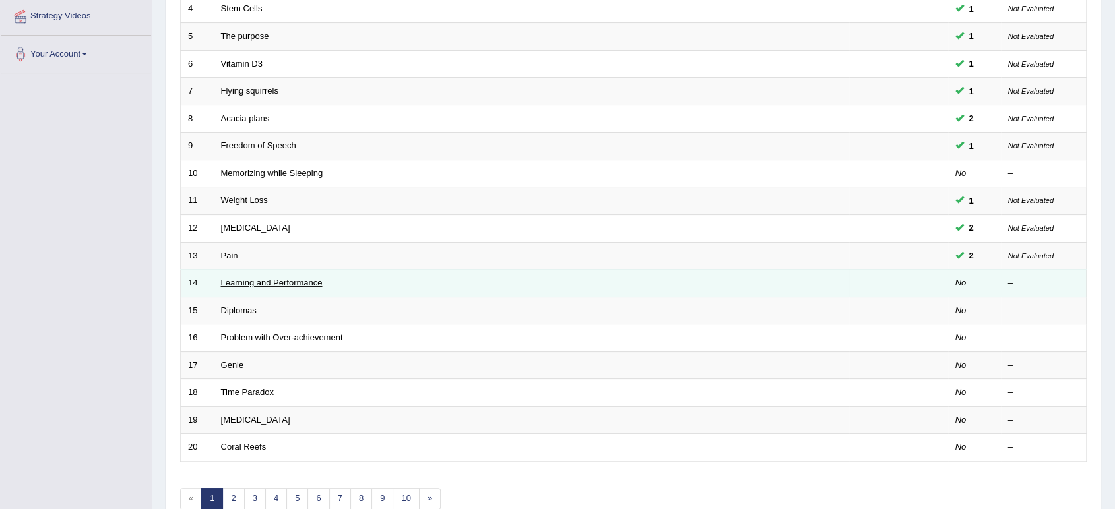
click at [253, 282] on link "Learning and Performance" at bounding box center [272, 283] width 102 height 10
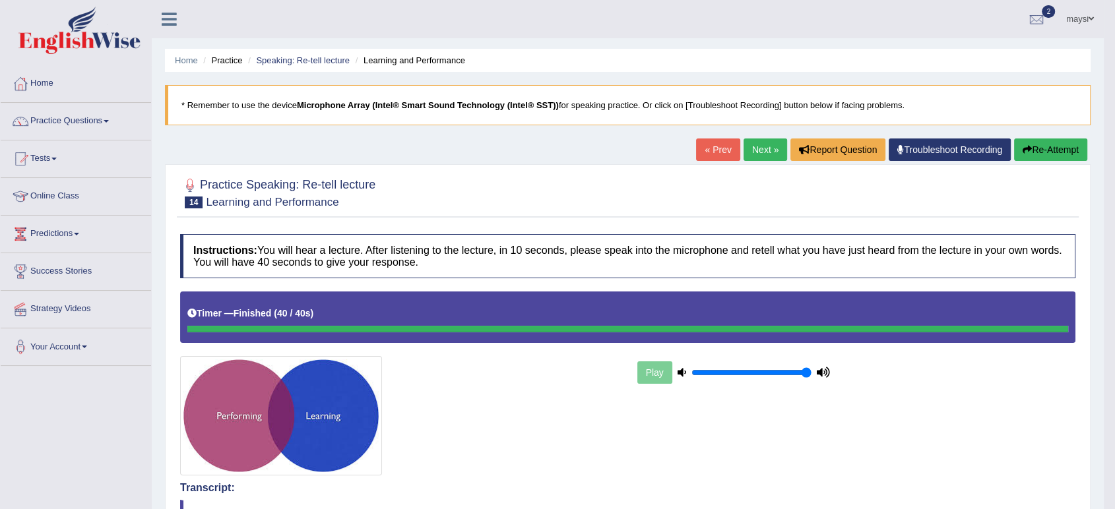
click at [756, 153] on link "Next »" at bounding box center [766, 150] width 44 height 22
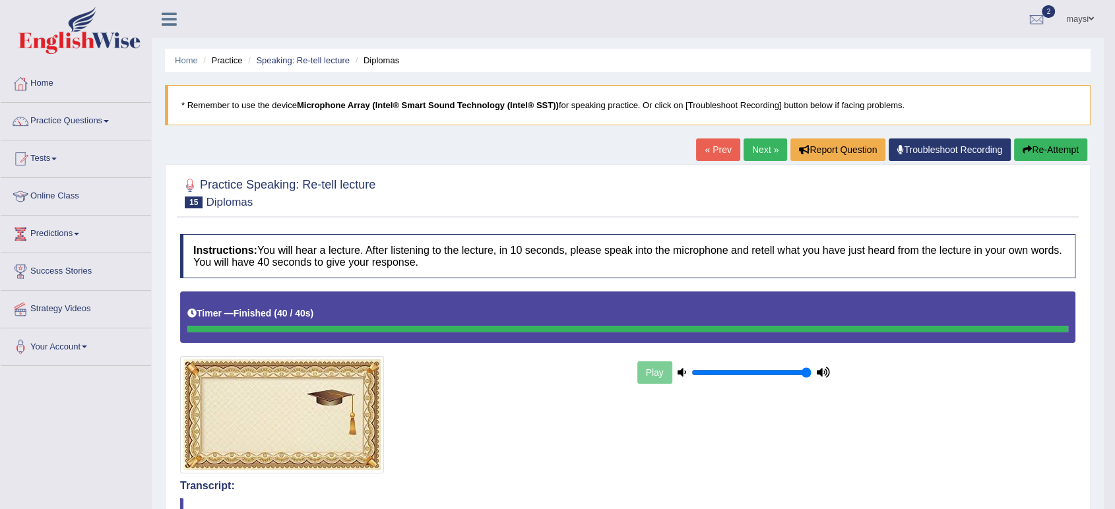
click at [762, 152] on link "Next »" at bounding box center [766, 150] width 44 height 22
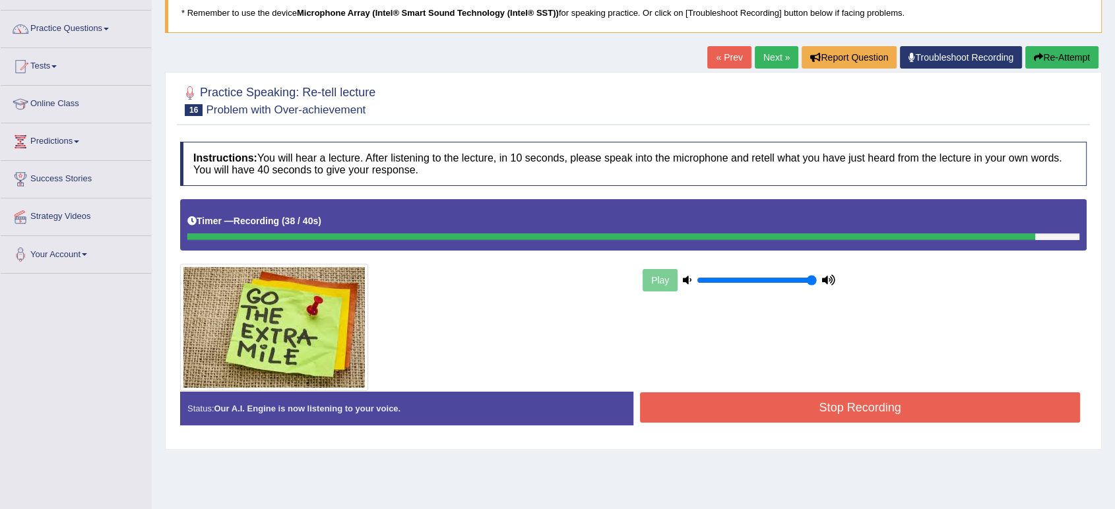
scroll to position [146, 0]
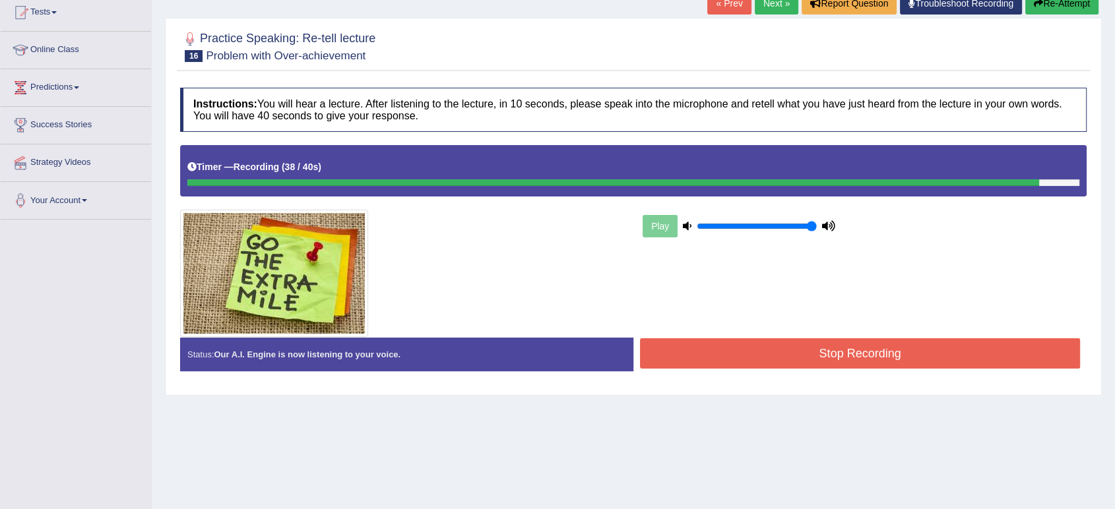
click at [907, 366] on button "Stop Recording" at bounding box center [860, 354] width 440 height 30
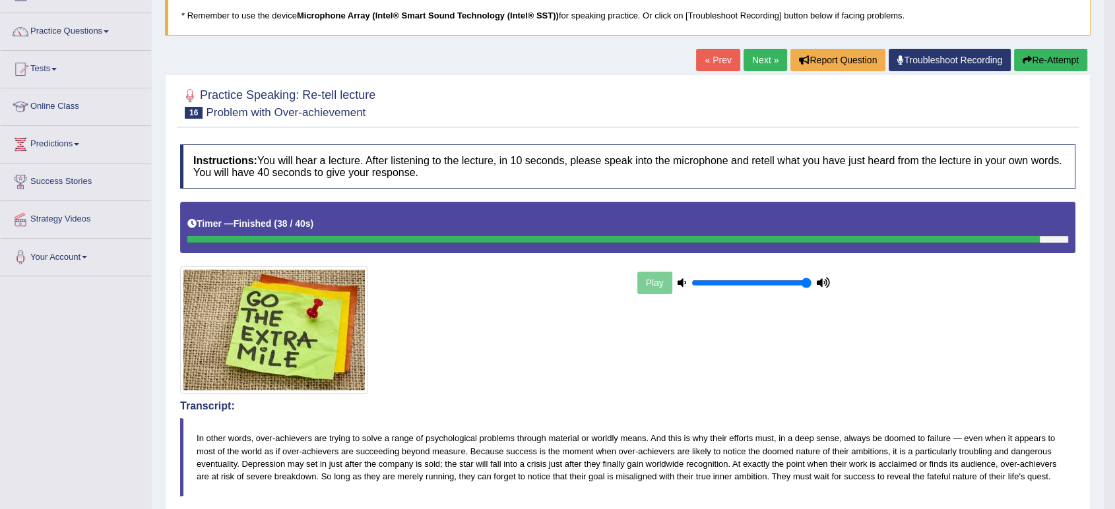
scroll to position [0, 0]
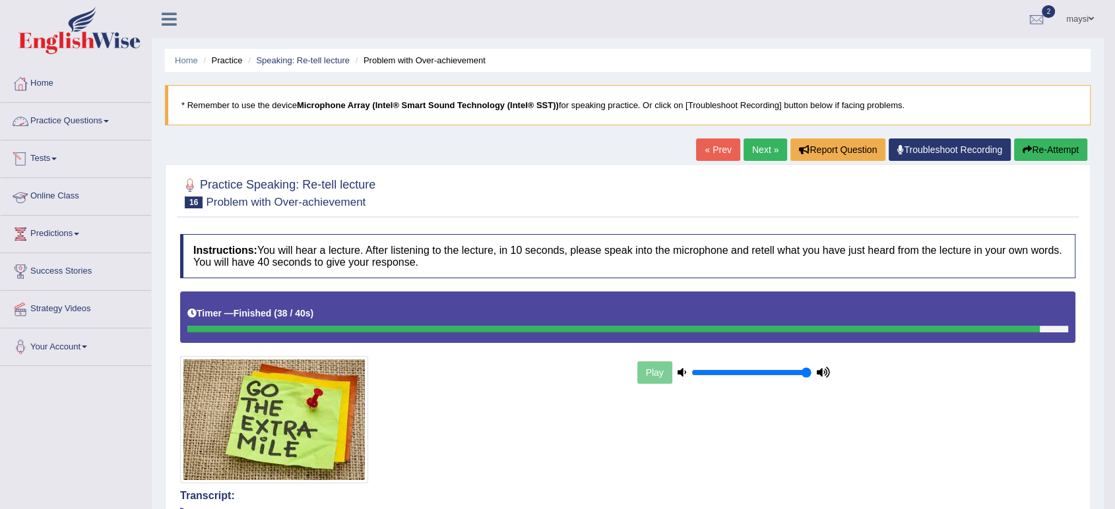
click at [112, 125] on link "Practice Questions" at bounding box center [76, 119] width 150 height 33
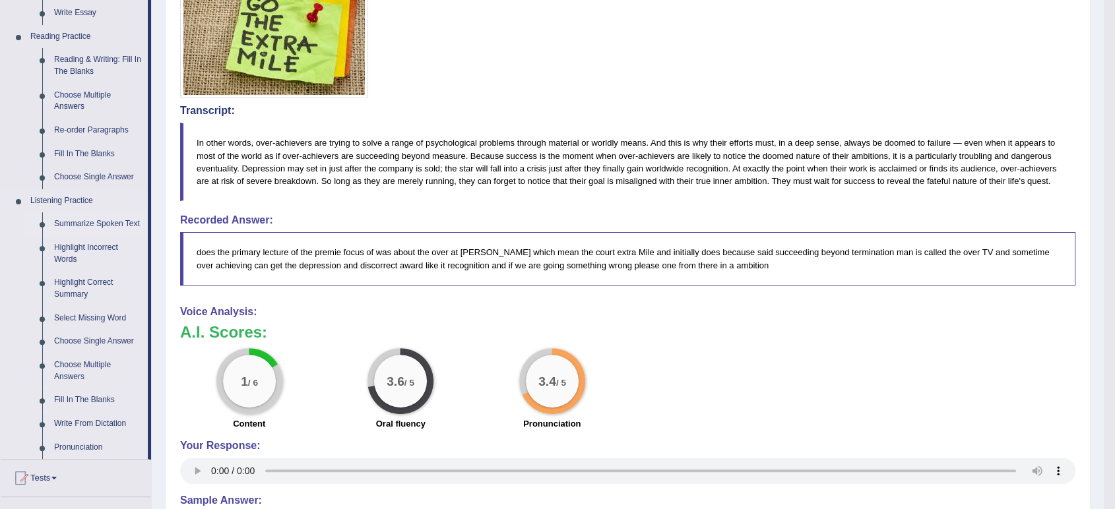
scroll to position [439, 0]
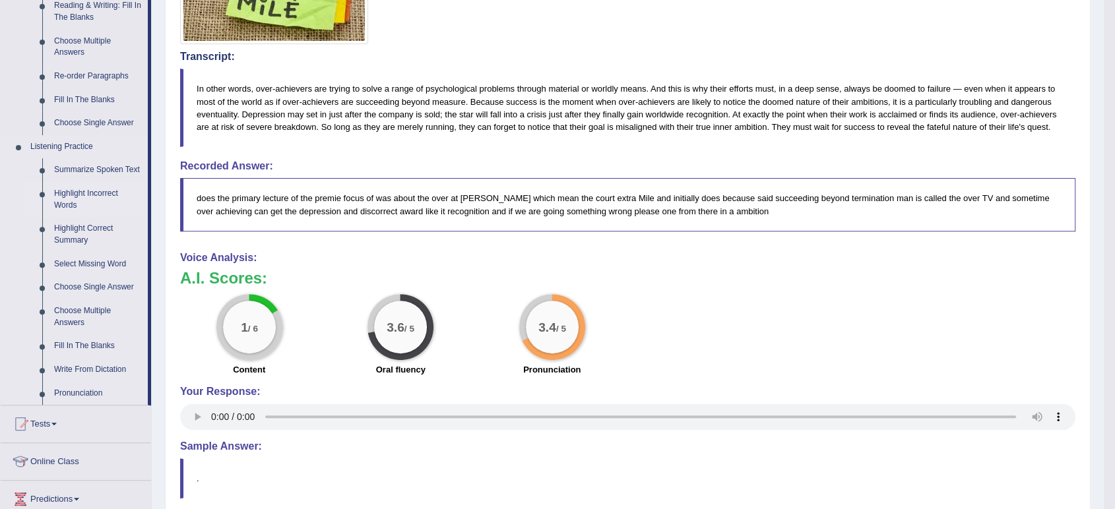
click at [67, 195] on link "Highlight Incorrect Words" at bounding box center [98, 199] width 100 height 35
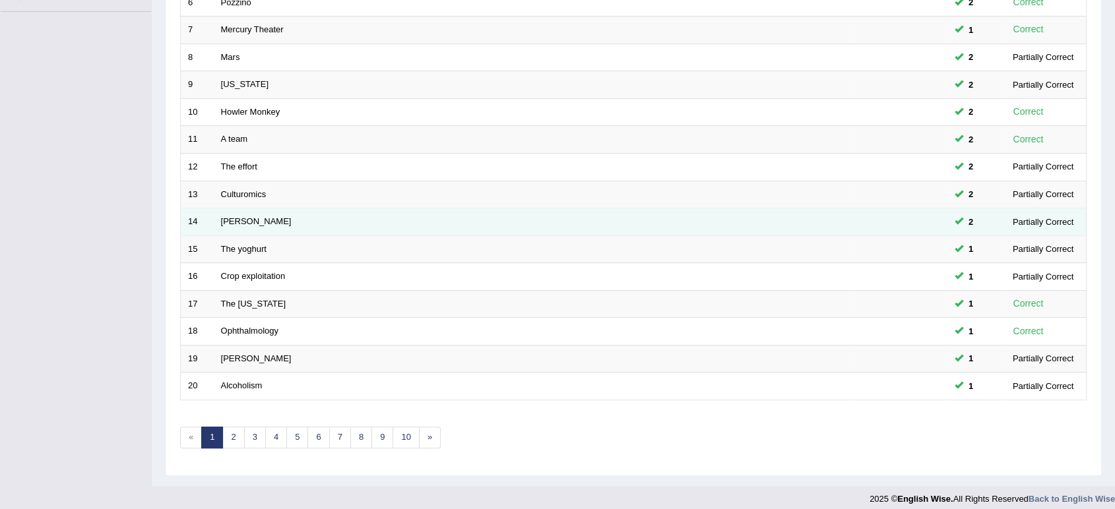
scroll to position [362, 0]
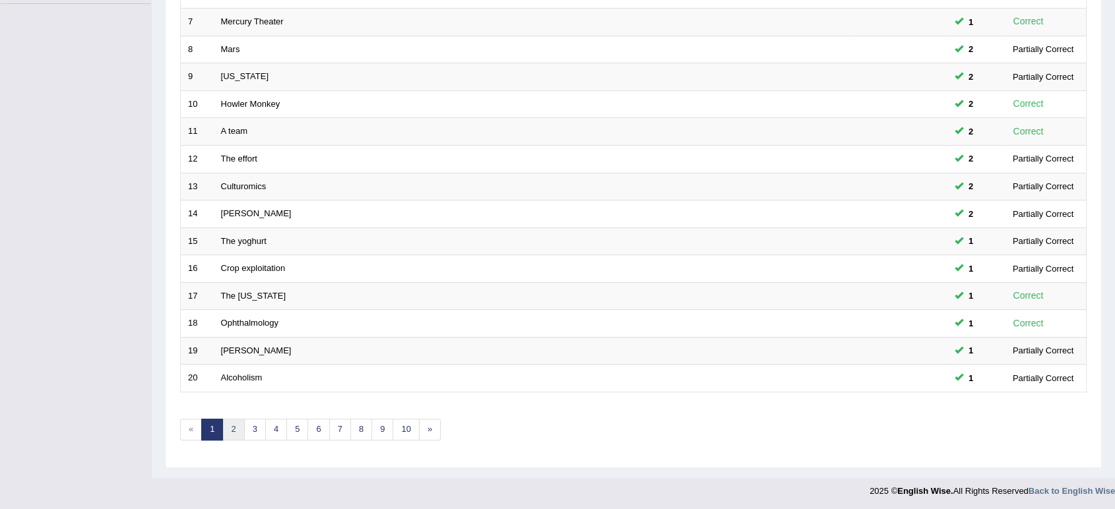
click at [238, 424] on link "2" at bounding box center [233, 430] width 22 height 22
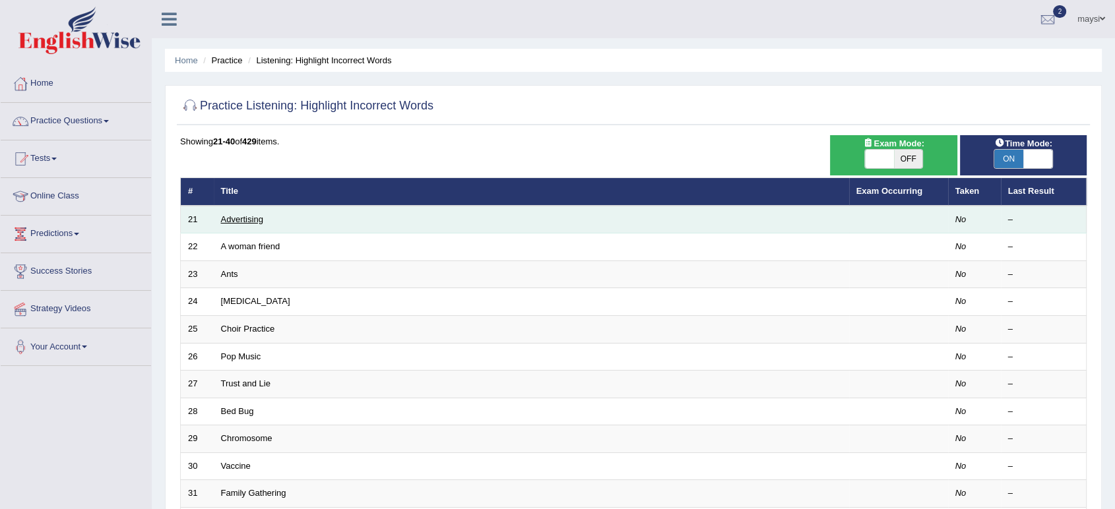
click at [227, 218] on link "Advertising" at bounding box center [242, 219] width 42 height 10
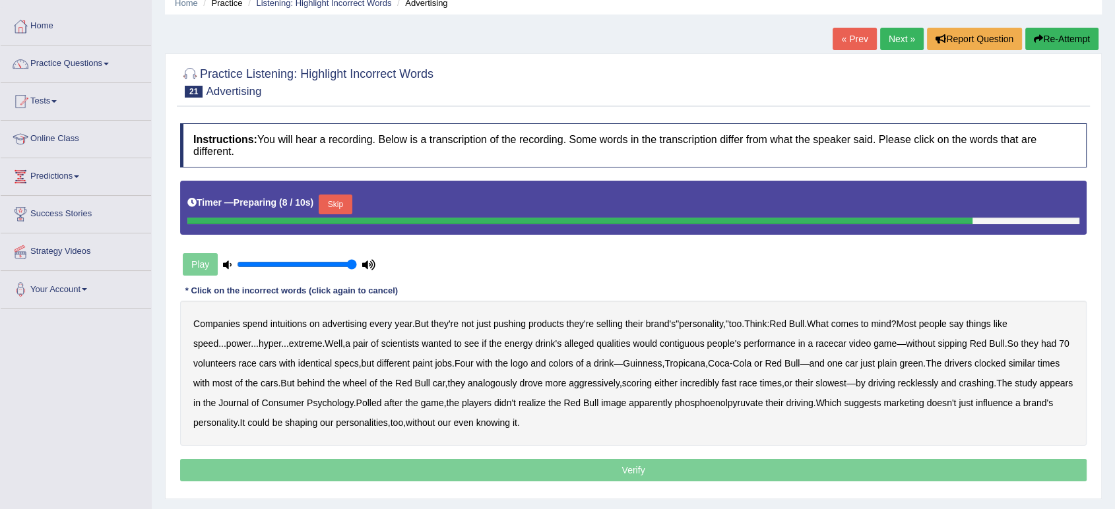
scroll to position [73, 0]
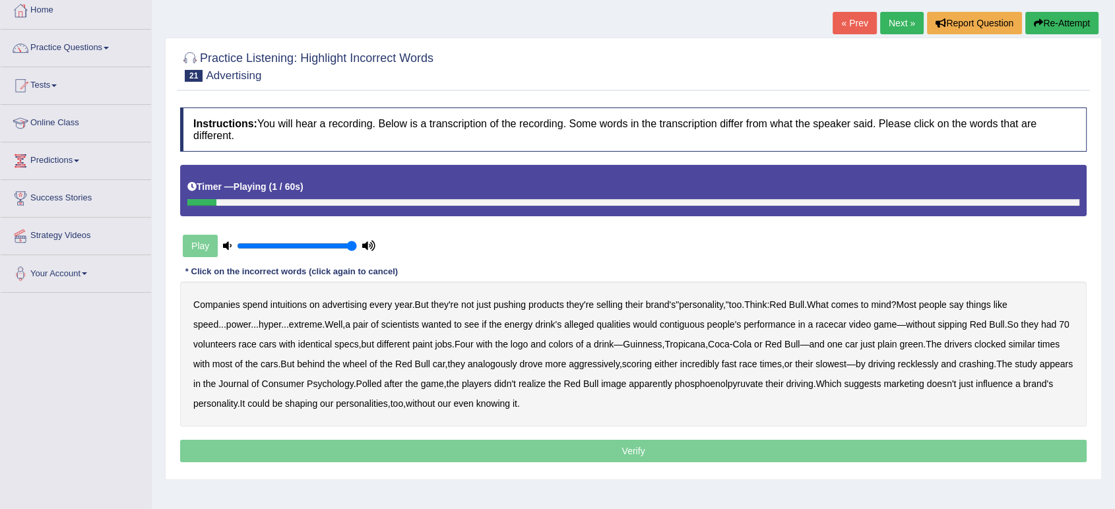
click at [290, 306] on b "intuitions" at bounding box center [289, 305] width 36 height 11
click at [682, 326] on b "contiguous" at bounding box center [682, 324] width 45 height 11
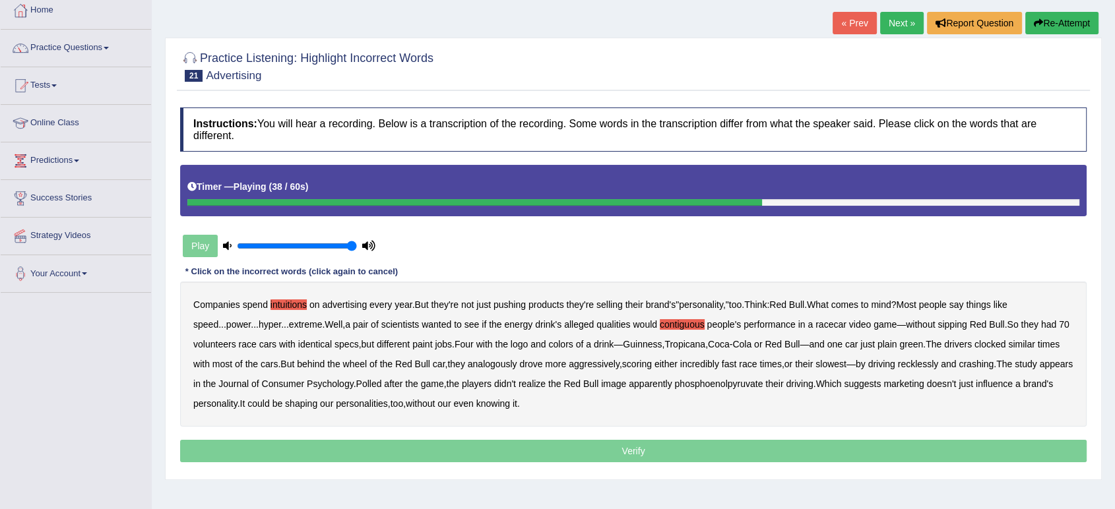
click at [465, 360] on b "they" at bounding box center [455, 364] width 17 height 11
click at [517, 364] on b "analogously" at bounding box center [492, 364] width 49 height 11
click at [465, 360] on b "they" at bounding box center [455, 364] width 17 height 11
click at [763, 384] on b "phosphoenolpyruvate" at bounding box center [718, 384] width 88 height 11
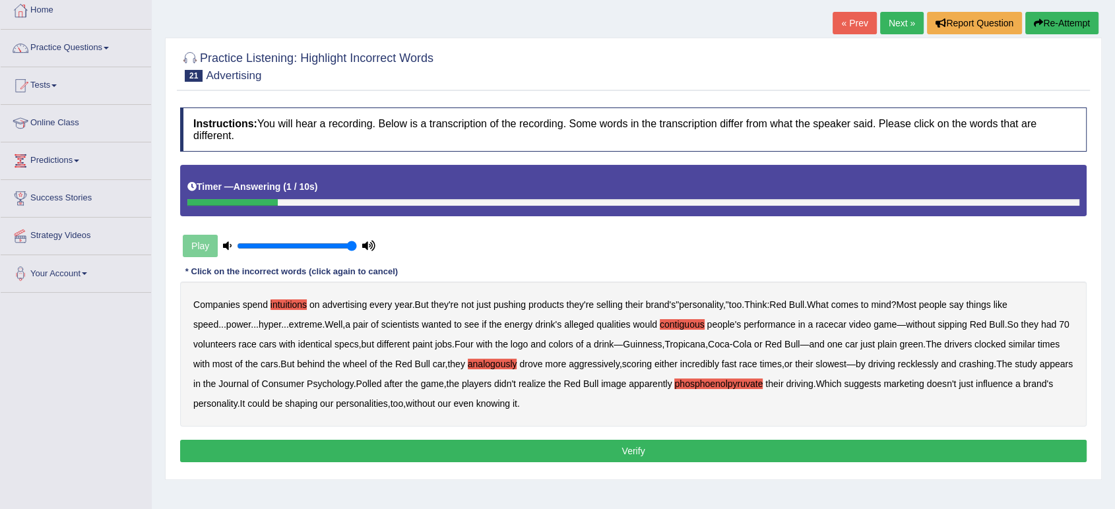
click at [585, 453] on button "Verify" at bounding box center [633, 451] width 907 height 22
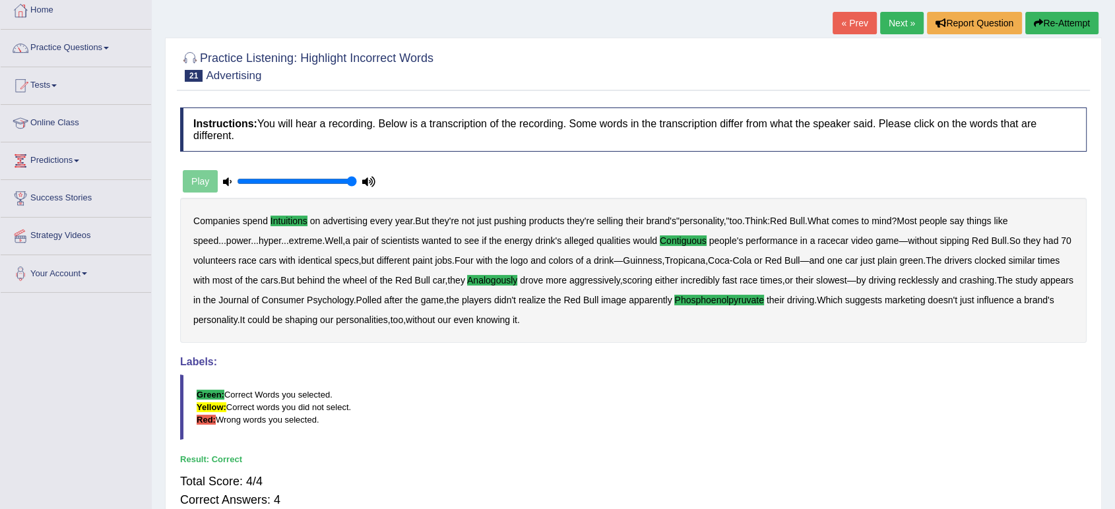
click at [903, 20] on link "Next »" at bounding box center [902, 23] width 44 height 22
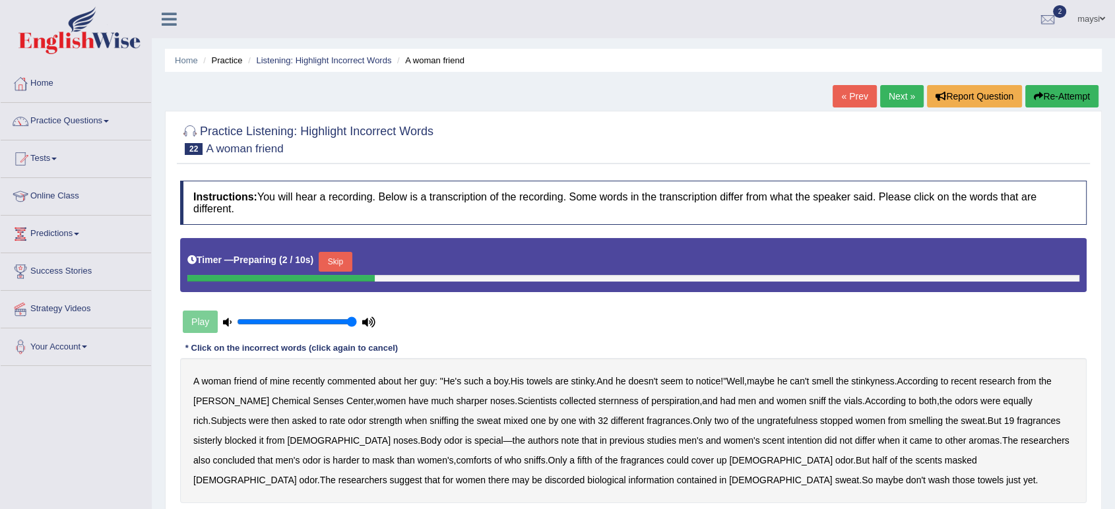
click at [348, 259] on button "Skip" at bounding box center [335, 262] width 33 height 20
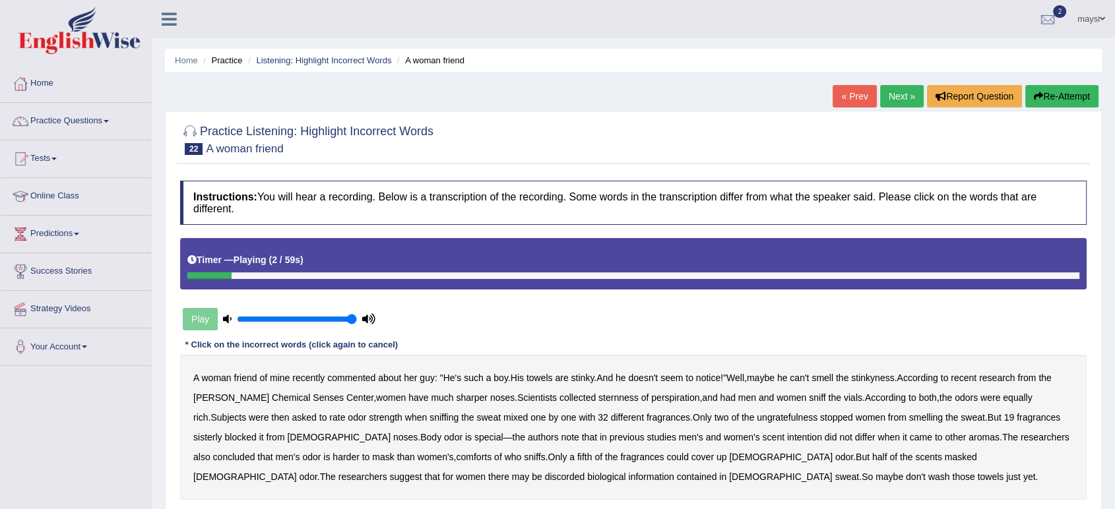
scroll to position [146, 0]
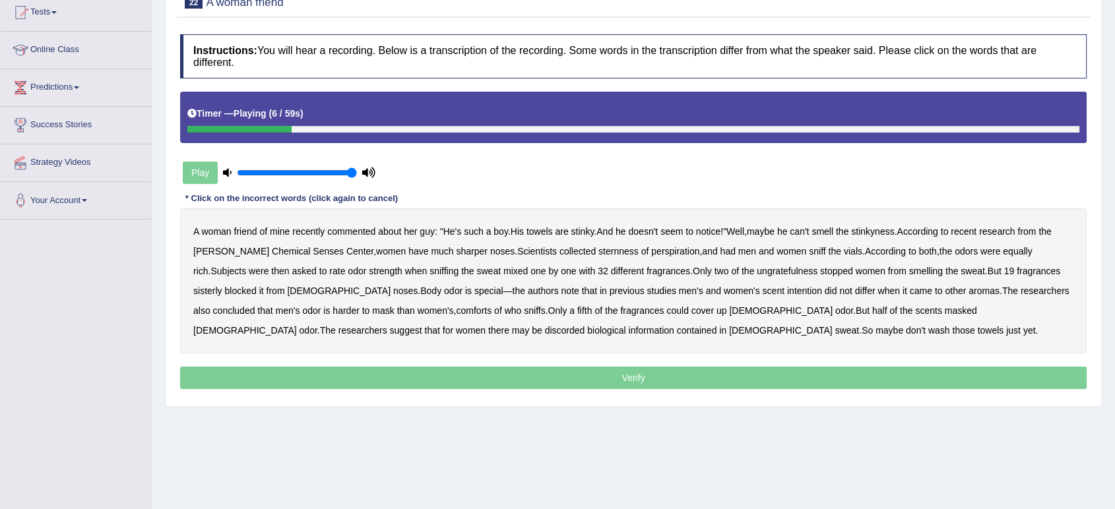
click at [545, 228] on b "towels" at bounding box center [540, 231] width 26 height 11
click at [599, 250] on b "sternness" at bounding box center [619, 251] width 40 height 11
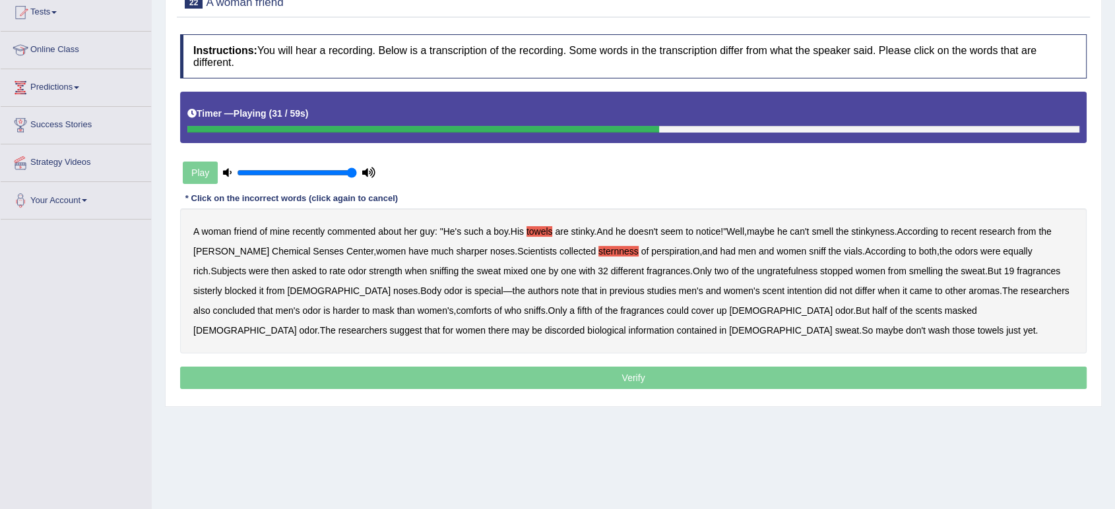
click at [757, 273] on b "ungratefulness" at bounding box center [787, 271] width 61 height 11
click at [222, 286] on b "sisterly" at bounding box center [207, 291] width 29 height 11
click at [787, 286] on b "intention" at bounding box center [804, 291] width 35 height 11
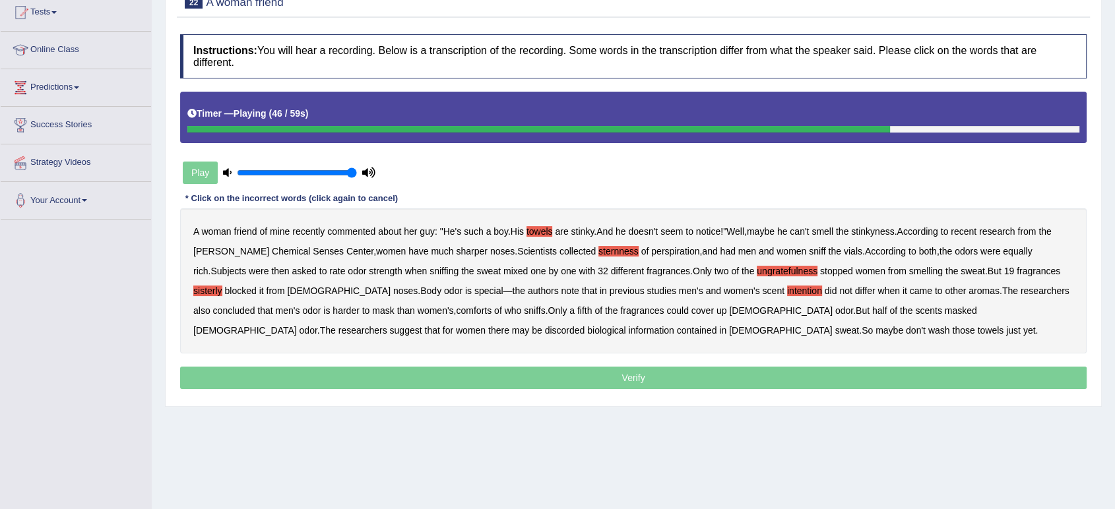
click at [456, 310] on b "comforts" at bounding box center [474, 311] width 36 height 11
click at [545, 326] on b "discorded" at bounding box center [565, 330] width 40 height 11
click at [541, 232] on b "towels" at bounding box center [540, 231] width 26 height 11
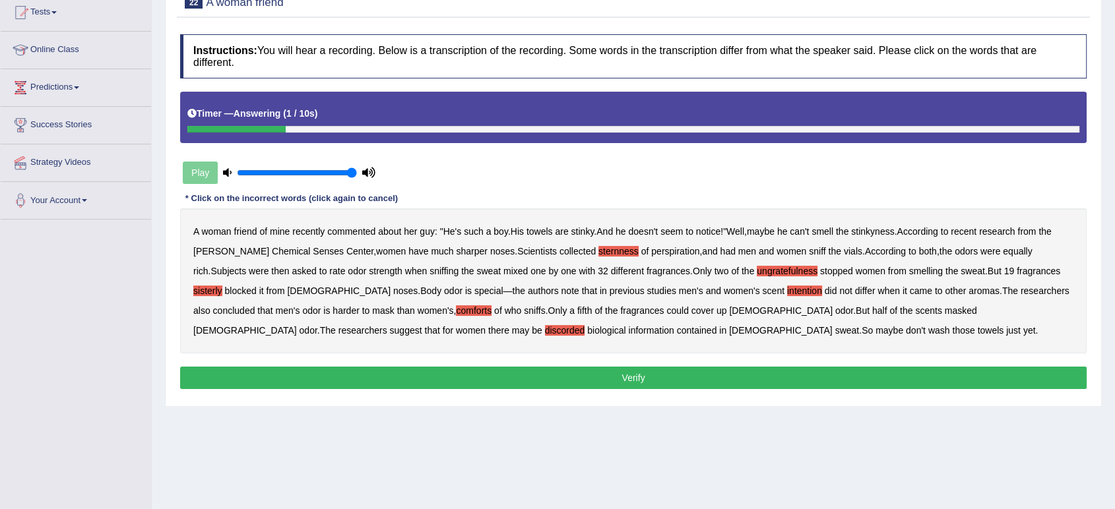
click at [565, 375] on button "Verify" at bounding box center [633, 378] width 907 height 22
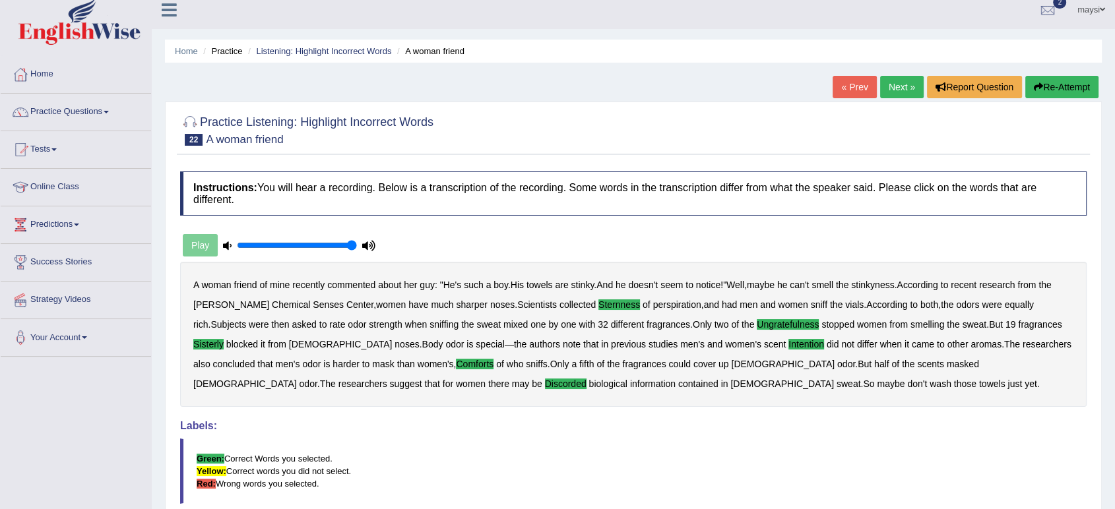
scroll to position [0, 0]
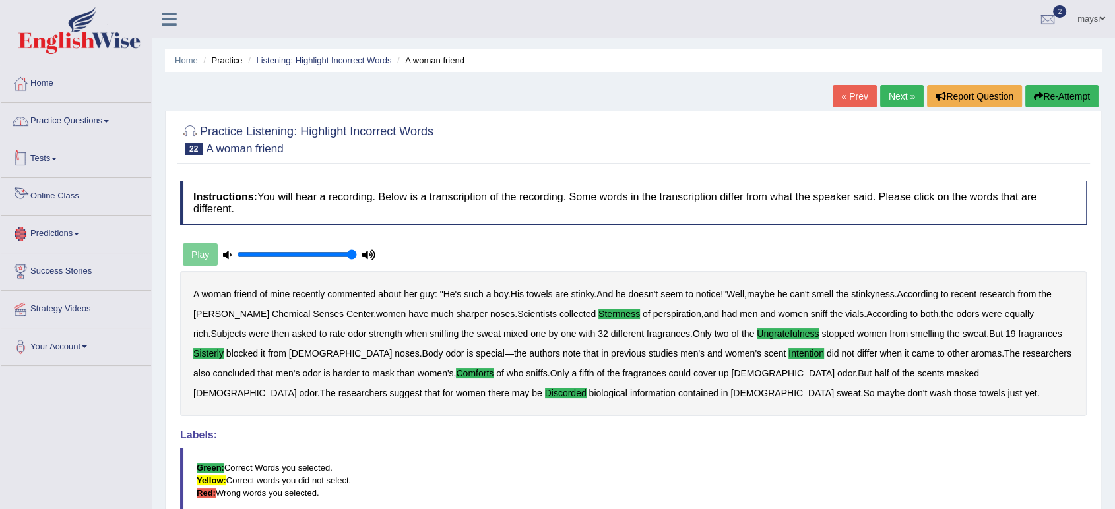
click at [88, 123] on link "Practice Questions" at bounding box center [76, 119] width 150 height 33
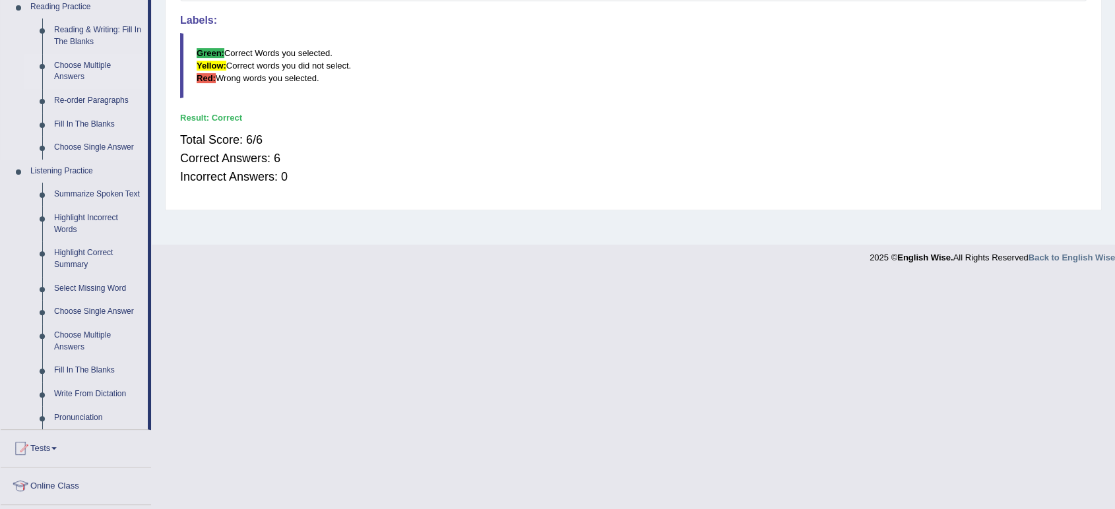
scroll to position [439, 0]
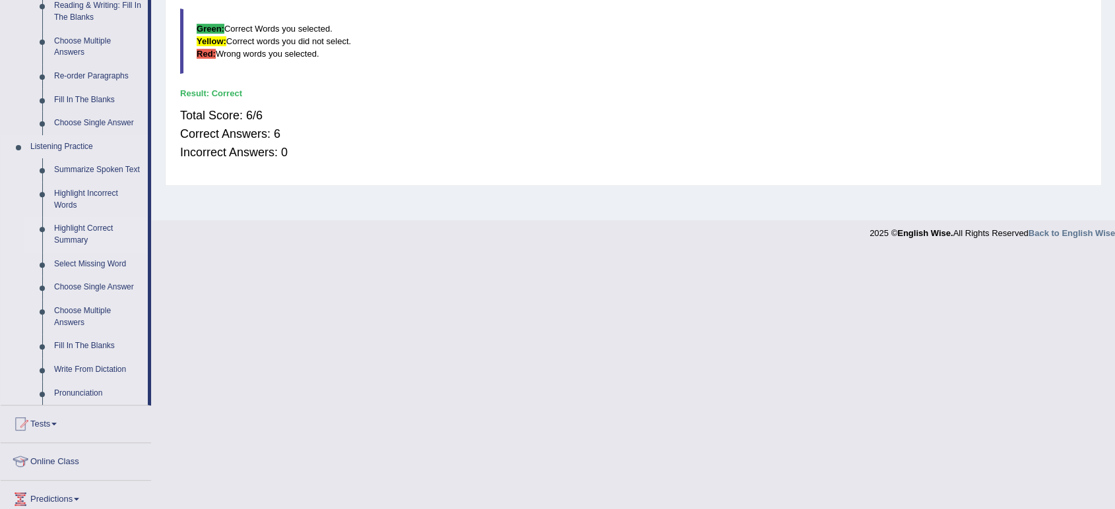
click at [75, 228] on link "Highlight Correct Summary" at bounding box center [98, 234] width 100 height 35
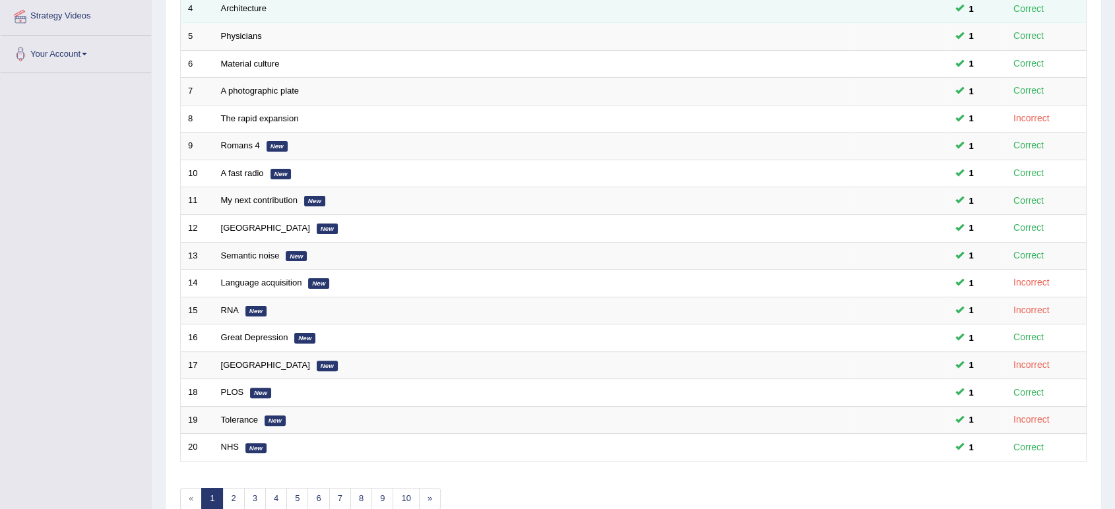
scroll to position [362, 0]
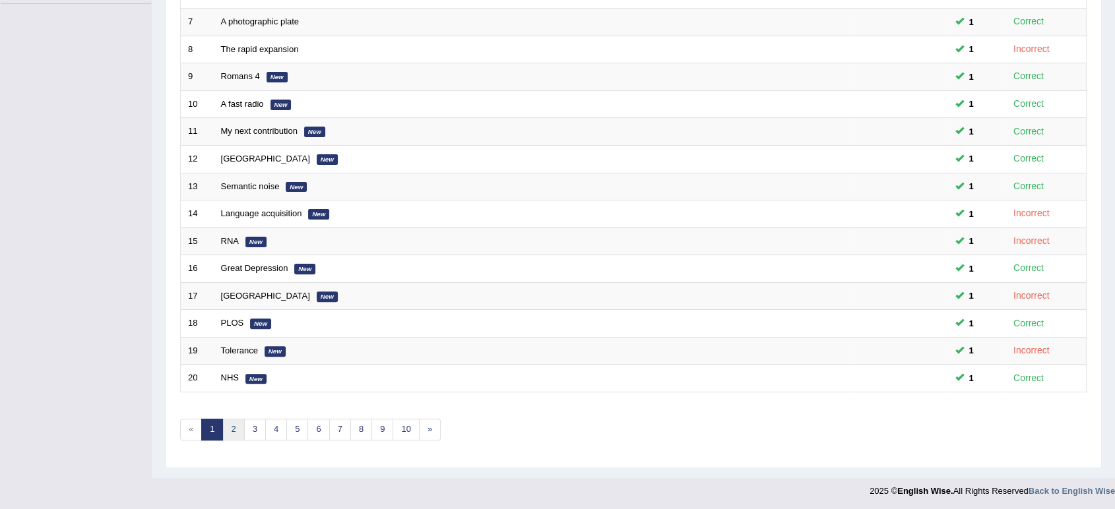
click at [236, 421] on link "2" at bounding box center [233, 430] width 22 height 22
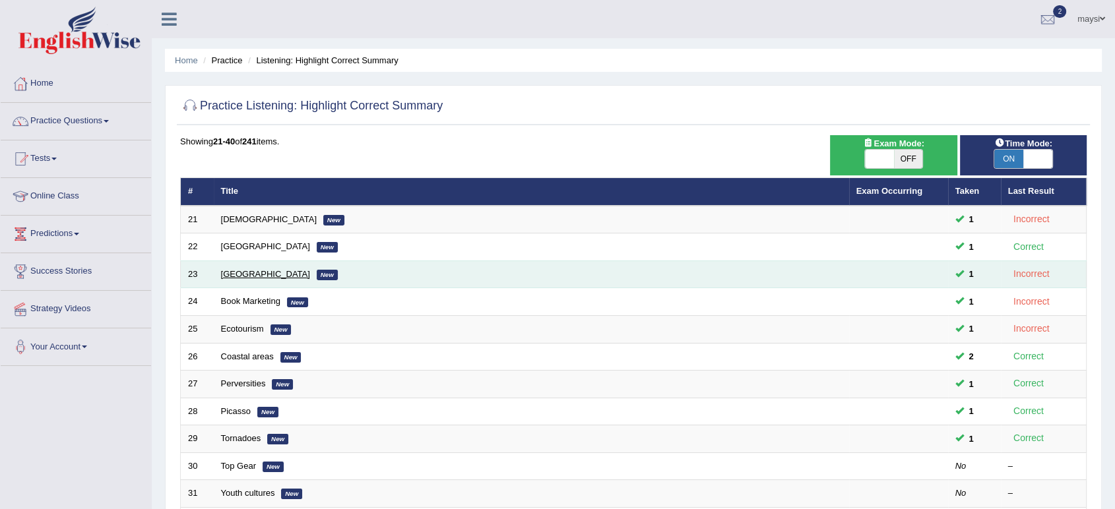
click at [227, 271] on link "[GEOGRAPHIC_DATA]" at bounding box center [265, 274] width 89 height 10
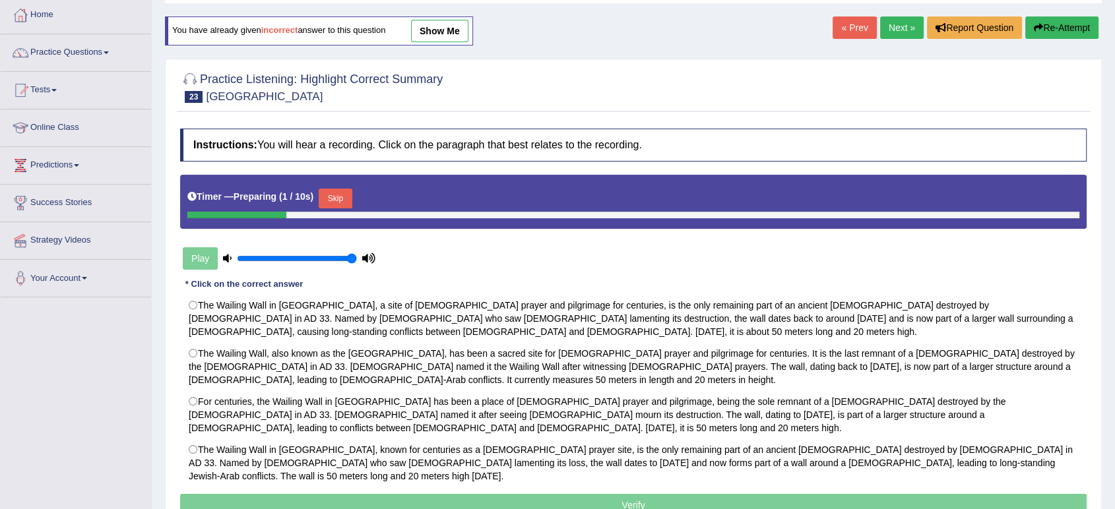
scroll to position [146, 0]
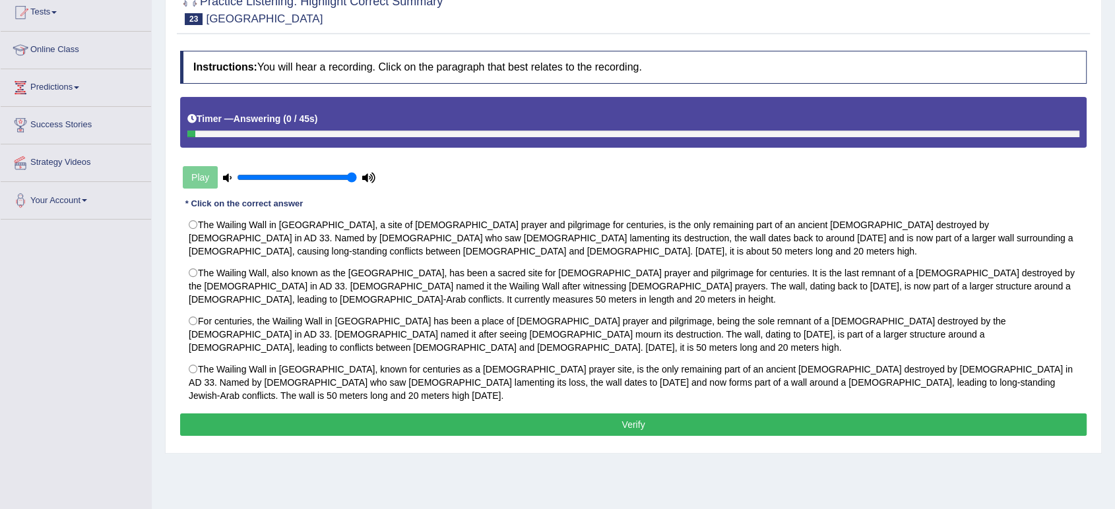
click at [246, 310] on label "For centuries, the Wailing Wall in Jerusalem has been a place of Jewish prayer …" at bounding box center [633, 334] width 907 height 49
radio input "true"
click at [367, 414] on button "Verify" at bounding box center [633, 425] width 907 height 22
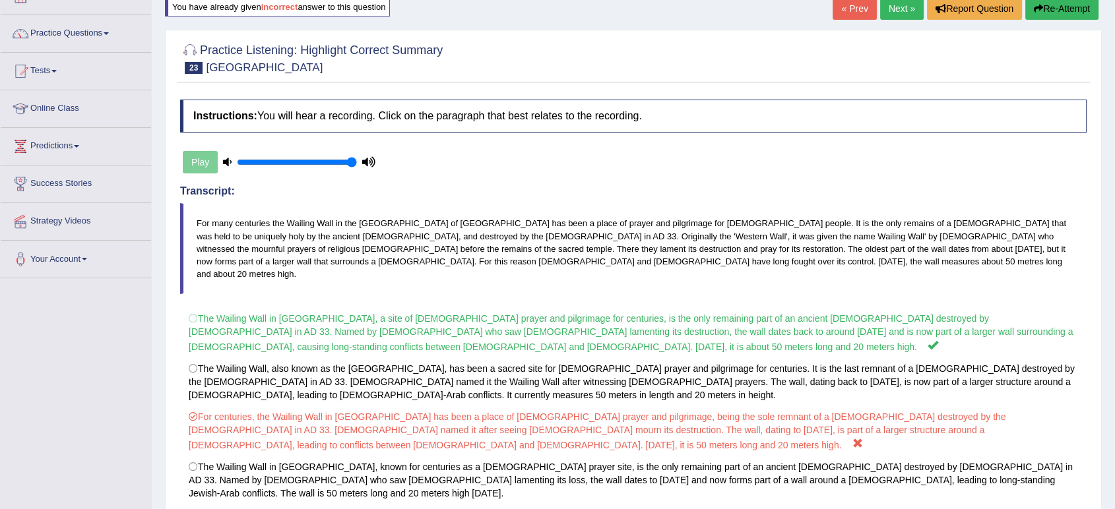
scroll to position [0, 0]
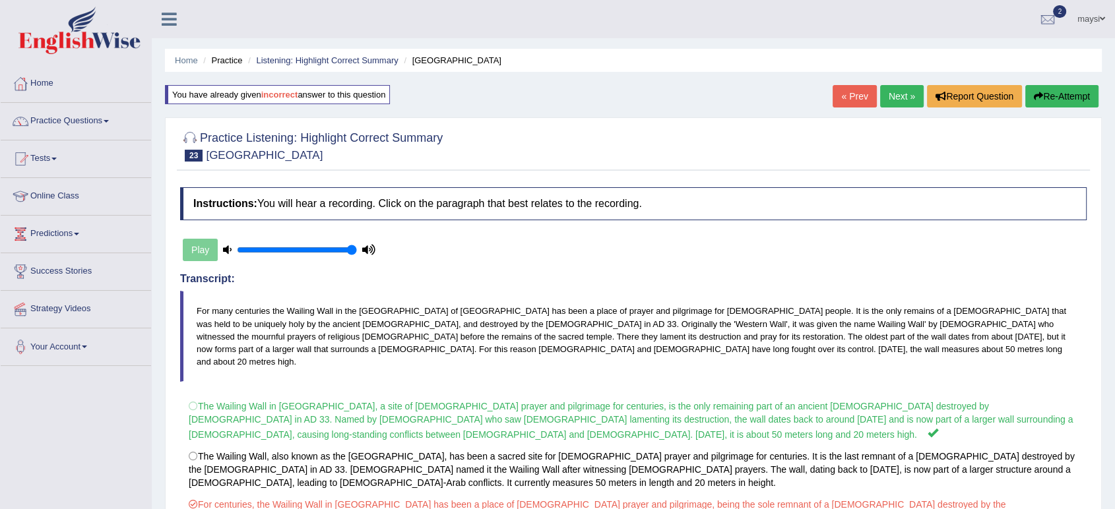
drag, startPoint x: 302, startPoint y: 59, endPoint x: 335, endPoint y: 69, distance: 34.9
click at [302, 59] on link "Listening: Highlight Correct Summary" at bounding box center [327, 60] width 142 height 10
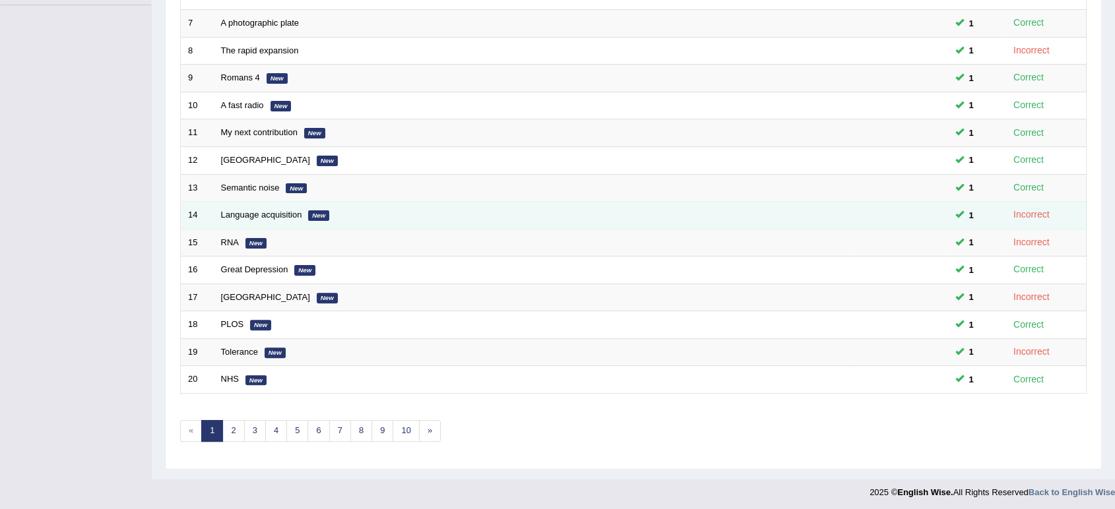
scroll to position [362, 0]
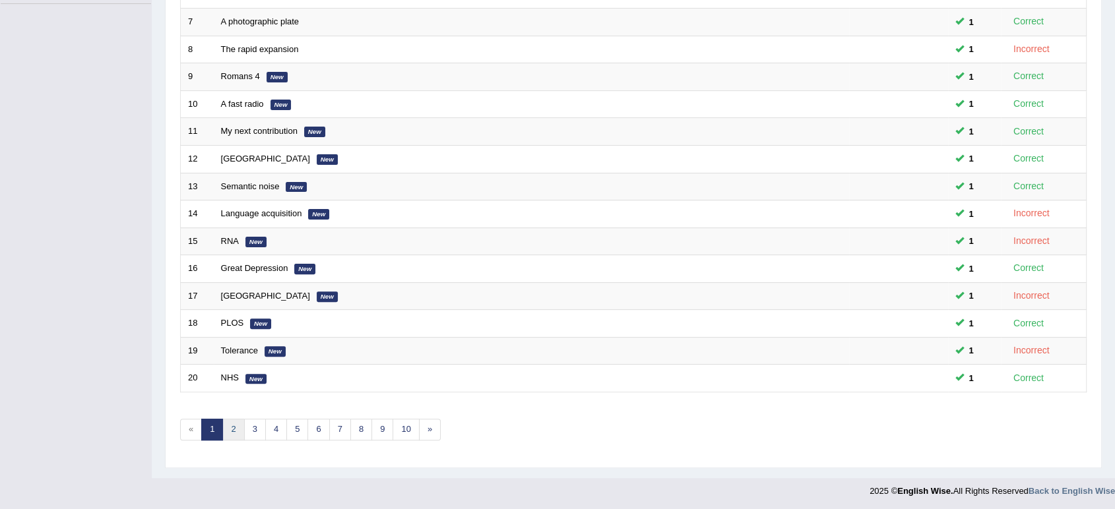
click at [232, 424] on link "2" at bounding box center [233, 430] width 22 height 22
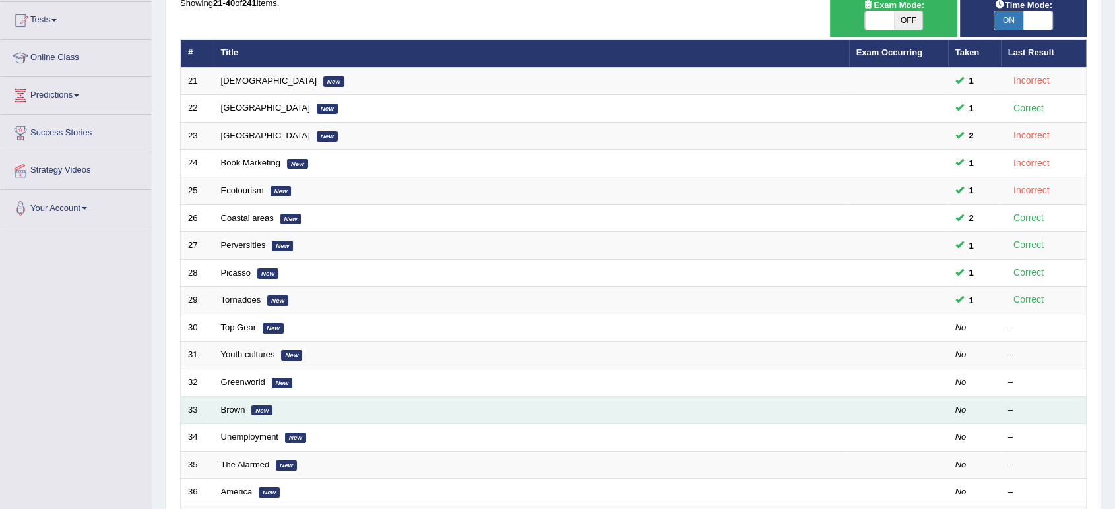
scroll to position [146, 0]
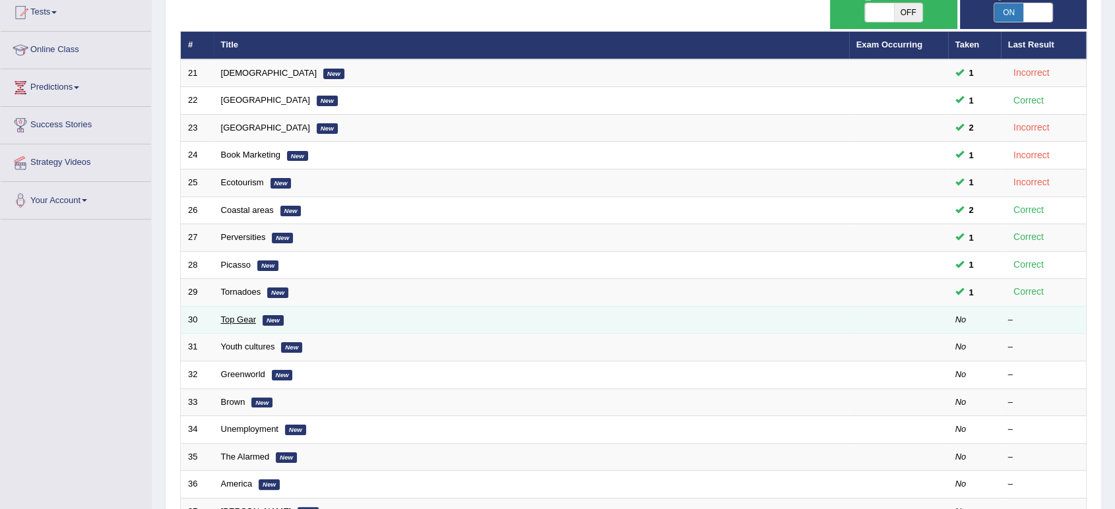
click at [236, 315] on link "Top Gear" at bounding box center [238, 320] width 35 height 10
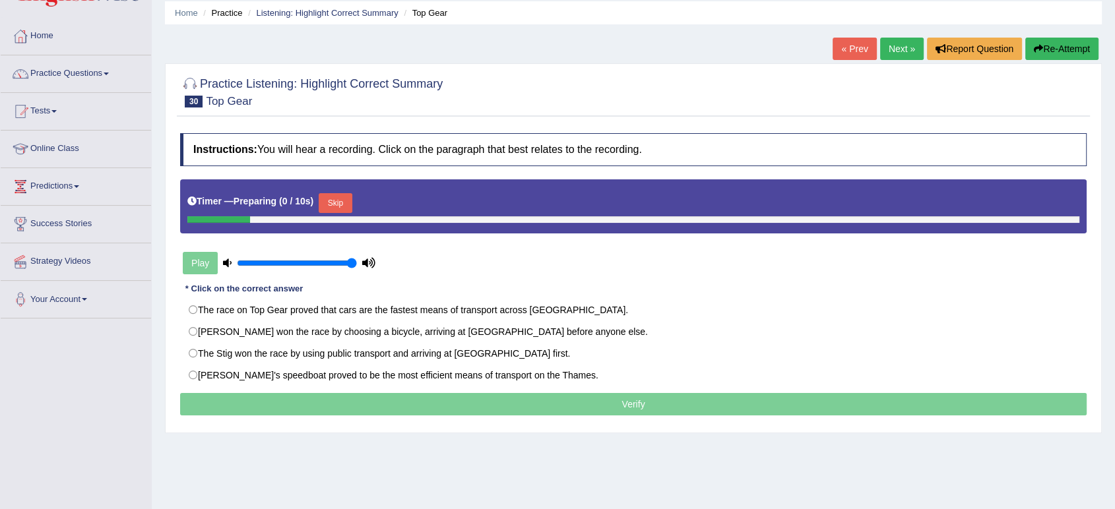
scroll to position [73, 0]
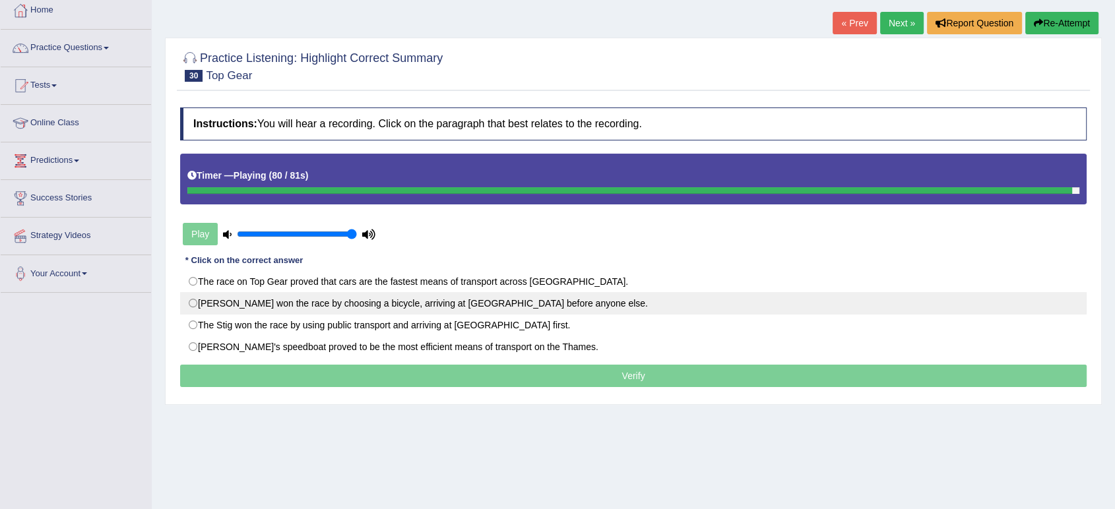
click at [193, 305] on label "[PERSON_NAME] won the race by choosing a bicycle, arriving at [GEOGRAPHIC_DATA]…" at bounding box center [633, 303] width 907 height 22
radio input "true"
click at [193, 305] on label "Richard won the race by choosing a bicycle, arriving at City Airport before any…" at bounding box center [633, 303] width 907 height 22
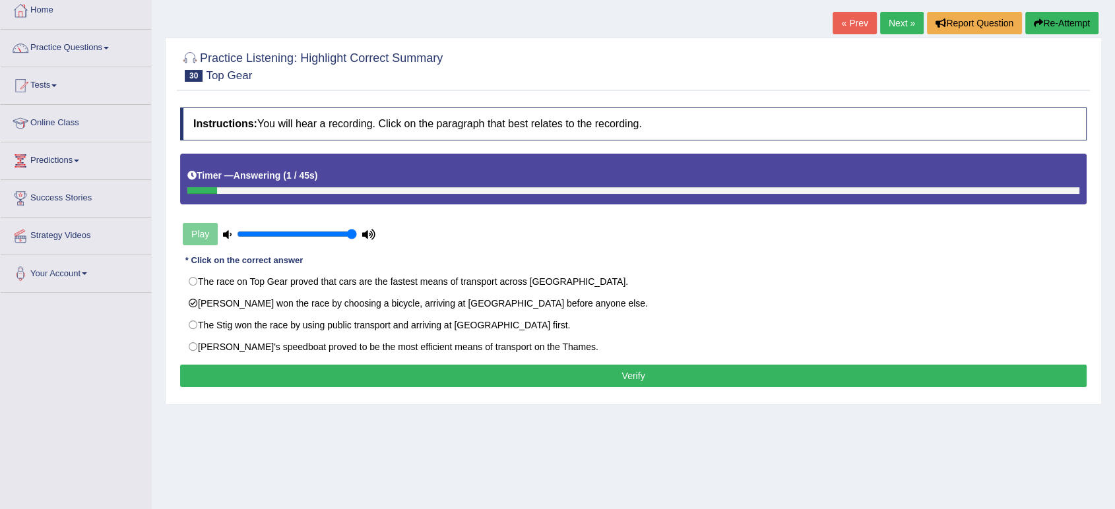
click at [445, 370] on button "Verify" at bounding box center [633, 376] width 907 height 22
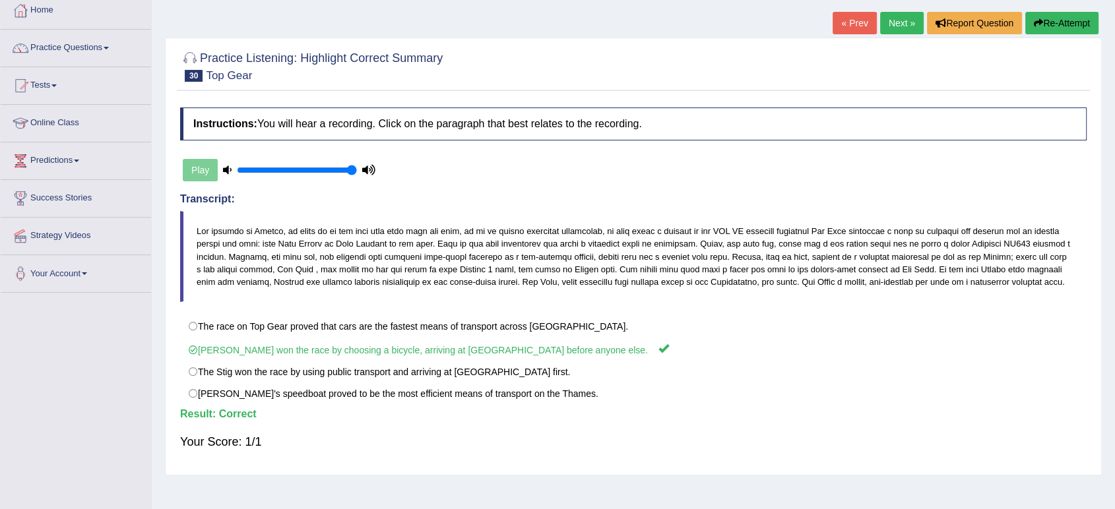
click at [882, 26] on link "Next »" at bounding box center [902, 23] width 44 height 22
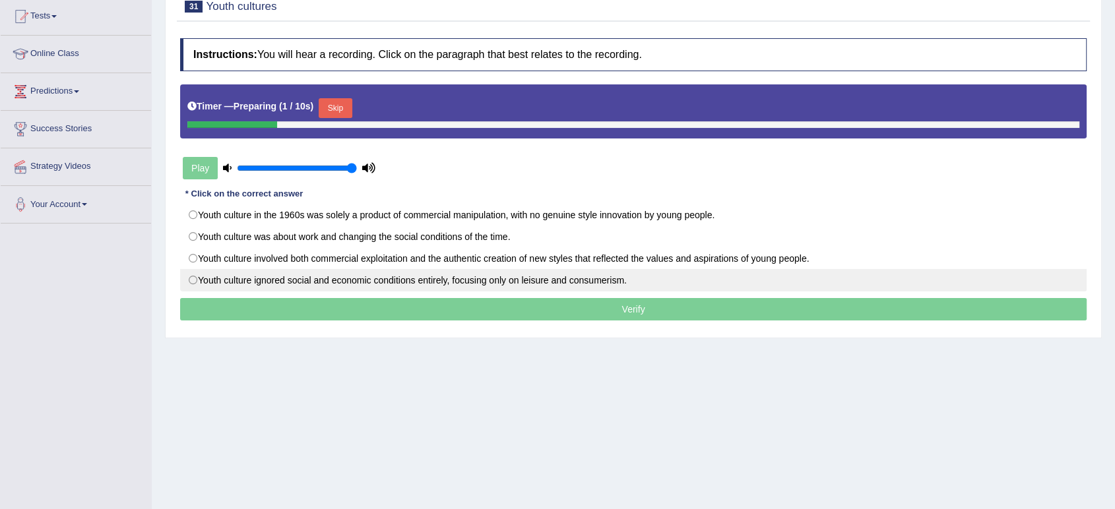
scroll to position [146, 0]
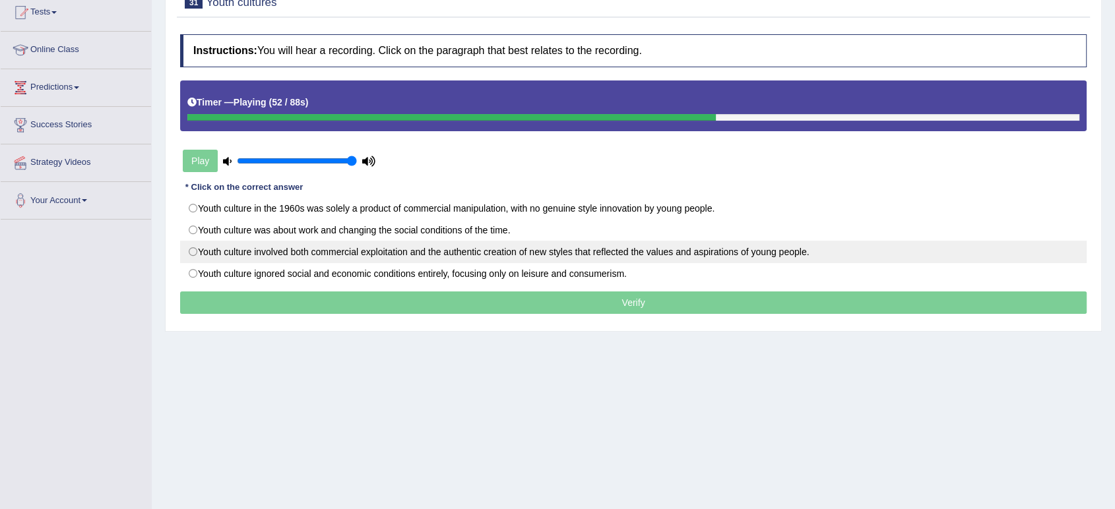
click at [824, 247] on label "Youth culture involved both commercial exploitation and the authentic creation …" at bounding box center [633, 252] width 907 height 22
radio input "true"
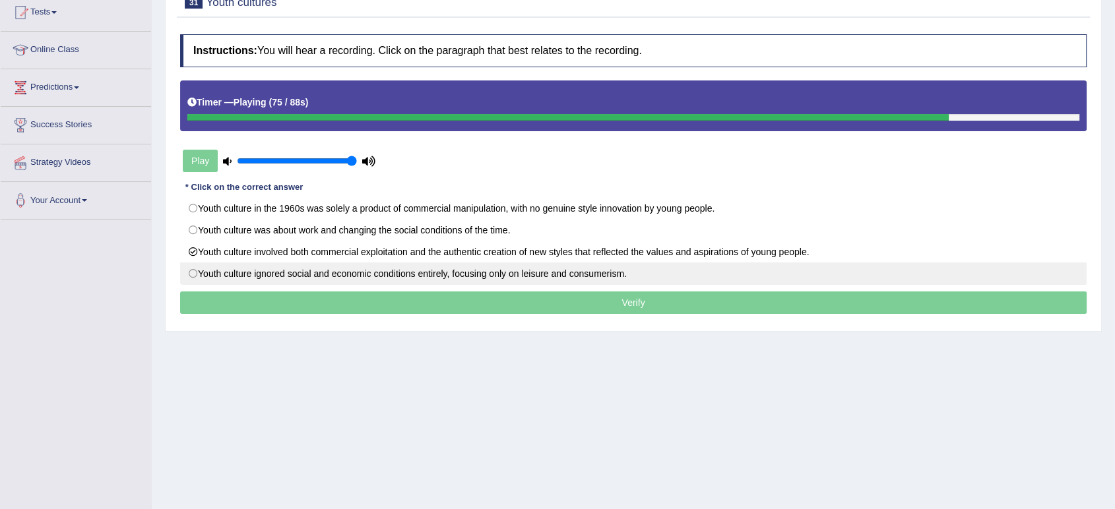
click at [595, 276] on label "Youth culture ignored social and economic conditions entirely, focusing only on…" at bounding box center [633, 274] width 907 height 22
radio input "true"
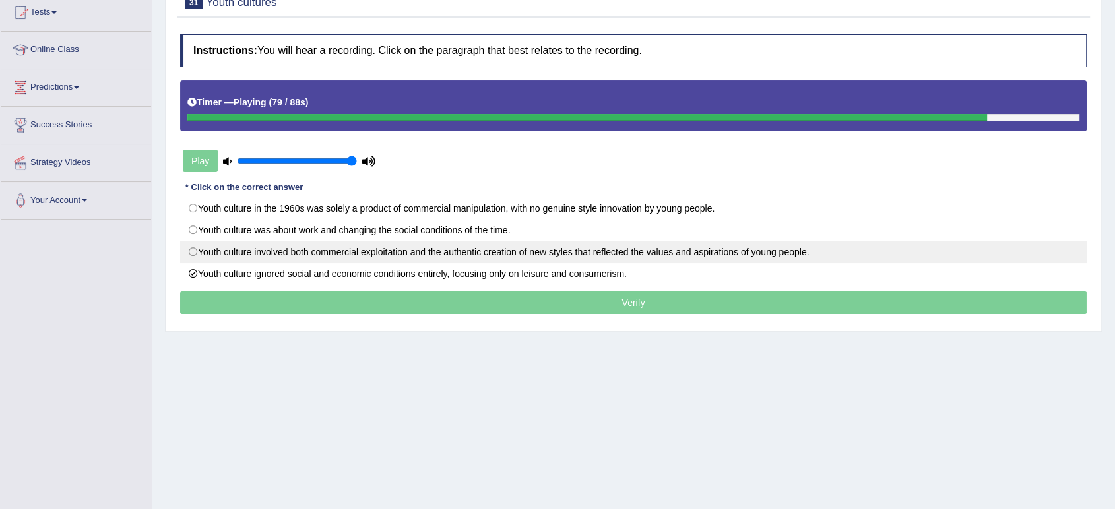
click at [610, 255] on label "Youth culture involved both commercial exploitation and the authentic creation …" at bounding box center [633, 252] width 907 height 22
radio input "true"
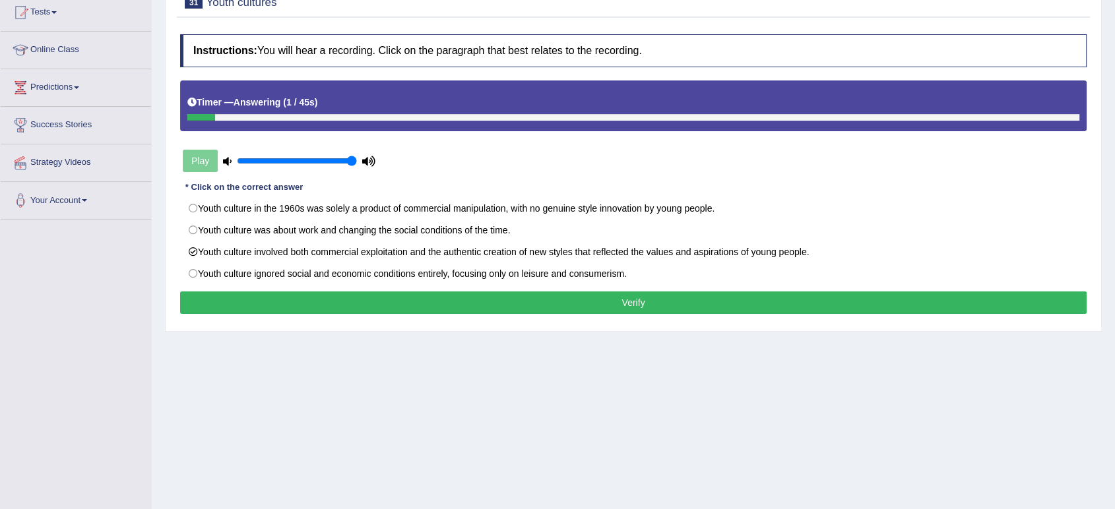
click at [585, 306] on button "Verify" at bounding box center [633, 303] width 907 height 22
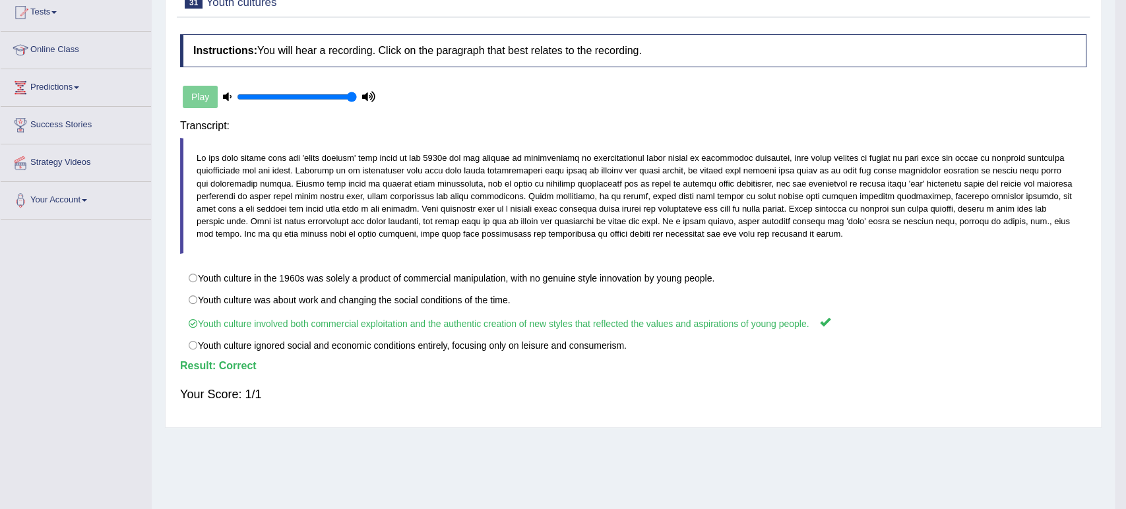
click at [585, 306] on div "Home Practice Listening: Highlight Correct Summary Youth cultures « Prev Next »…" at bounding box center [633, 184] width 963 height 660
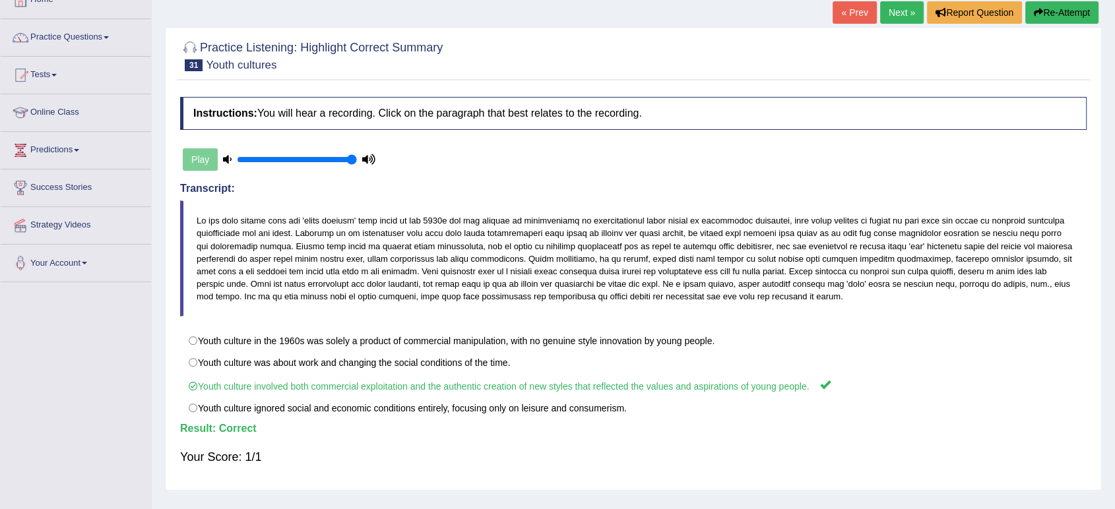
scroll to position [0, 0]
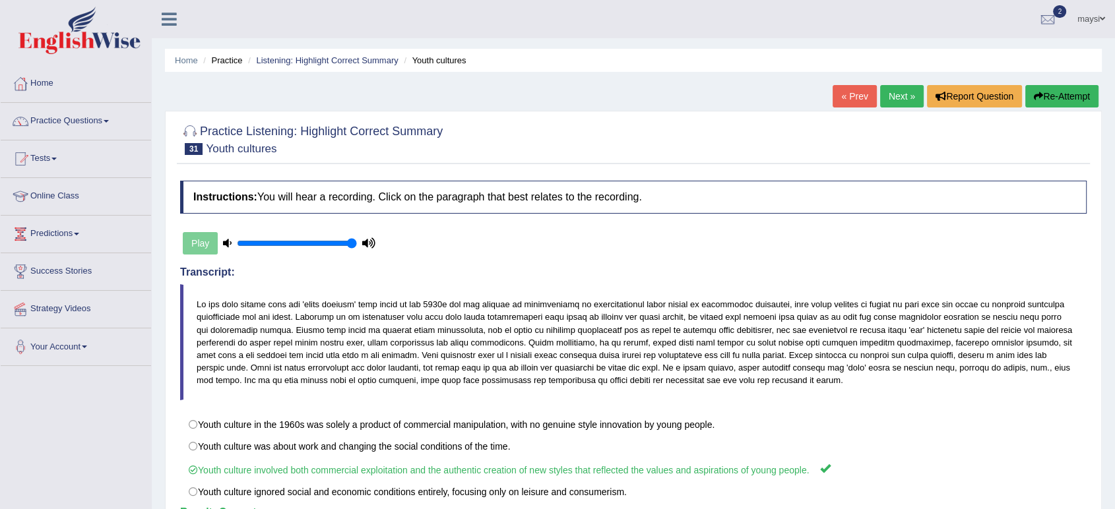
click at [905, 97] on link "Next »" at bounding box center [902, 96] width 44 height 22
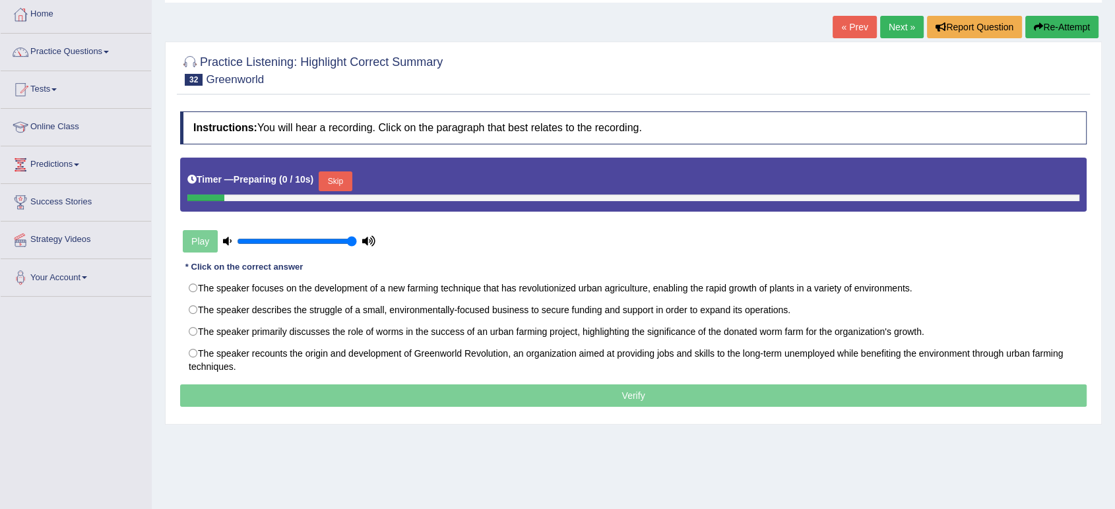
scroll to position [73, 0]
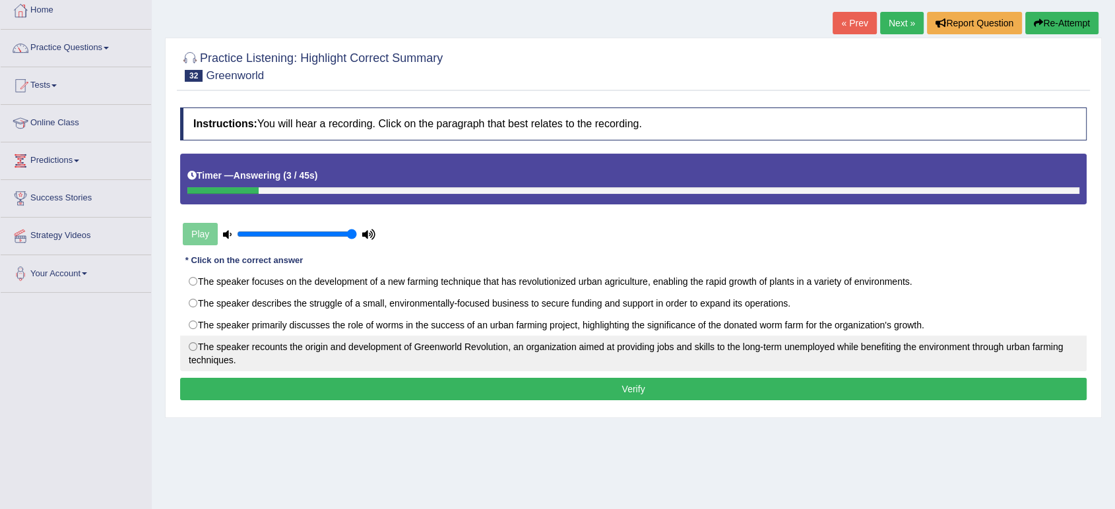
click at [389, 348] on label "The speaker recounts the origin and development of Greenworld Revolution, an or…" at bounding box center [633, 354] width 907 height 36
radio input "true"
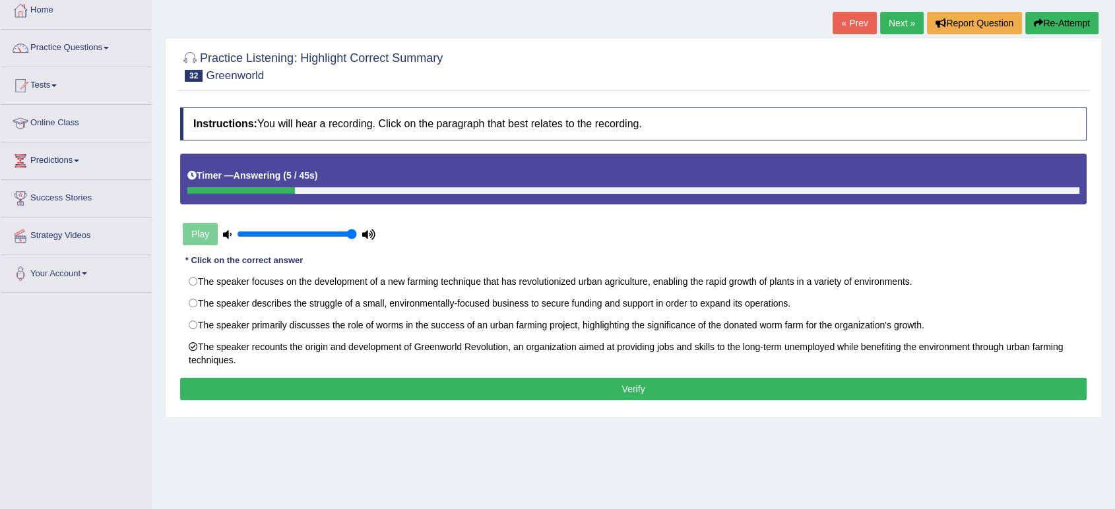
click at [518, 383] on button "Verify" at bounding box center [633, 389] width 907 height 22
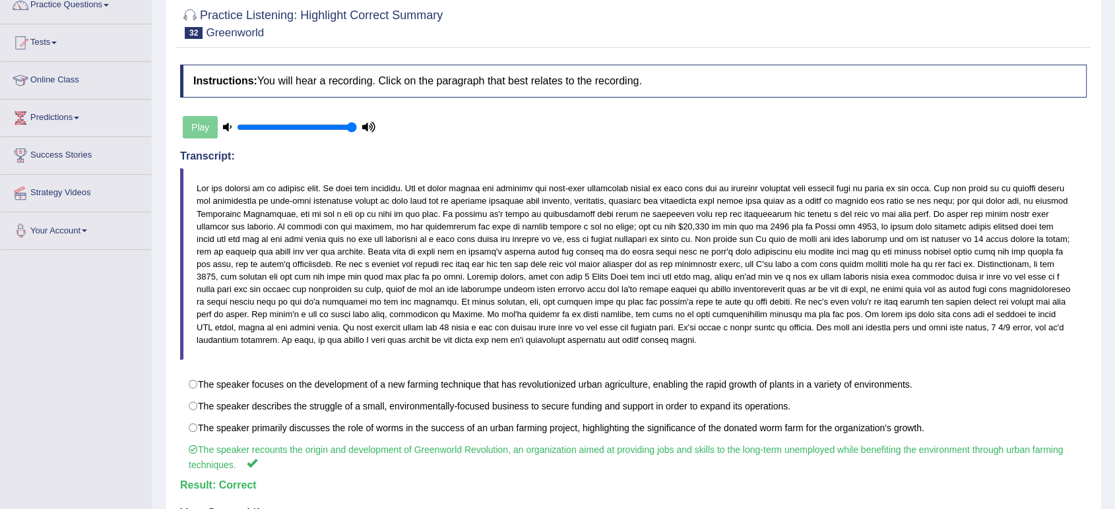
scroll to position [53, 0]
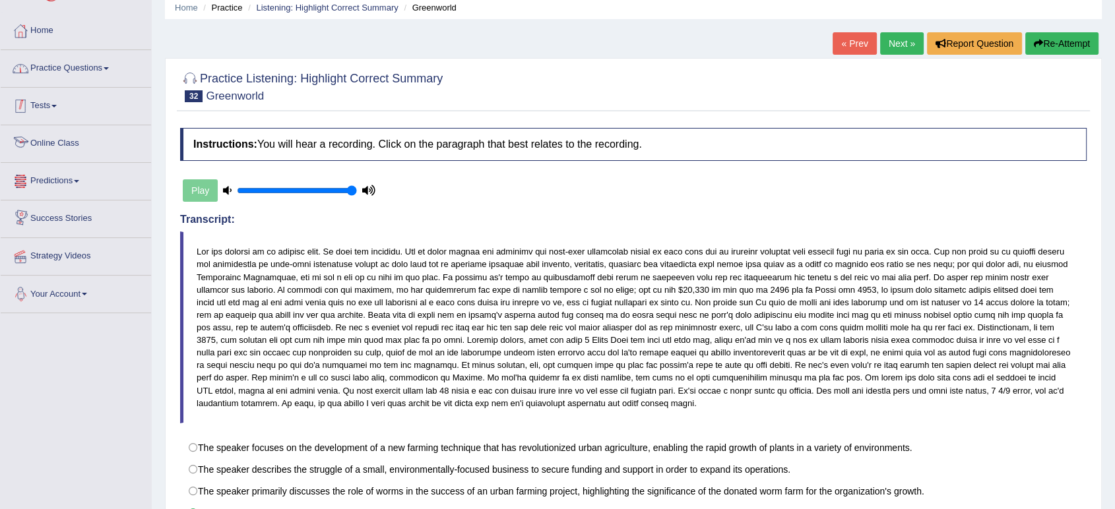
click at [82, 78] on link "Practice Questions" at bounding box center [76, 66] width 150 height 33
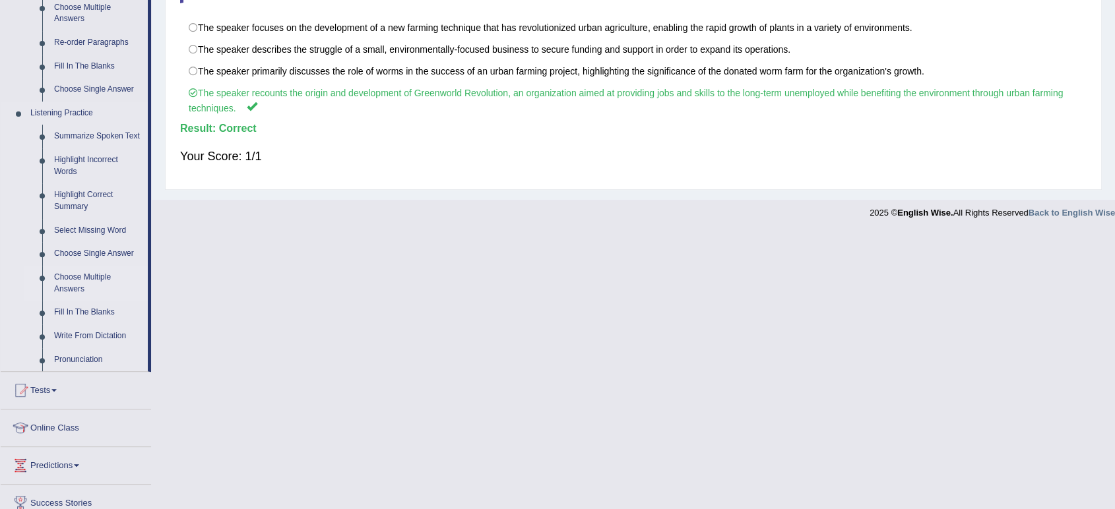
scroll to position [561, 0]
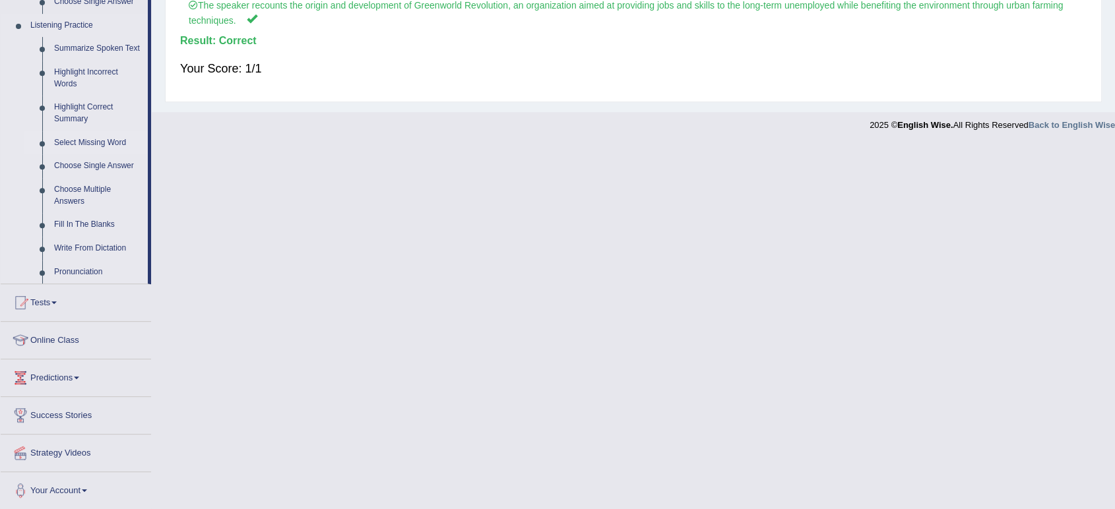
click at [94, 141] on link "Select Missing Word" at bounding box center [98, 143] width 100 height 24
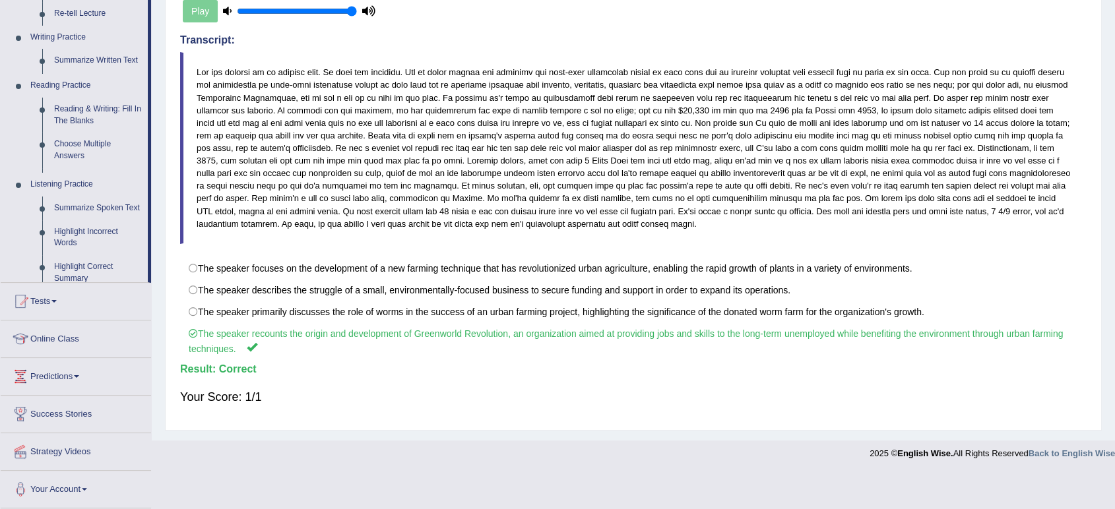
scroll to position [200, 0]
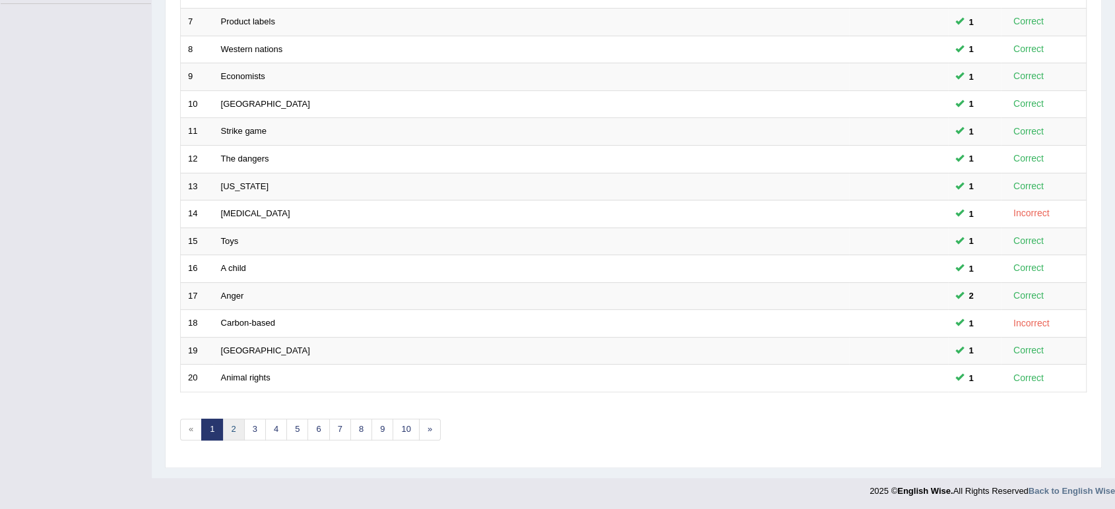
click at [232, 426] on link "2" at bounding box center [233, 430] width 22 height 22
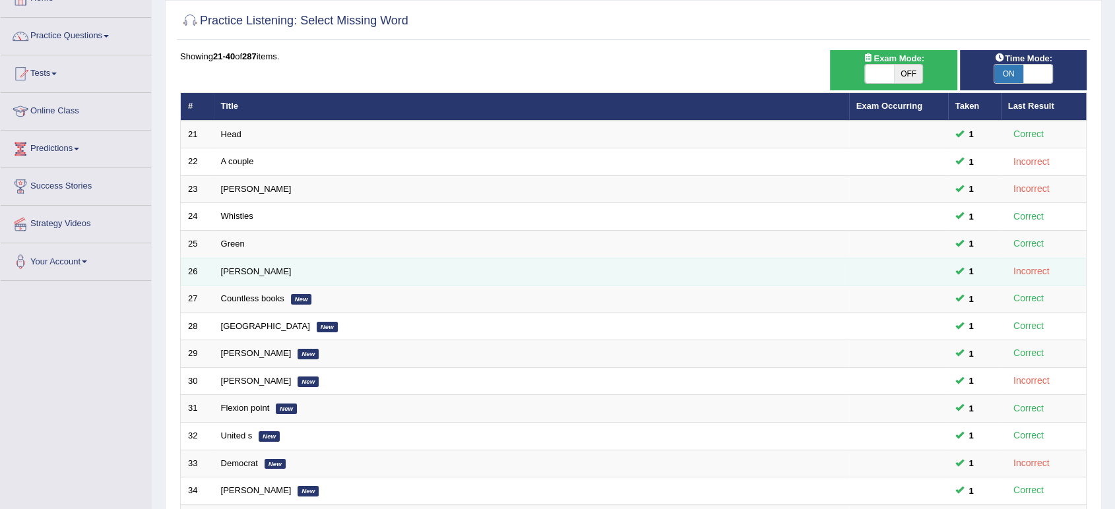
scroll to position [293, 0]
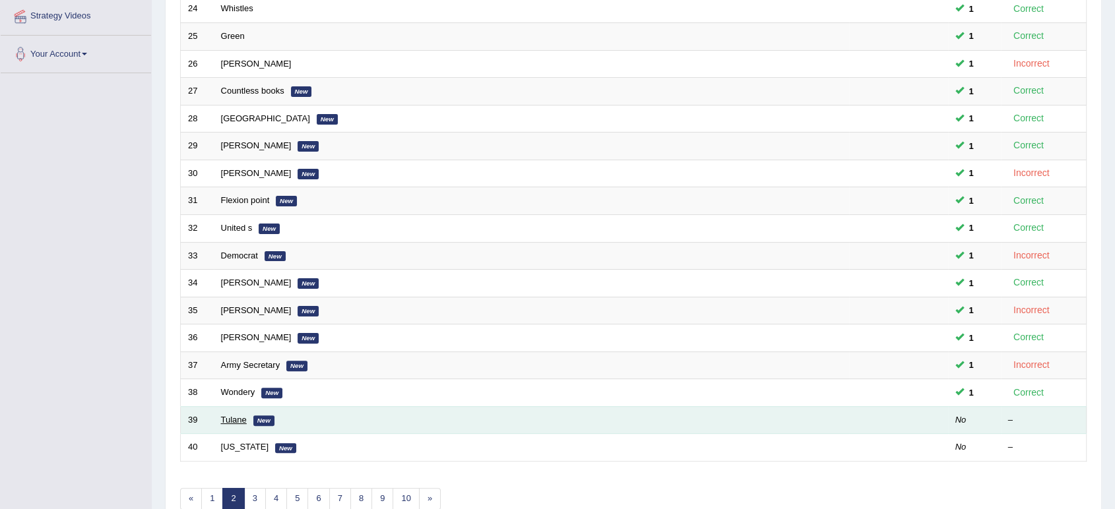
click at [238, 418] on link "Tulane" at bounding box center [234, 420] width 26 height 10
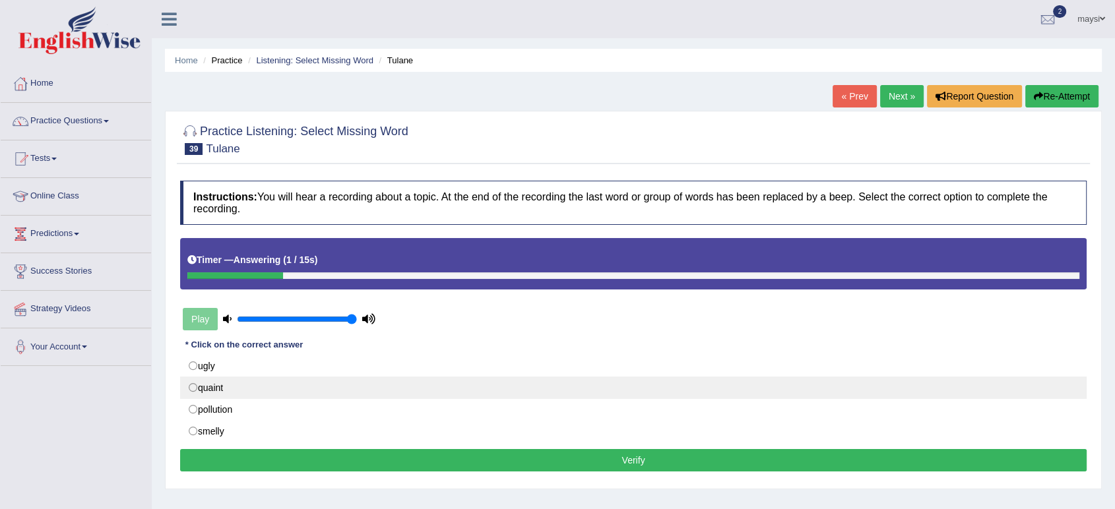
click at [192, 389] on label "quaint" at bounding box center [633, 388] width 907 height 22
radio input "true"
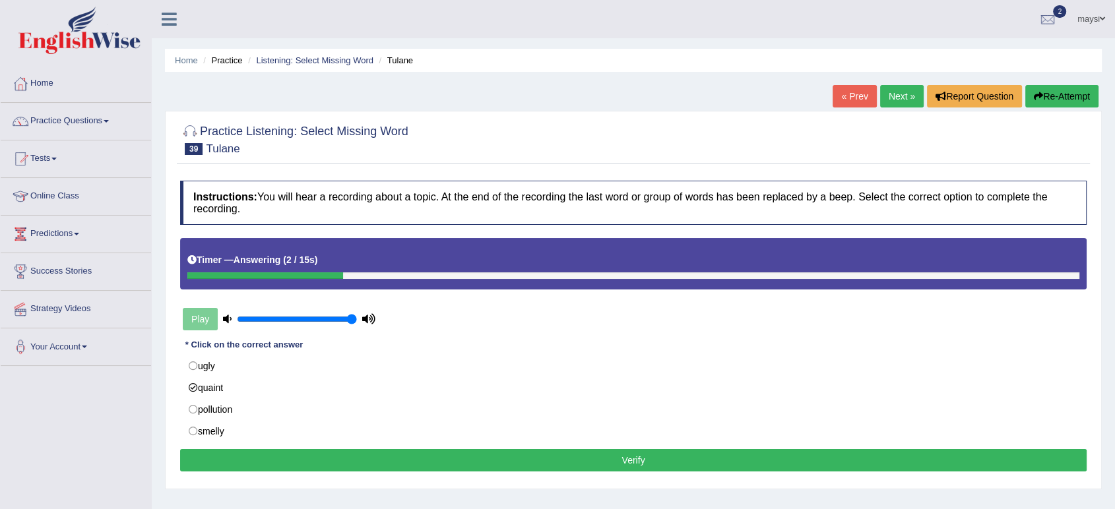
click at [325, 458] on button "Verify" at bounding box center [633, 460] width 907 height 22
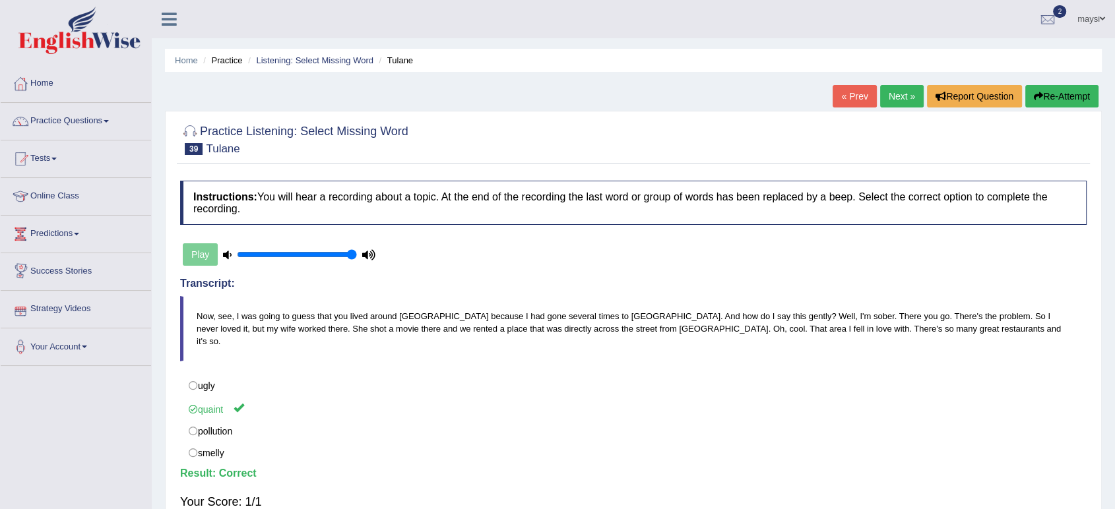
click at [892, 99] on link "Next »" at bounding box center [902, 96] width 44 height 22
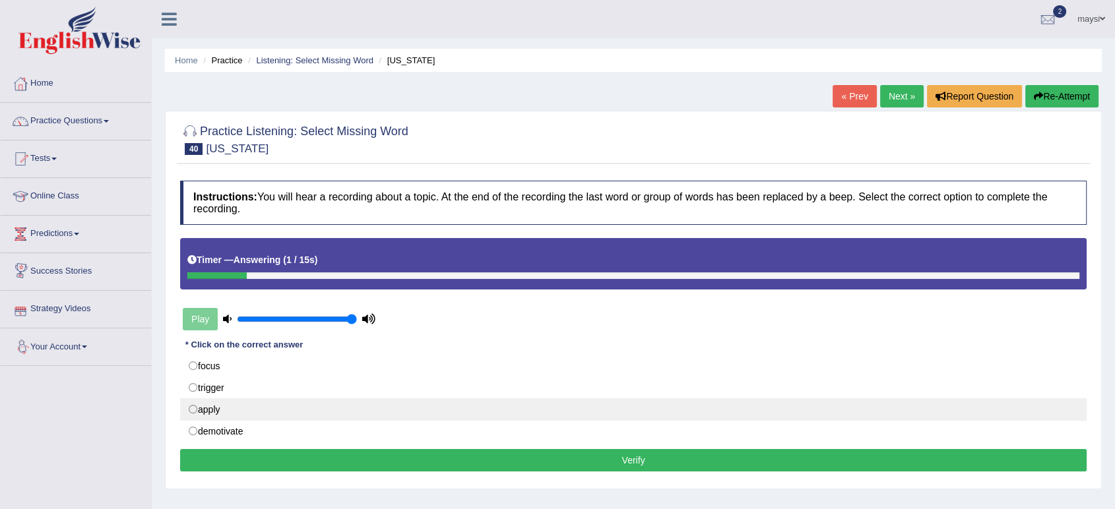
click at [194, 411] on label "apply" at bounding box center [633, 410] width 907 height 22
radio input "true"
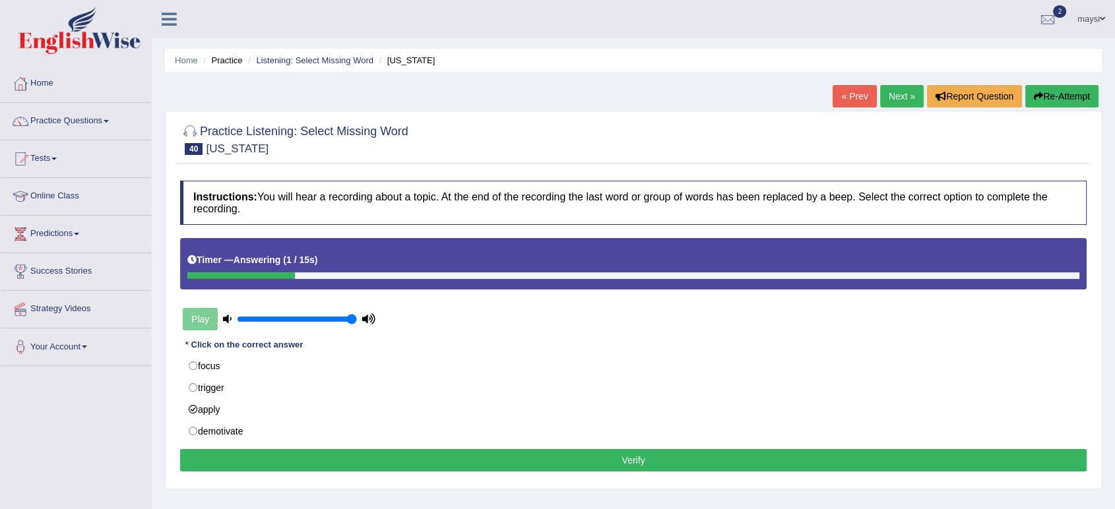
click at [418, 455] on button "Verify" at bounding box center [633, 460] width 907 height 22
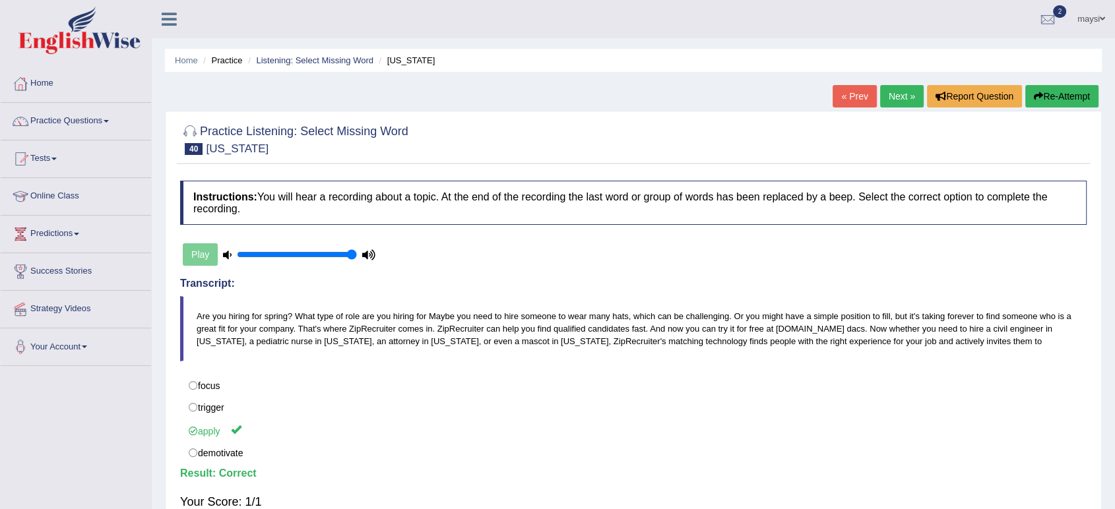
click at [529, 265] on div "Instructions: You will hear a recording about a topic. At the end of the record…" at bounding box center [633, 351] width 913 height 354
click at [100, 120] on link "Practice Questions" at bounding box center [76, 119] width 150 height 33
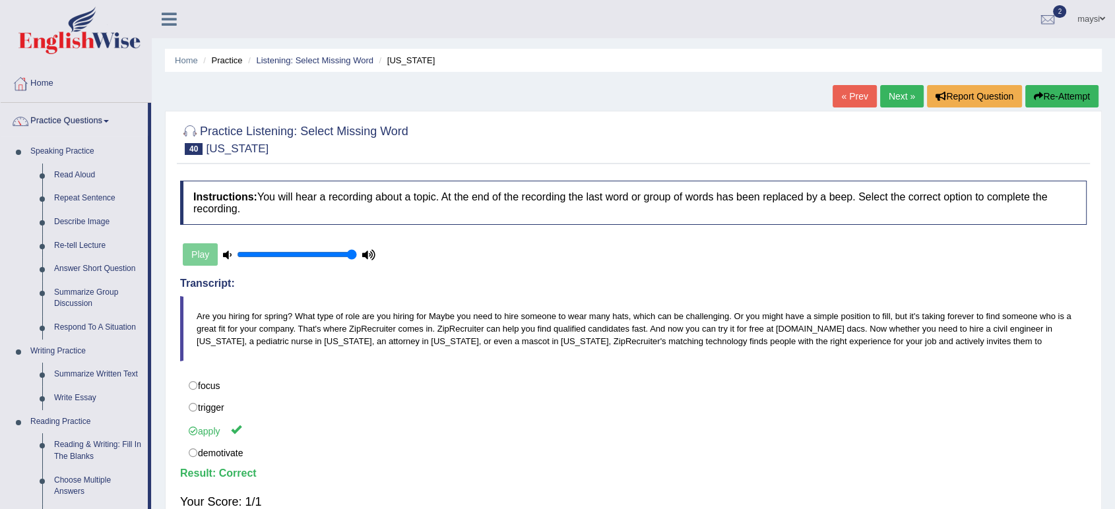
click at [901, 87] on link "Next »" at bounding box center [902, 96] width 44 height 22
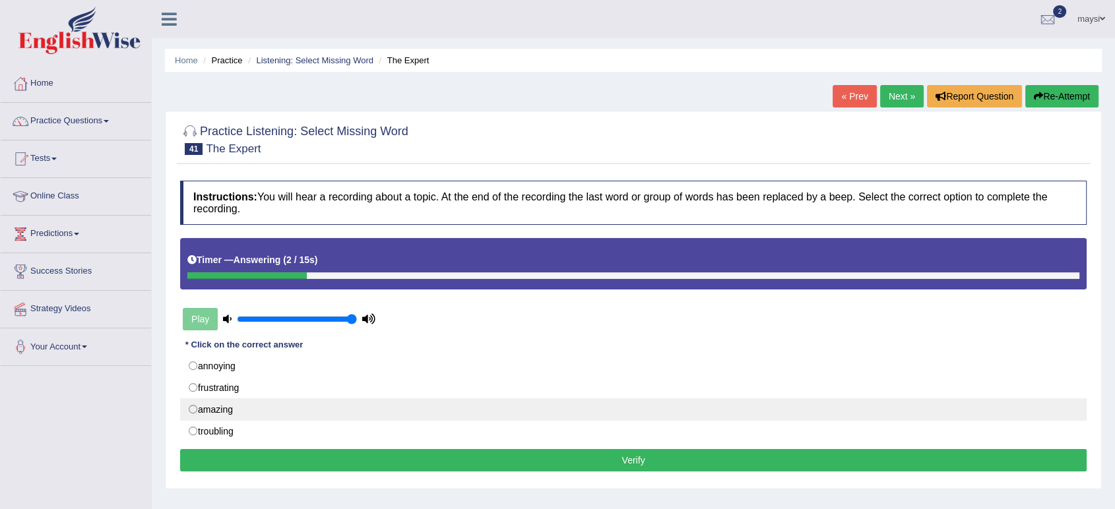
click at [222, 406] on label "amazing" at bounding box center [633, 410] width 907 height 22
radio input "true"
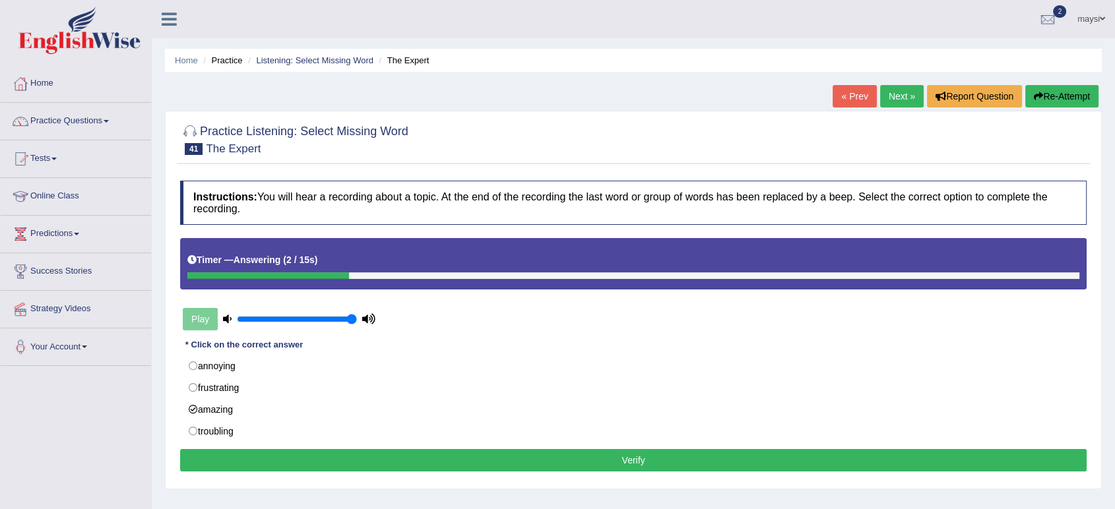
click at [618, 464] on button "Verify" at bounding box center [633, 460] width 907 height 22
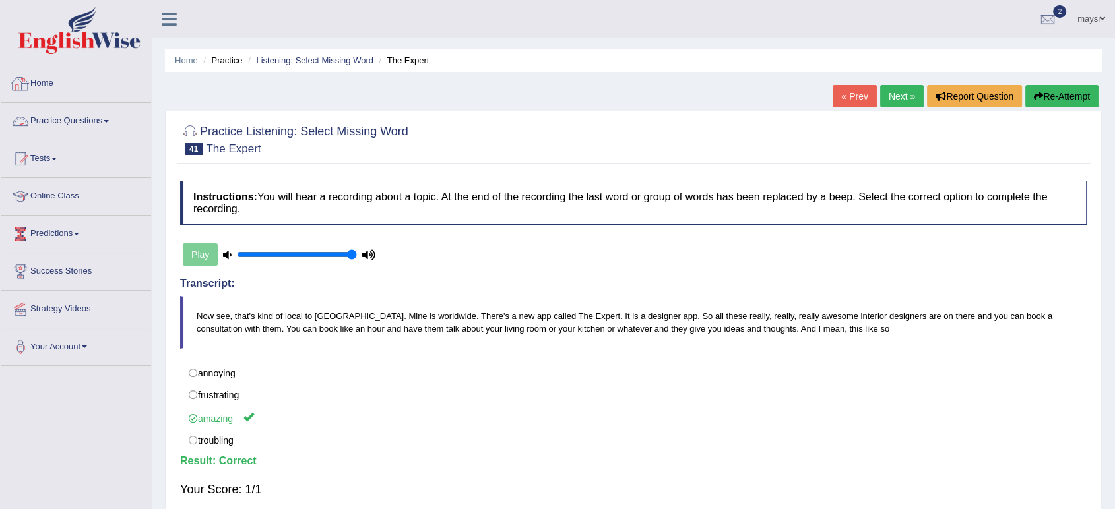
click at [83, 135] on link "Practice Questions" at bounding box center [76, 119] width 150 height 33
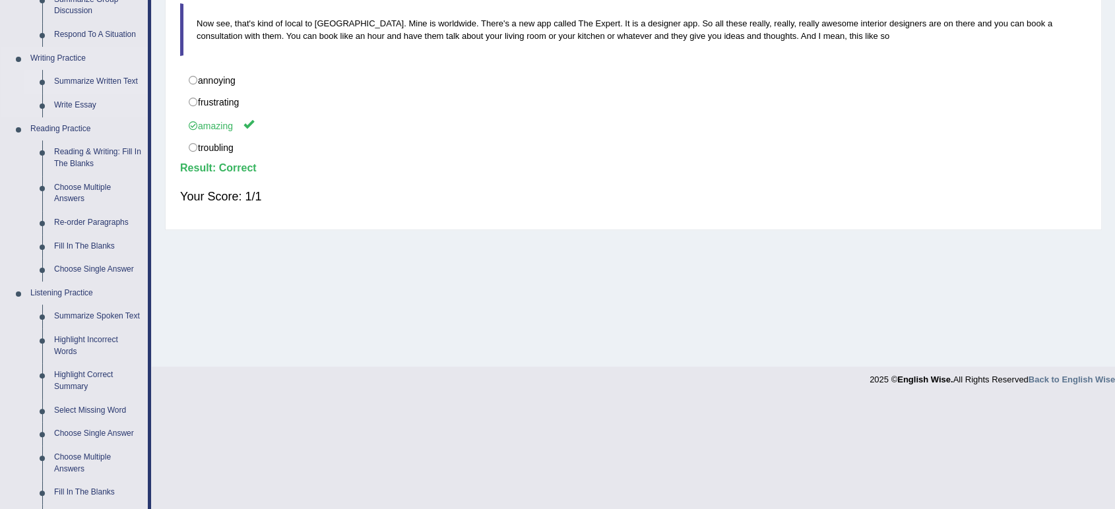
scroll to position [366, 0]
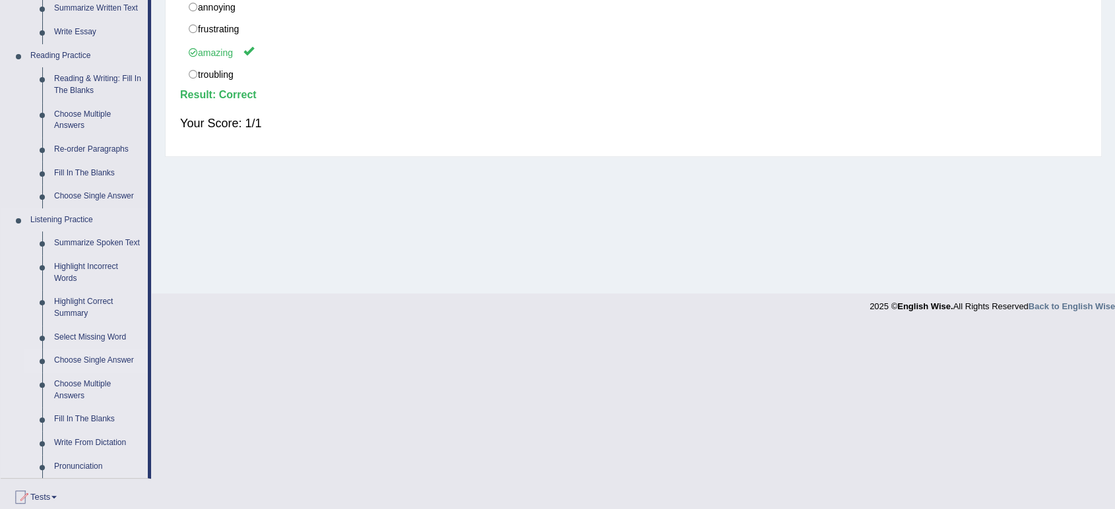
click at [95, 360] on link "Choose Single Answer" at bounding box center [98, 361] width 100 height 24
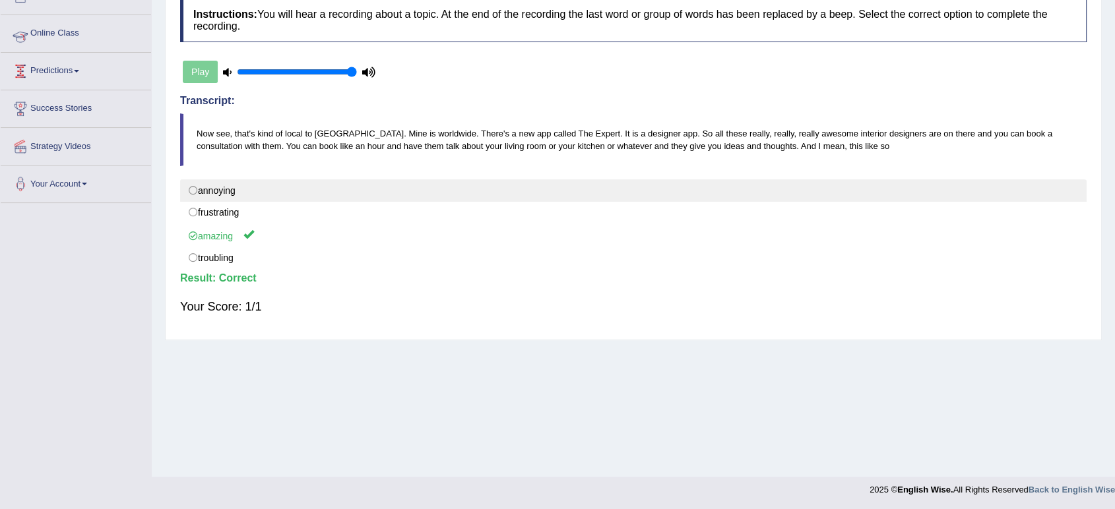
scroll to position [181, 0]
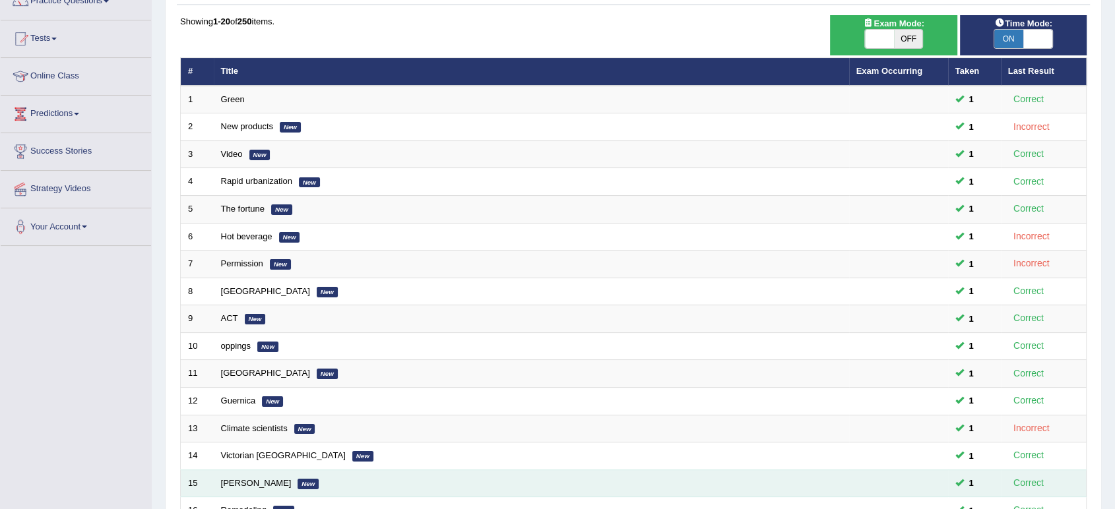
scroll to position [293, 0]
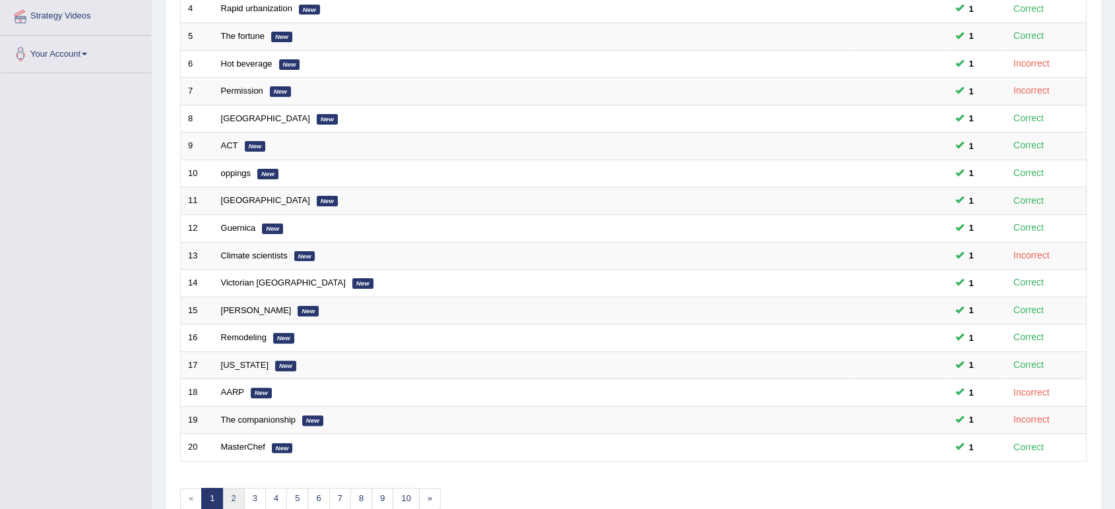
click at [231, 495] on link "2" at bounding box center [233, 499] width 22 height 22
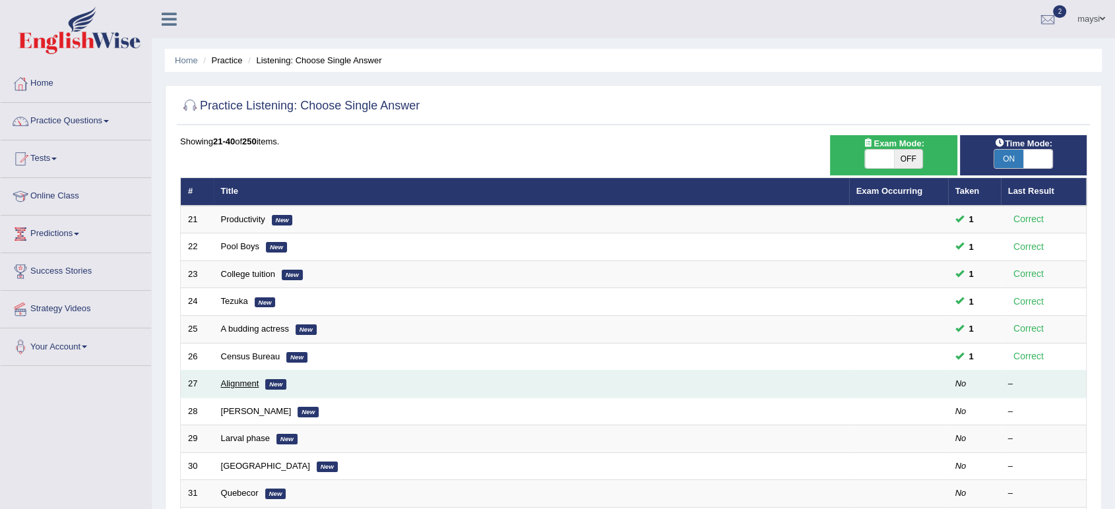
click at [230, 381] on link "Alignment" at bounding box center [240, 384] width 38 height 10
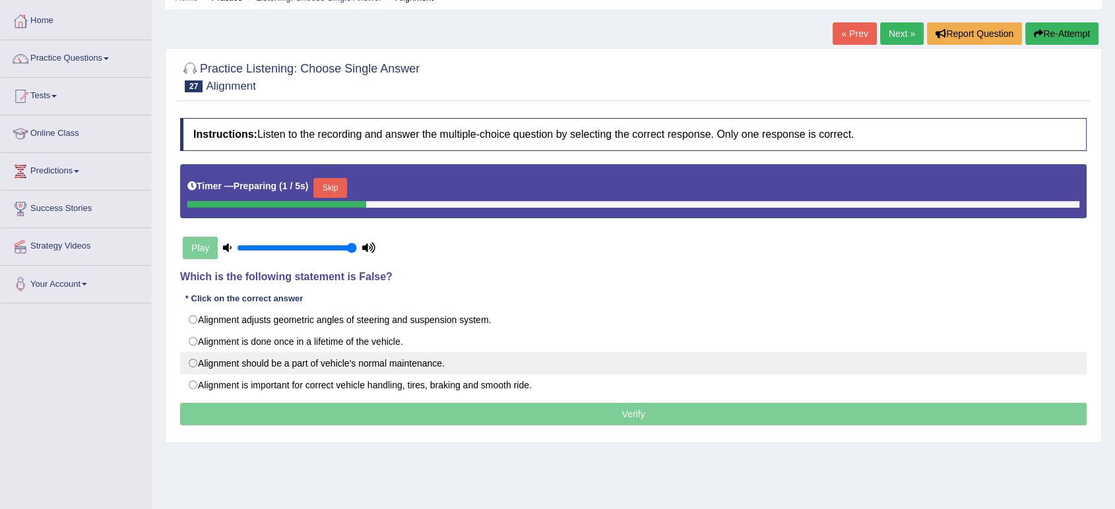
scroll to position [146, 0]
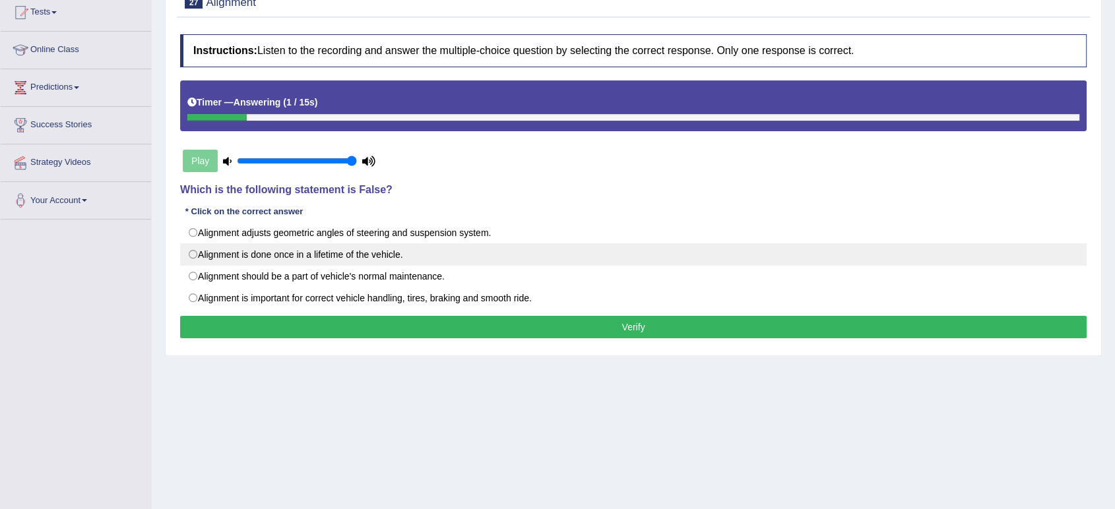
click at [296, 257] on label "Alignment is done once in a lifetime of the vehicle." at bounding box center [633, 254] width 907 height 22
radio input "true"
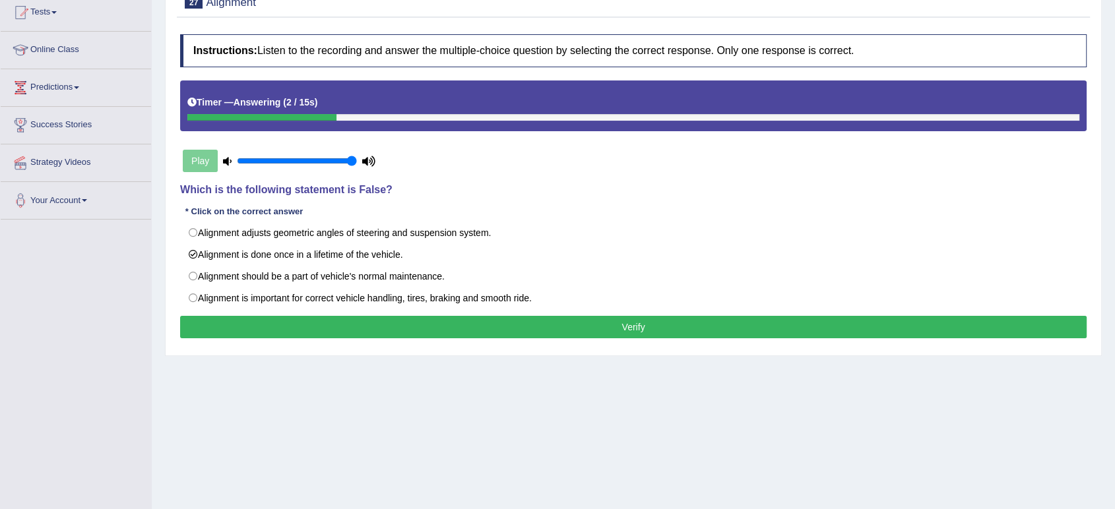
click at [472, 325] on button "Verify" at bounding box center [633, 327] width 907 height 22
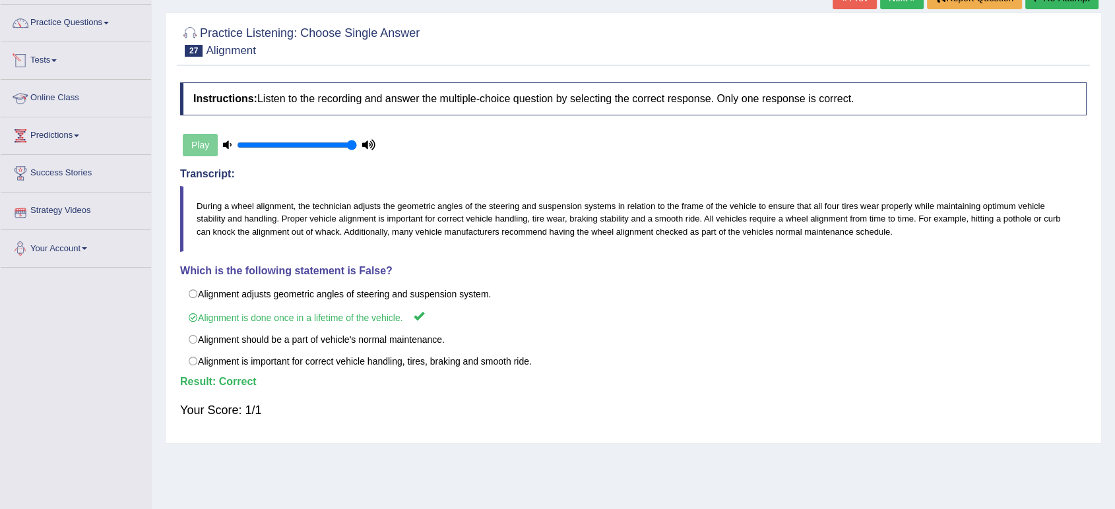
scroll to position [0, 0]
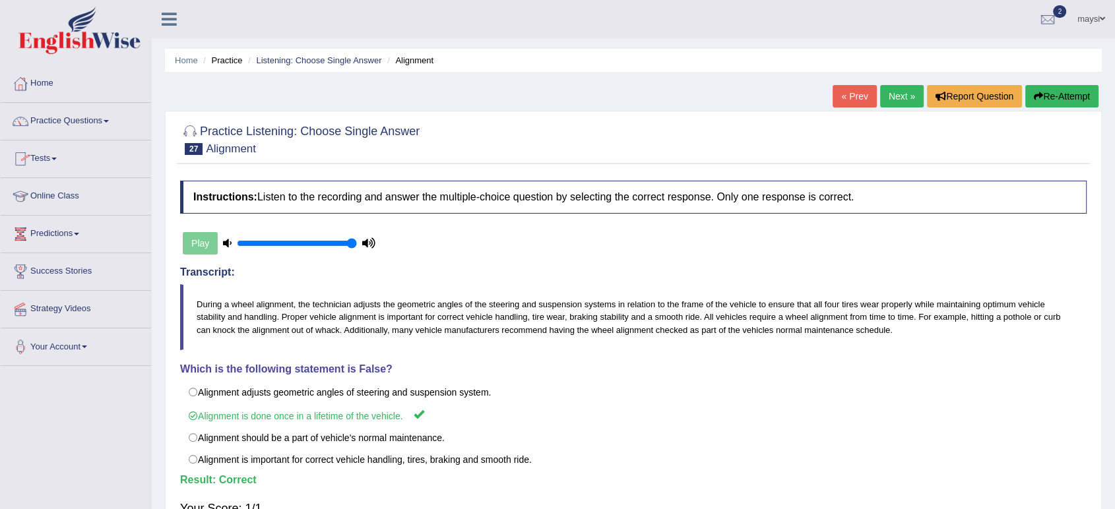
click at [894, 90] on link "Next »" at bounding box center [902, 96] width 44 height 22
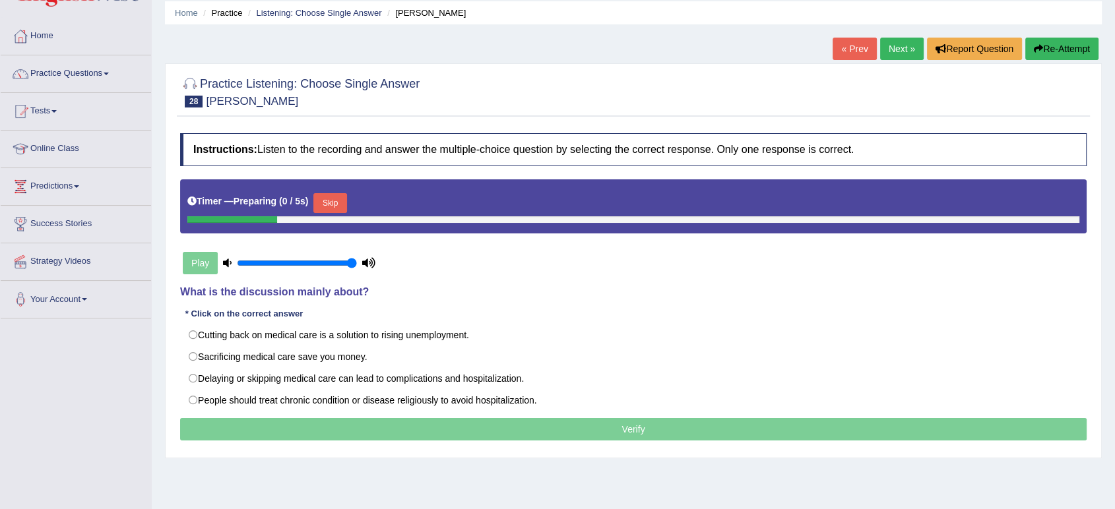
scroll to position [73, 0]
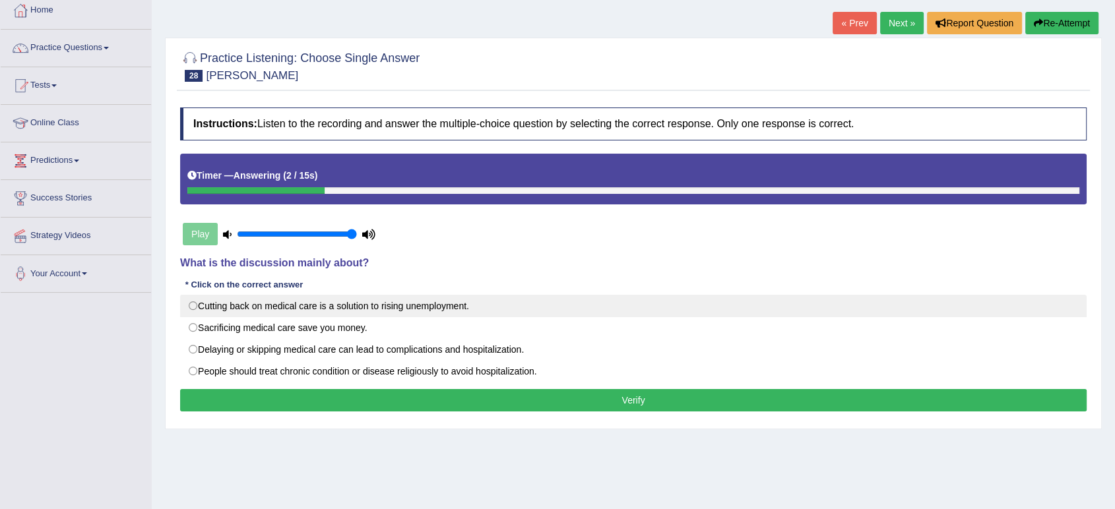
click at [292, 308] on label "Cutting back on medical care is a solution to rising unemployment." at bounding box center [633, 306] width 907 height 22
radio input "true"
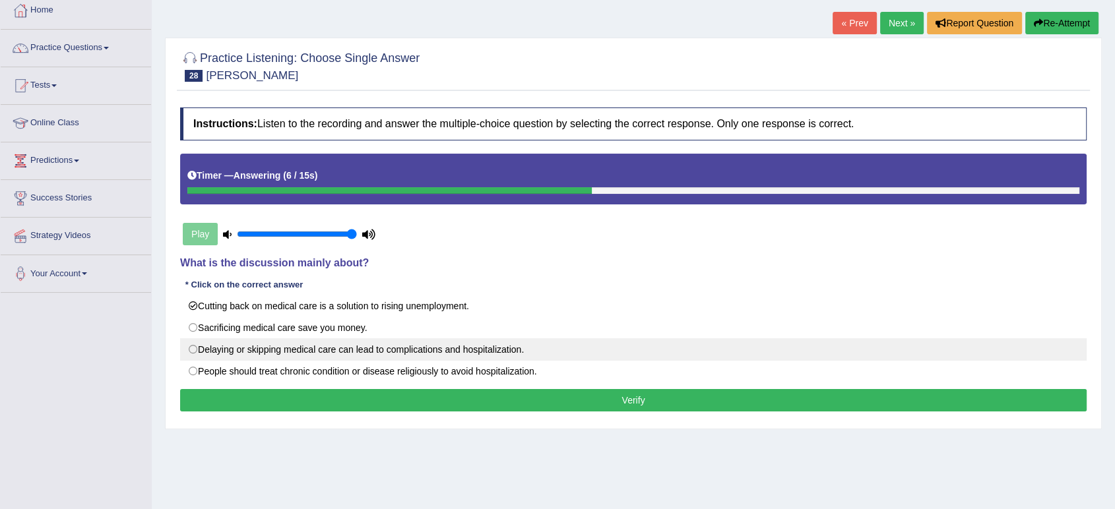
click at [469, 354] on label "Delaying or skipping medical care can lead to complications and hospitalization." at bounding box center [633, 350] width 907 height 22
radio input "true"
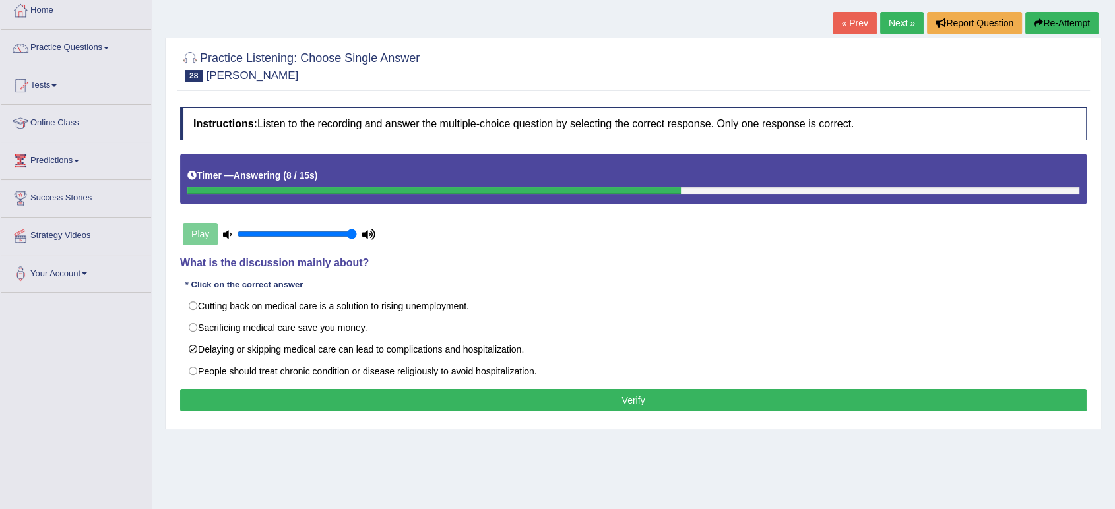
click at [610, 402] on button "Verify" at bounding box center [633, 400] width 907 height 22
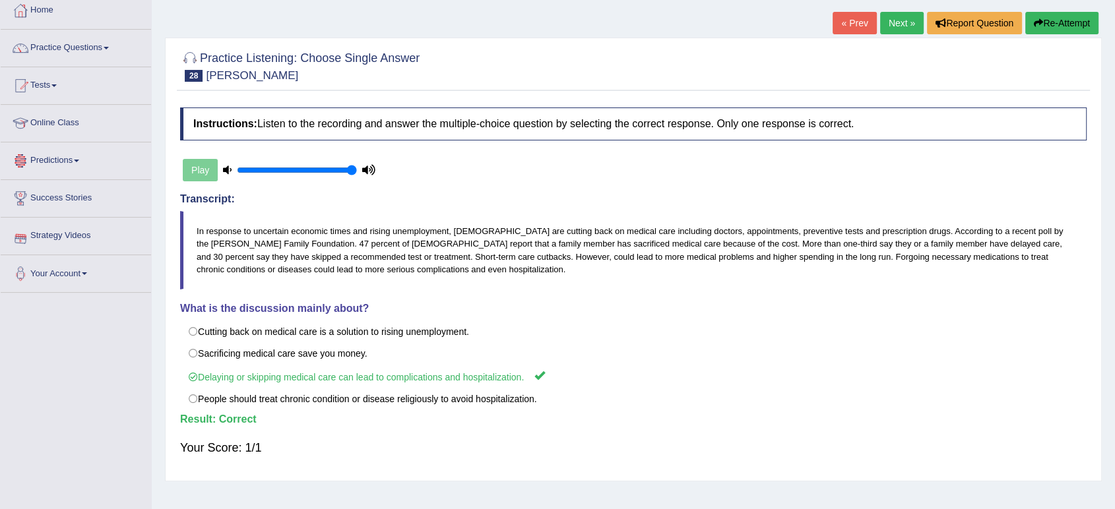
click at [895, 24] on link "Next »" at bounding box center [902, 23] width 44 height 22
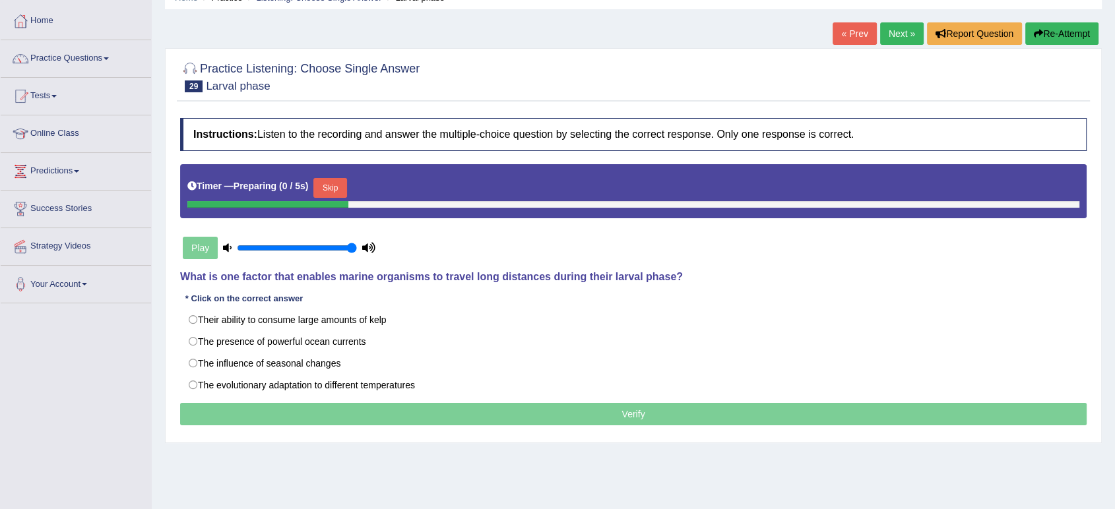
scroll to position [146, 0]
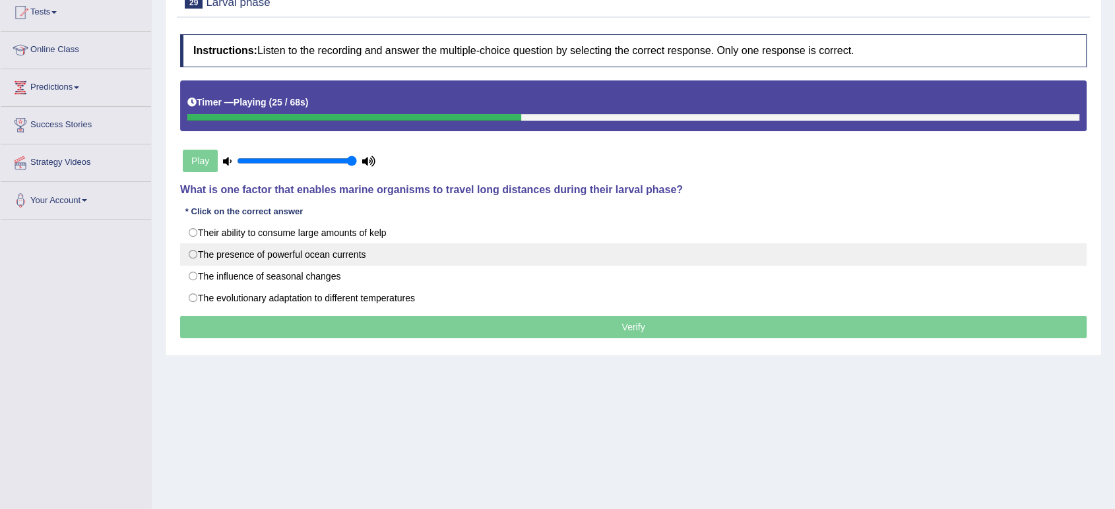
click at [325, 252] on label "The presence of powerful ocean currents" at bounding box center [633, 254] width 907 height 22
radio input "true"
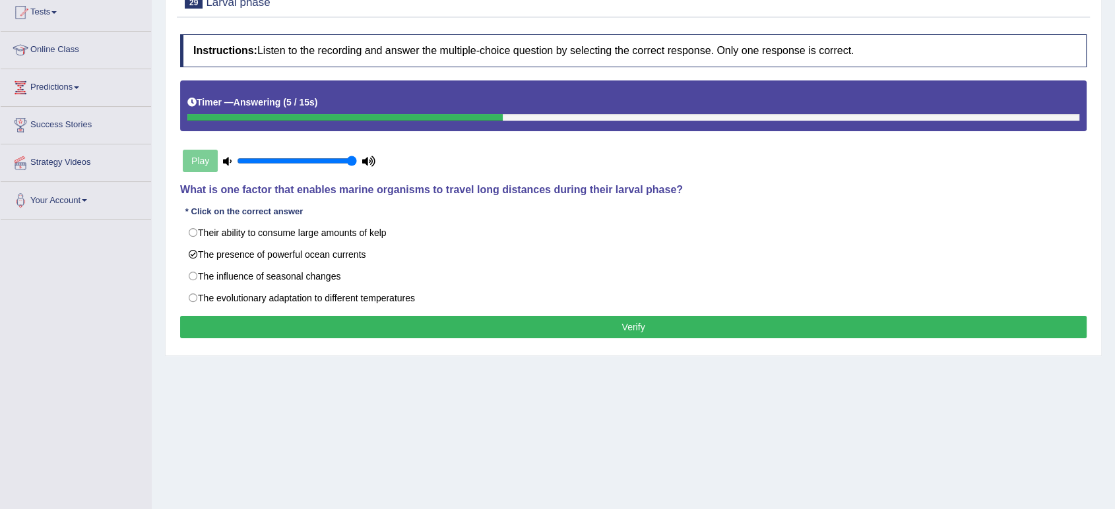
click at [529, 327] on button "Verify" at bounding box center [633, 327] width 907 height 22
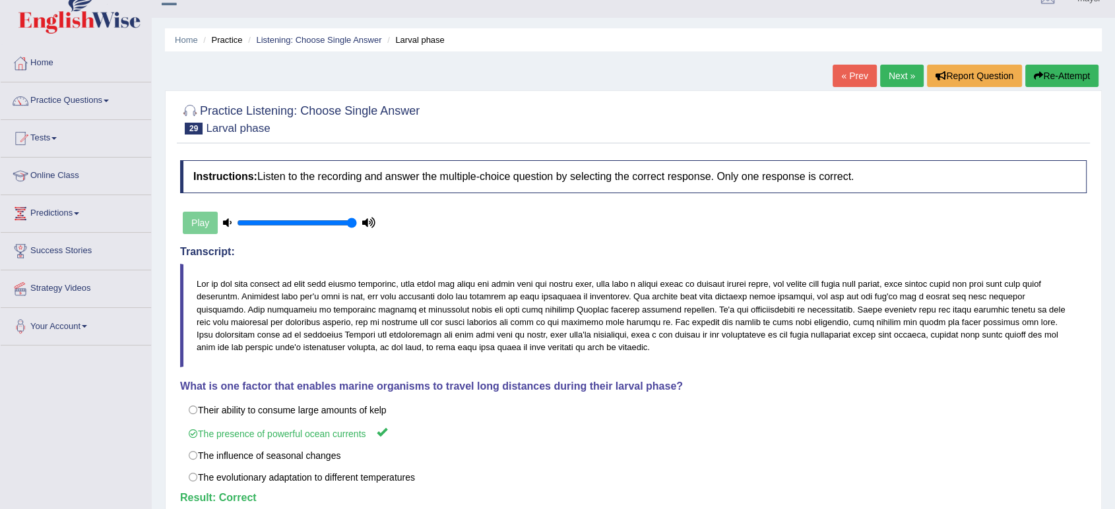
scroll to position [0, 0]
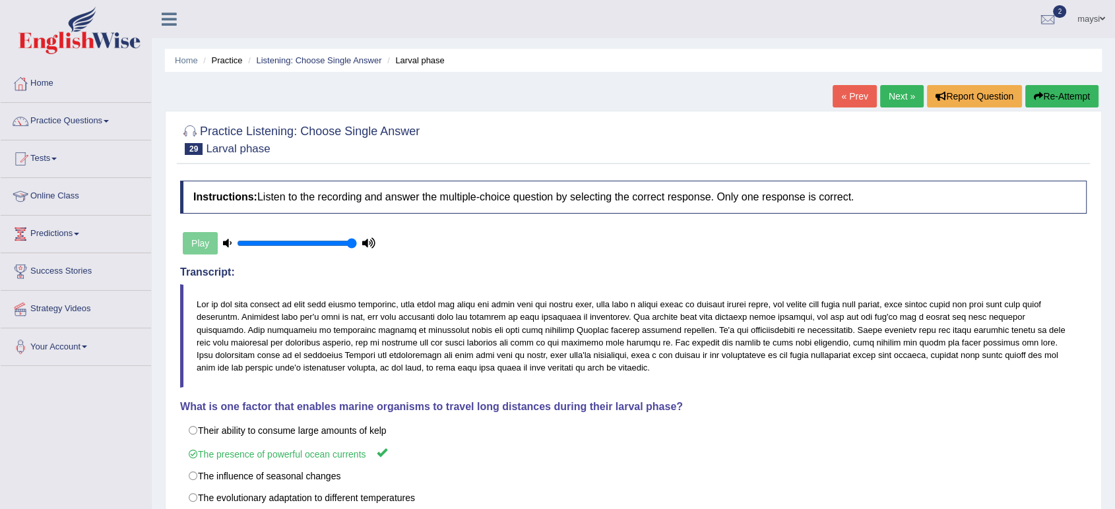
click at [887, 92] on link "Next »" at bounding box center [902, 96] width 44 height 22
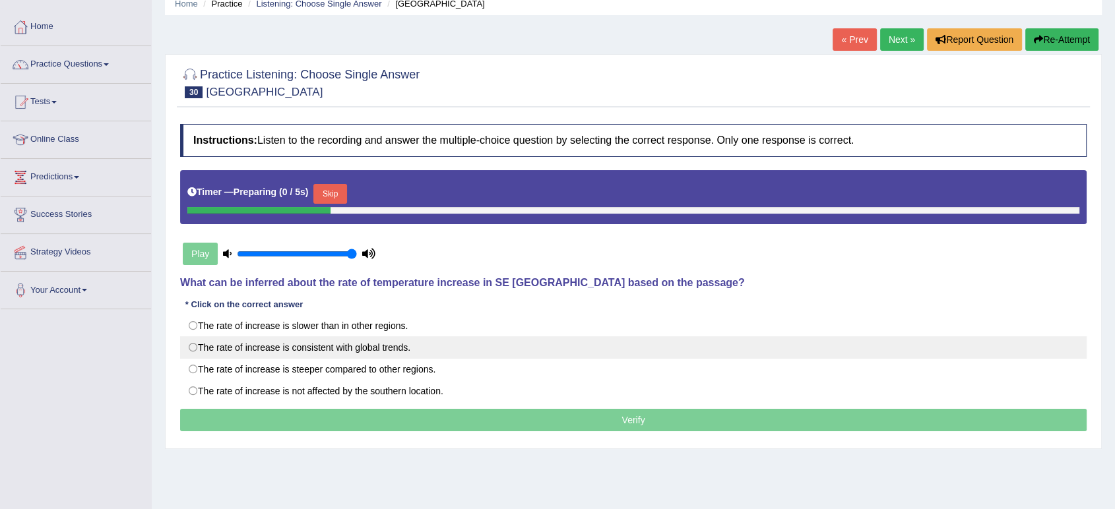
scroll to position [146, 0]
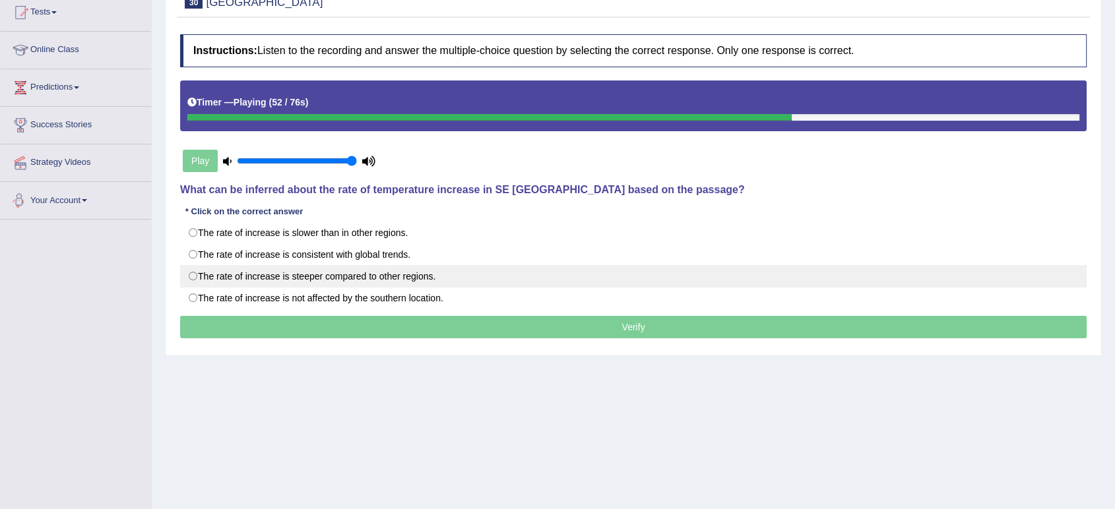
click at [248, 279] on label "The rate of increase is steeper compared to other regions." at bounding box center [633, 276] width 907 height 22
radio input "true"
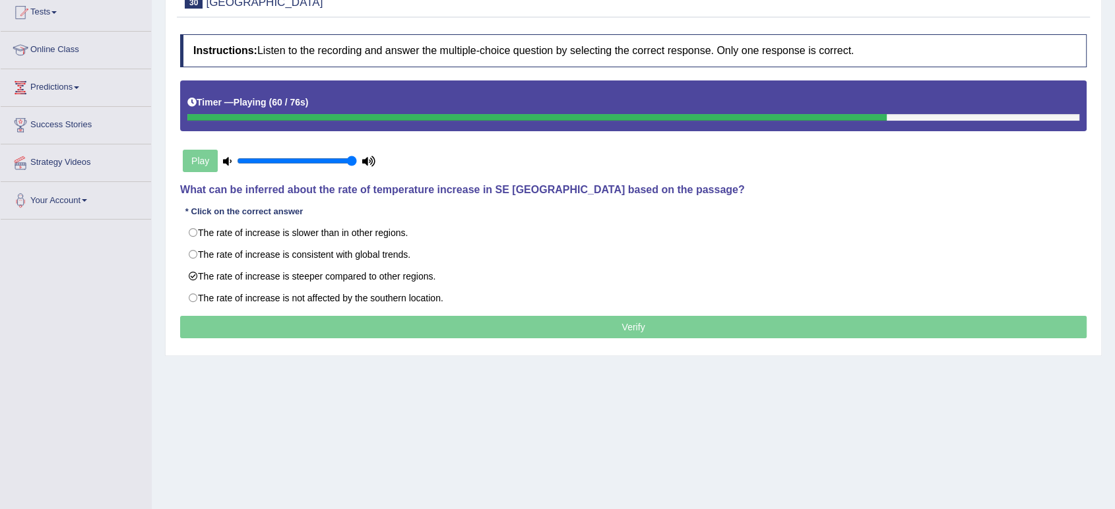
click at [775, 430] on div "Home Practice Listening: Choose Single Answer Great Barrier Reef « Prev Next » …" at bounding box center [633, 184] width 963 height 660
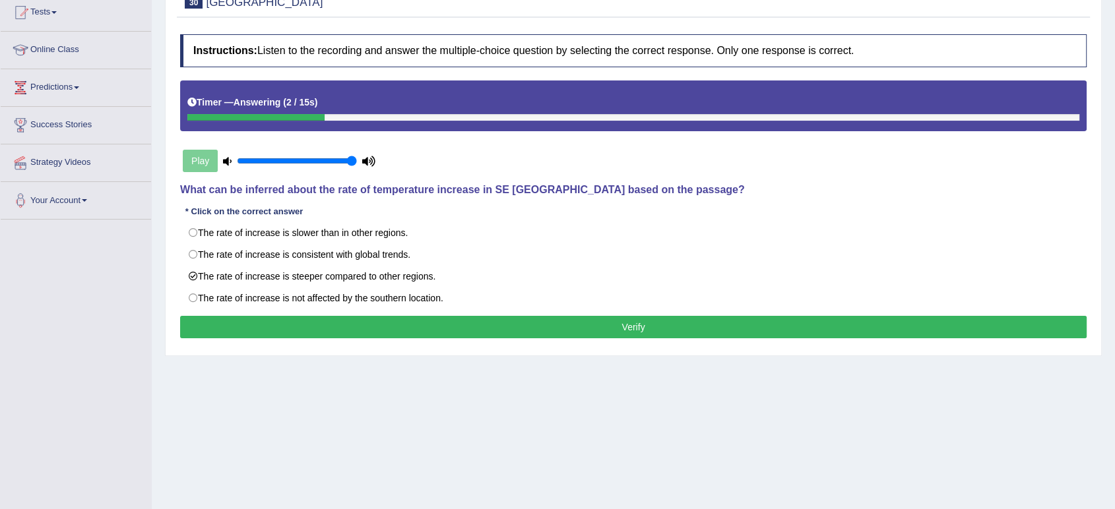
click at [734, 327] on button "Verify" at bounding box center [633, 327] width 907 height 22
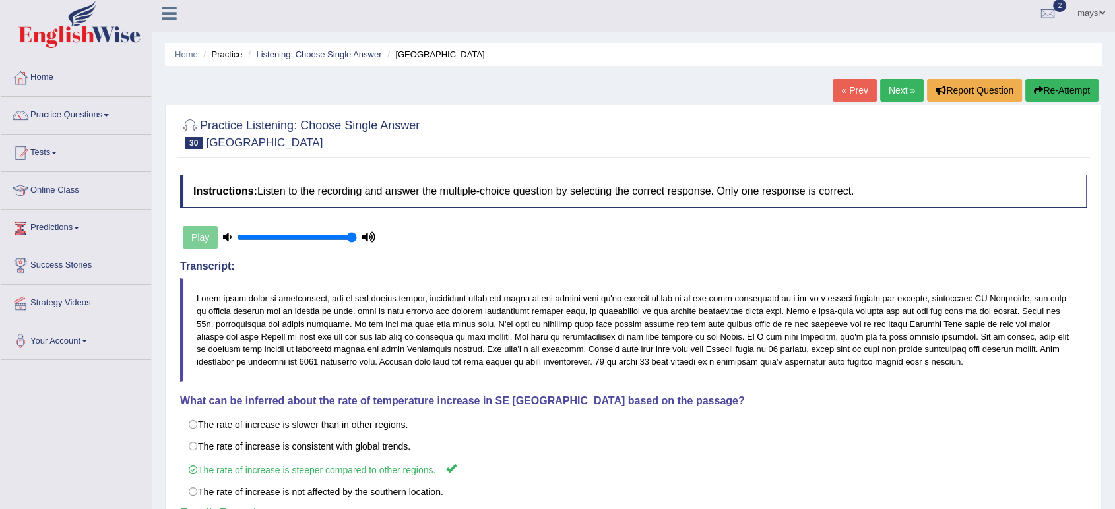
scroll to position [0, 0]
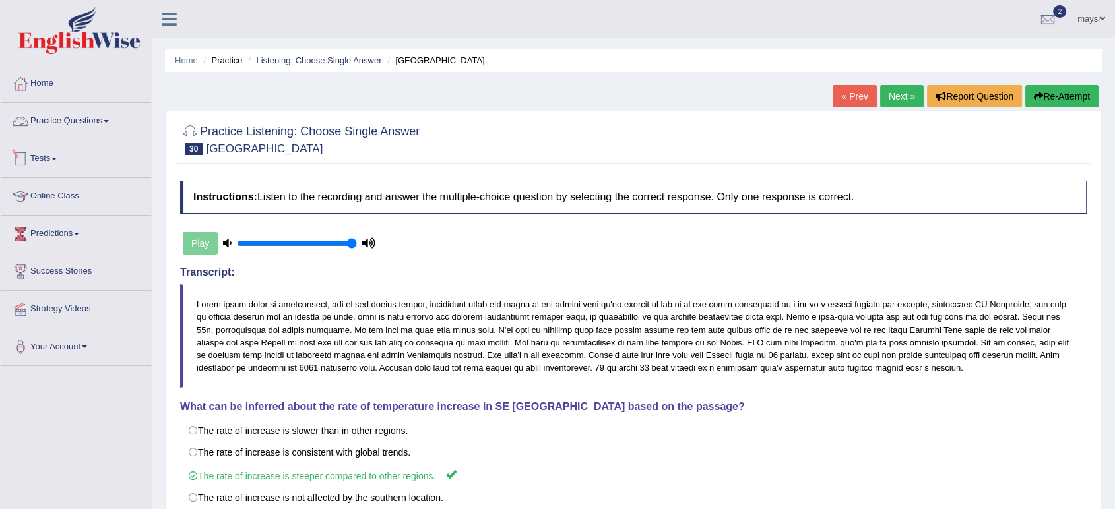
click at [106, 123] on link "Practice Questions" at bounding box center [76, 119] width 150 height 33
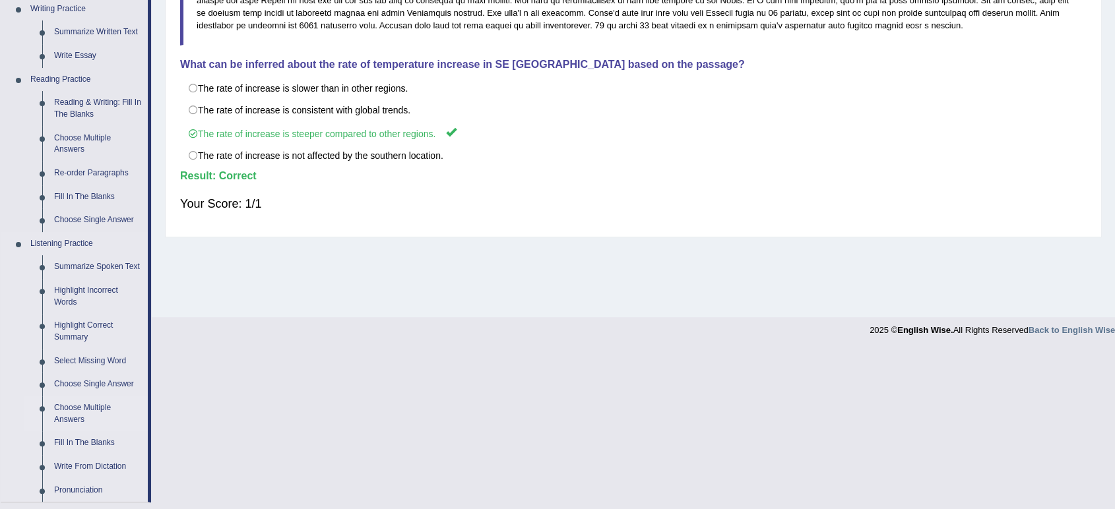
scroll to position [439, 0]
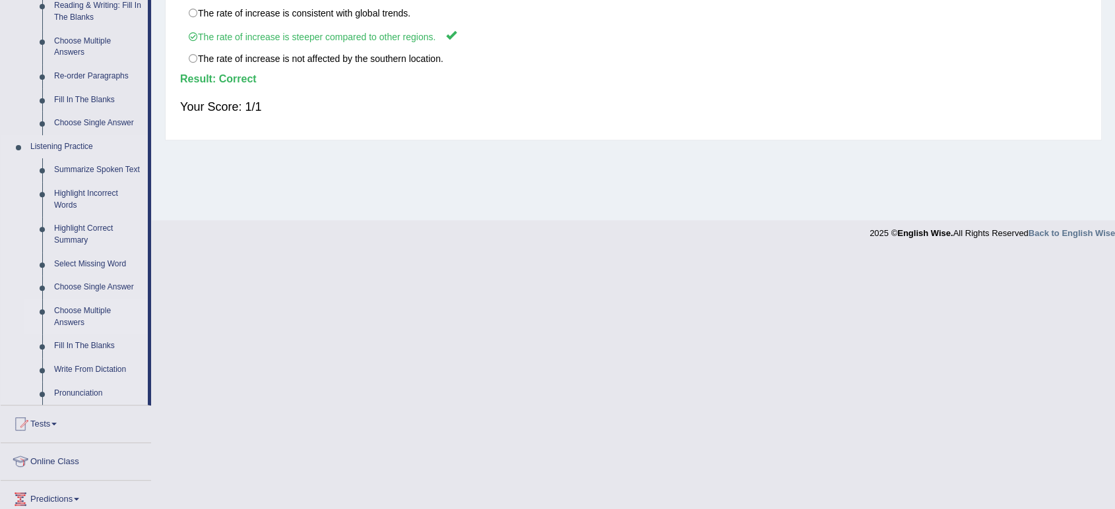
click at [83, 312] on link "Choose Multiple Answers" at bounding box center [98, 317] width 100 height 35
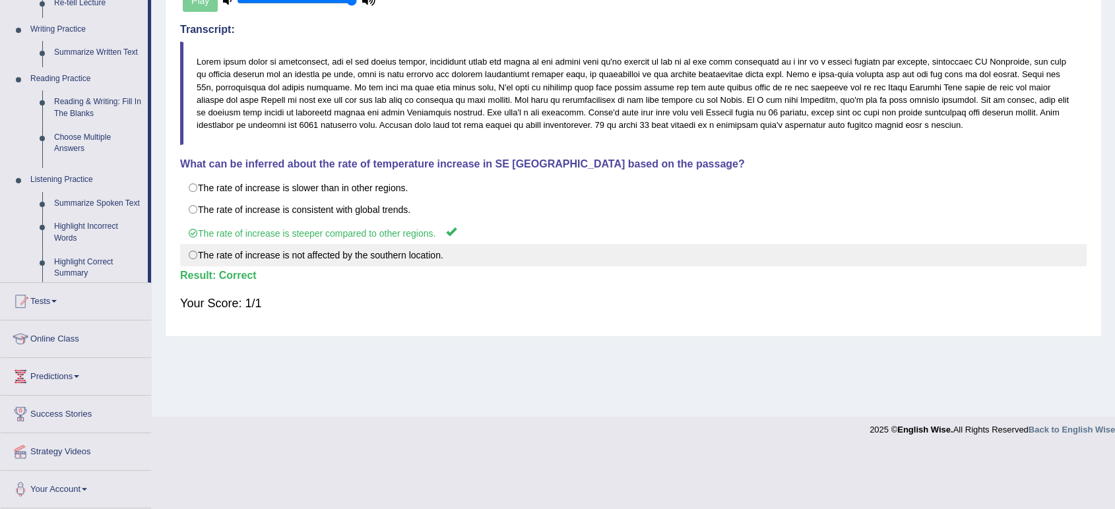
scroll to position [183, 0]
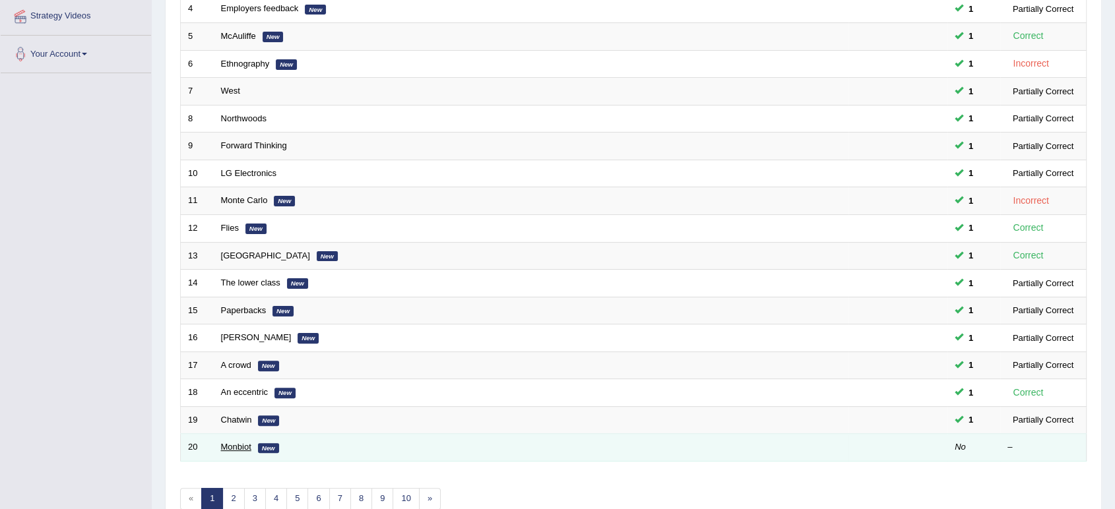
click at [233, 448] on link "Monbiot" at bounding box center [236, 447] width 30 height 10
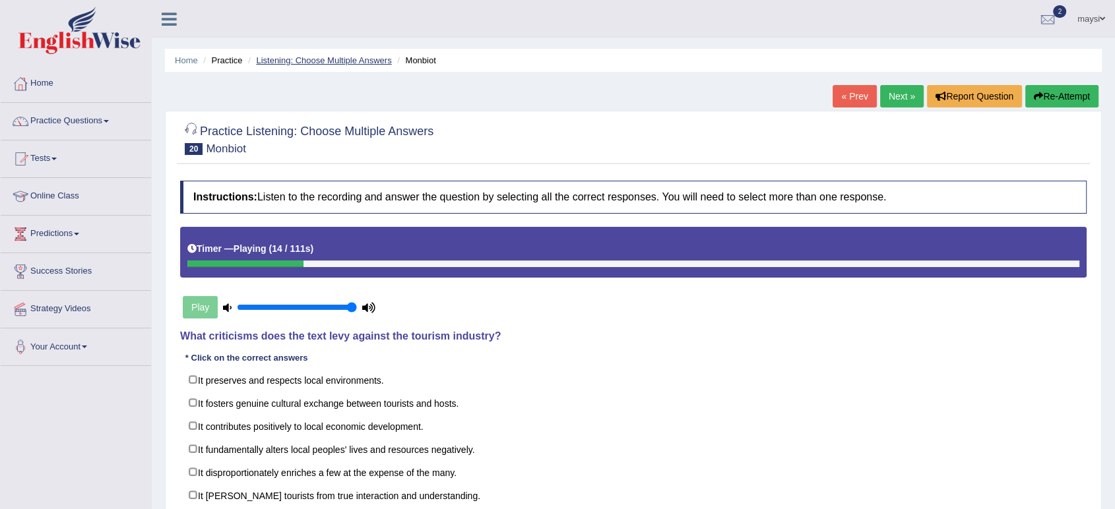
click at [290, 59] on link "Listening: Choose Multiple Answers" at bounding box center [323, 60] width 135 height 10
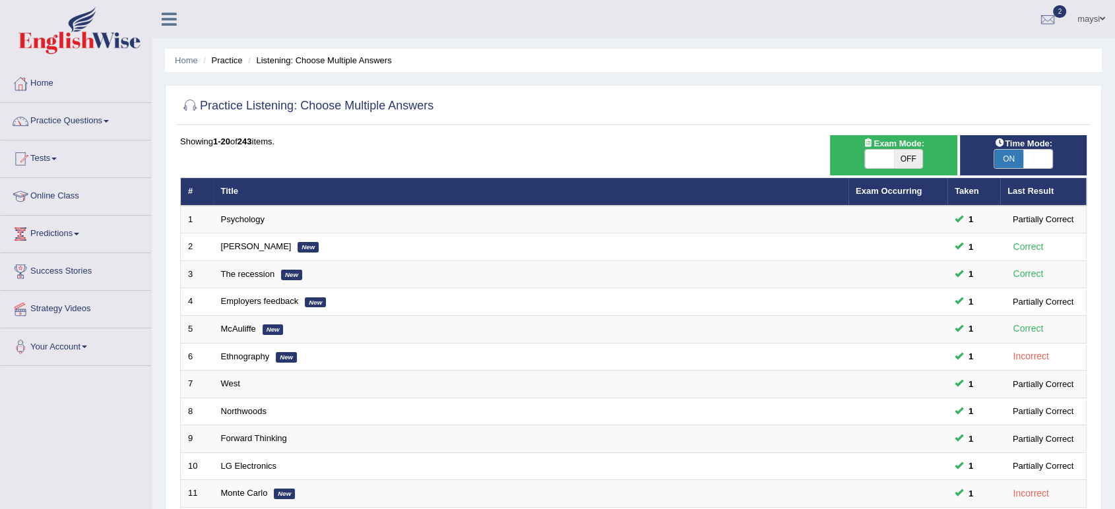
click at [479, 18] on ul "maysi Toggle navigation Username: maysi Access Type: Online Subscription: Gold …" at bounding box center [778, 19] width 674 height 38
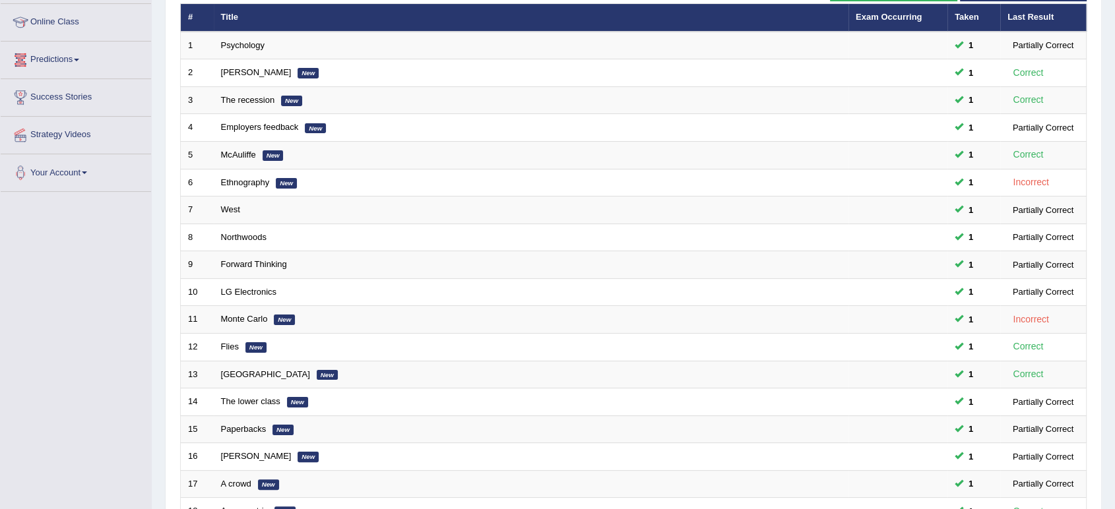
scroll to position [293, 0]
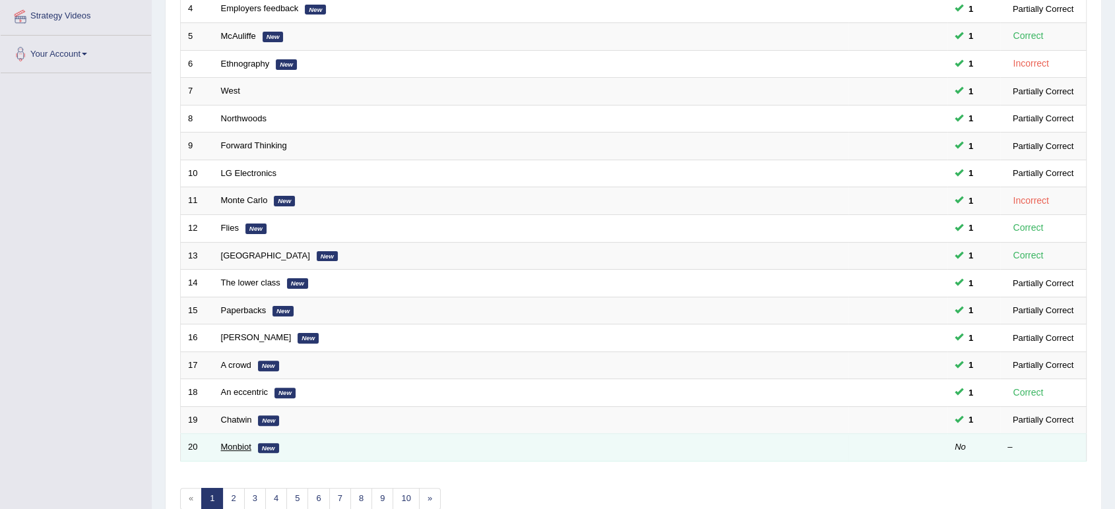
click at [233, 449] on link "Monbiot" at bounding box center [236, 447] width 30 height 10
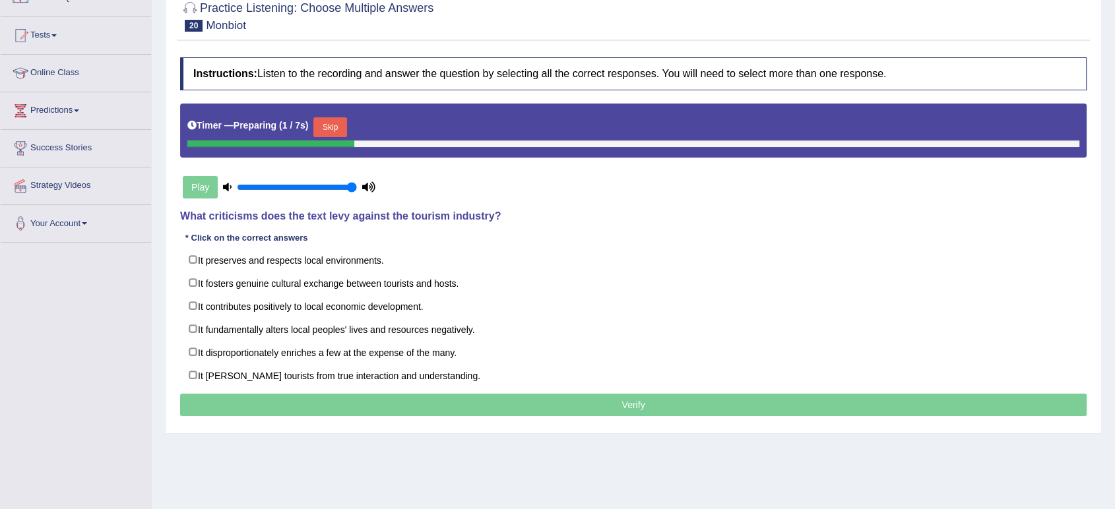
scroll to position [146, 0]
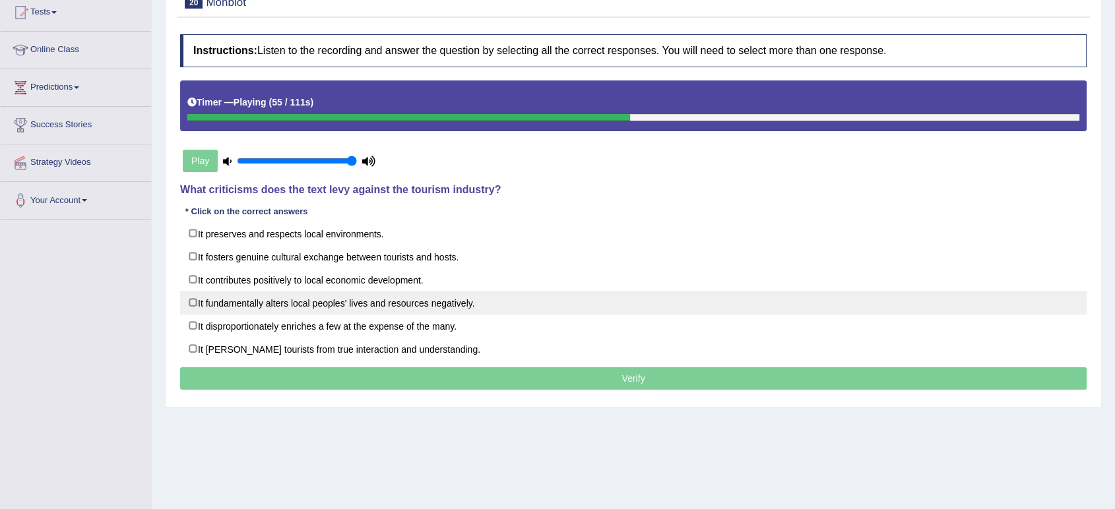
click at [436, 298] on label "It fundamentally alters local peoples' lives and resources negatively." at bounding box center [633, 303] width 907 height 24
checkbox input "true"
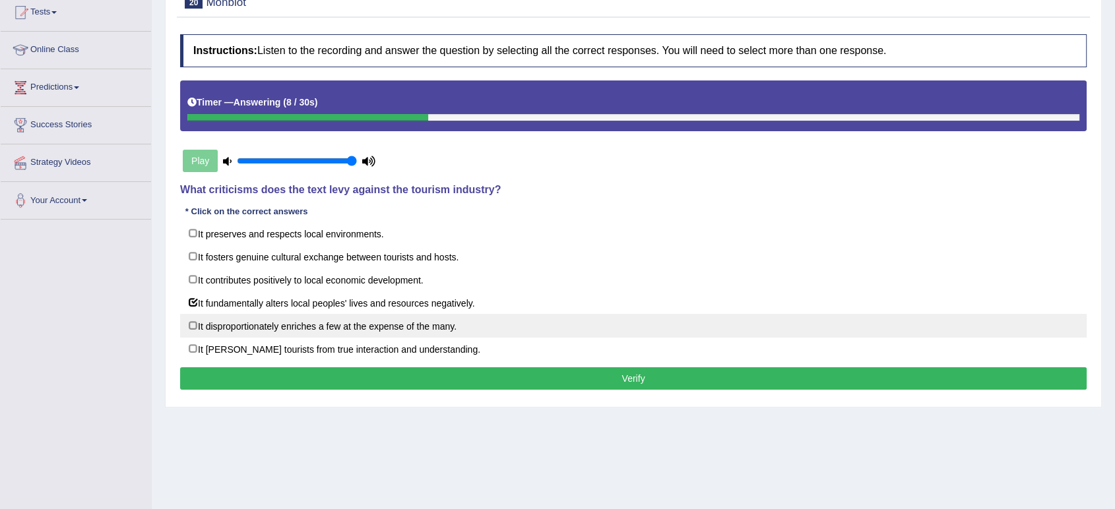
click at [427, 322] on label "It disproportionately enriches a few at the expense of the many." at bounding box center [633, 326] width 907 height 24
checkbox input "false"
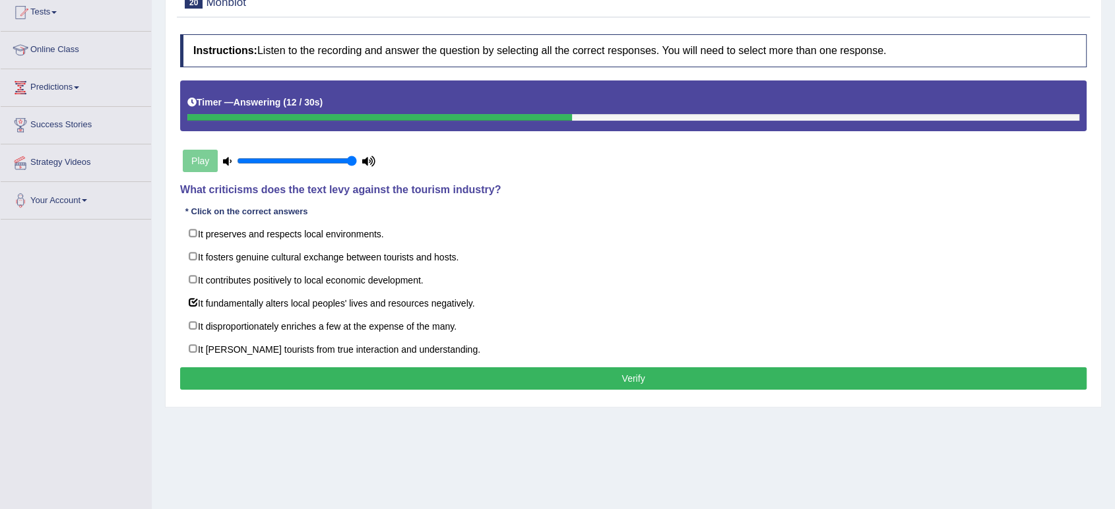
click at [639, 381] on button "Verify" at bounding box center [633, 379] width 907 height 22
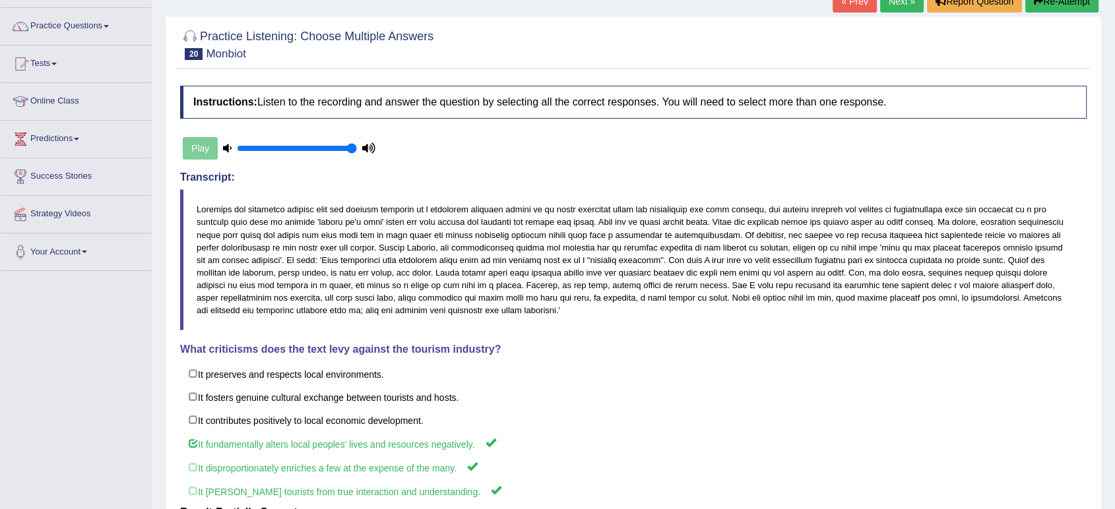
scroll to position [0, 0]
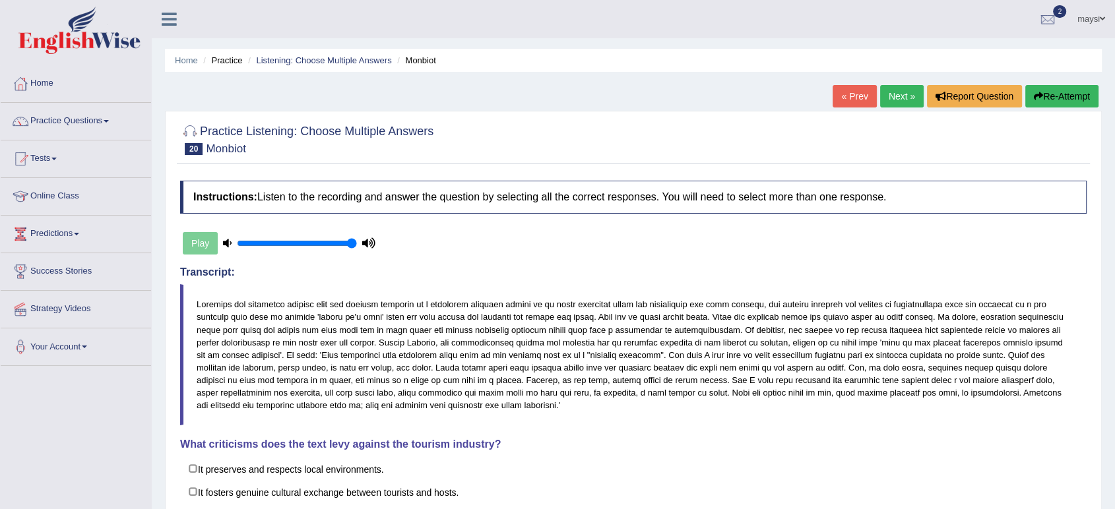
click at [897, 94] on link "Next »" at bounding box center [902, 96] width 44 height 22
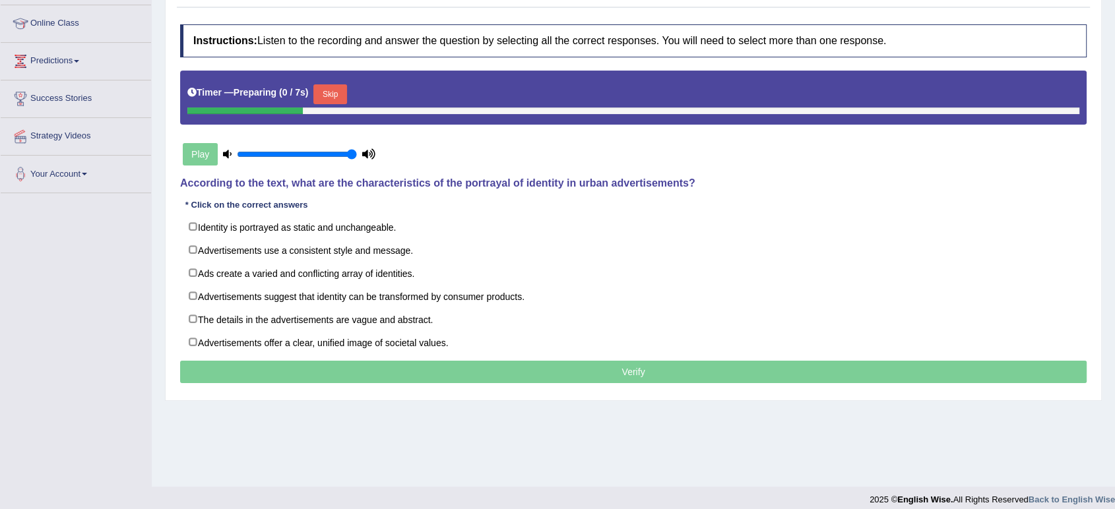
scroll to position [183, 0]
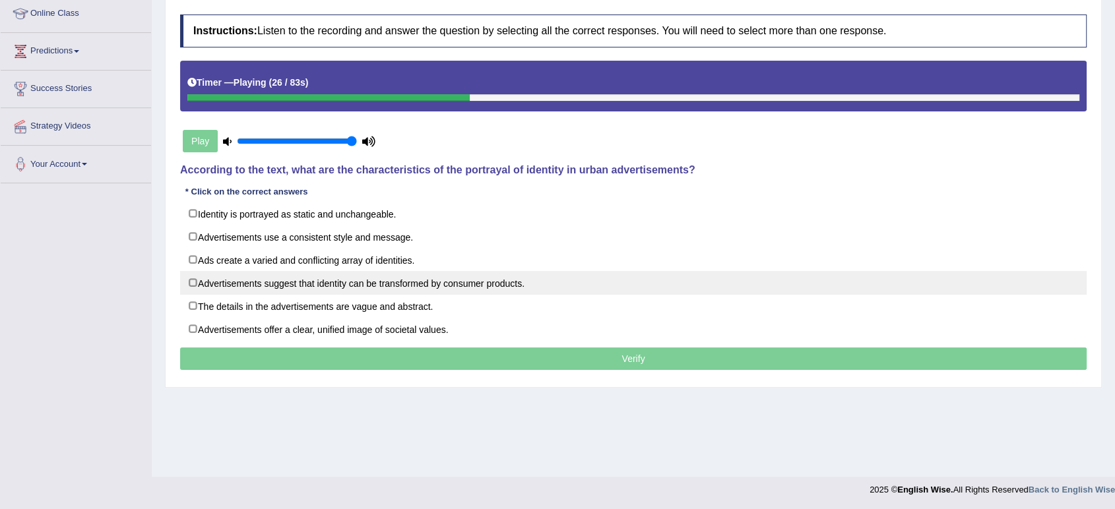
click at [337, 285] on label "Advertisements suggest that identity can be transformed by consumer products." at bounding box center [633, 283] width 907 height 24
checkbox input "true"
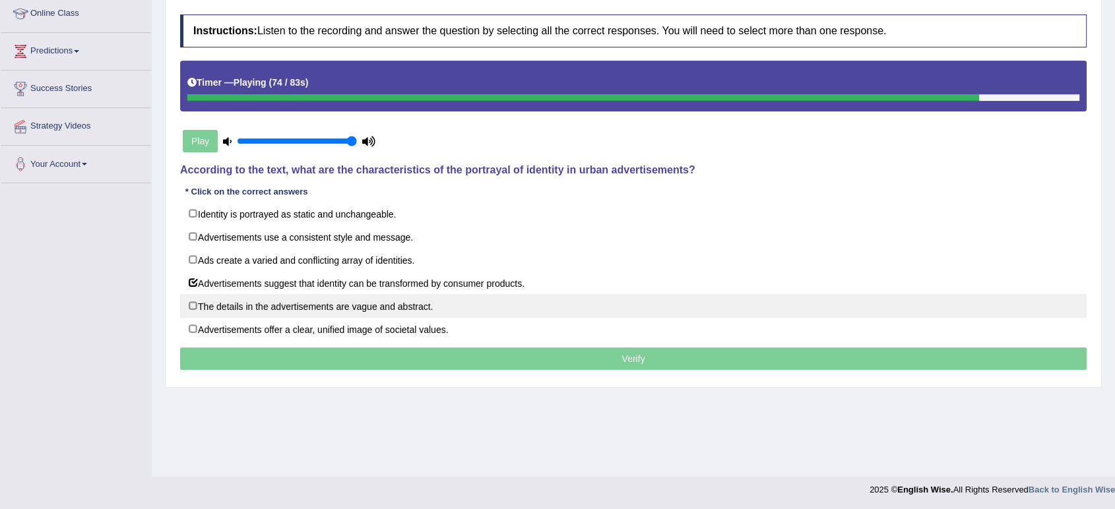
click at [247, 301] on label "The details in the advertisements are vague and abstract." at bounding box center [633, 306] width 907 height 24
checkbox input "true"
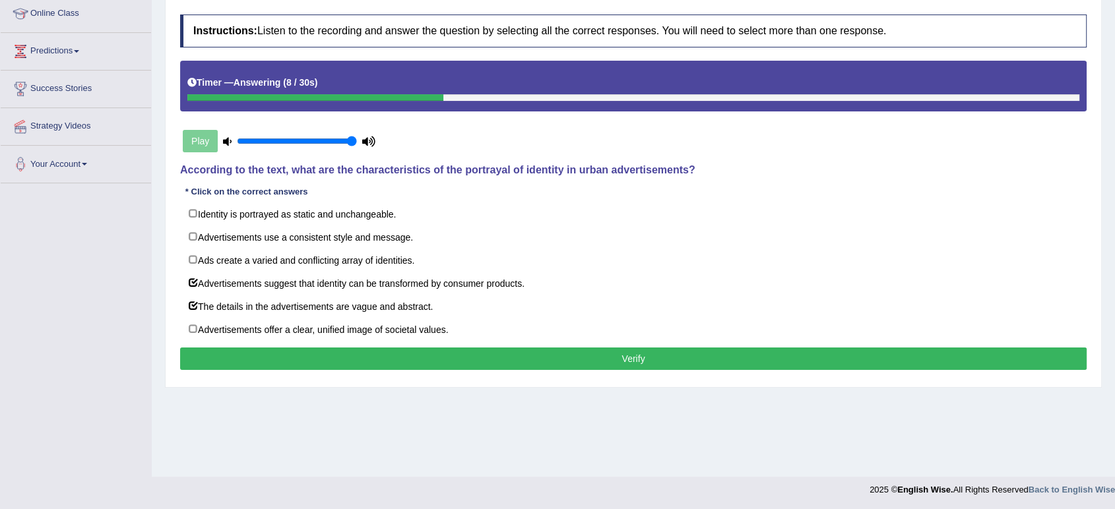
click at [450, 348] on button "Verify" at bounding box center [633, 359] width 907 height 22
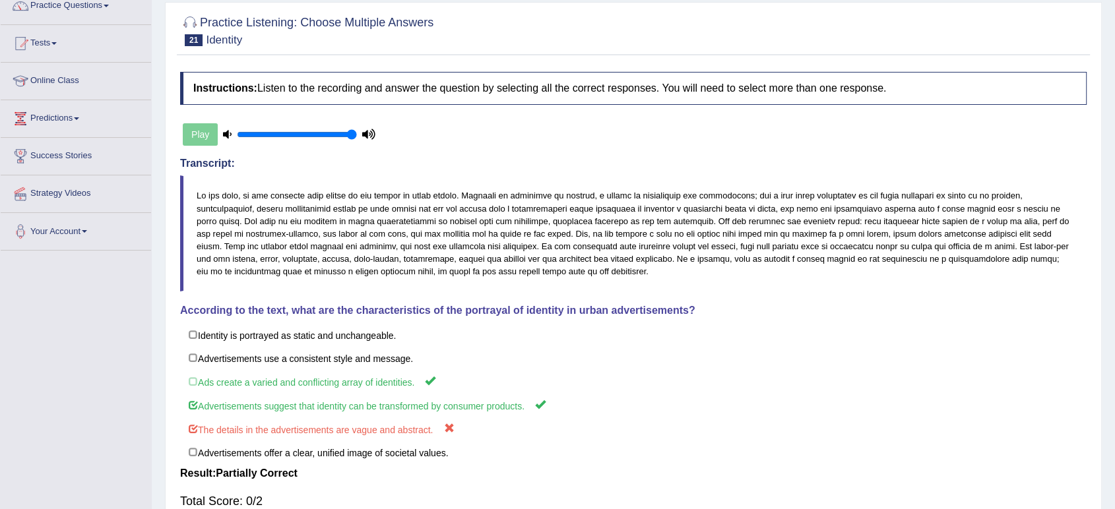
scroll to position [36, 0]
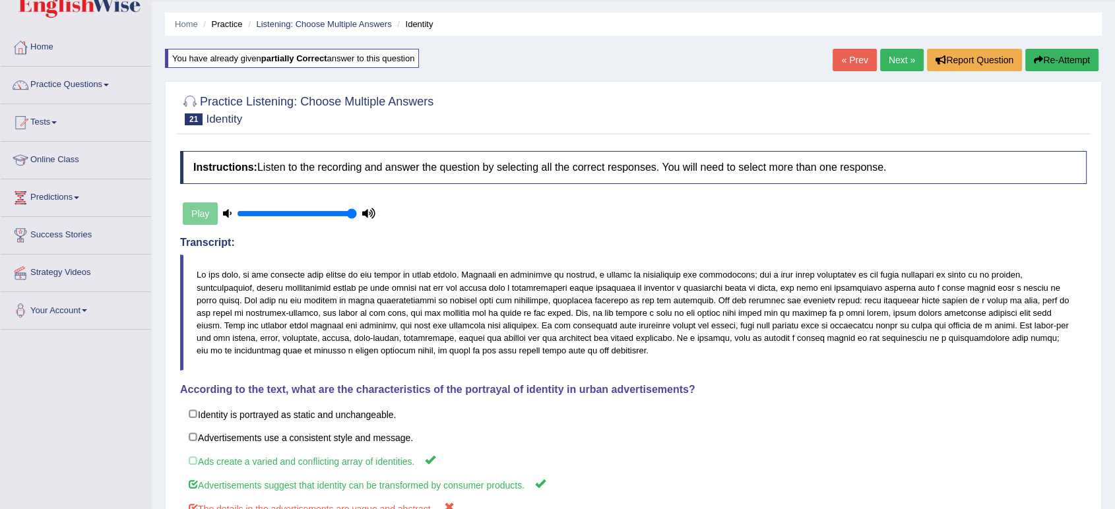
click at [898, 62] on link "Next »" at bounding box center [902, 60] width 44 height 22
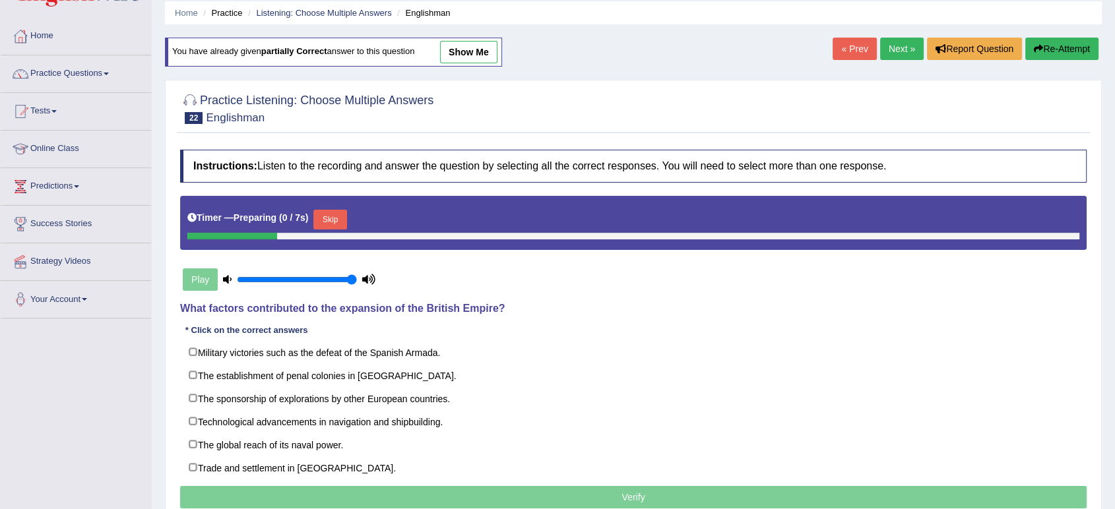
scroll to position [73, 0]
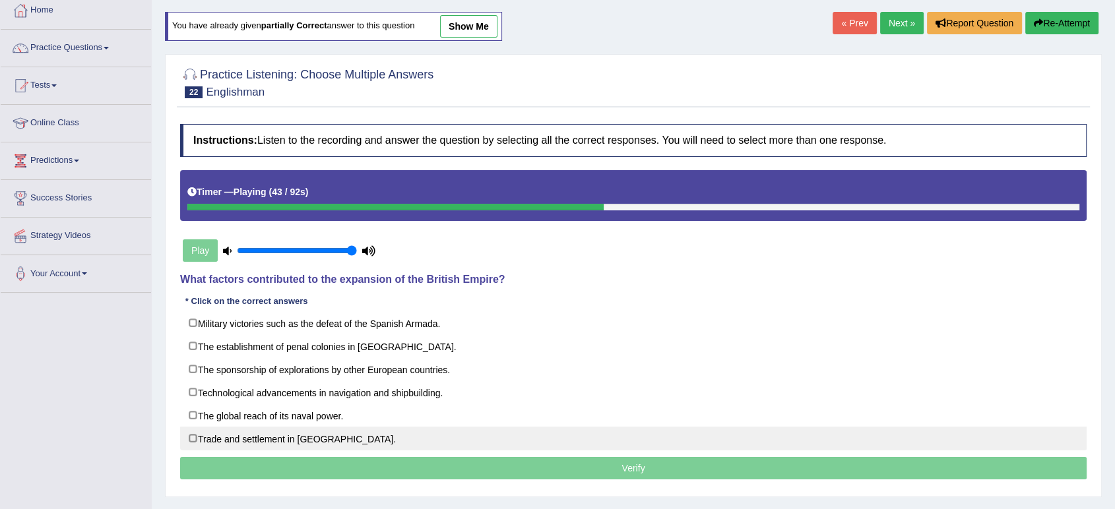
click at [259, 436] on label "Trade and settlement in new territories." at bounding box center [633, 439] width 907 height 24
checkbox input "true"
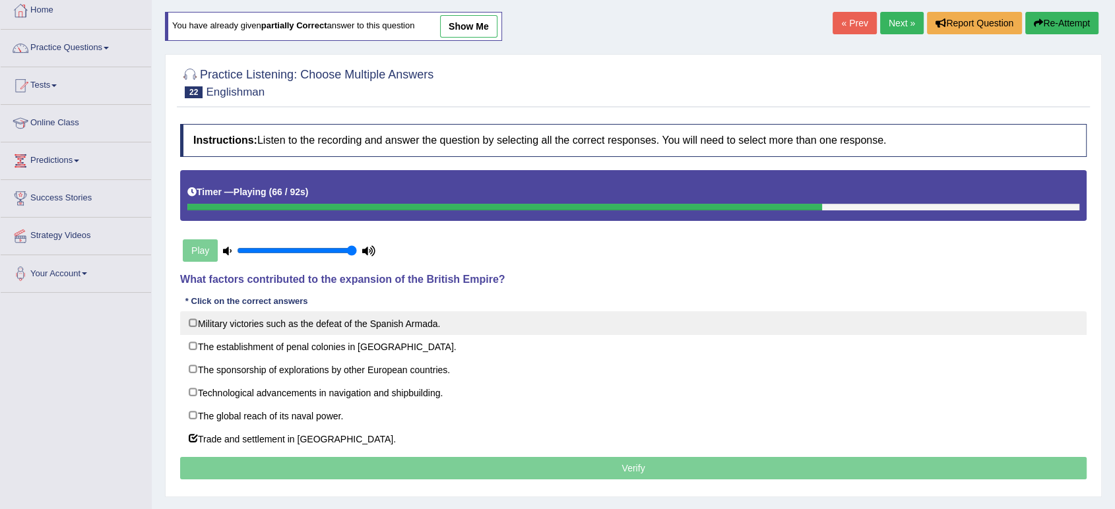
click at [388, 315] on label "Military victories such as the defeat of the Spanish Armada." at bounding box center [633, 323] width 907 height 24
checkbox input "true"
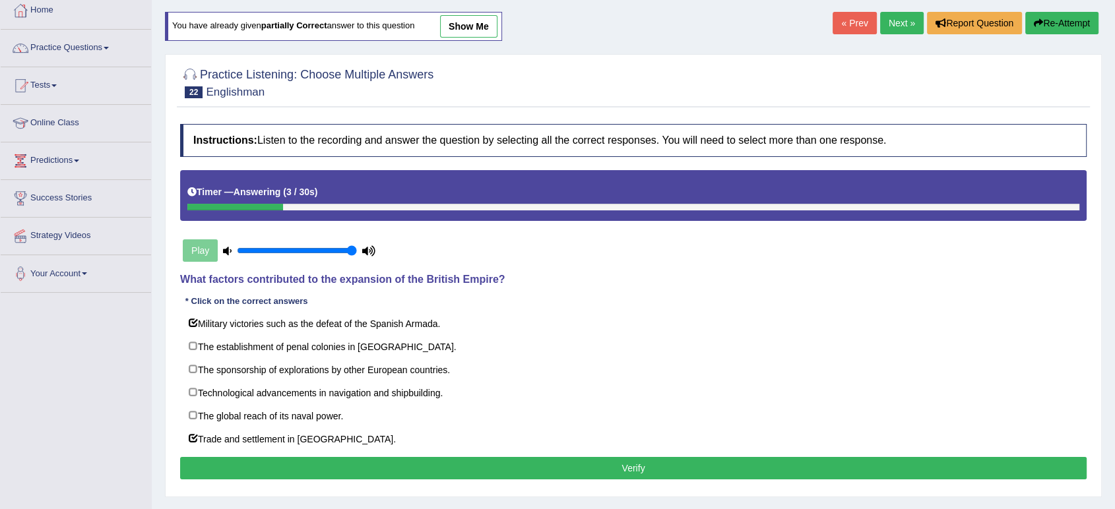
click at [375, 463] on button "Verify" at bounding box center [633, 468] width 907 height 22
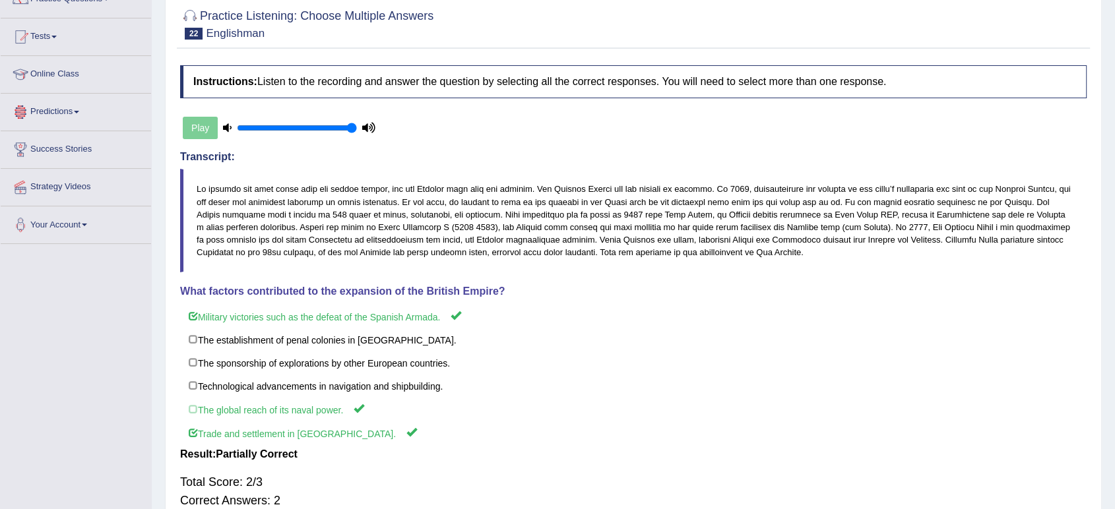
scroll to position [63, 0]
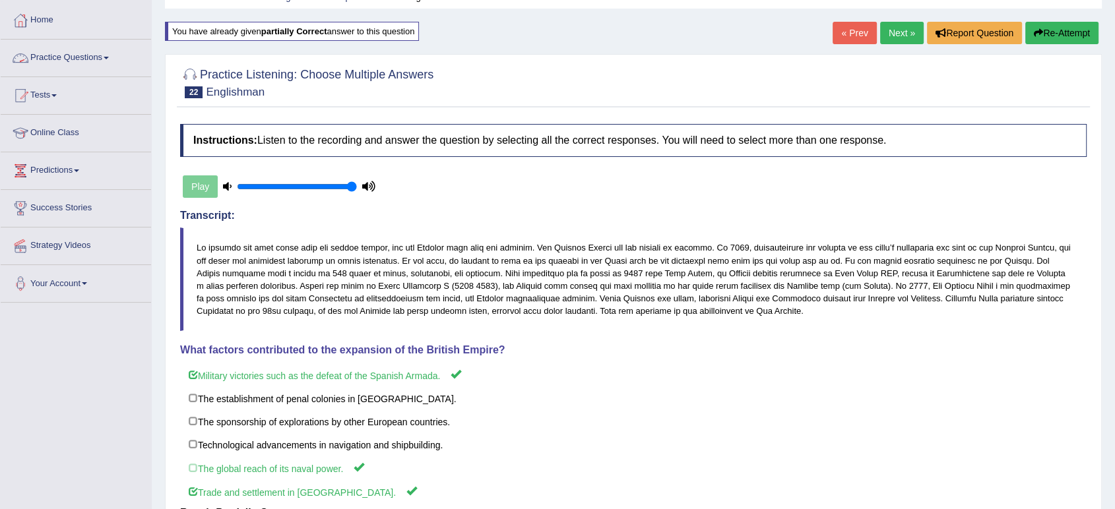
click at [895, 34] on link "Next »" at bounding box center [902, 33] width 44 height 22
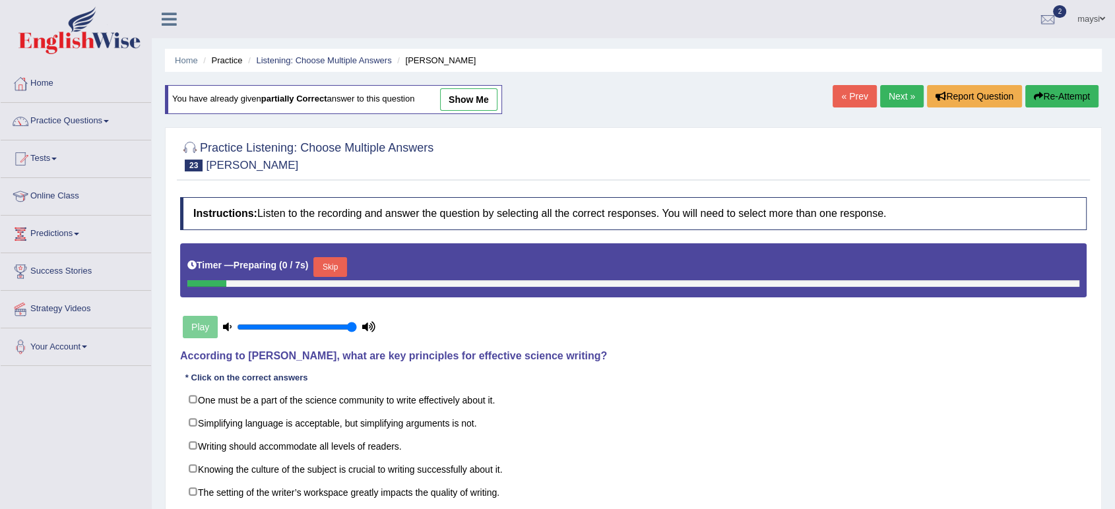
scroll to position [146, 0]
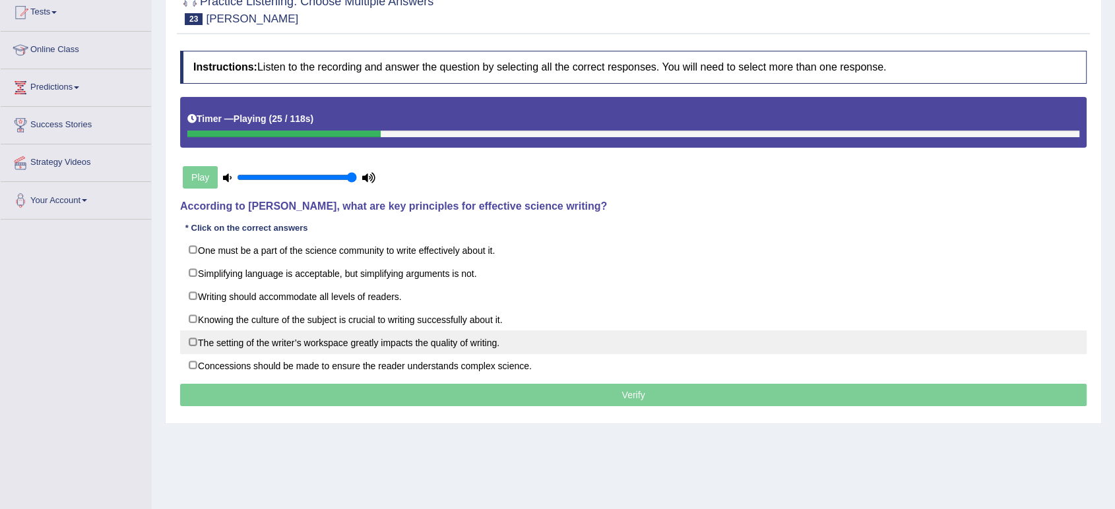
click at [478, 339] on label "The setting of the writer’s workspace greatly impacts the quality of writing." at bounding box center [633, 343] width 907 height 24
checkbox input "true"
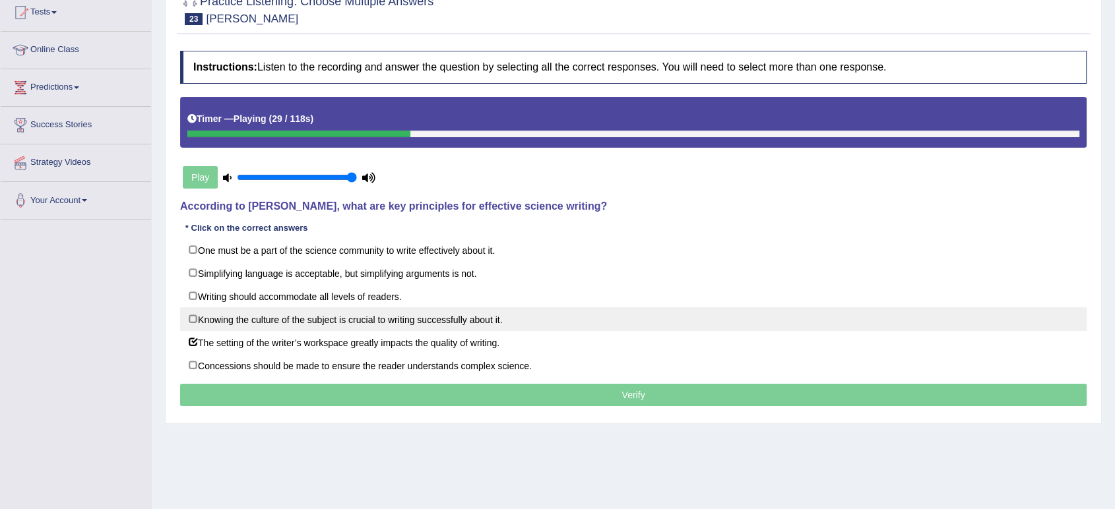
click at [393, 315] on label "Knowing the culture of the subject is crucial to writing successfully about it." at bounding box center [633, 320] width 907 height 24
checkbox input "true"
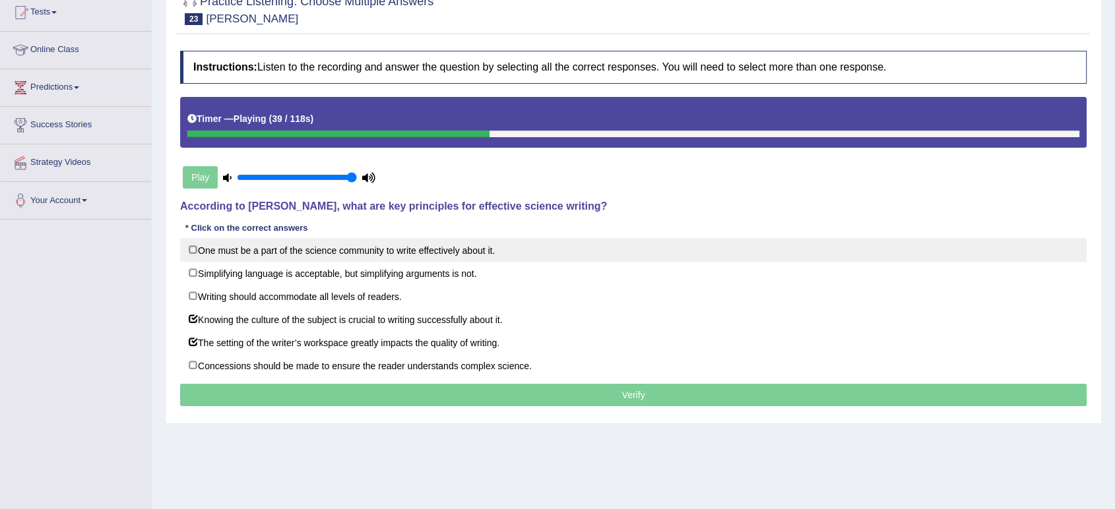
click at [416, 243] on label "One must be a part of the science community to write effectively about it." at bounding box center [633, 250] width 907 height 24
checkbox input "true"
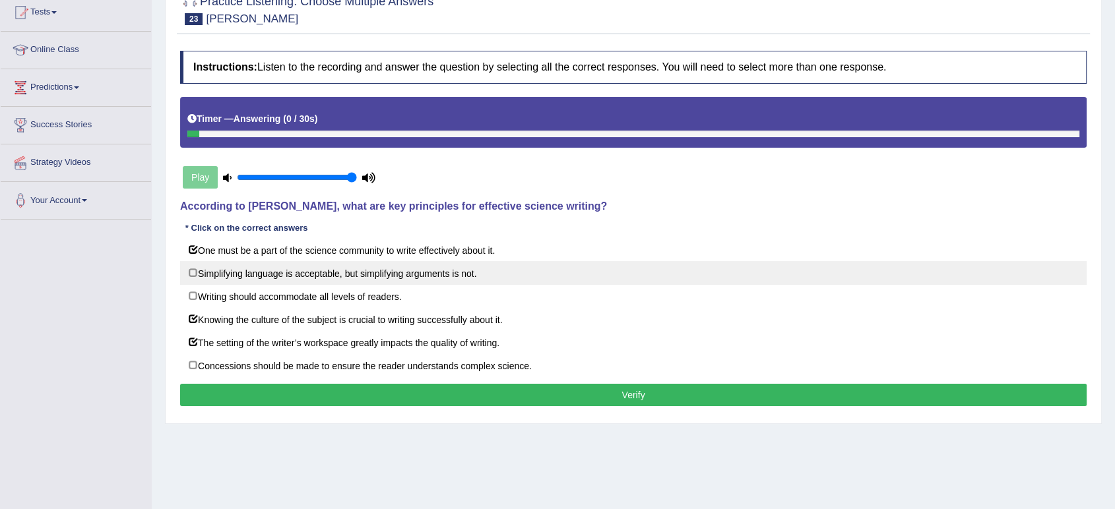
click at [447, 277] on label "Simplifying language is acceptable, but simplifying arguments is not." at bounding box center [633, 273] width 907 height 24
click at [247, 271] on label "Simplifying language is acceptable, but simplifying arguments is not." at bounding box center [633, 273] width 907 height 24
checkbox input "false"
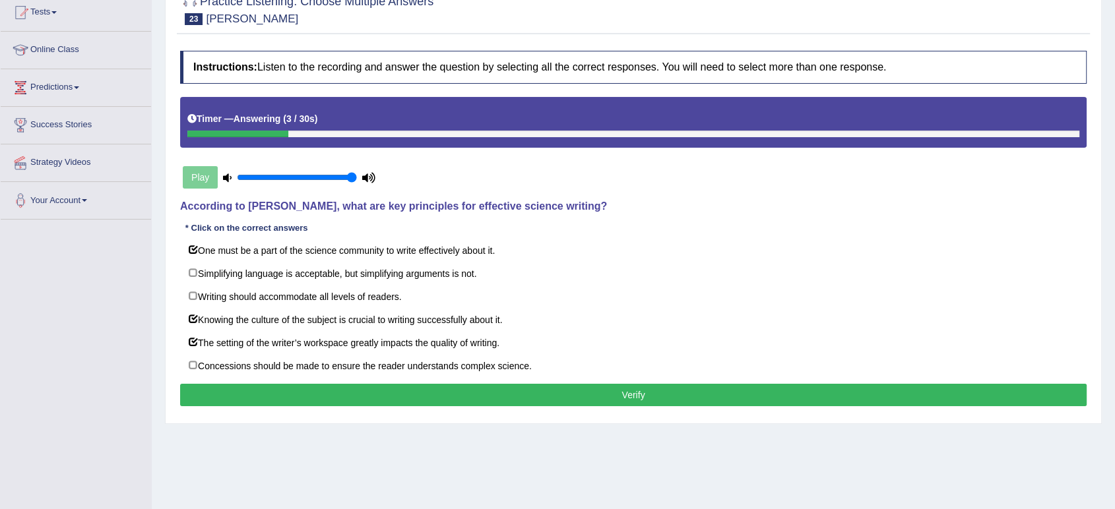
click at [528, 395] on button "Verify" at bounding box center [633, 395] width 907 height 22
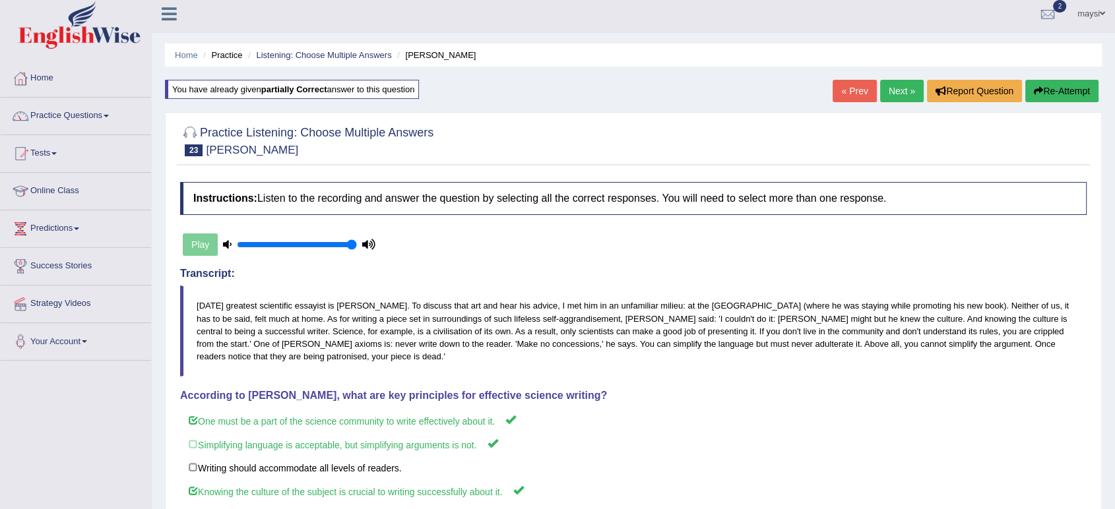
scroll to position [0, 0]
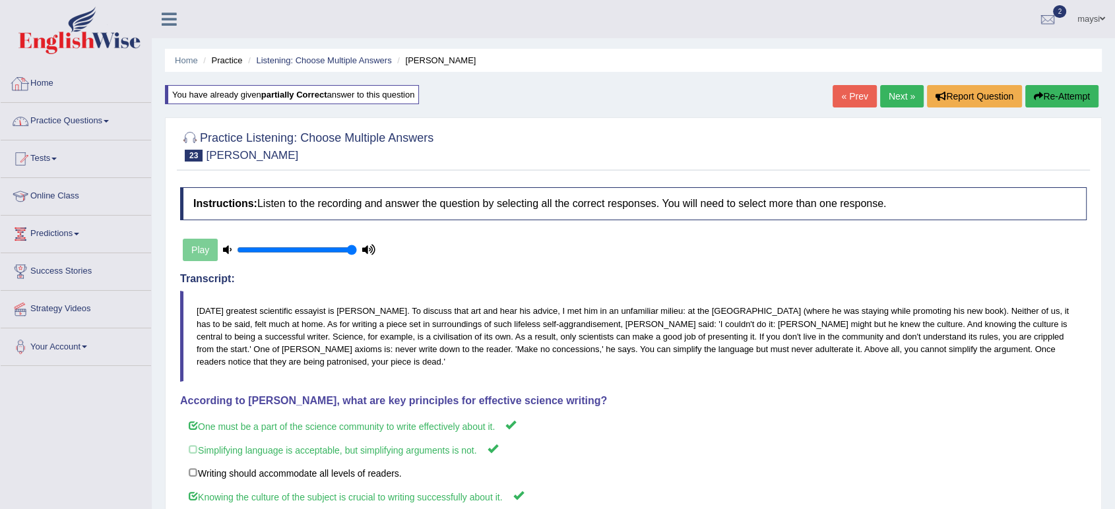
click at [96, 116] on link "Practice Questions" at bounding box center [76, 119] width 150 height 33
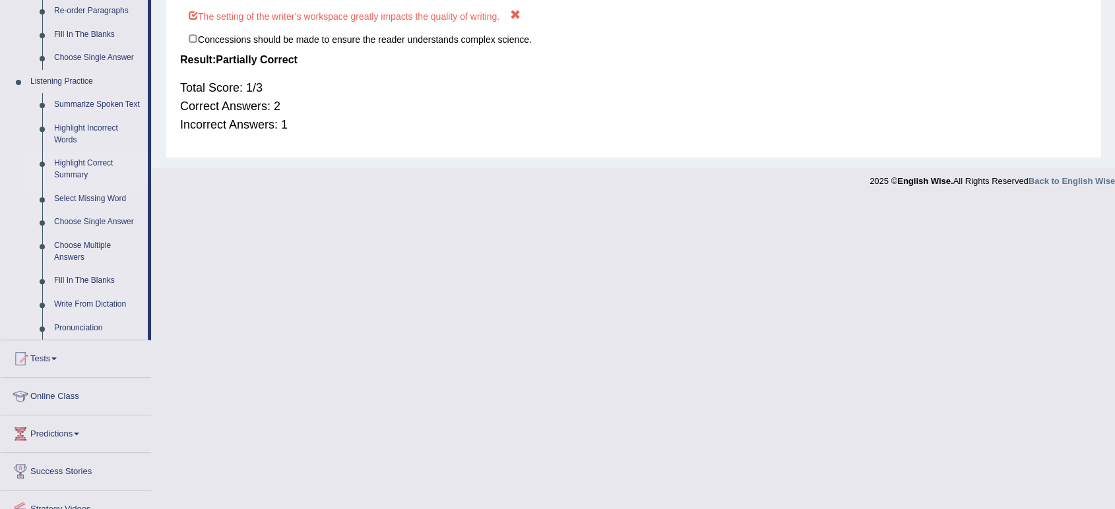
scroll to position [513, 0]
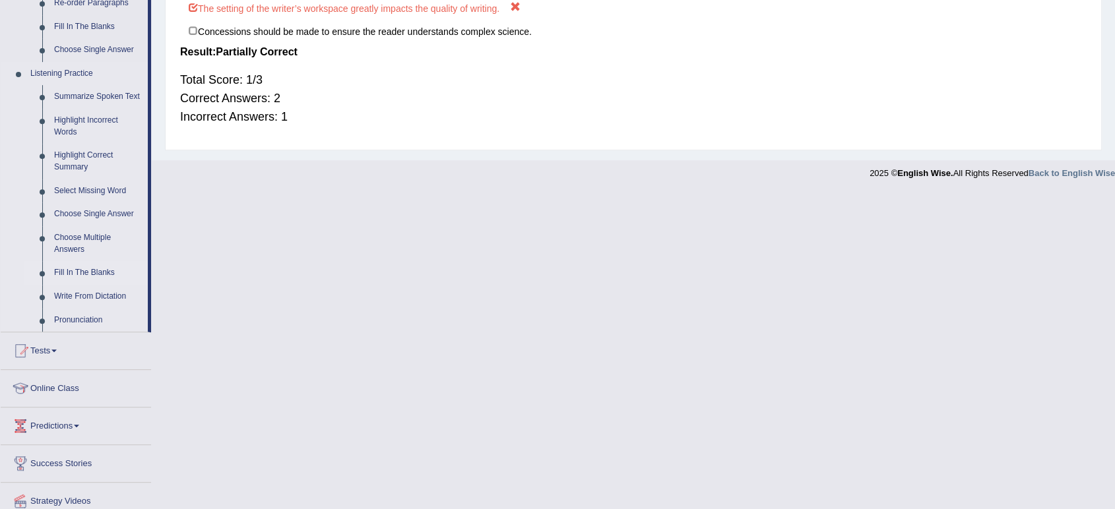
click at [103, 273] on link "Fill In The Blanks" at bounding box center [98, 273] width 100 height 24
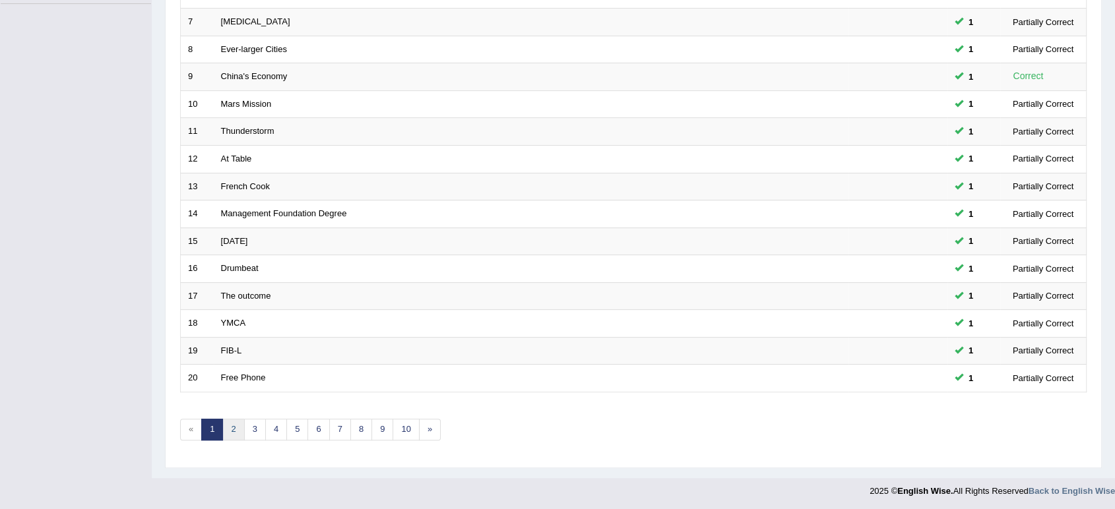
click at [236, 426] on link "2" at bounding box center [233, 430] width 22 height 22
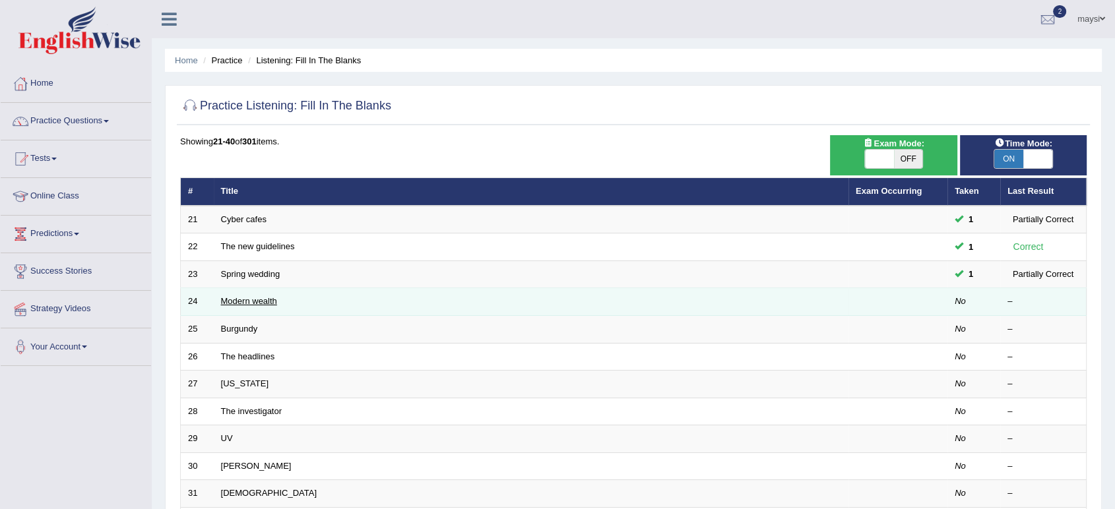
click at [260, 300] on link "Modern wealth" at bounding box center [249, 301] width 56 height 10
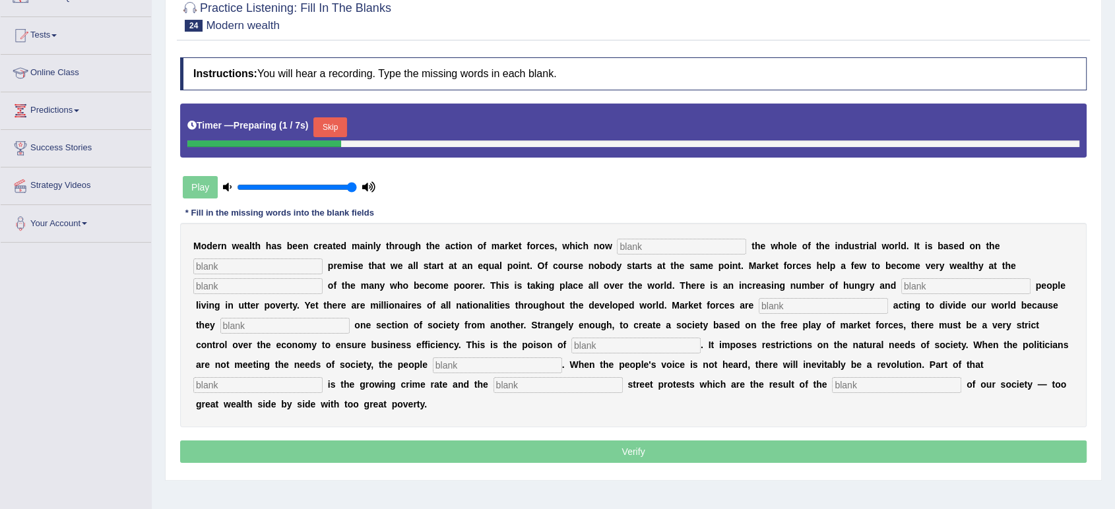
scroll to position [146, 0]
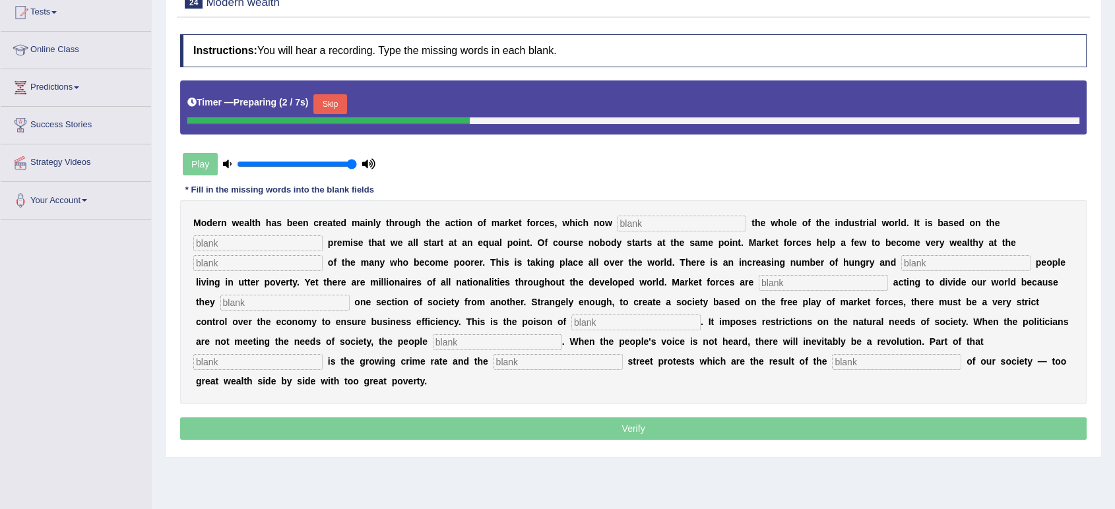
click at [644, 218] on input "text" at bounding box center [681, 224] width 129 height 16
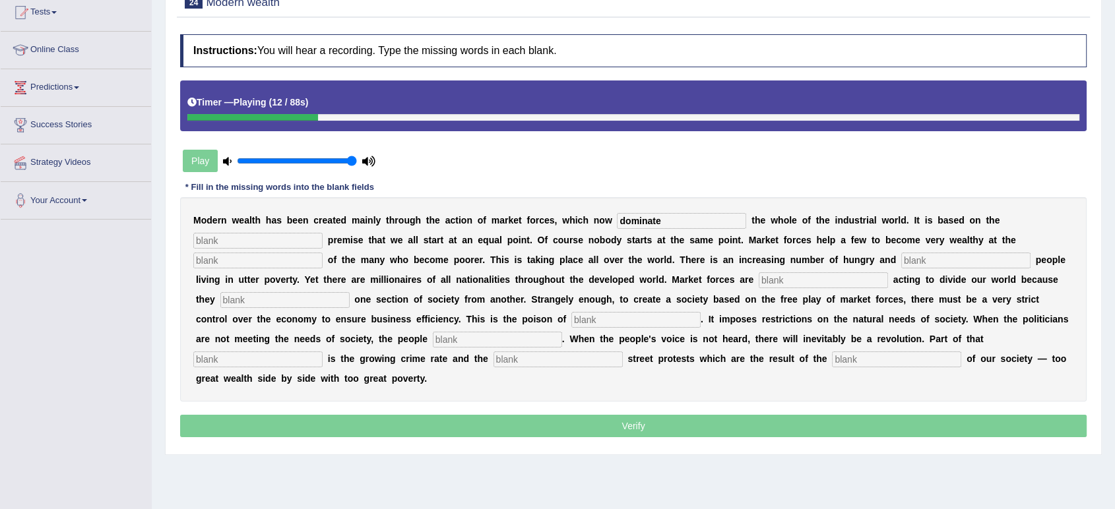
type input "dominate"
click at [269, 236] on input "text" at bounding box center [257, 241] width 129 height 16
type input "first"
click at [290, 267] on input "text" at bounding box center [257, 261] width 129 height 16
type input "expense"
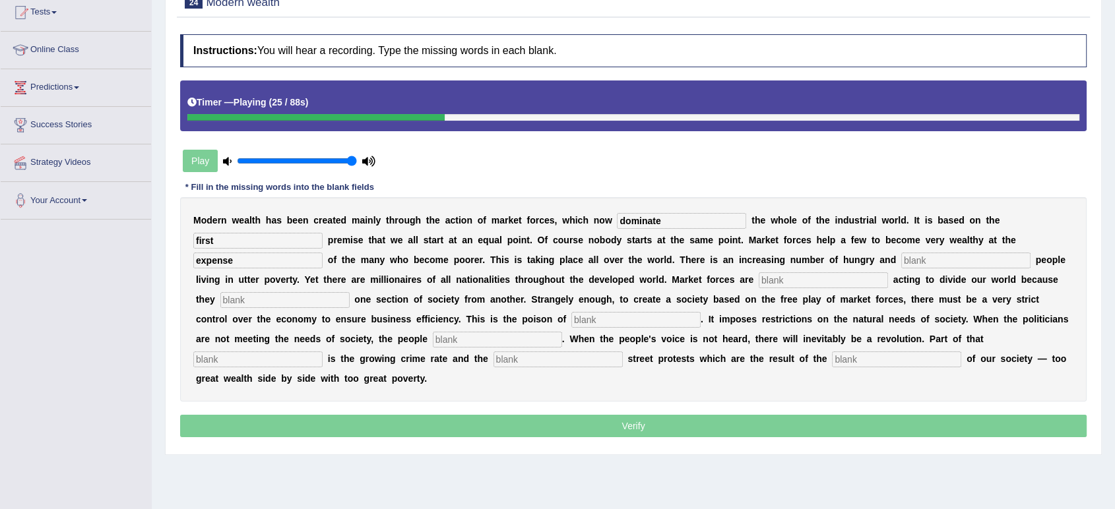
click at [959, 257] on input "text" at bounding box center [965, 261] width 129 height 16
type input "despirate"
click at [833, 286] on input "text" at bounding box center [823, 281] width 129 height 16
type input "inevitavly"
click at [297, 295] on input "text" at bounding box center [284, 300] width 129 height 16
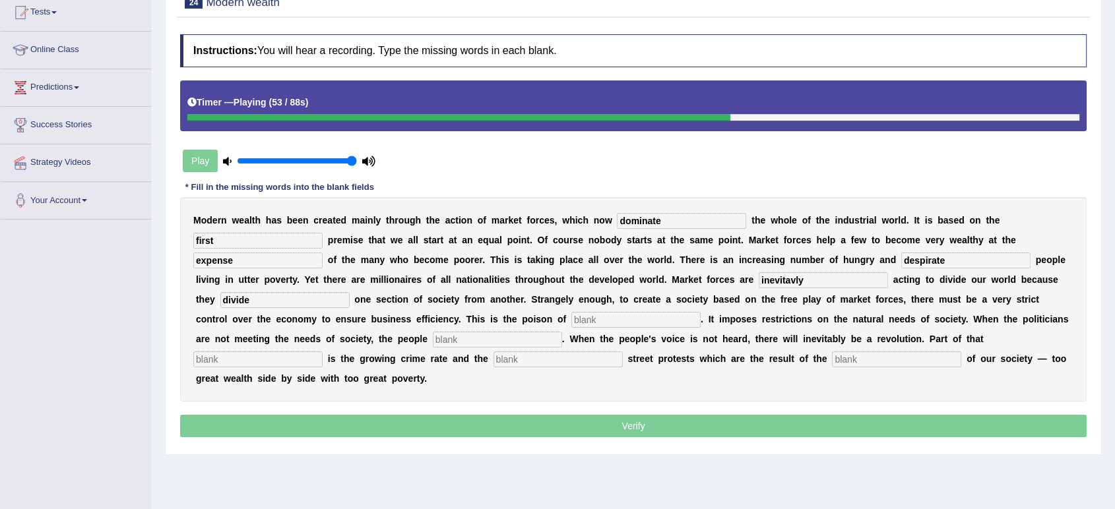
type input "divide"
click at [635, 321] on input "text" at bounding box center [635, 320] width 129 height 16
type input "commercializaion"
click at [482, 338] on input "text" at bounding box center [497, 340] width 129 height 16
type input "revolved"
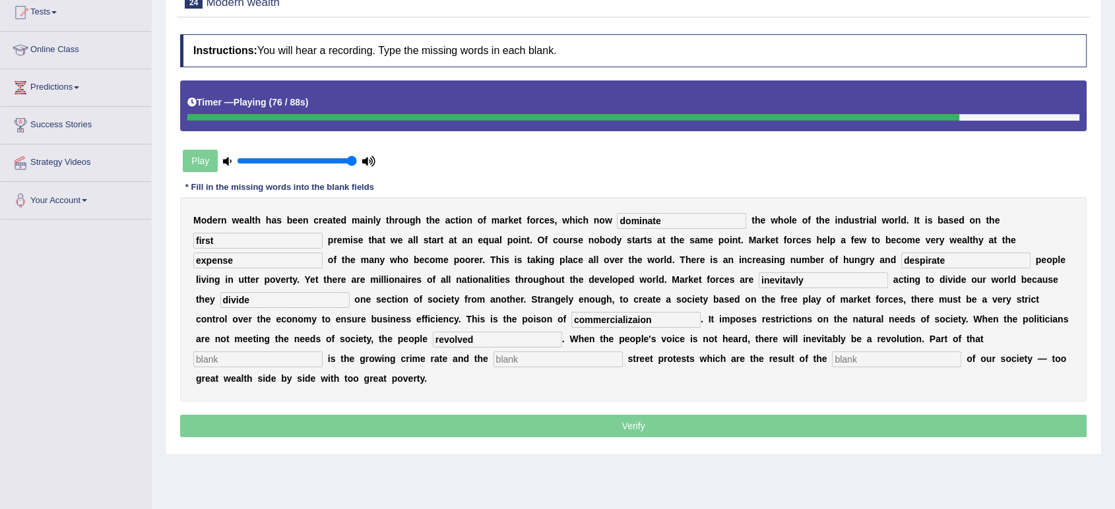
click at [280, 357] on input "text" at bounding box center [257, 360] width 129 height 16
type input "revolutre"
click at [534, 358] on input "text" at bounding box center [558, 360] width 129 height 16
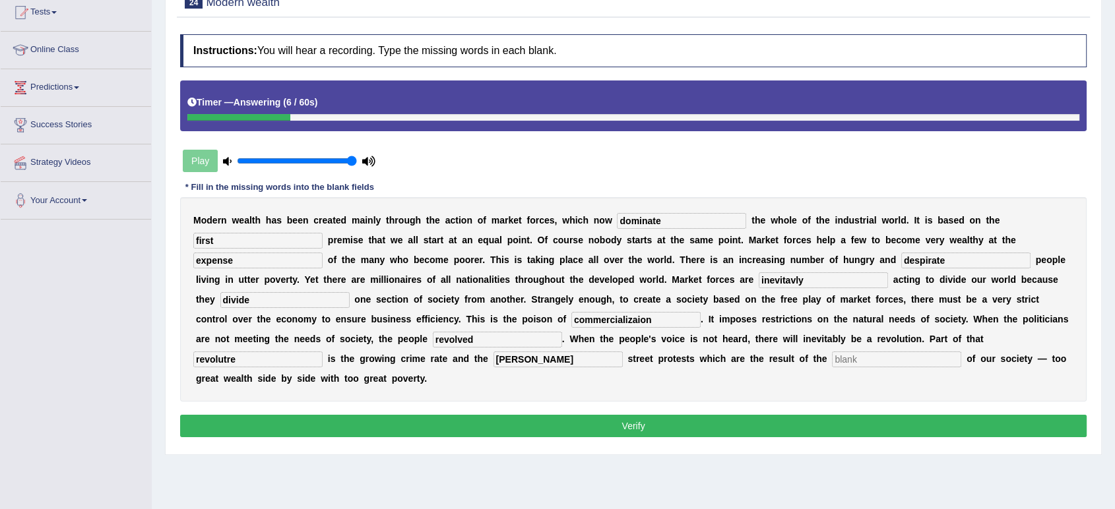
type input "biase"
click at [855, 354] on input "text" at bounding box center [896, 360] width 129 height 16
type input "c"
type input "crime"
click at [253, 358] on input "revolutre" at bounding box center [257, 360] width 129 height 16
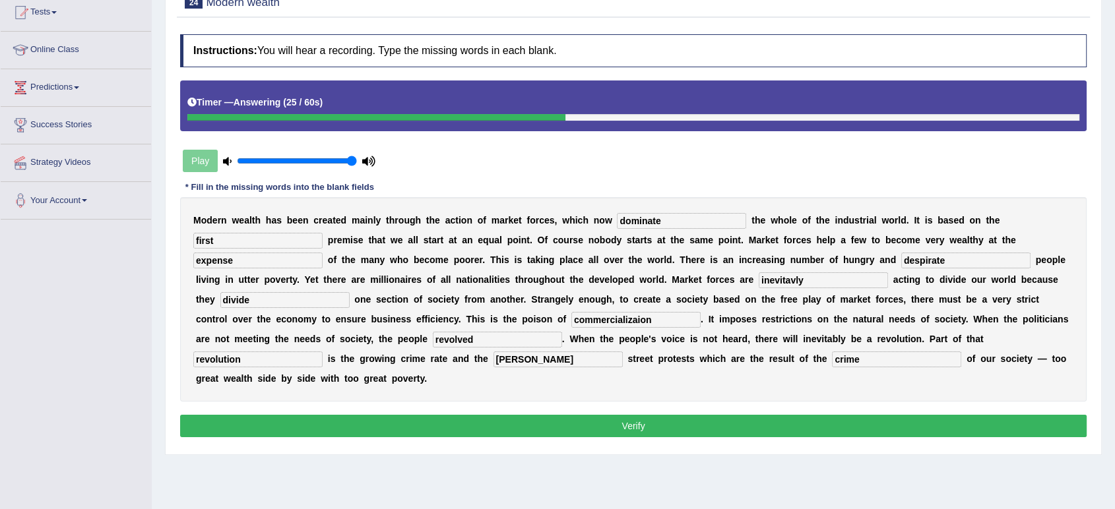
type input "revolution"
click at [805, 276] on input "inevitavly" at bounding box center [823, 281] width 129 height 16
click at [651, 421] on button "Verify" at bounding box center [633, 426] width 907 height 22
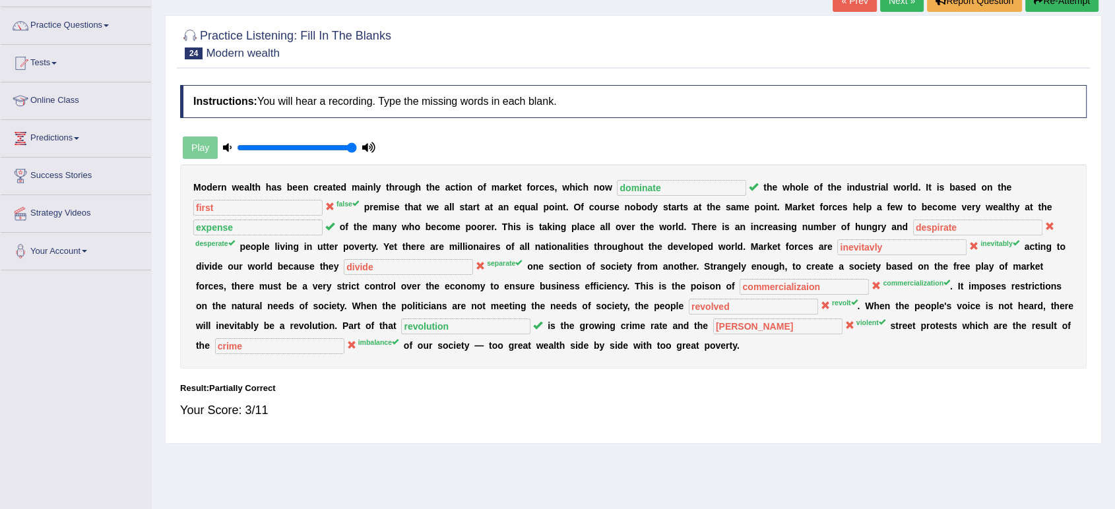
scroll to position [0, 0]
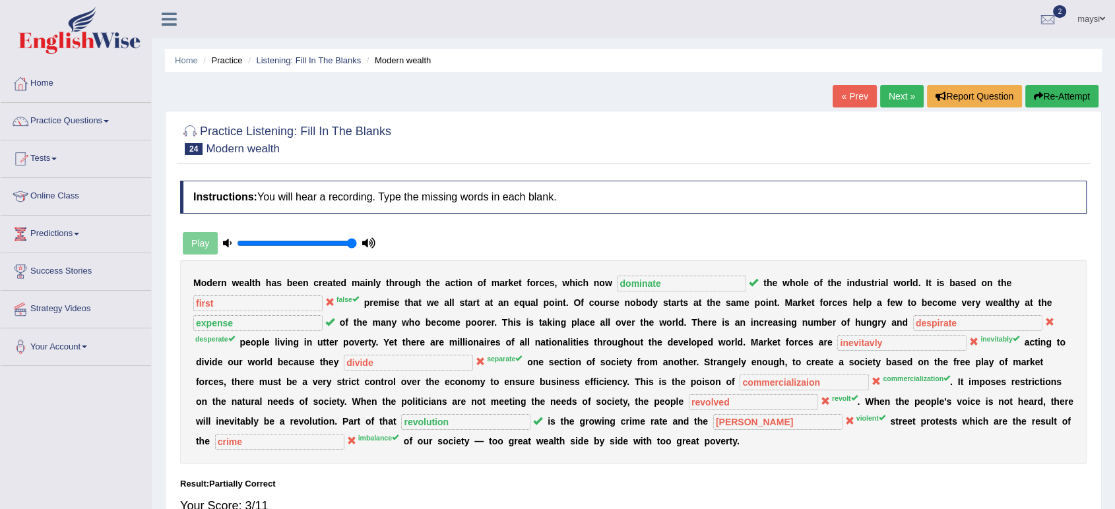
click at [891, 103] on link "Next »" at bounding box center [902, 96] width 44 height 22
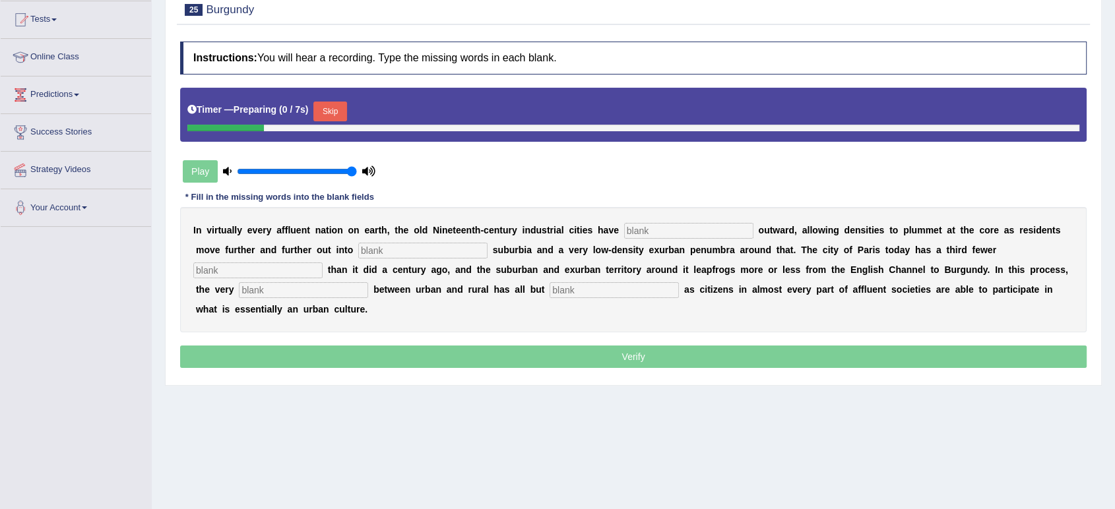
scroll to position [146, 0]
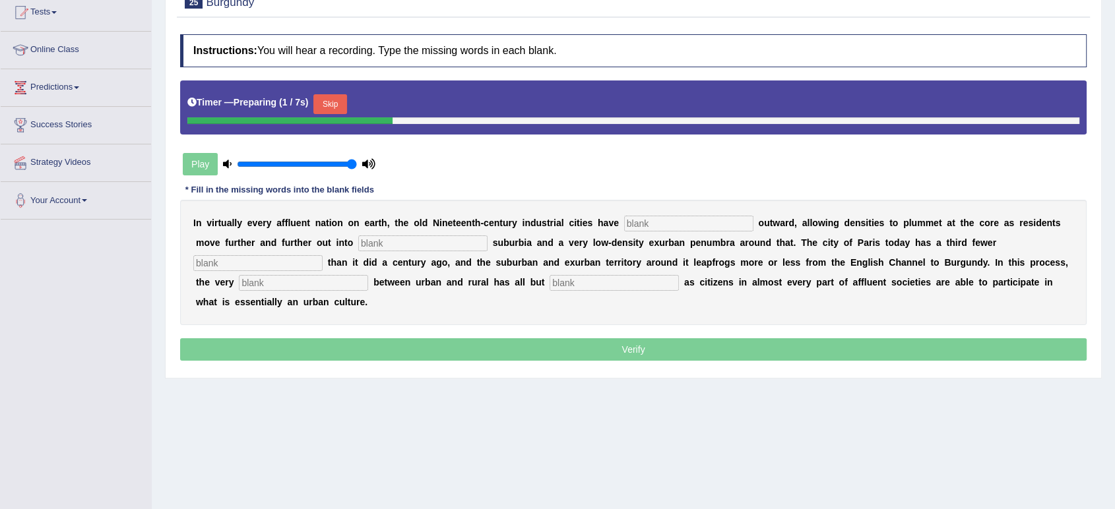
click at [686, 216] on input "text" at bounding box center [688, 224] width 129 height 16
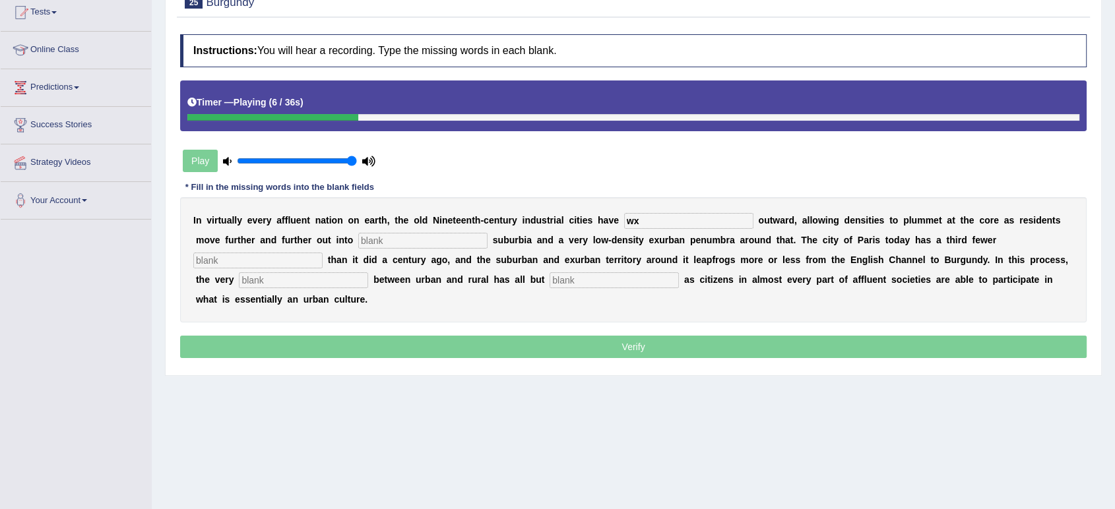
type input "w"
type input "exploled"
click at [396, 235] on input "text" at bounding box center [422, 241] width 129 height 16
type input "densilty"
click at [298, 262] on input "text" at bounding box center [257, 261] width 129 height 16
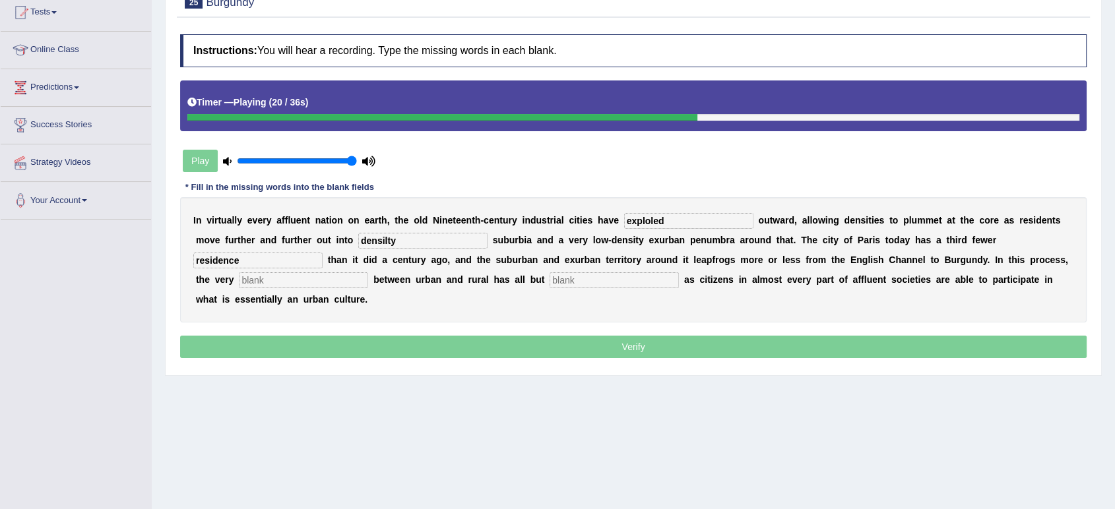
type input "residence"
click at [305, 284] on input "text" at bounding box center [303, 281] width 129 height 16
type input "distinclt"
click at [637, 273] on input "text" at bounding box center [614, 281] width 129 height 16
type input "s"
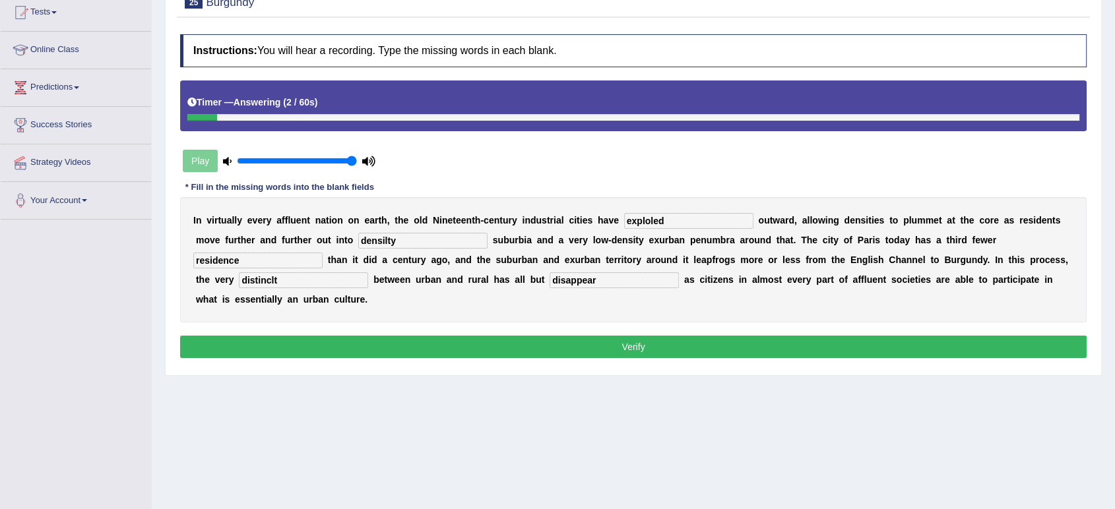
type input "disappear"
click at [282, 281] on input "distinclt" at bounding box center [303, 281] width 129 height 16
type input "distinction"
click at [403, 238] on input "densilty" at bounding box center [422, 241] width 129 height 16
type input "density"
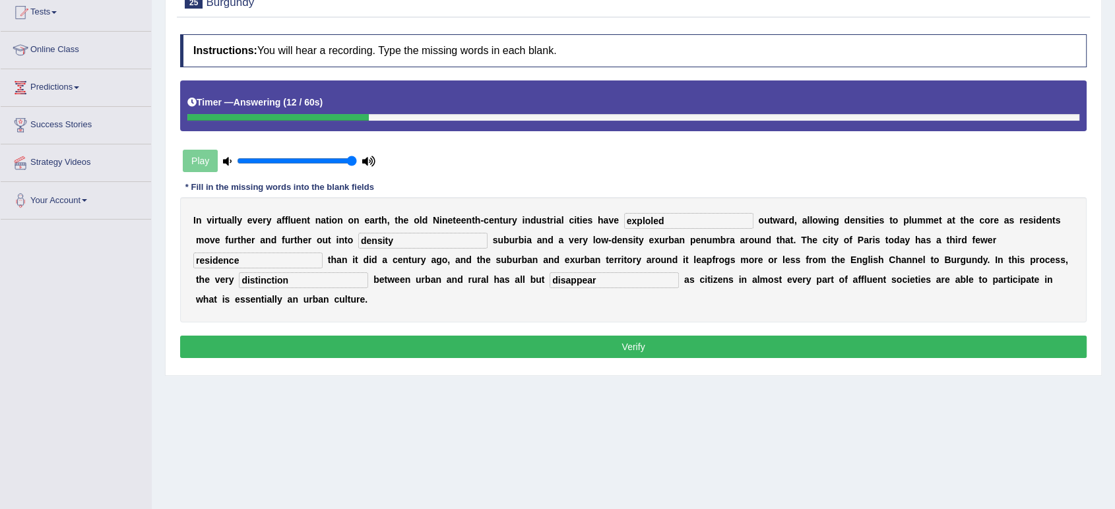
click at [675, 223] on input "exploled" at bounding box center [688, 221] width 129 height 16
type input "exploded"
click at [607, 350] on button "Verify" at bounding box center [633, 347] width 907 height 22
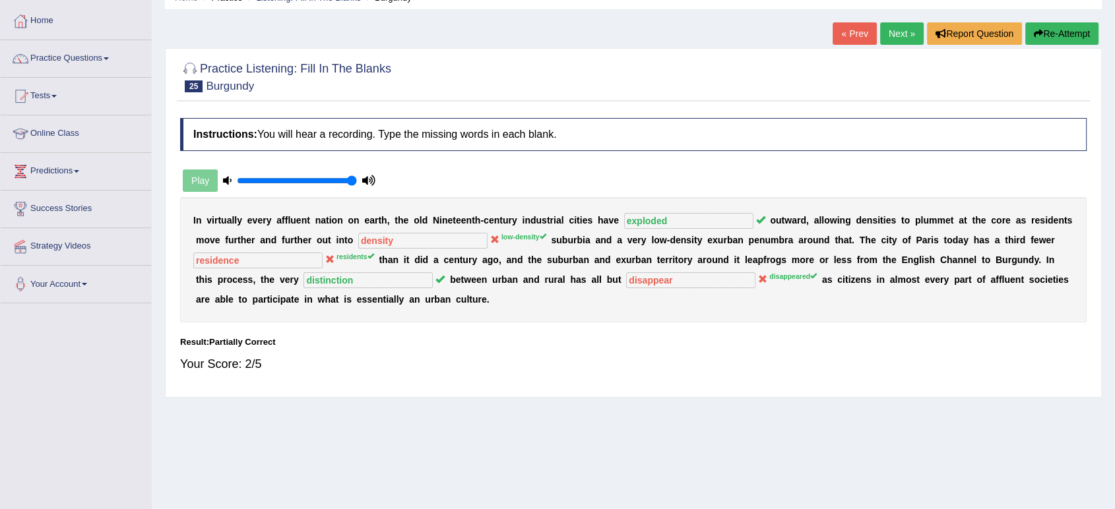
scroll to position [0, 0]
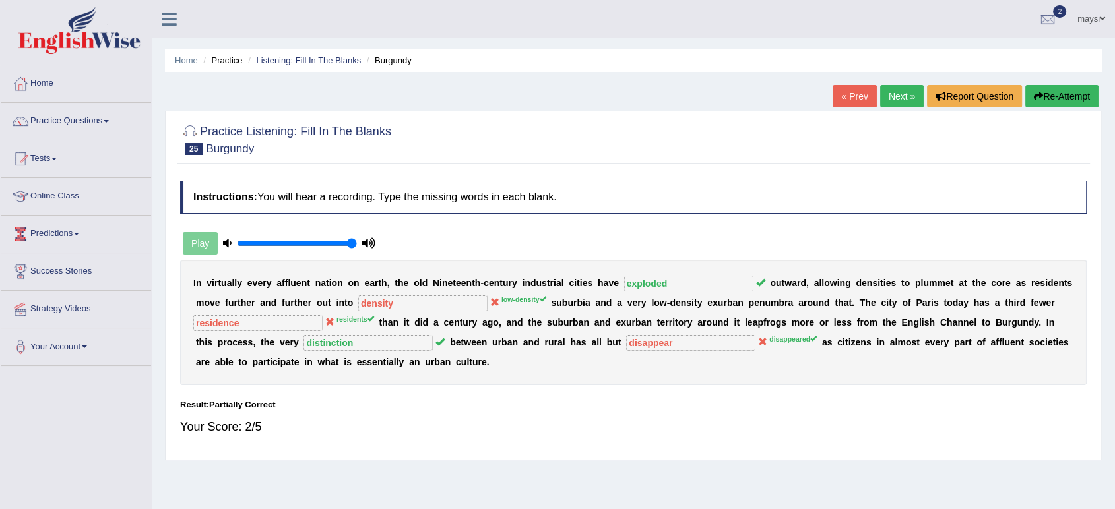
click at [910, 95] on link "Next »" at bounding box center [902, 96] width 44 height 22
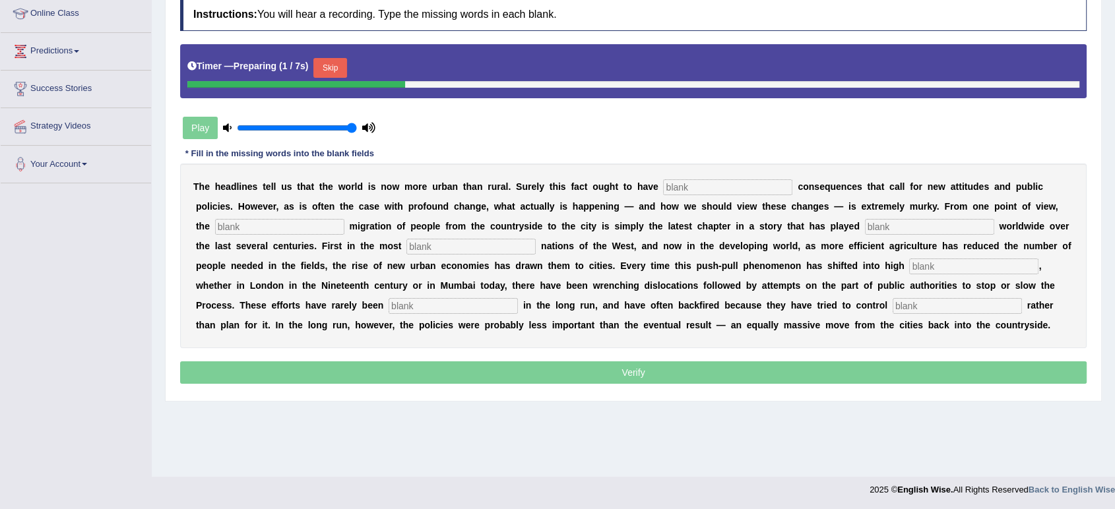
click at [721, 183] on input "text" at bounding box center [727, 187] width 129 height 16
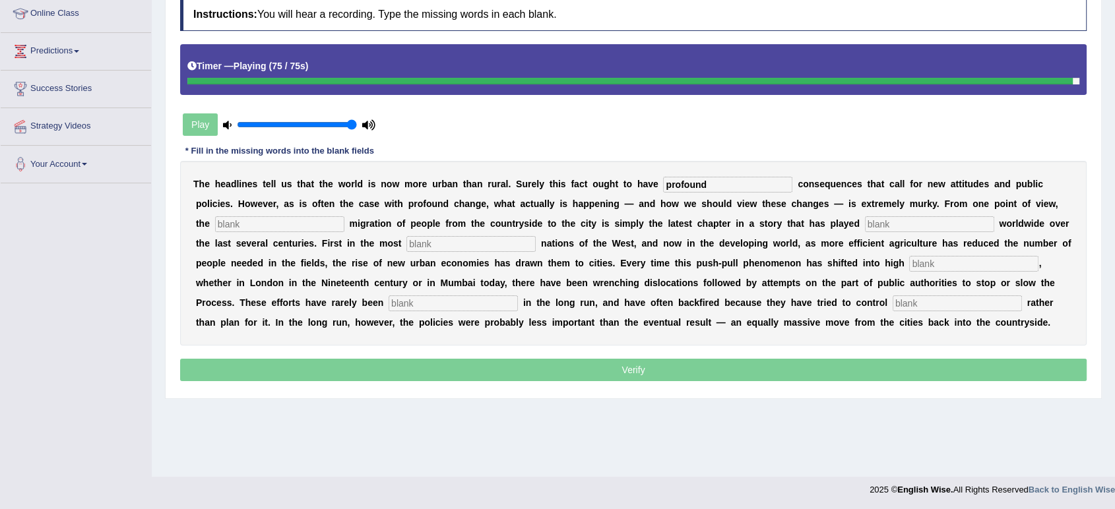
type input "profound"
click at [270, 221] on input "text" at bounding box center [279, 224] width 129 height 16
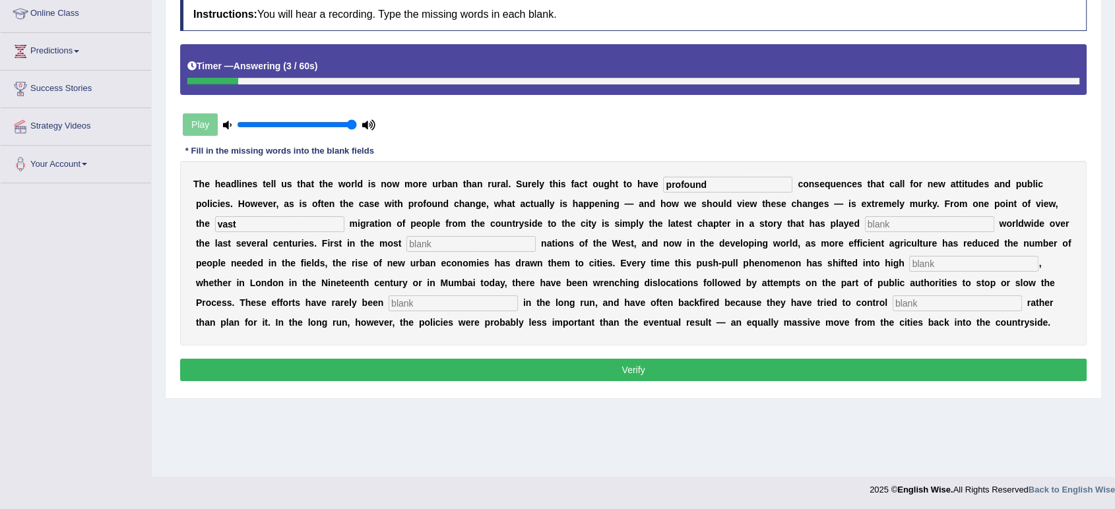
type input "vast"
click at [941, 224] on input "text" at bounding box center [929, 224] width 129 height 16
type input "out"
click at [459, 240] on input "text" at bounding box center [470, 244] width 129 height 16
type input "affluent"
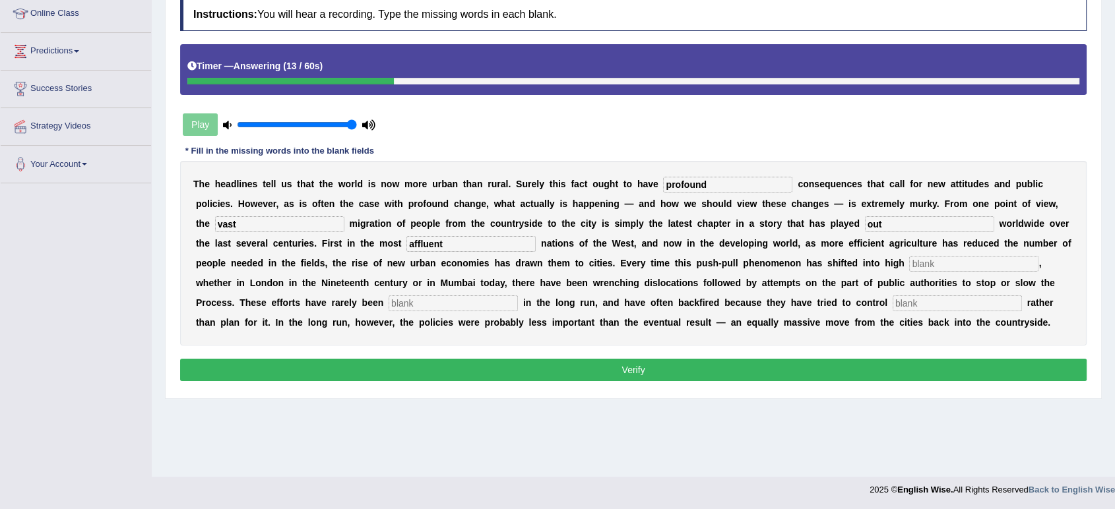
click at [927, 265] on input "text" at bounding box center [973, 264] width 129 height 16
type input "gear"
click at [491, 299] on input "text" at bounding box center [453, 304] width 129 height 16
type input "effective"
click at [934, 305] on input "text" at bounding box center [957, 304] width 129 height 16
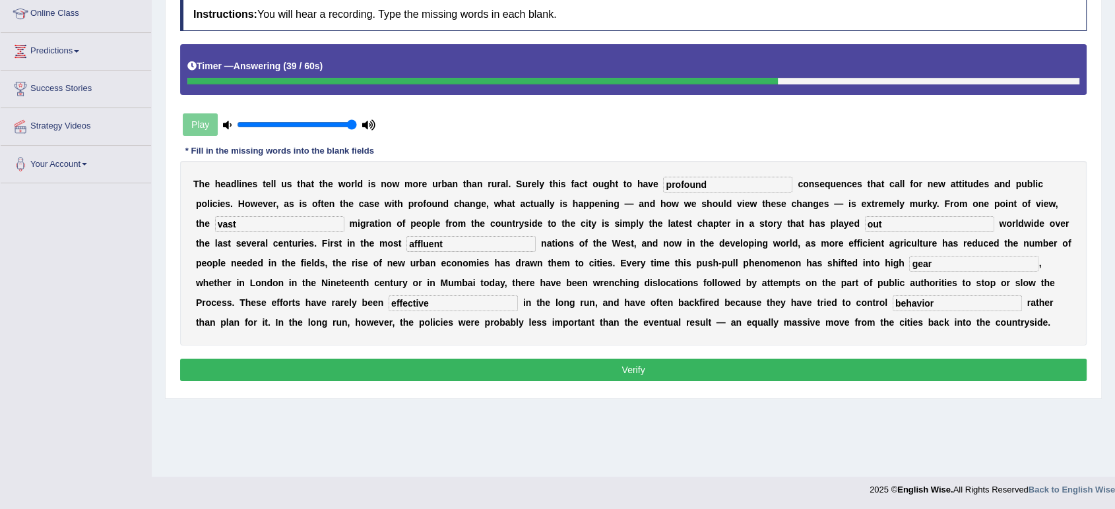
type input "behavior"
click at [492, 370] on button "Verify" at bounding box center [633, 370] width 907 height 22
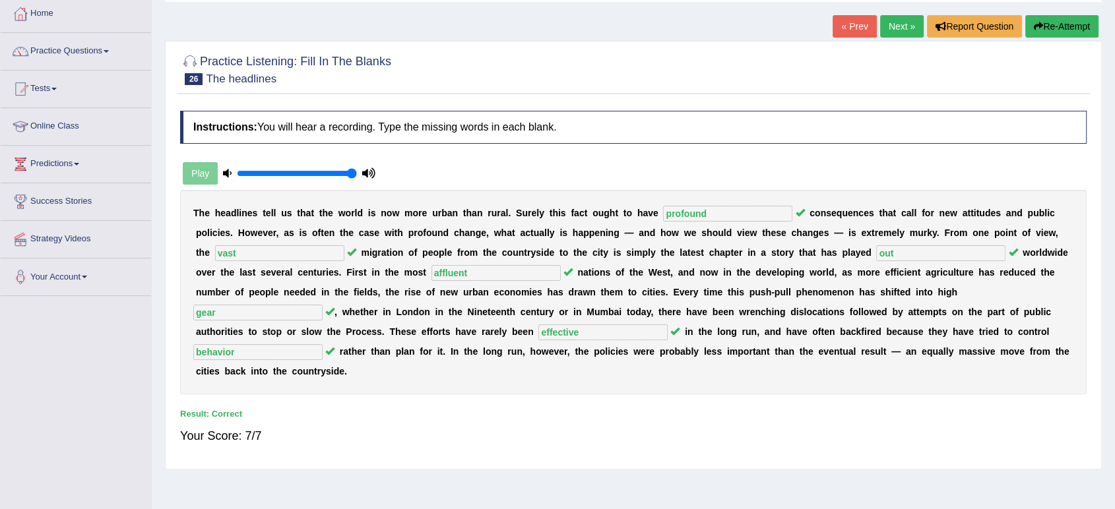
scroll to position [36, 0]
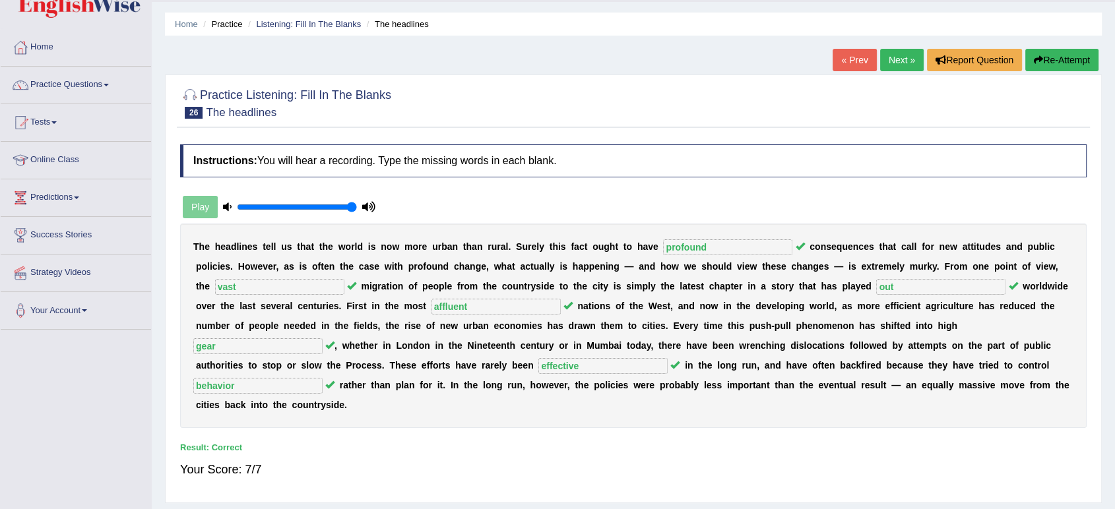
click at [897, 63] on link "Next »" at bounding box center [902, 60] width 44 height 22
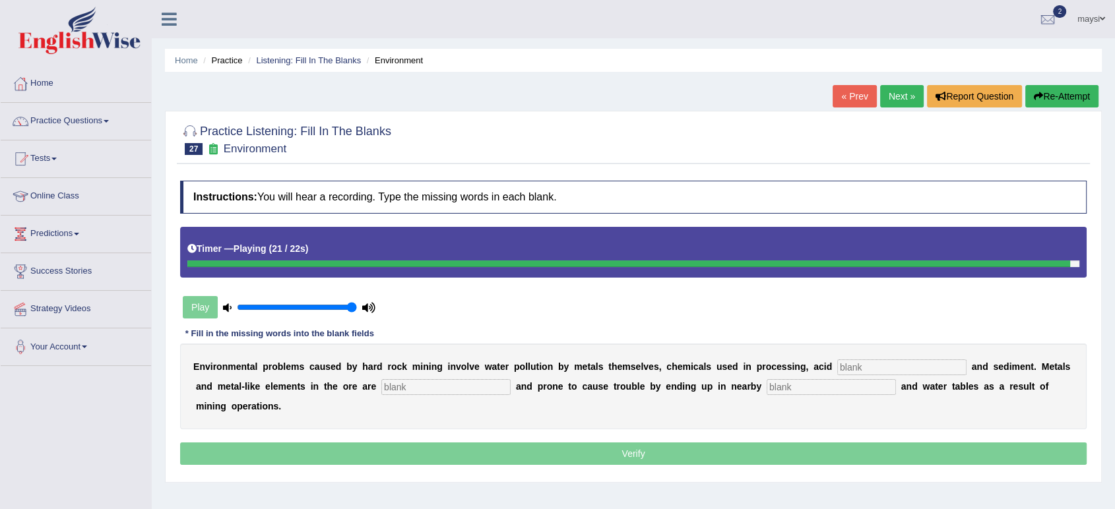
click at [874, 364] on input "text" at bounding box center [901, 368] width 129 height 16
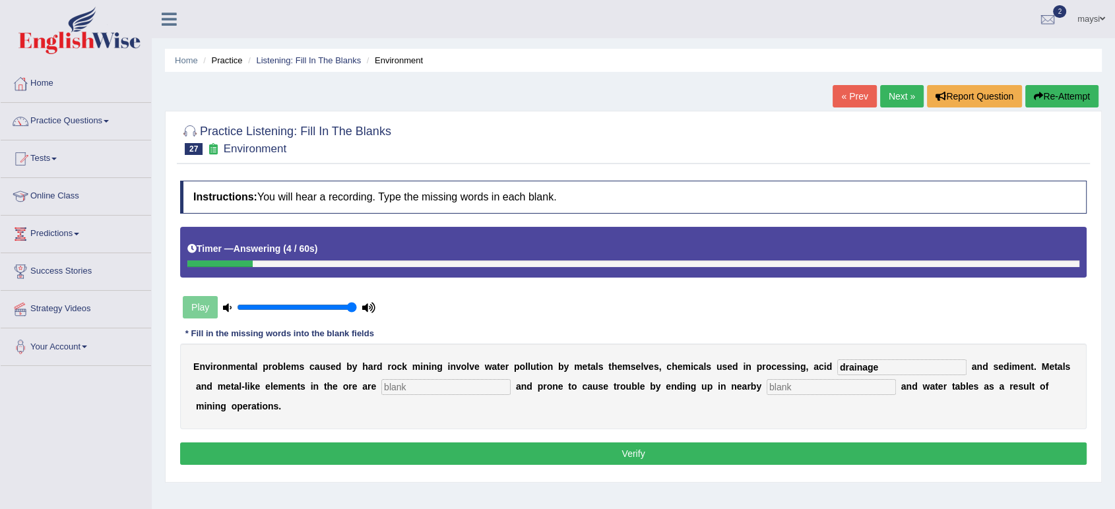
type input "drainage"
click at [485, 384] on input "text" at bounding box center [445, 387] width 129 height 16
type input "toxic"
click at [814, 384] on input "text" at bounding box center [831, 387] width 129 height 16
type input "streams"
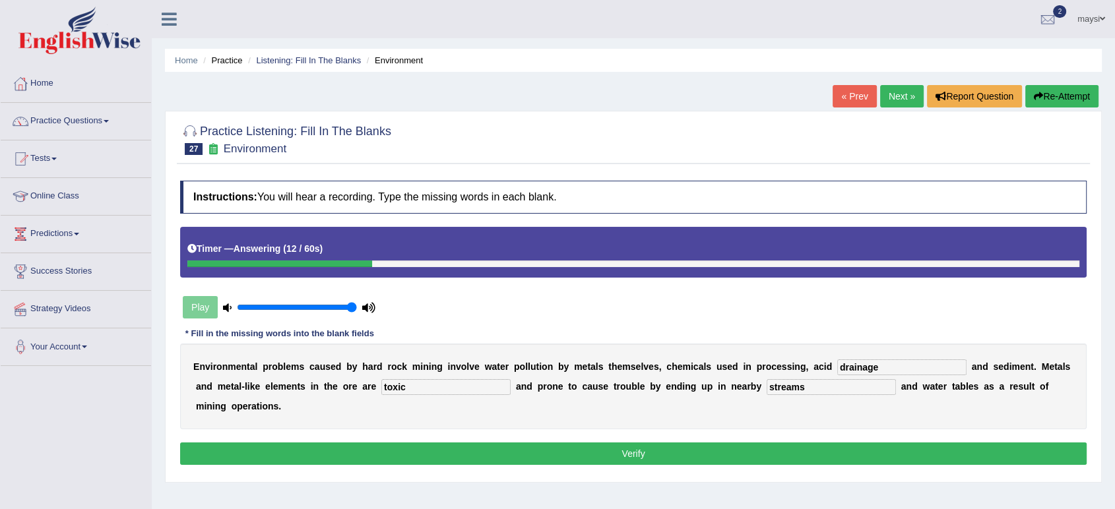
click at [713, 452] on button "Verify" at bounding box center [633, 454] width 907 height 22
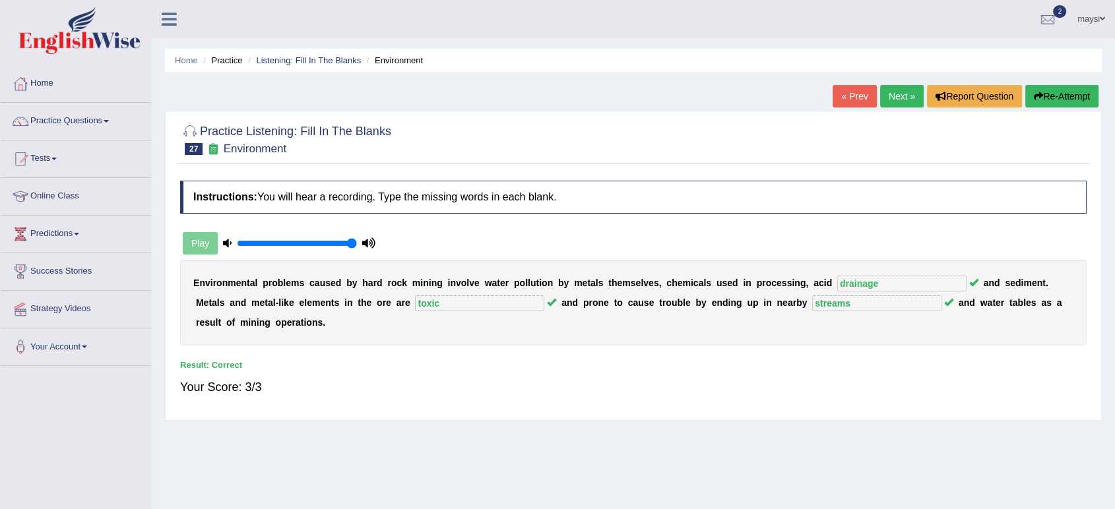
click at [893, 102] on link "Next »" at bounding box center [902, 96] width 44 height 22
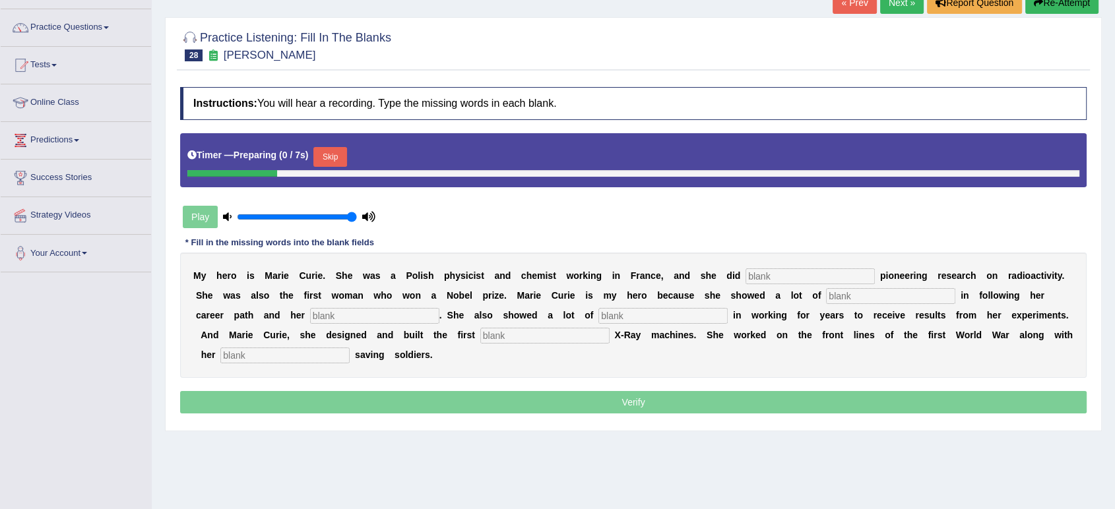
scroll to position [146, 0]
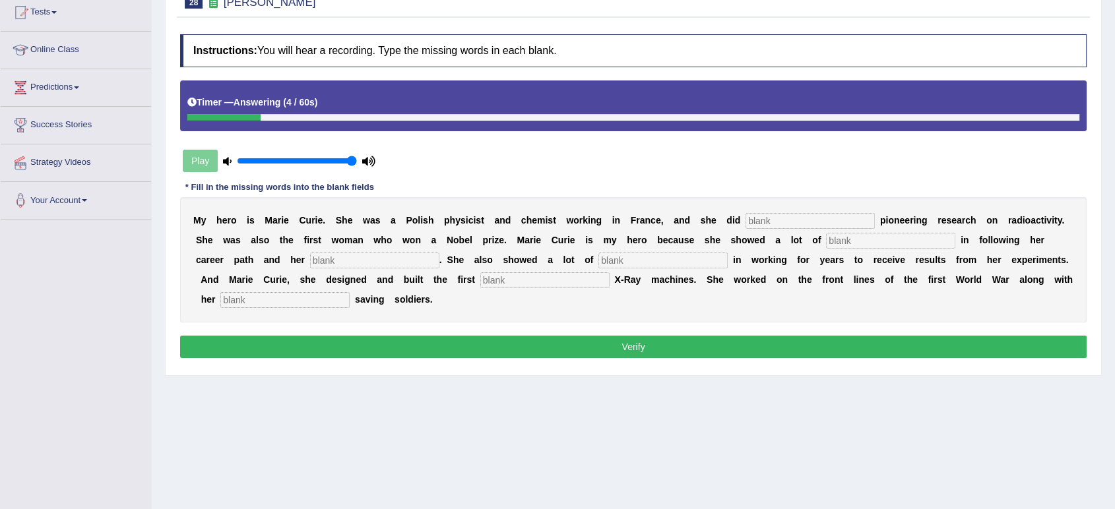
click at [765, 211] on div "M y h e r o i s M [PERSON_NAME] . S h e w a s [PERSON_NAME] p h y s i c i s t a…" at bounding box center [633, 259] width 907 height 125
click at [771, 219] on input "text" at bounding box center [810, 221] width 129 height 16
type input "conductive"
click at [880, 233] on input "text" at bounding box center [890, 241] width 129 height 16
type input "determination"
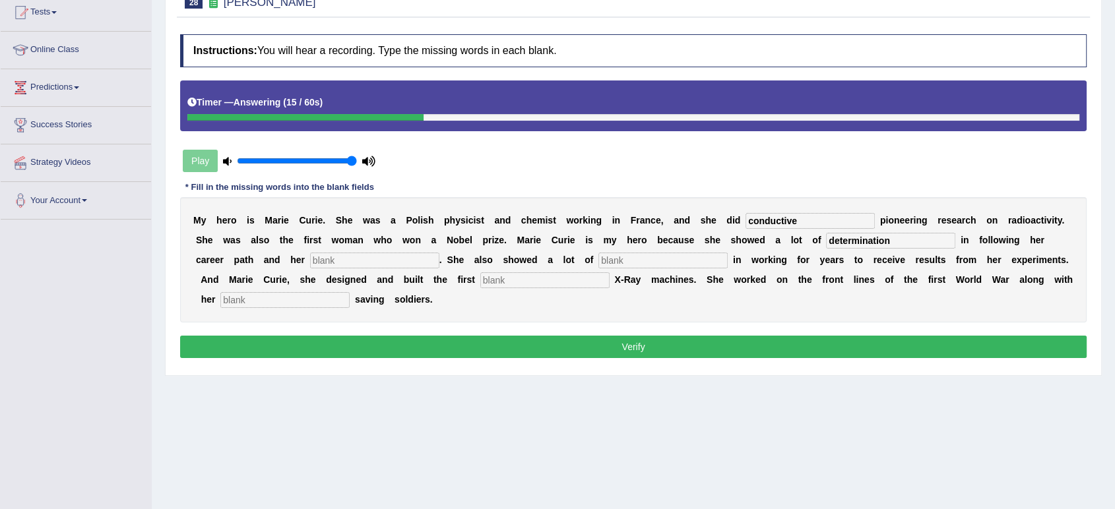
click at [375, 259] on input "text" at bounding box center [374, 261] width 129 height 16
type input "passion"
click at [622, 260] on input "text" at bounding box center [663, 261] width 129 height 16
type input "courages"
click at [525, 280] on input "text" at bounding box center [544, 281] width 129 height 16
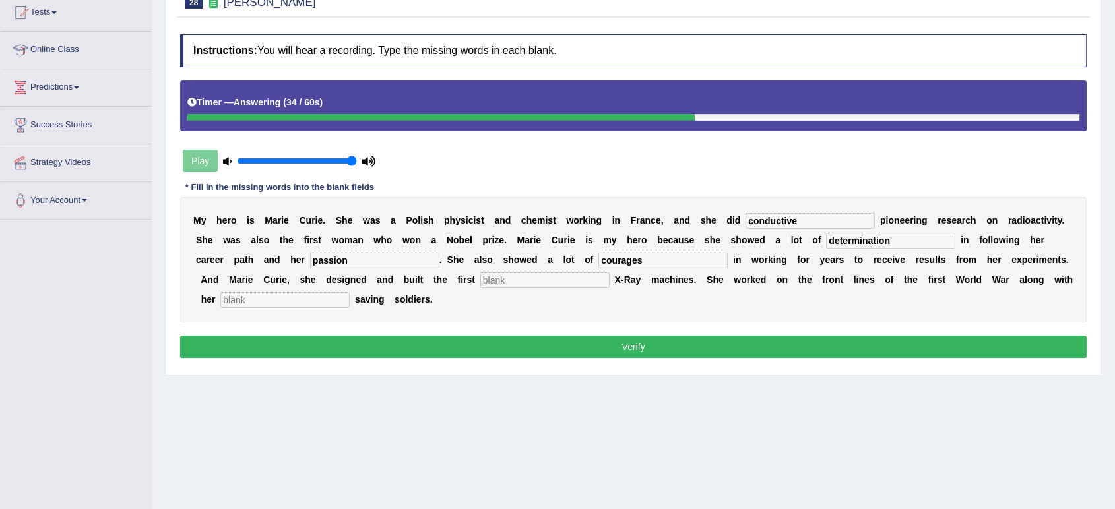
click at [296, 306] on input "text" at bounding box center [284, 300] width 129 height 16
type input "daughter"
click at [503, 278] on input "text" at bounding box center [544, 281] width 129 height 16
type input "time"
click at [661, 342] on button "Verify" at bounding box center [633, 347] width 907 height 22
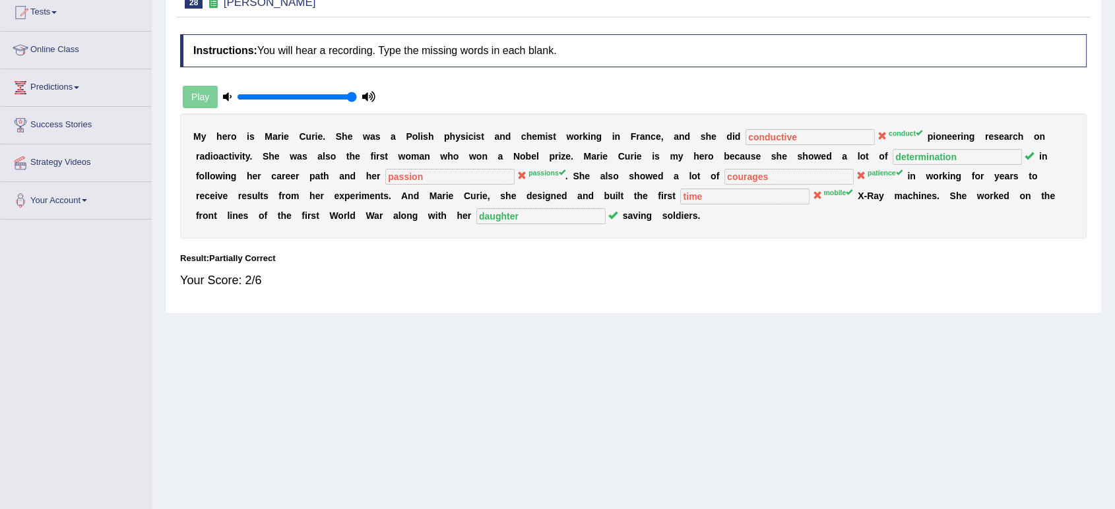
scroll to position [73, 0]
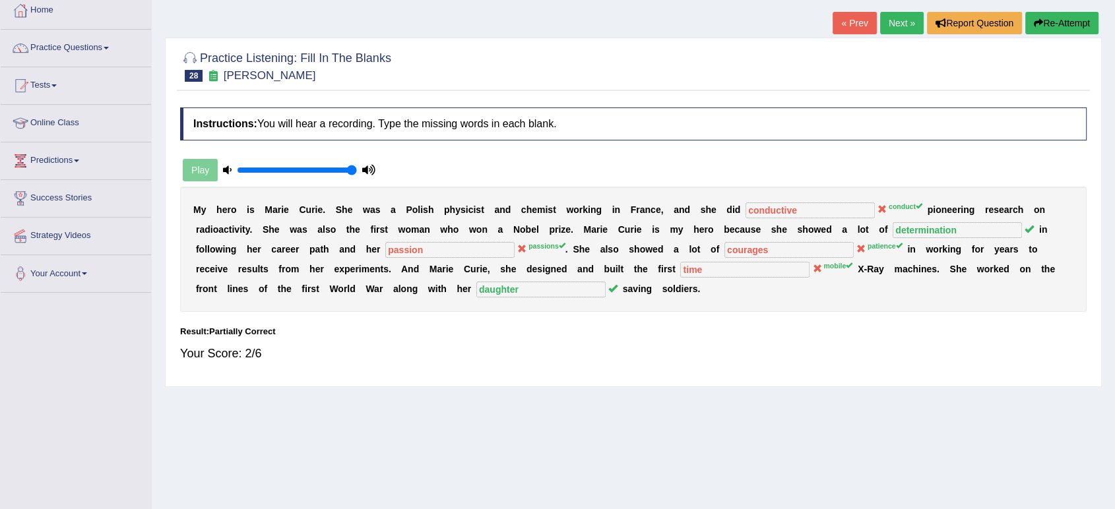
click at [899, 26] on link "Next »" at bounding box center [902, 23] width 44 height 22
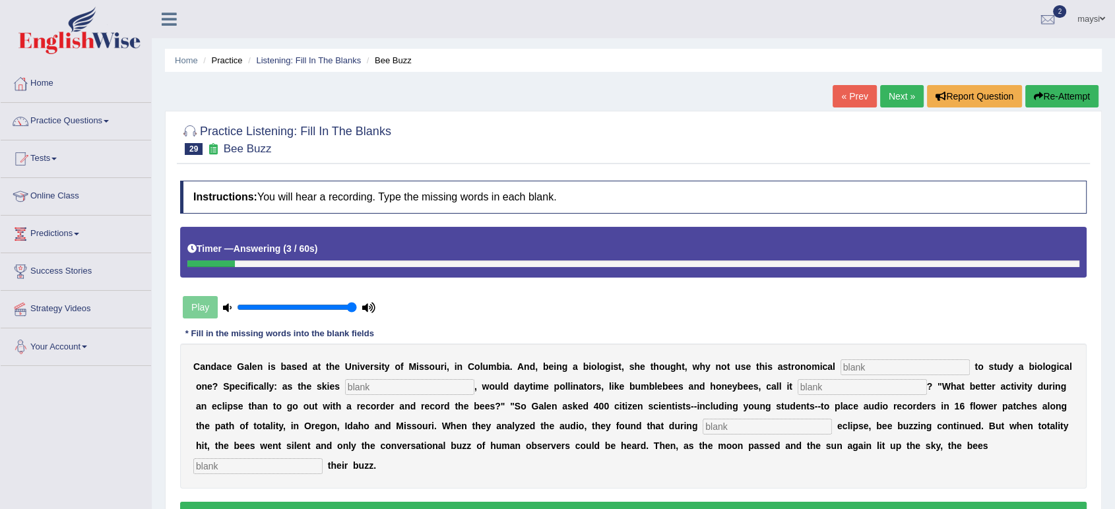
click at [858, 368] on input "text" at bounding box center [905, 368] width 129 height 16
type input "phenomenon"
click at [370, 395] on div "C a n d a c e G a l e n i s b a s e d a t t h e U n i v e r s i t y o f M i s s…" at bounding box center [633, 416] width 907 height 145
click at [370, 384] on input "text" at bounding box center [409, 387] width 129 height 16
type input "darken"
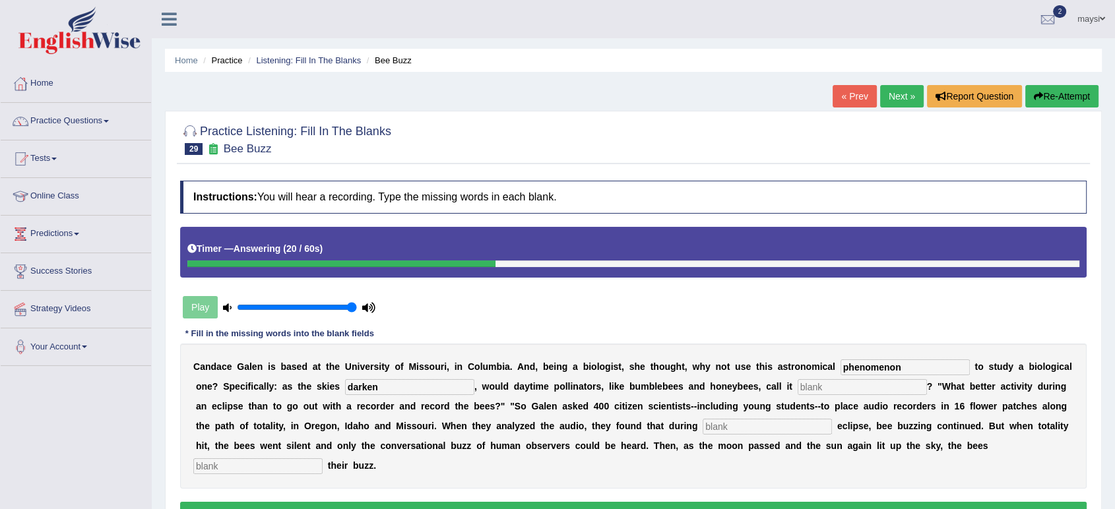
click at [823, 383] on input "text" at bounding box center [862, 387] width 129 height 16
type input "eclipse"
click at [759, 424] on input "text" at bounding box center [767, 427] width 129 height 16
type input "partial"
click at [275, 468] on input "text" at bounding box center [257, 467] width 129 height 16
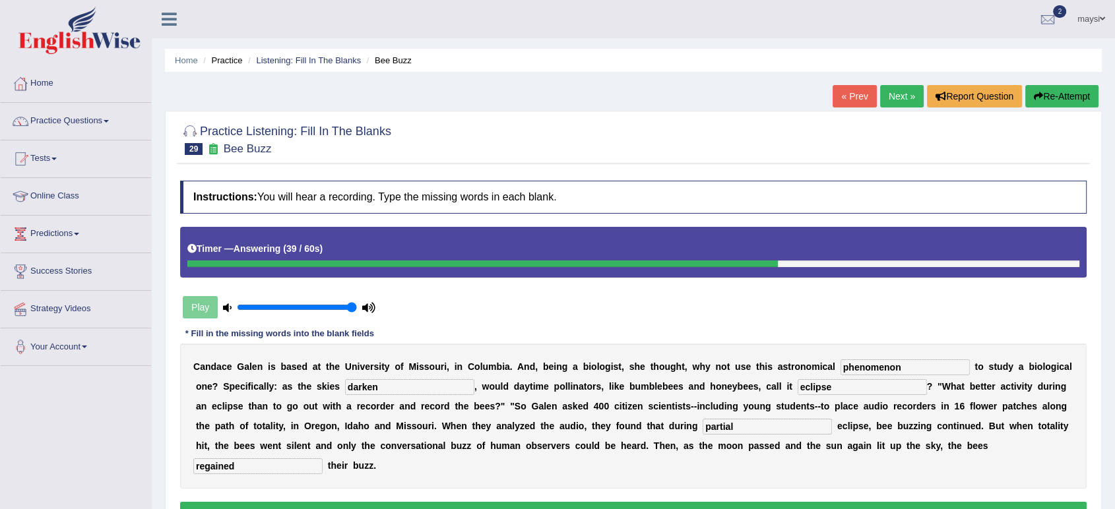
type input "regained"
click at [395, 387] on input "darken" at bounding box center [409, 387] width 129 height 16
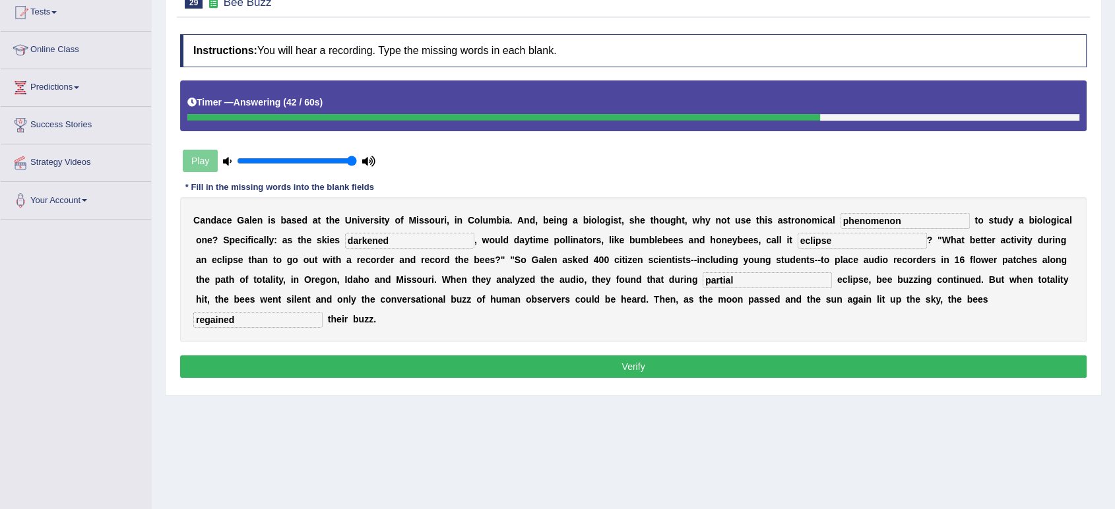
type input "darkened"
click at [523, 368] on button "Verify" at bounding box center [633, 367] width 907 height 22
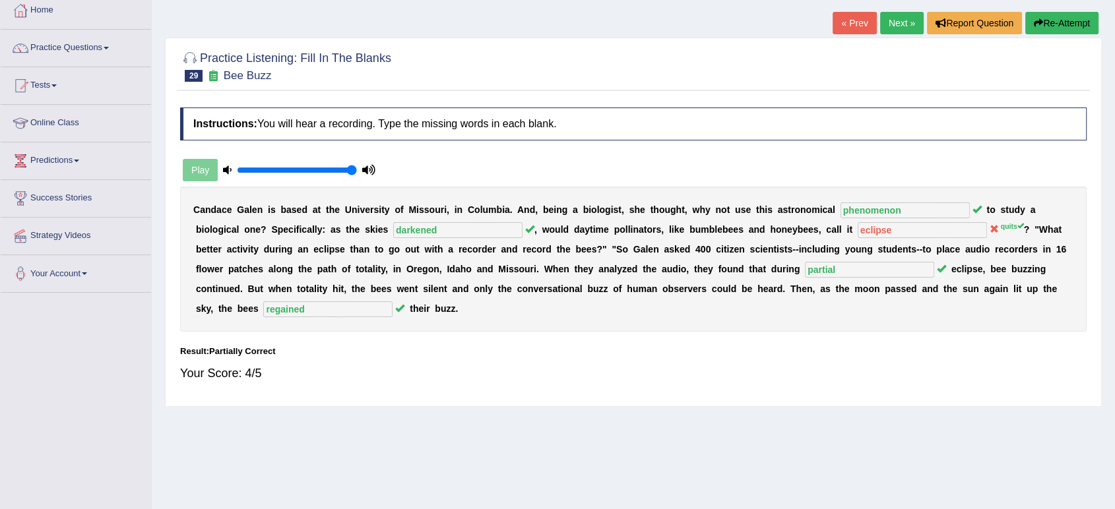
scroll to position [0, 0]
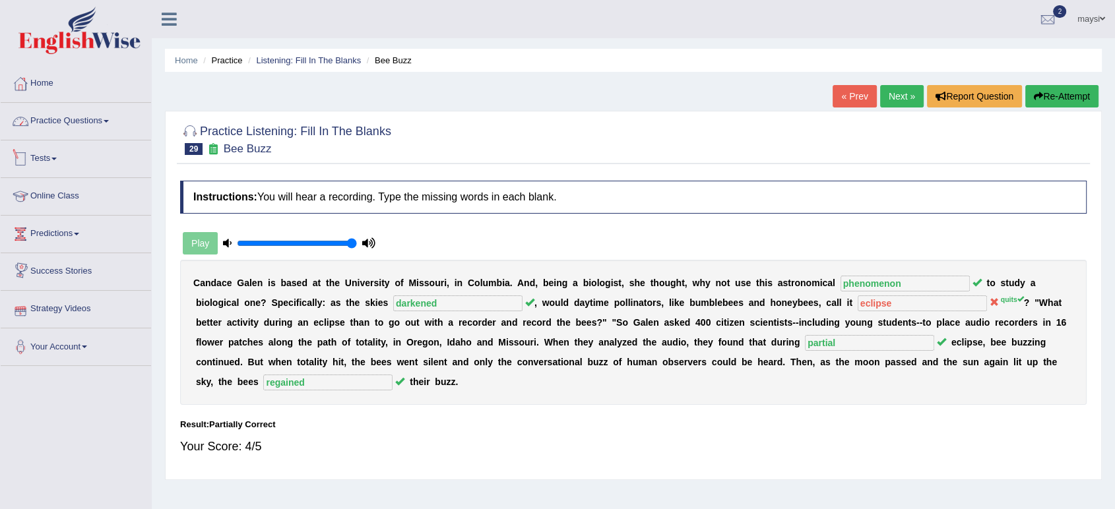
click at [100, 128] on link "Practice Questions" at bounding box center [76, 119] width 150 height 33
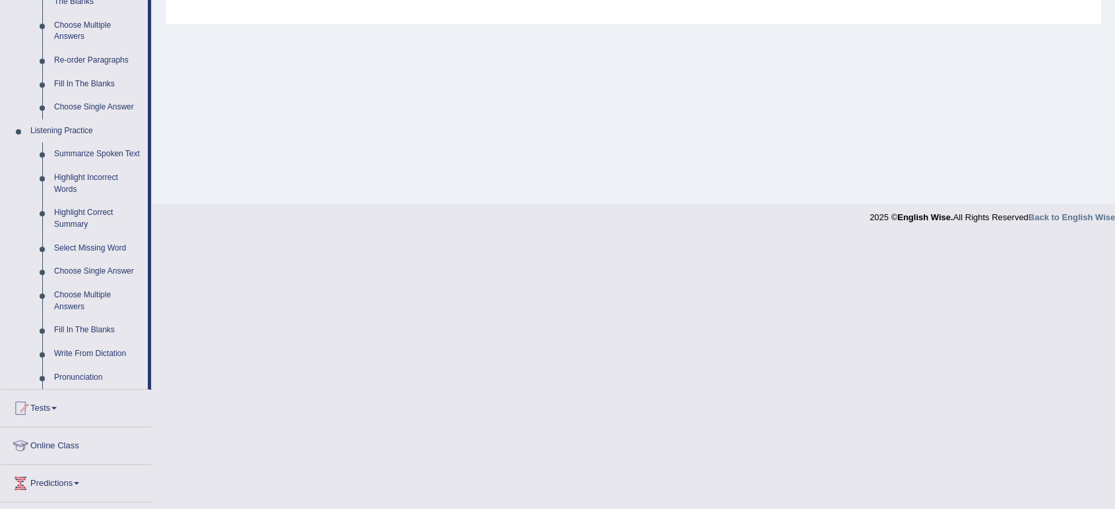
scroll to position [561, 0]
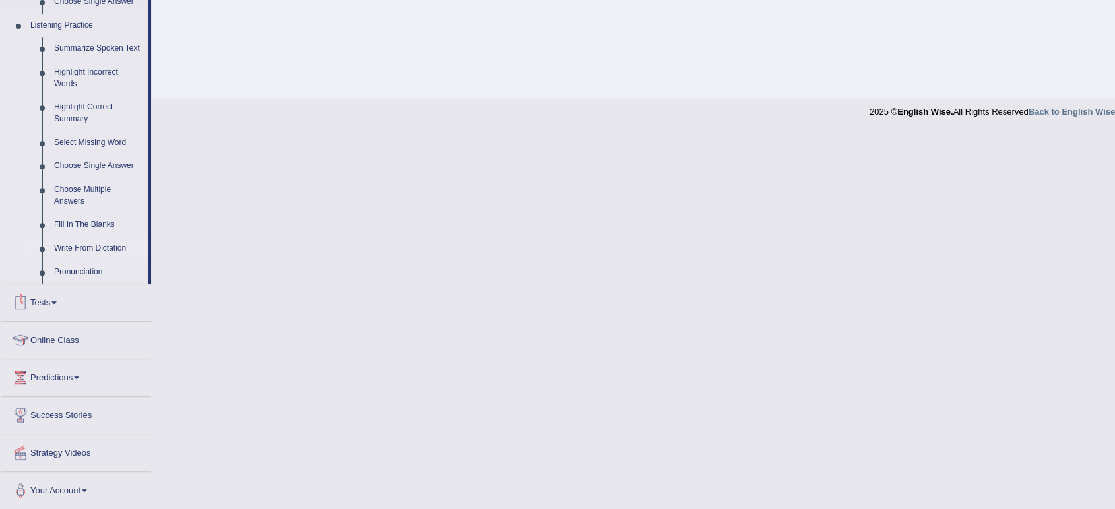
click at [84, 247] on link "Write From Dictation" at bounding box center [98, 249] width 100 height 24
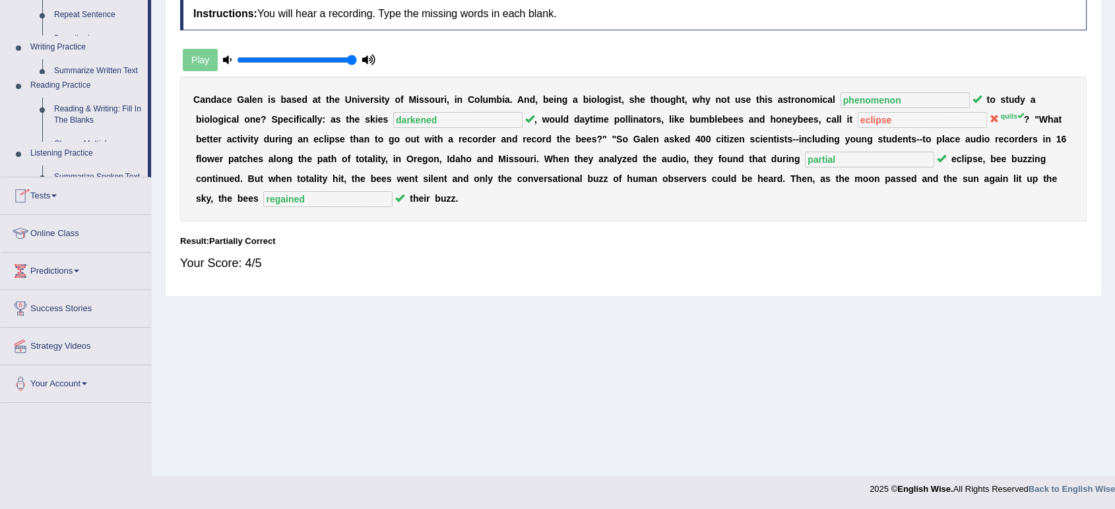
scroll to position [183, 0]
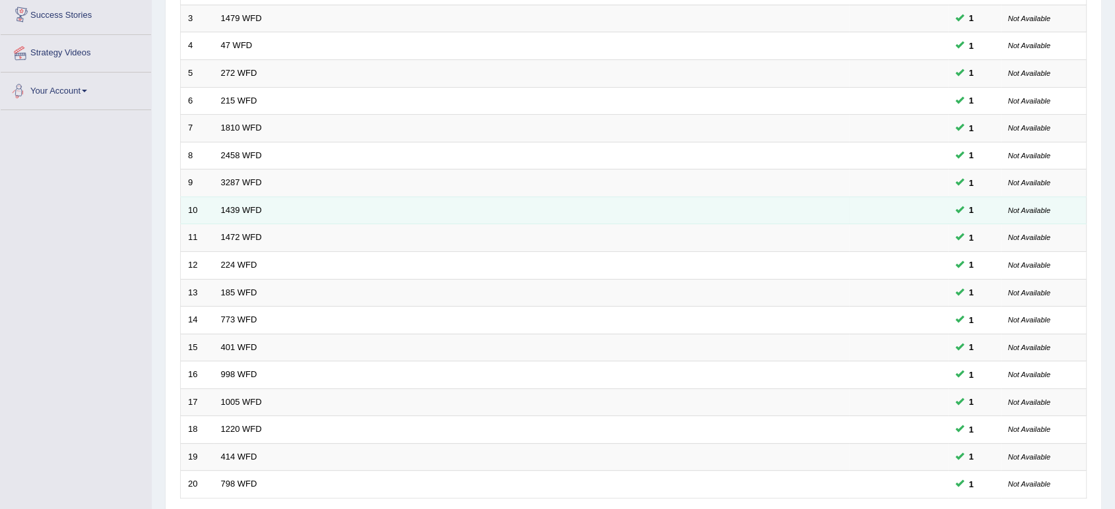
scroll to position [362, 0]
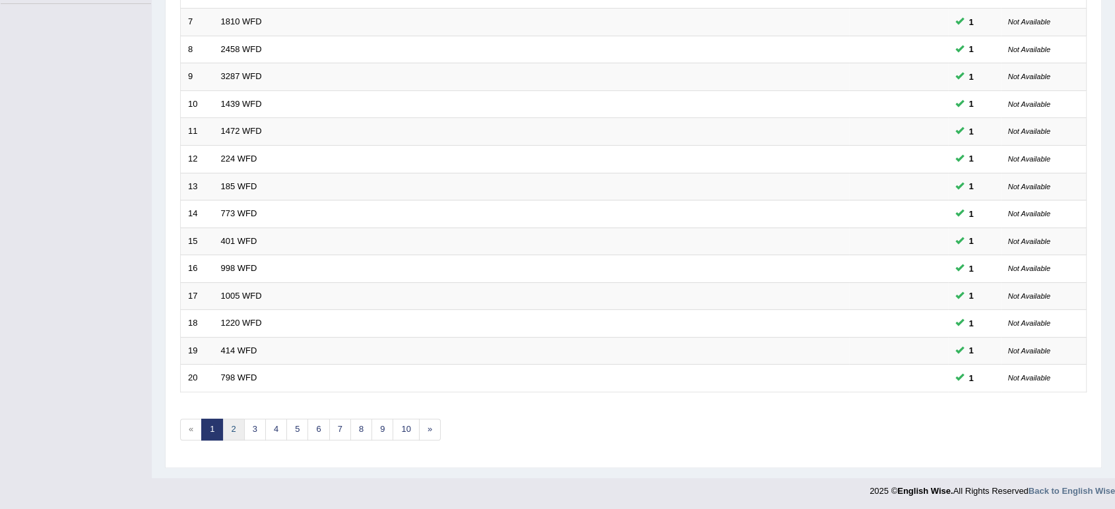
click at [238, 426] on link "2" at bounding box center [233, 430] width 22 height 22
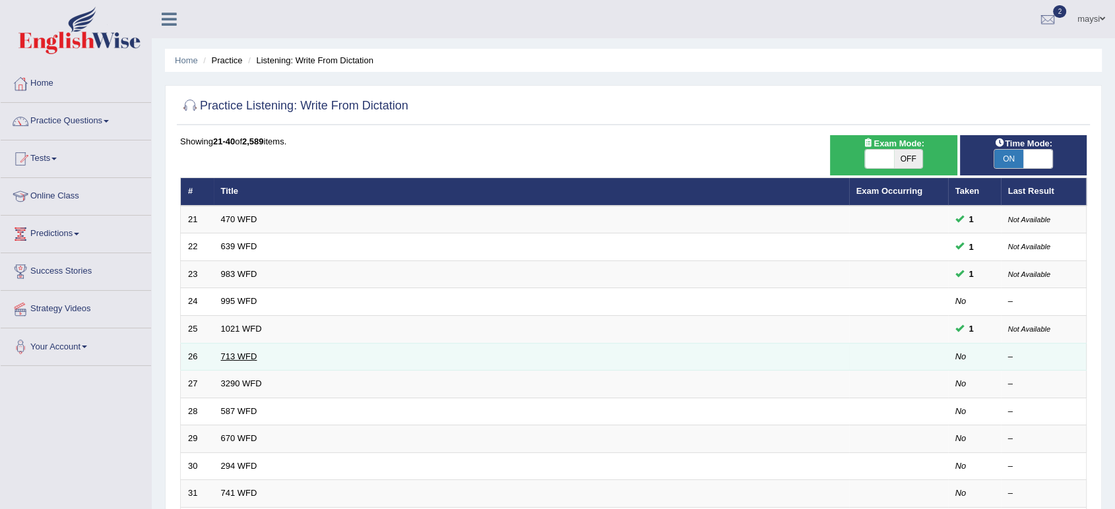
click at [238, 356] on link "713 WFD" at bounding box center [239, 357] width 36 height 10
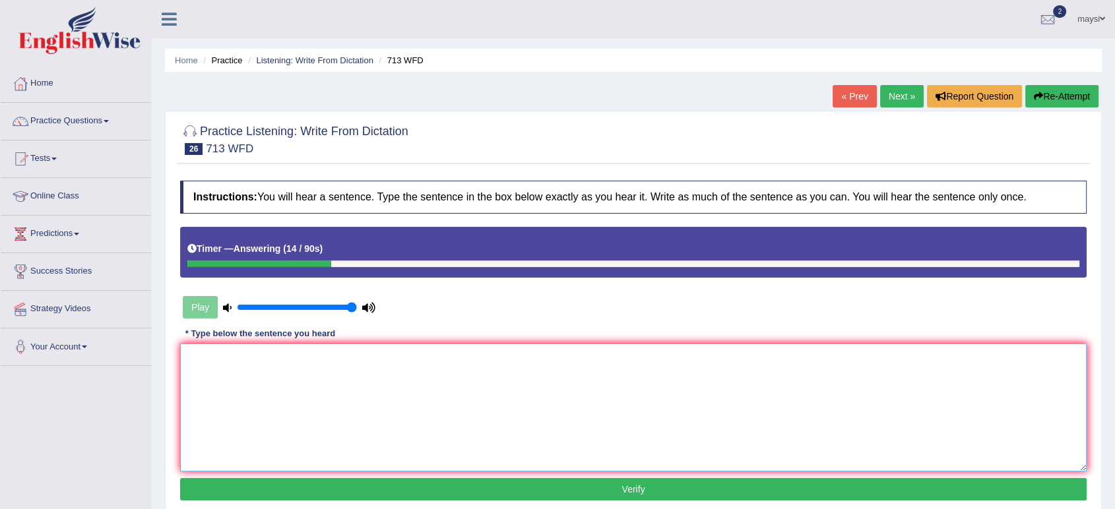
click at [370, 346] on textarea at bounding box center [633, 408] width 907 height 128
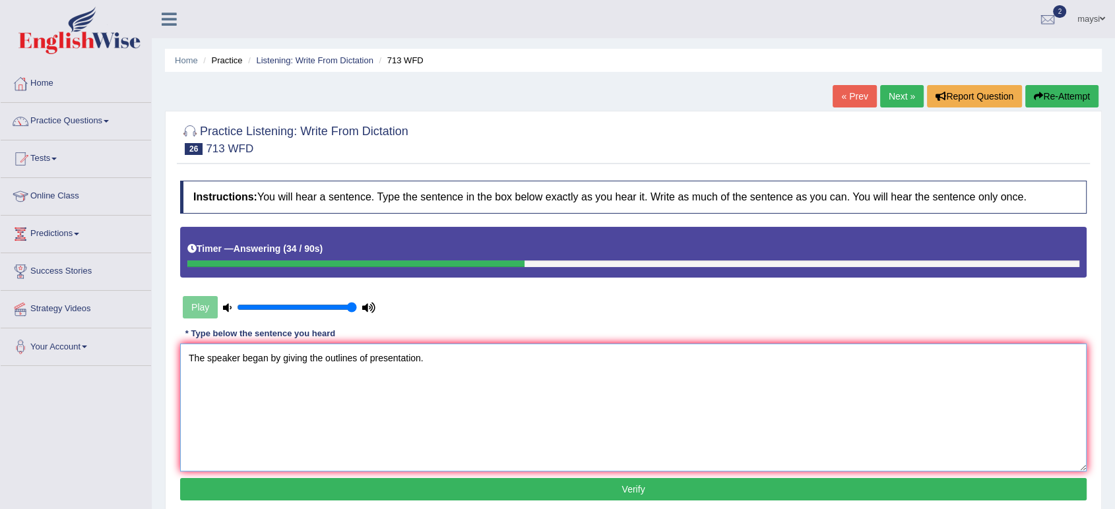
type textarea "The speaker began by giving the outlines of presentation."
click at [465, 485] on button "Verify" at bounding box center [633, 489] width 907 height 22
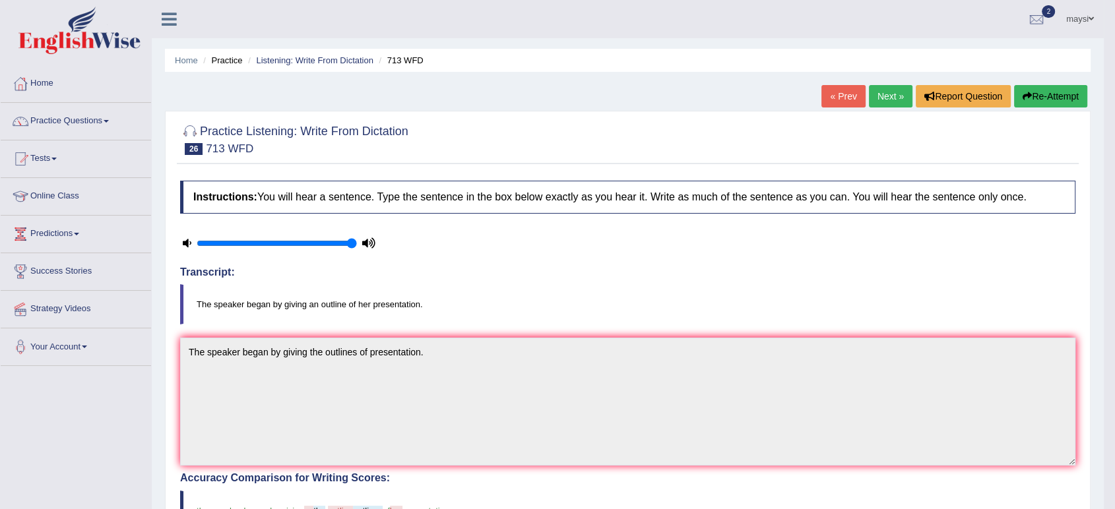
click at [880, 100] on link "Next »" at bounding box center [891, 96] width 44 height 22
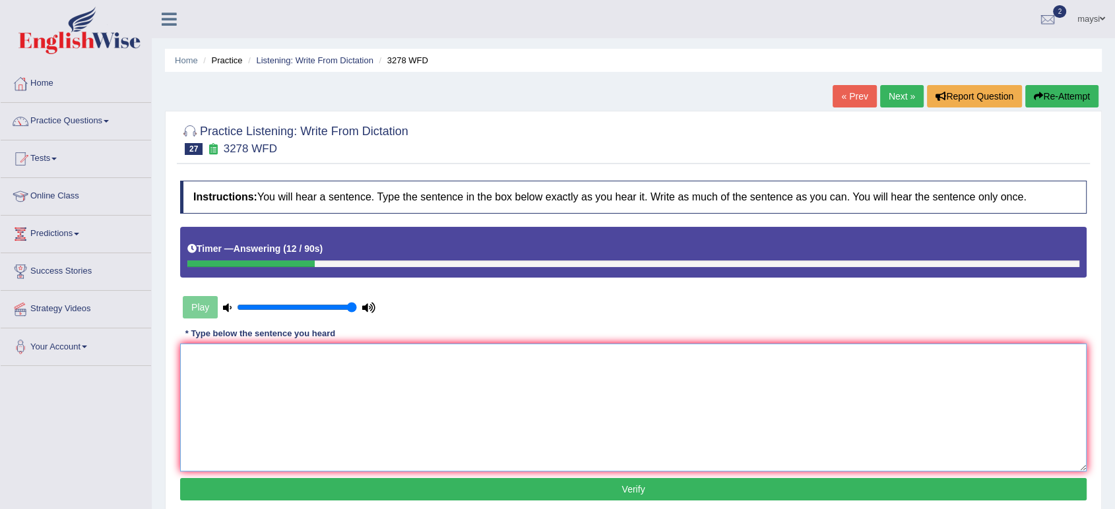
click at [372, 363] on textarea at bounding box center [633, 408] width 907 height 128
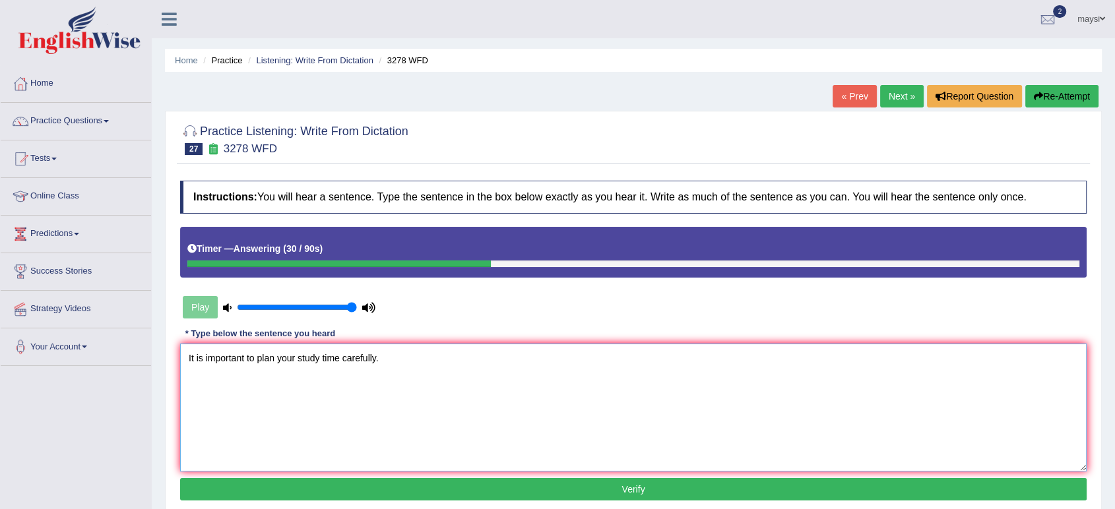
type textarea "It is important to plan your study time carefully."
click at [509, 492] on button "Verify" at bounding box center [633, 489] width 907 height 22
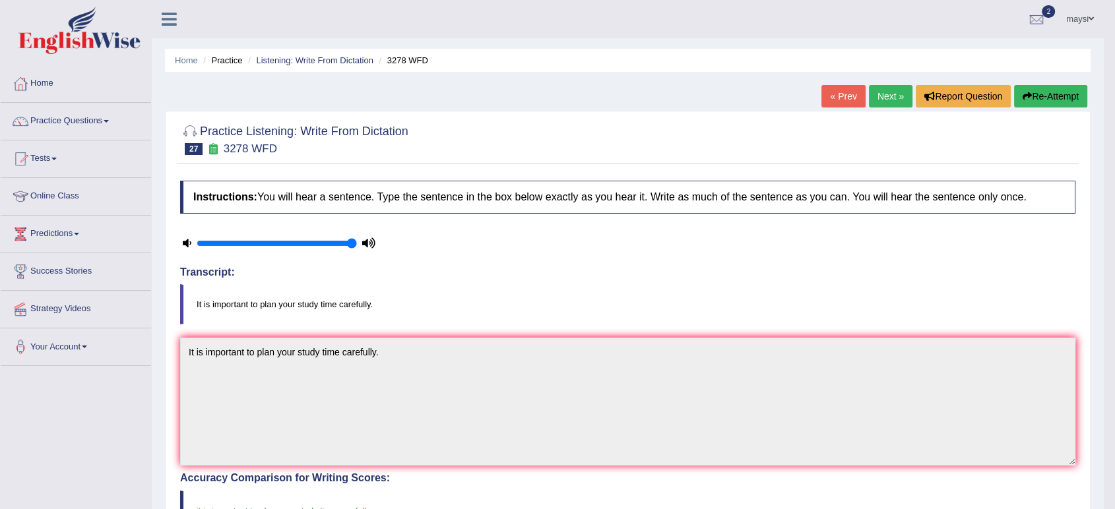
click at [871, 103] on link "Next »" at bounding box center [891, 96] width 44 height 22
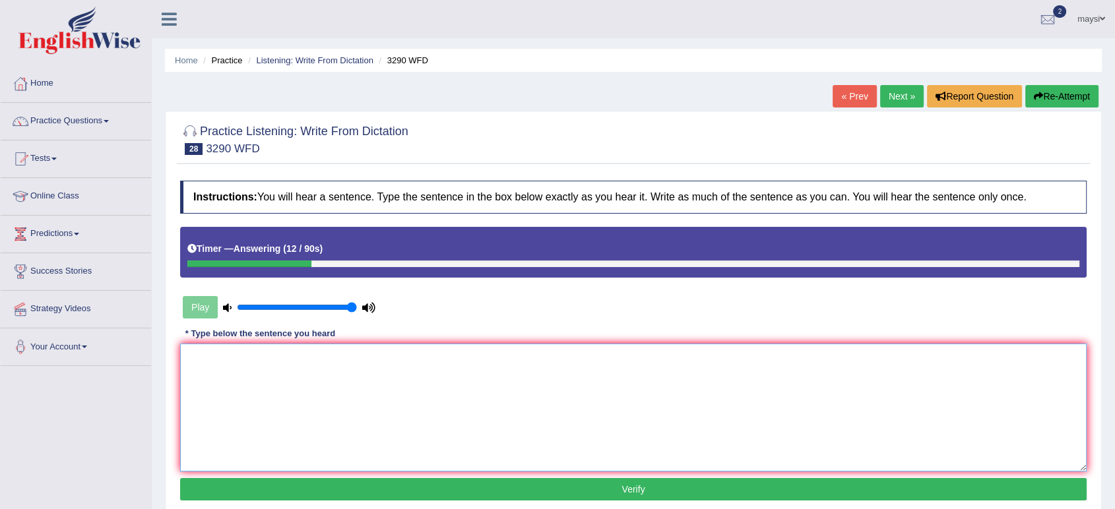
click at [496, 375] on textarea at bounding box center [633, 408] width 907 height 128
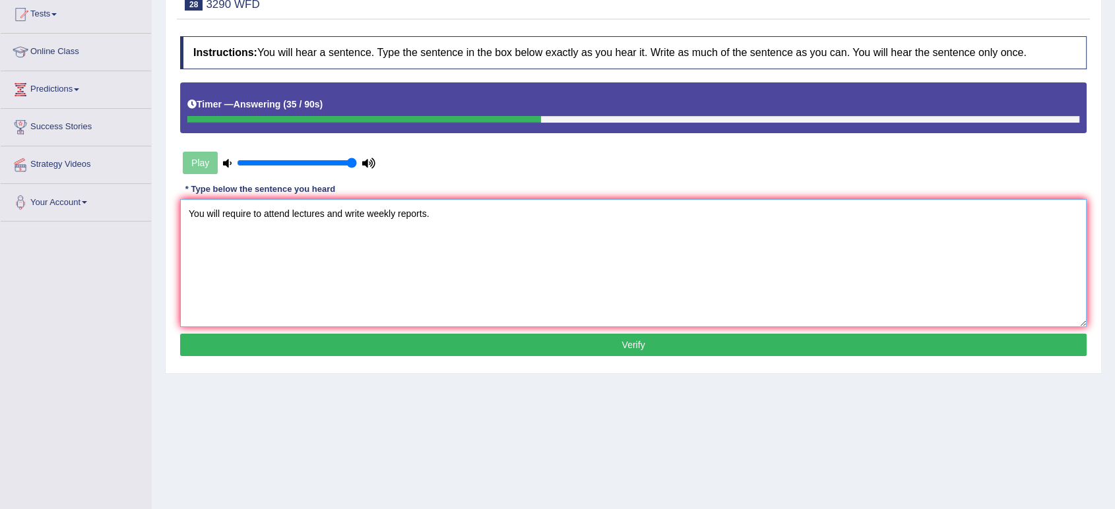
scroll to position [146, 0]
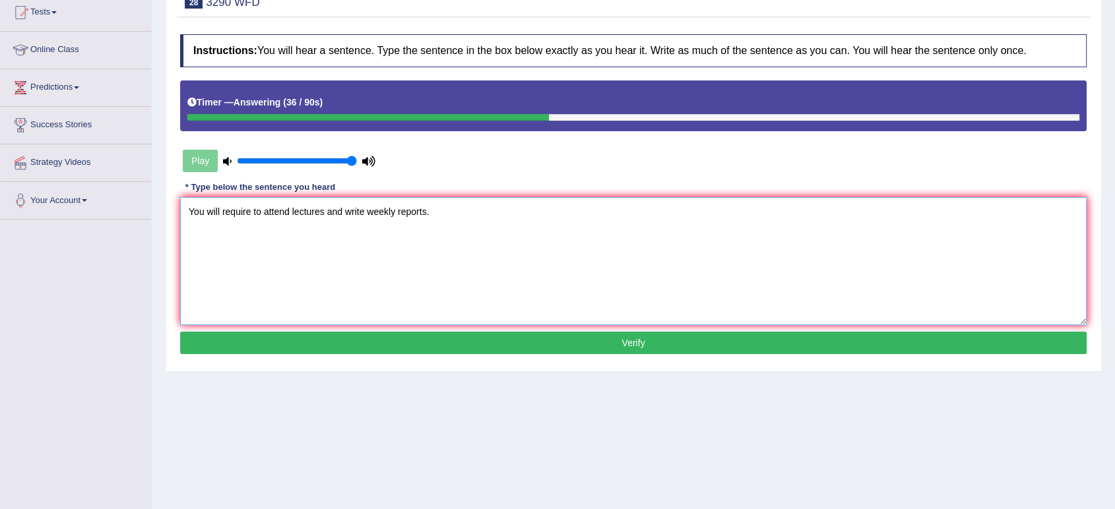
type textarea "You will require to attend lectures and write weekly reports."
click at [520, 340] on button "Verify" at bounding box center [633, 343] width 907 height 22
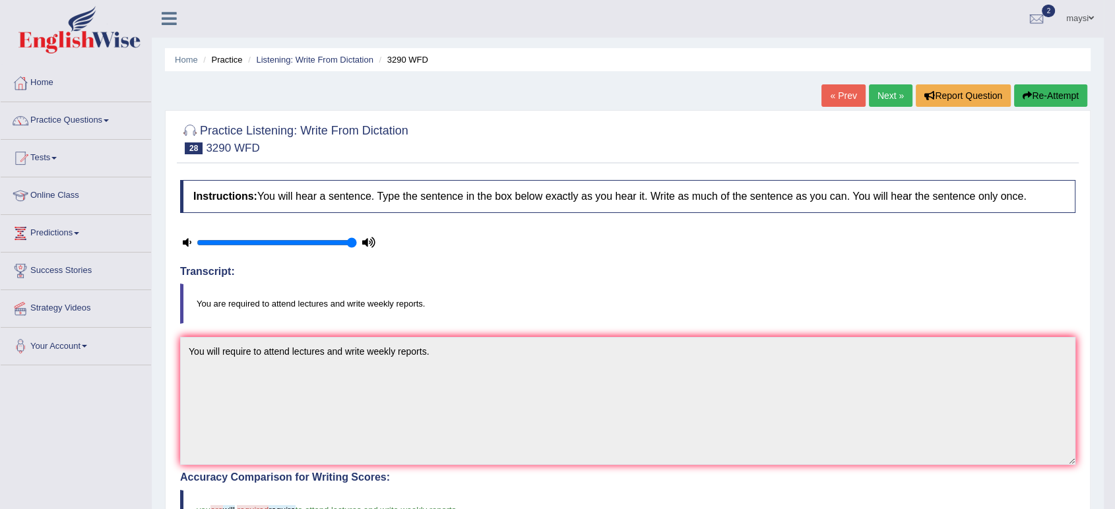
scroll to position [0, 0]
click at [893, 91] on link "Next »" at bounding box center [891, 96] width 44 height 22
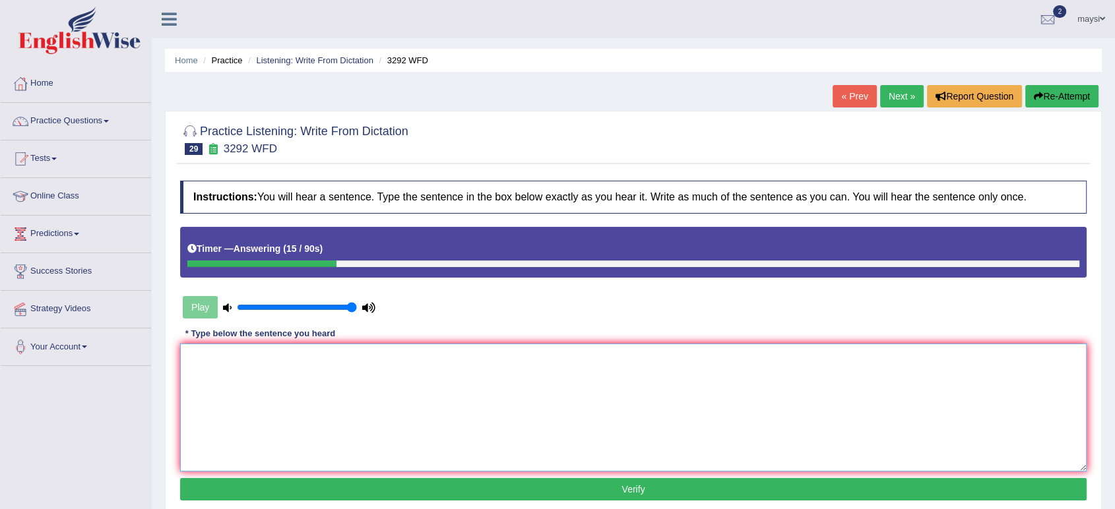
click at [465, 373] on textarea at bounding box center [633, 408] width 907 height 128
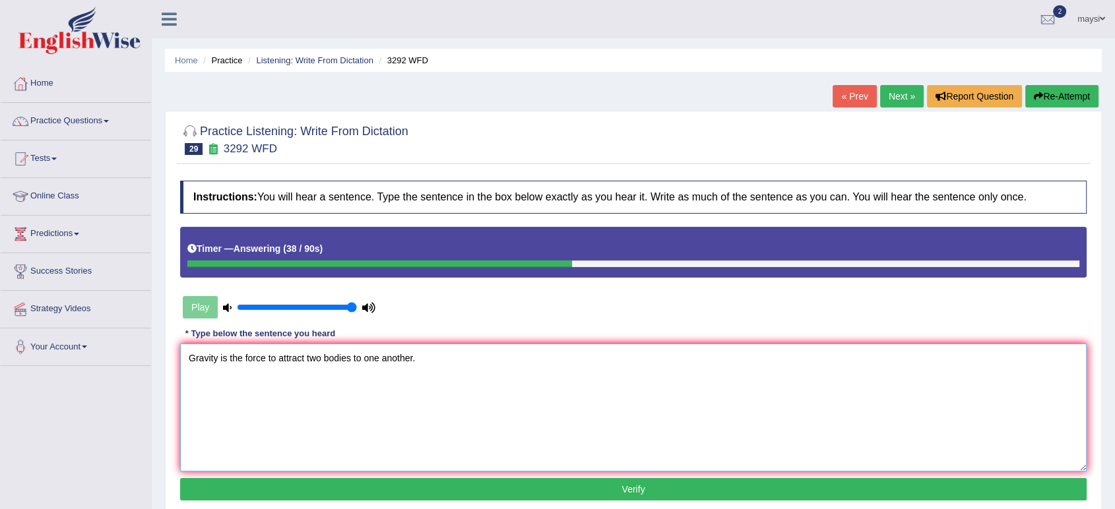
type textarea "Gravity is the force to attract two bodies to one another."
click at [501, 484] on button "Verify" at bounding box center [633, 489] width 907 height 22
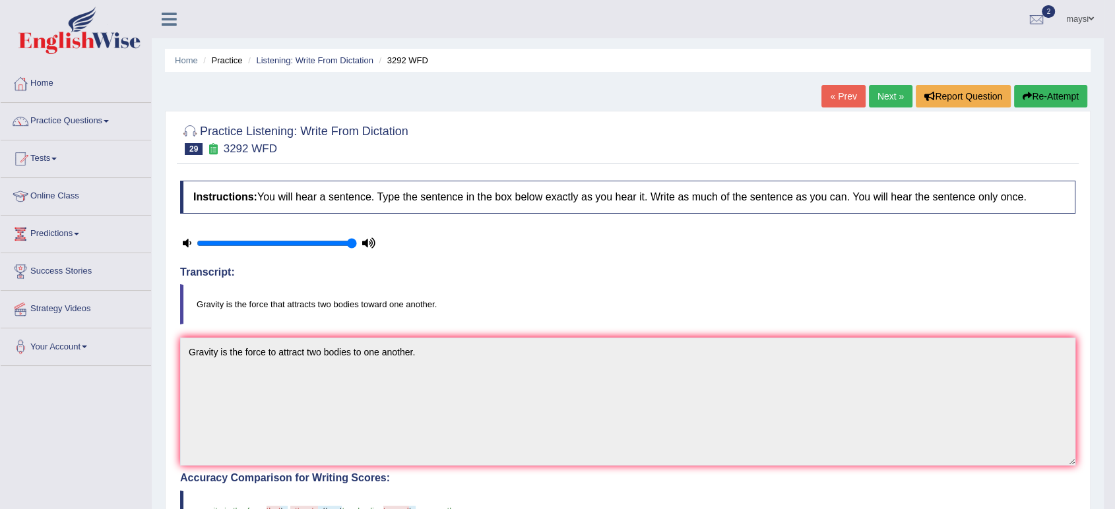
click at [886, 100] on link "Next »" at bounding box center [891, 96] width 44 height 22
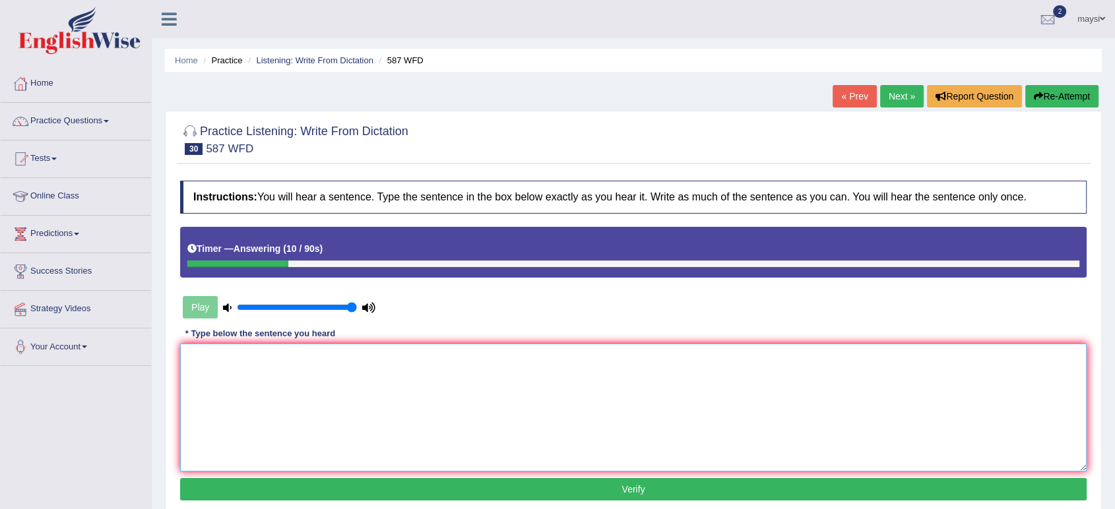
click at [433, 379] on textarea at bounding box center [633, 408] width 907 height 128
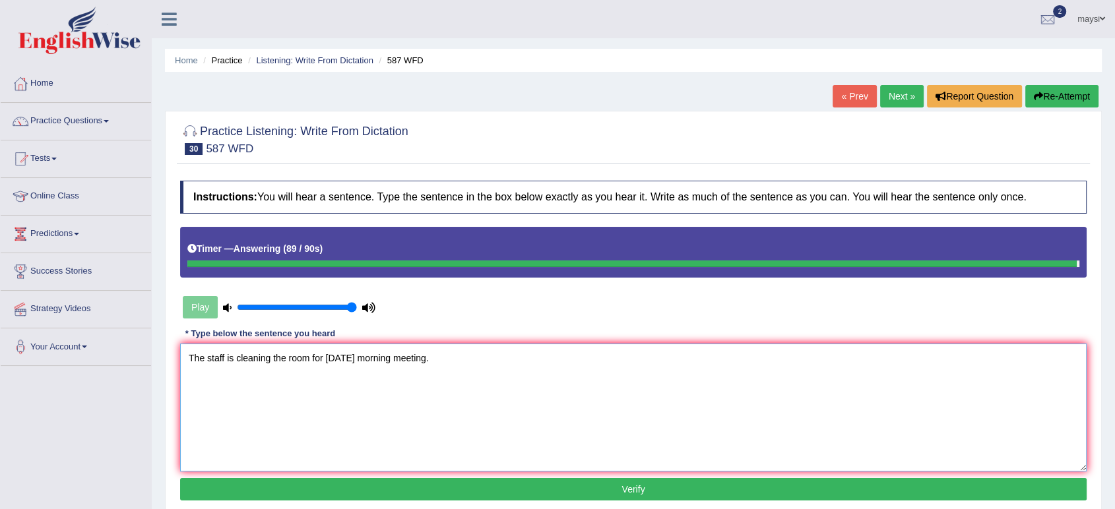
type textarea "The staff is cleaning the room for [DATE] morning meeting."
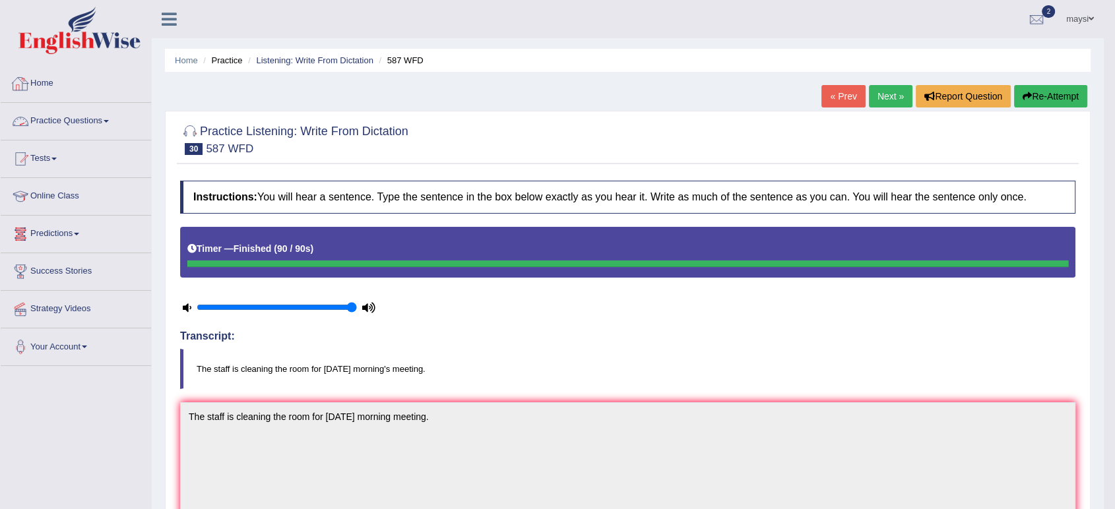
click at [111, 125] on link "Practice Questions" at bounding box center [76, 119] width 150 height 33
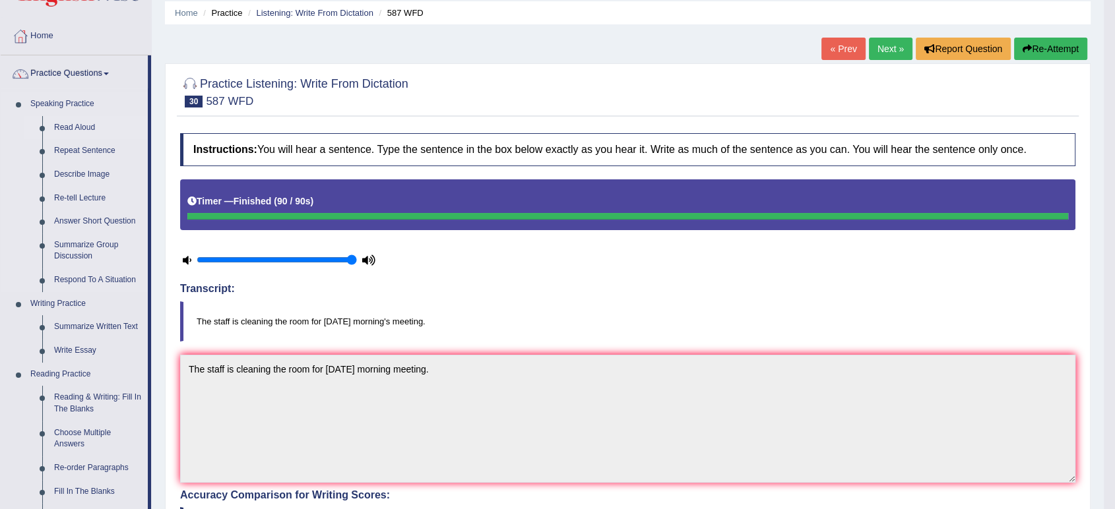
scroll to position [73, 0]
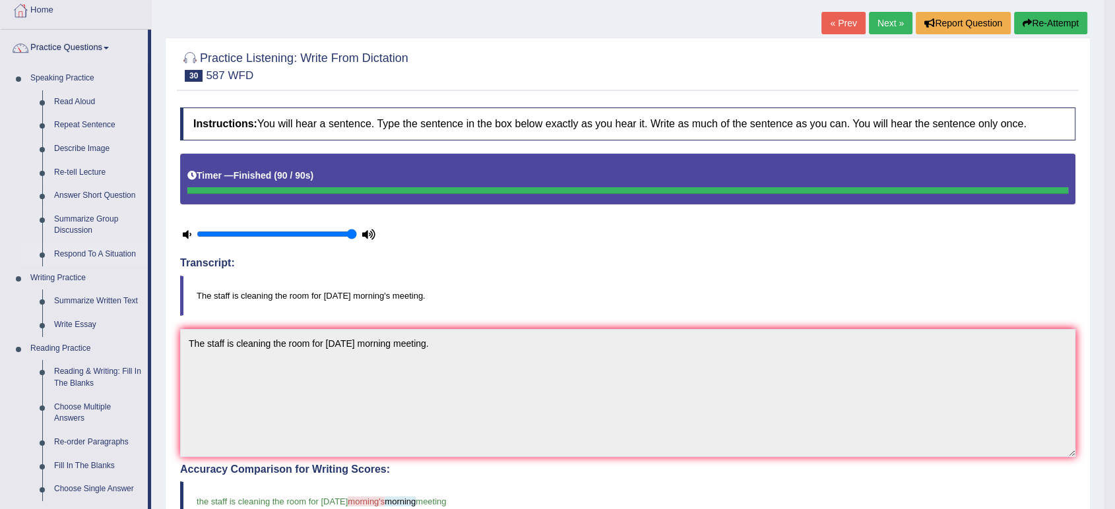
click at [85, 249] on link "Respond To A Situation" at bounding box center [98, 255] width 100 height 24
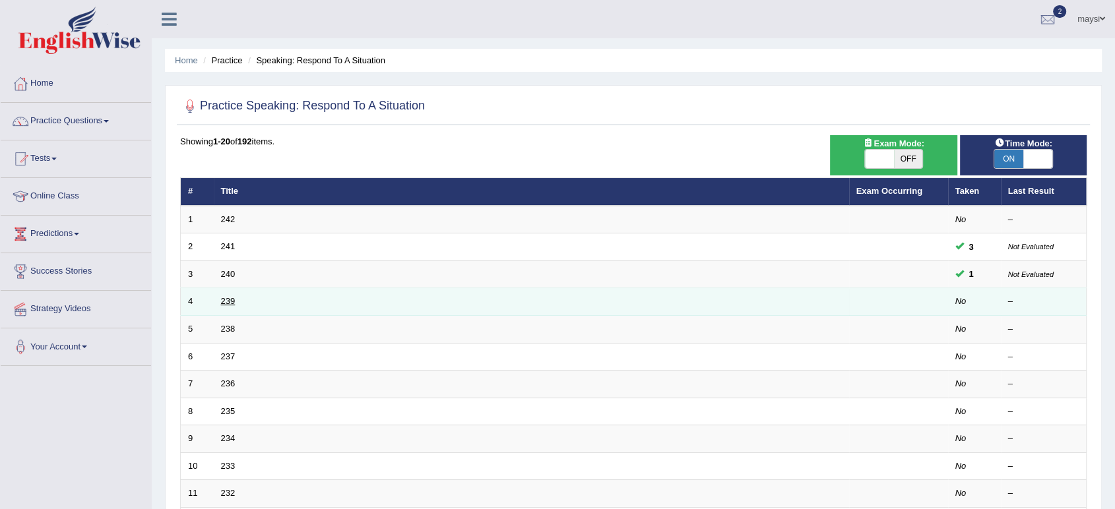
click at [225, 301] on link "239" at bounding box center [228, 301] width 15 height 10
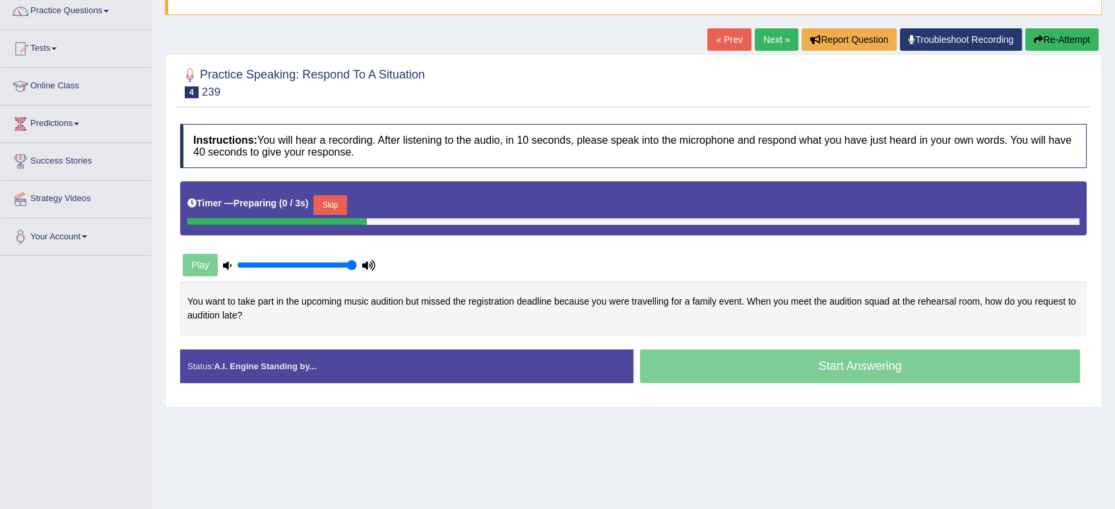
scroll to position [183, 0]
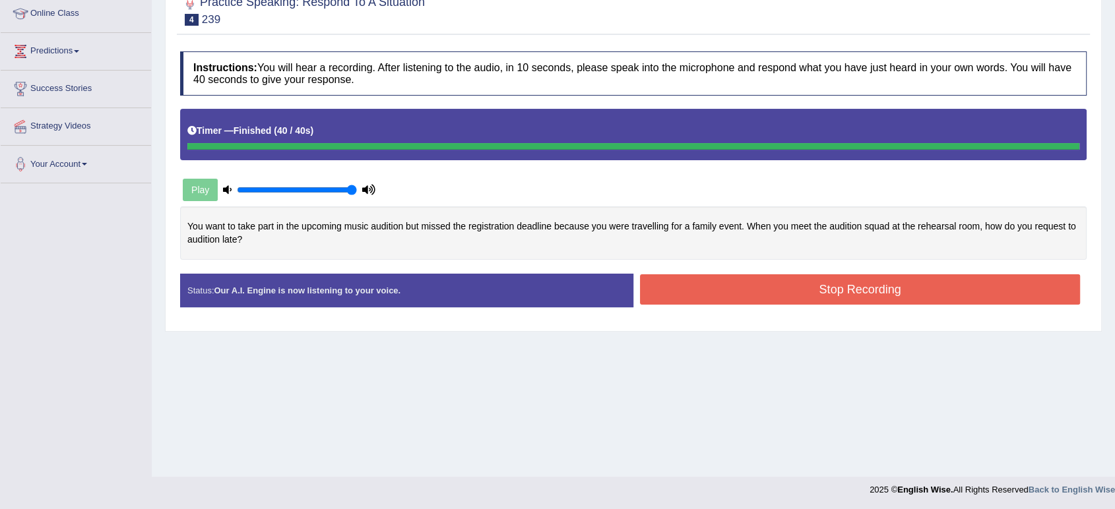
click at [848, 300] on div "Instructions: You will hear a recording. After listening to the audio, in 10 se…" at bounding box center [633, 185] width 913 height 280
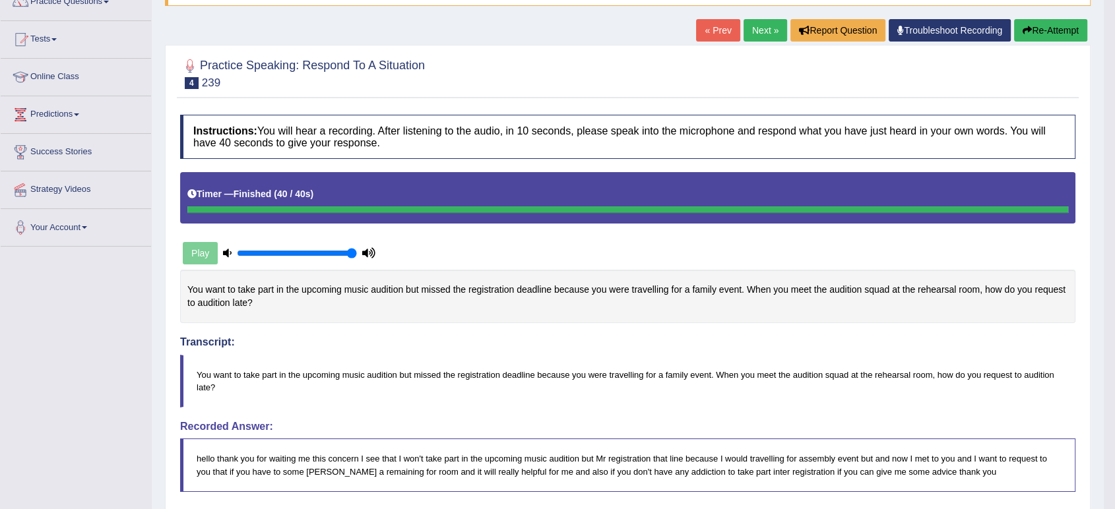
scroll to position [0, 0]
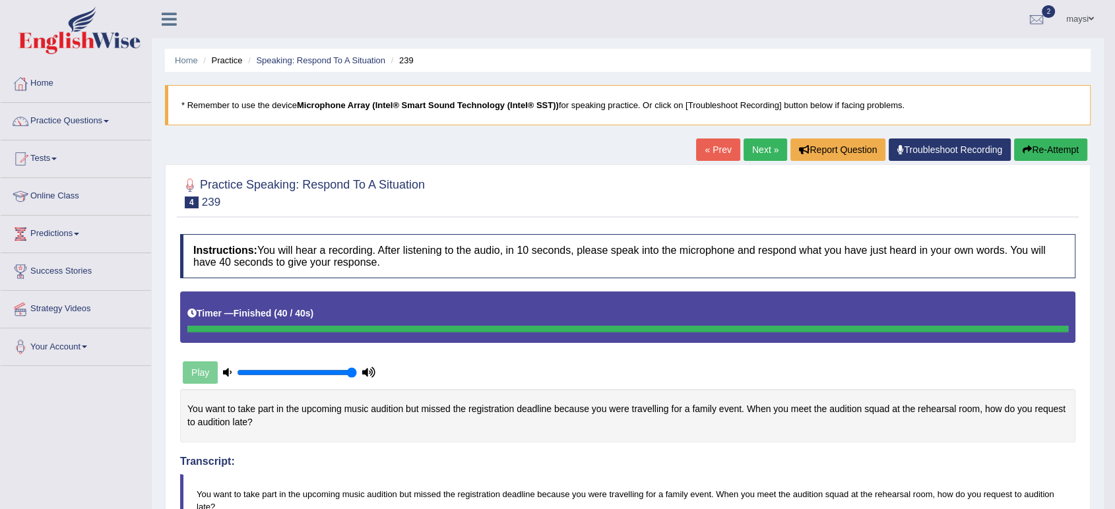
click at [1091, 20] on span at bounding box center [1091, 19] width 5 height 9
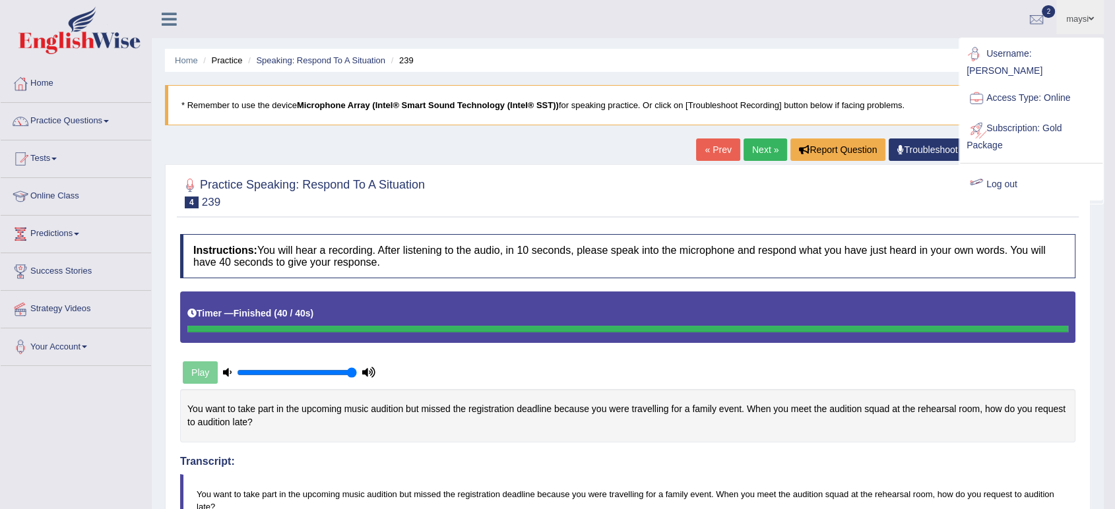
click at [1010, 170] on link "Log out" at bounding box center [1031, 185] width 143 height 30
